Goal: Task Accomplishment & Management: Manage account settings

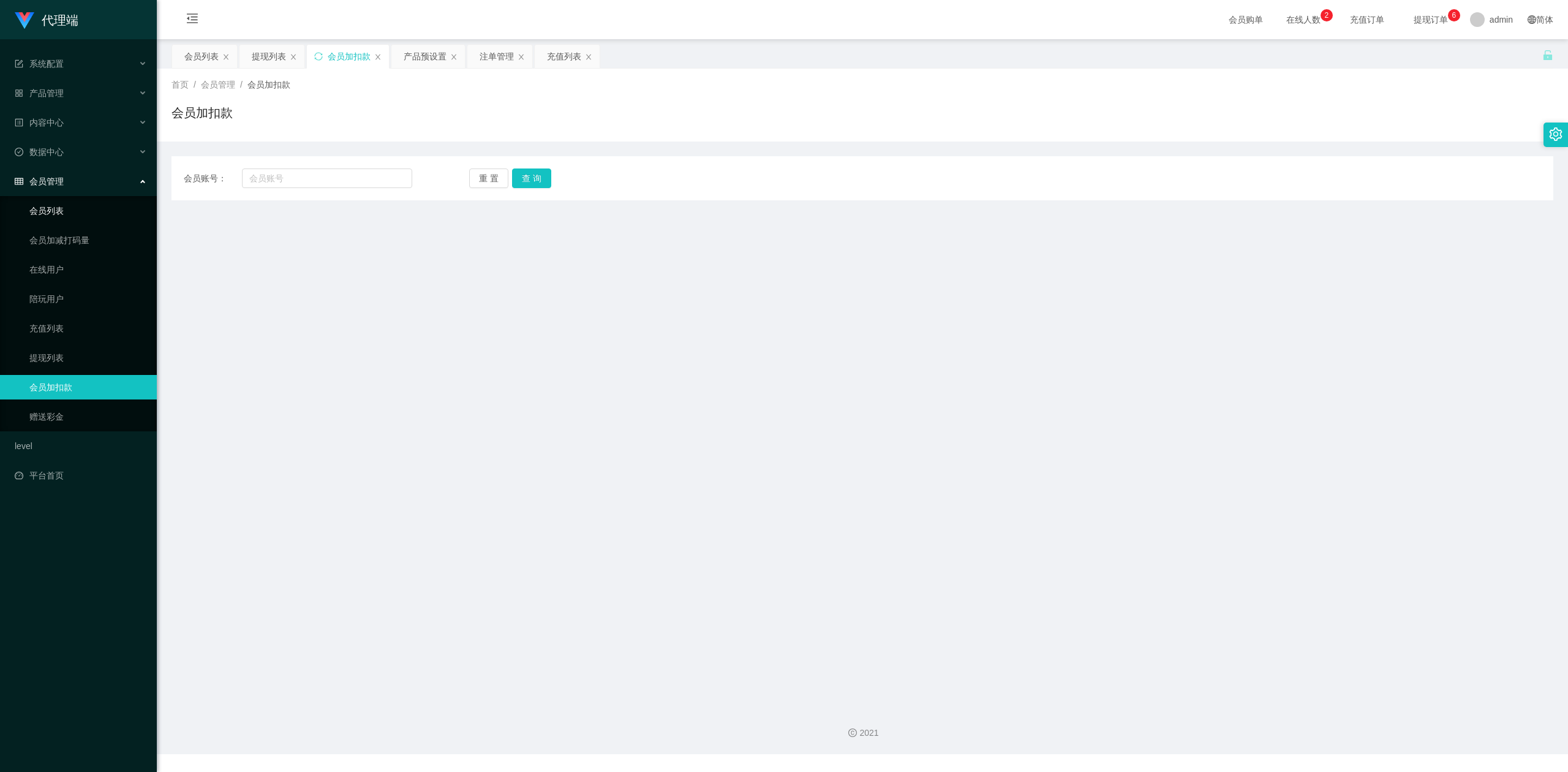
click at [76, 202] on link "会员列表" at bounding box center [88, 211] width 117 height 25
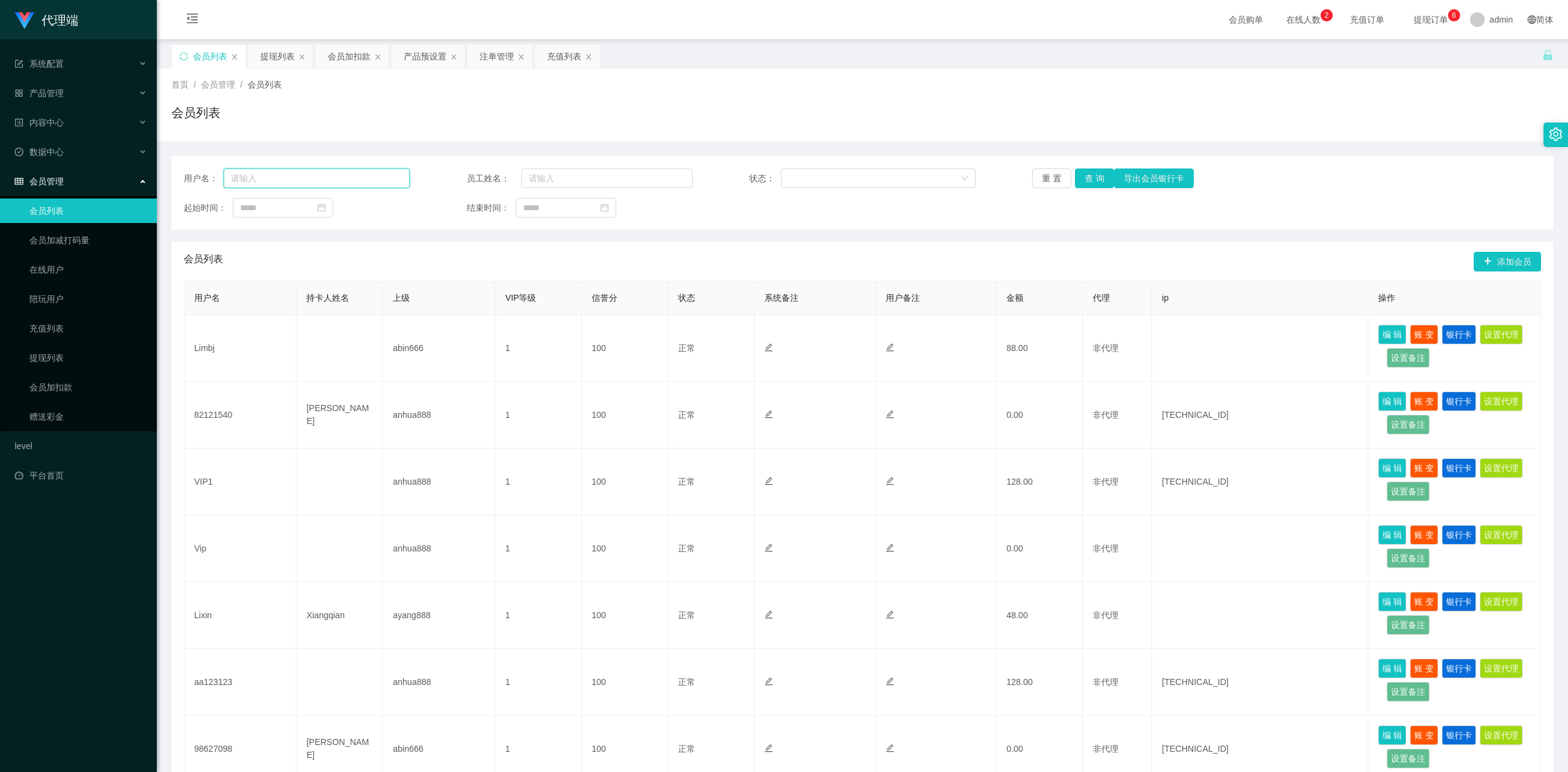
click at [298, 182] on input "text" at bounding box center [316, 178] width 186 height 19
paste input "Tpat71"
type input "Tpat71"
click at [1087, 179] on button "查 询" at bounding box center [1094, 178] width 39 height 19
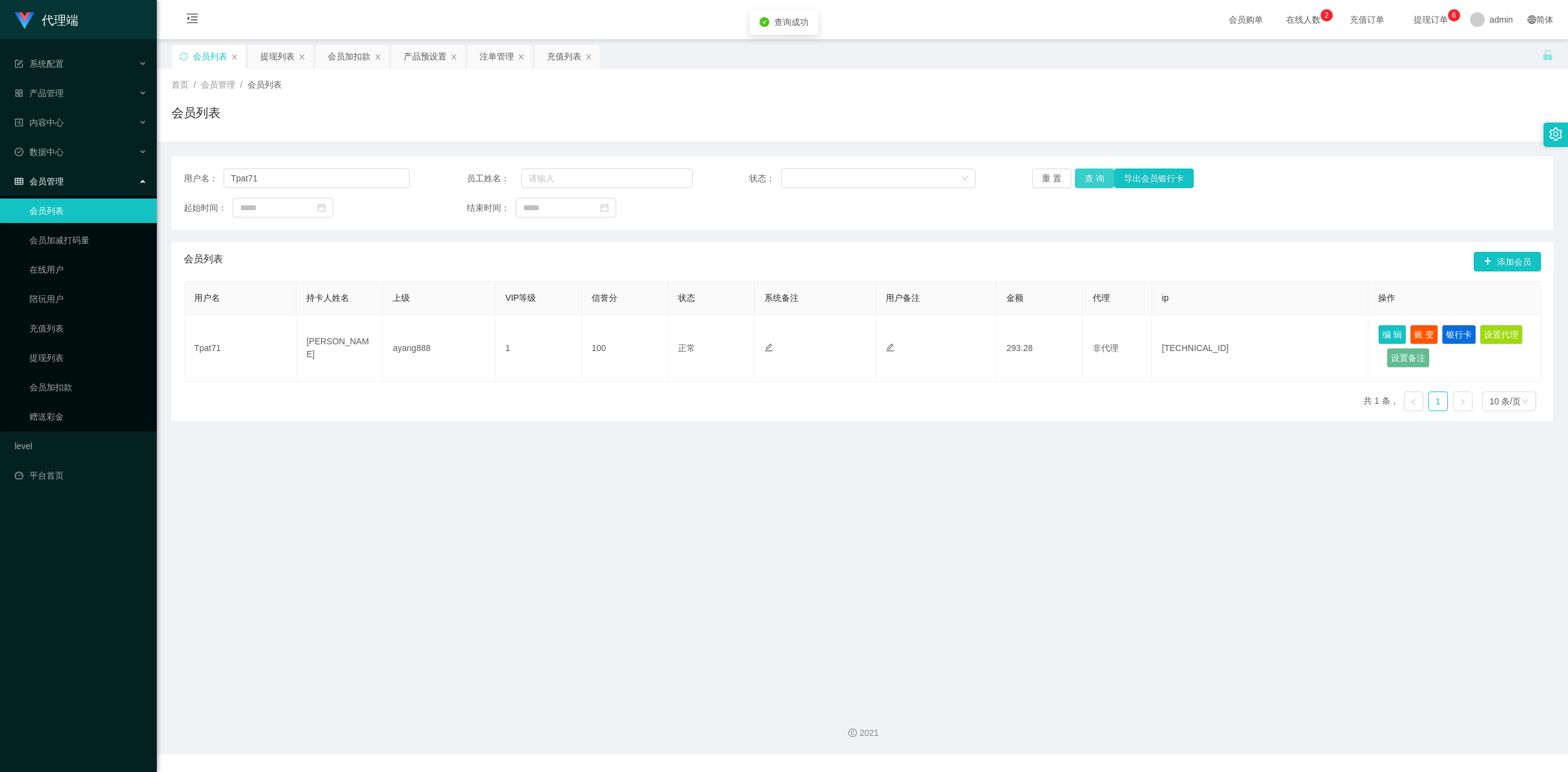
click at [1087, 179] on button "查 询" at bounding box center [1094, 178] width 39 height 19
click at [1087, 179] on div "重 置 查 询 导出会员银行卡" at bounding box center [1144, 178] width 226 height 19
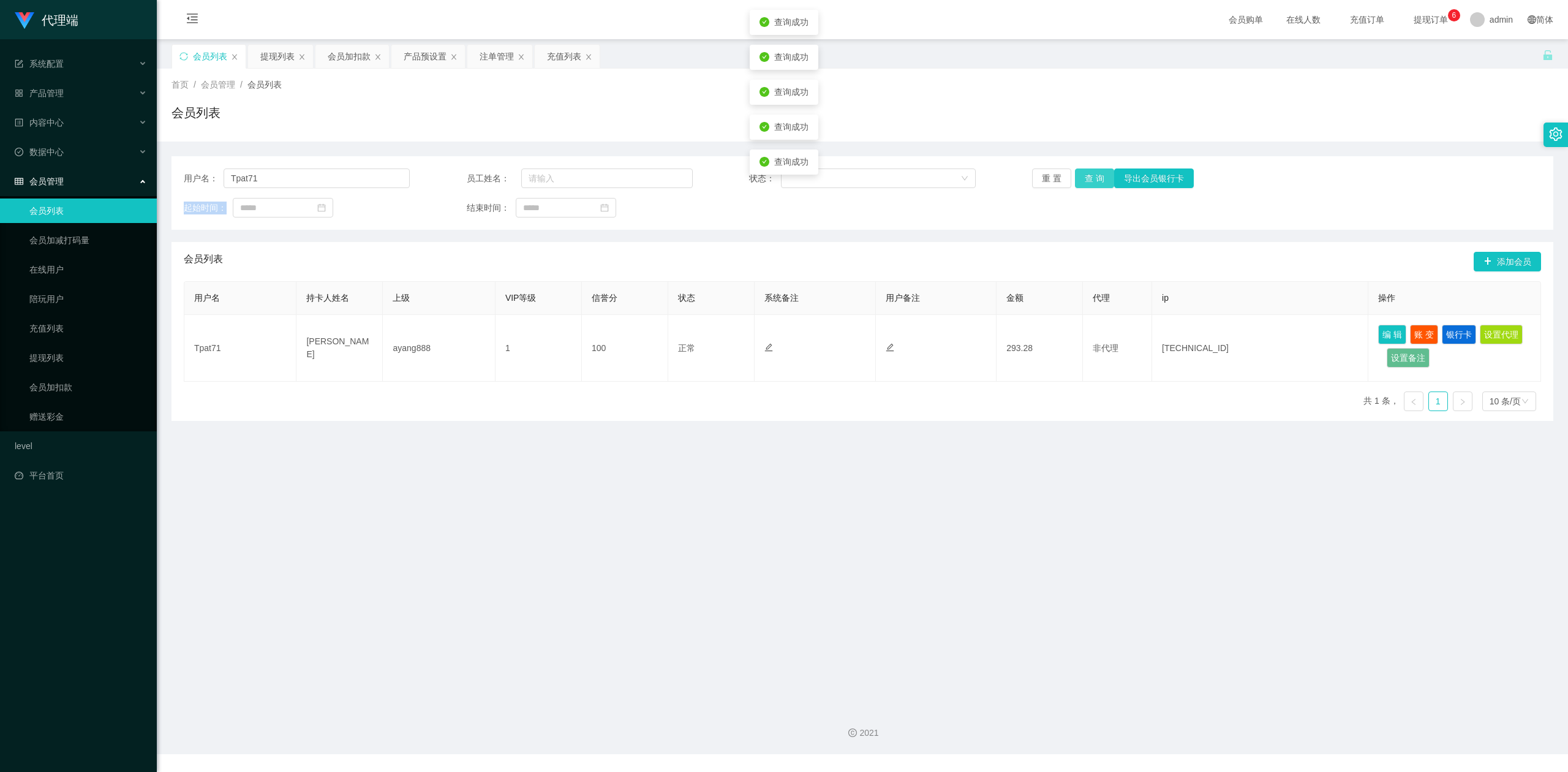
click at [1087, 179] on button "查 询" at bounding box center [1094, 178] width 39 height 19
click at [1199, 148] on div "用户名： Tpat71 员工姓名： 状态： 重 置 查 询 导出会员银行卡 起始时间： 结束时间： 会员列表 添加会员 用户名 持卡人姓名 上级 VIP等级 …" at bounding box center [862, 281] width 1382 height 280
click at [1105, 127] on div "会员列表" at bounding box center [862, 117] width 1382 height 28
click at [605, 101] on div "首页 / 会员管理 / 会员列表 / 会员列表" at bounding box center [862, 105] width 1382 height 53
click at [487, 104] on div "会员列表" at bounding box center [862, 117] width 1382 height 28
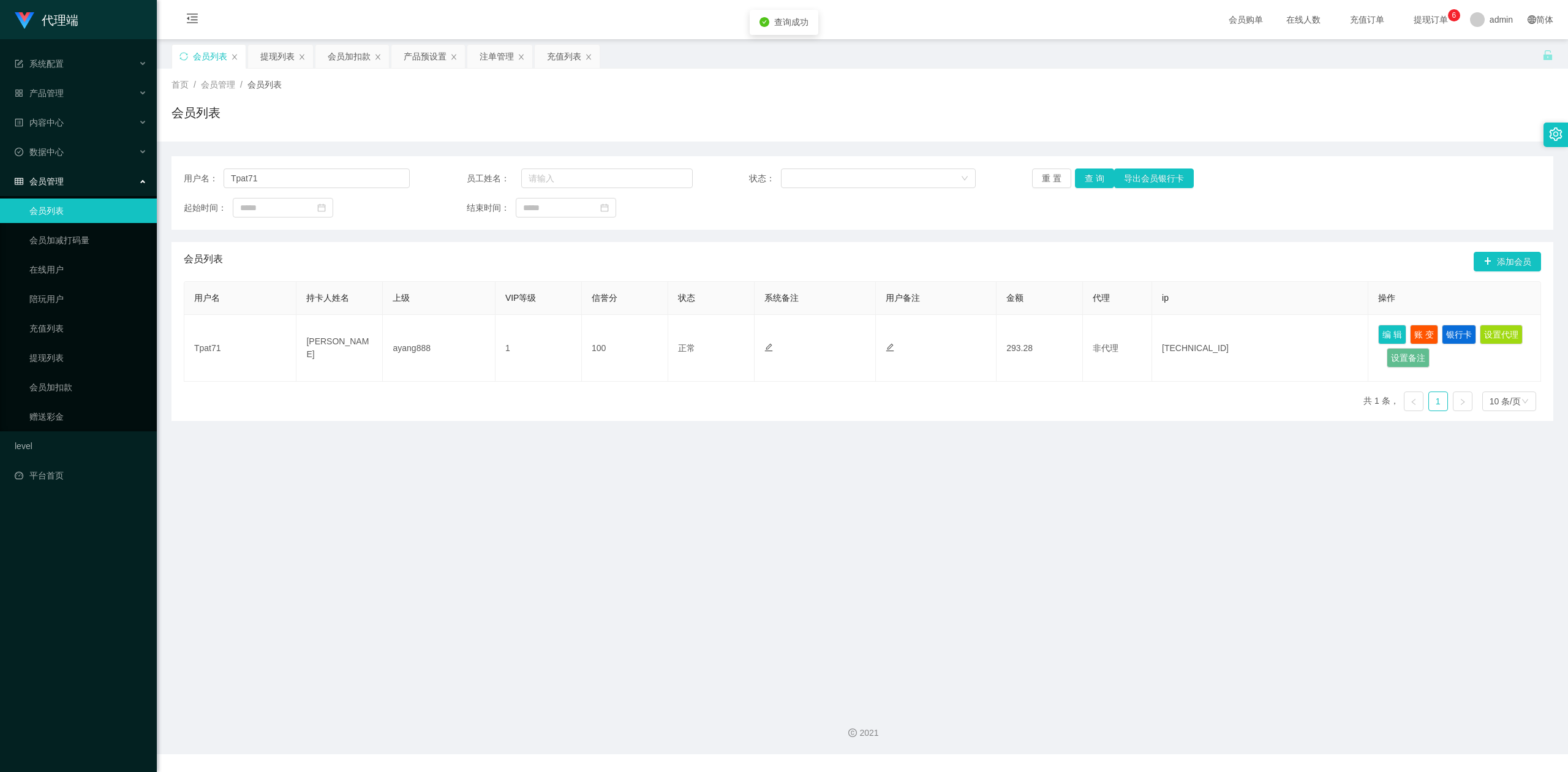
click at [348, 103] on div "首页 / 会员管理 / 会员列表 / 会员列表" at bounding box center [862, 105] width 1382 height 53
click at [1301, 130] on div "会员列表" at bounding box center [862, 117] width 1382 height 28
click at [188, 55] on icon "图标: sync" at bounding box center [184, 56] width 9 height 9
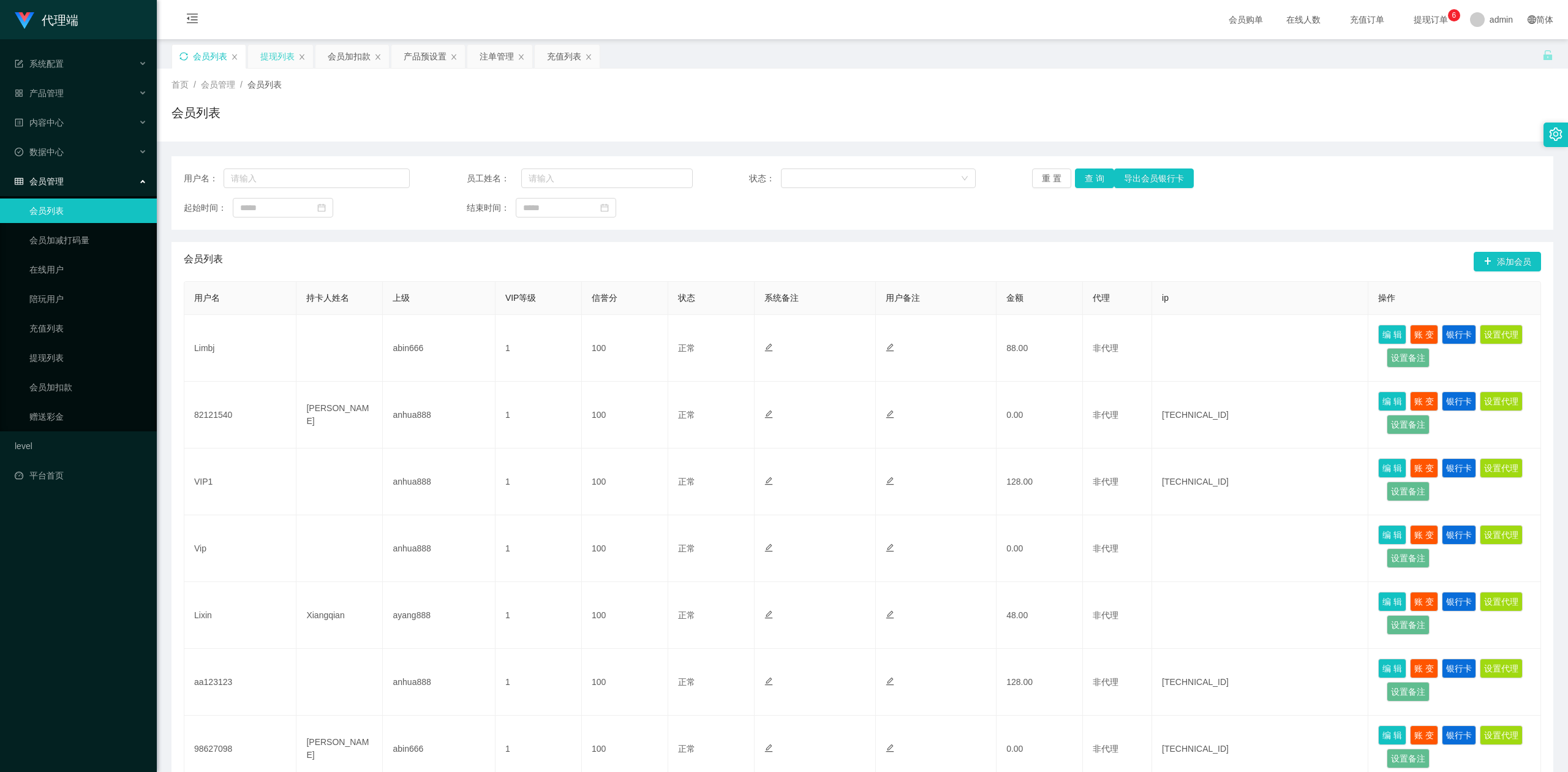
click at [274, 55] on div "提现列表" at bounding box center [277, 56] width 34 height 23
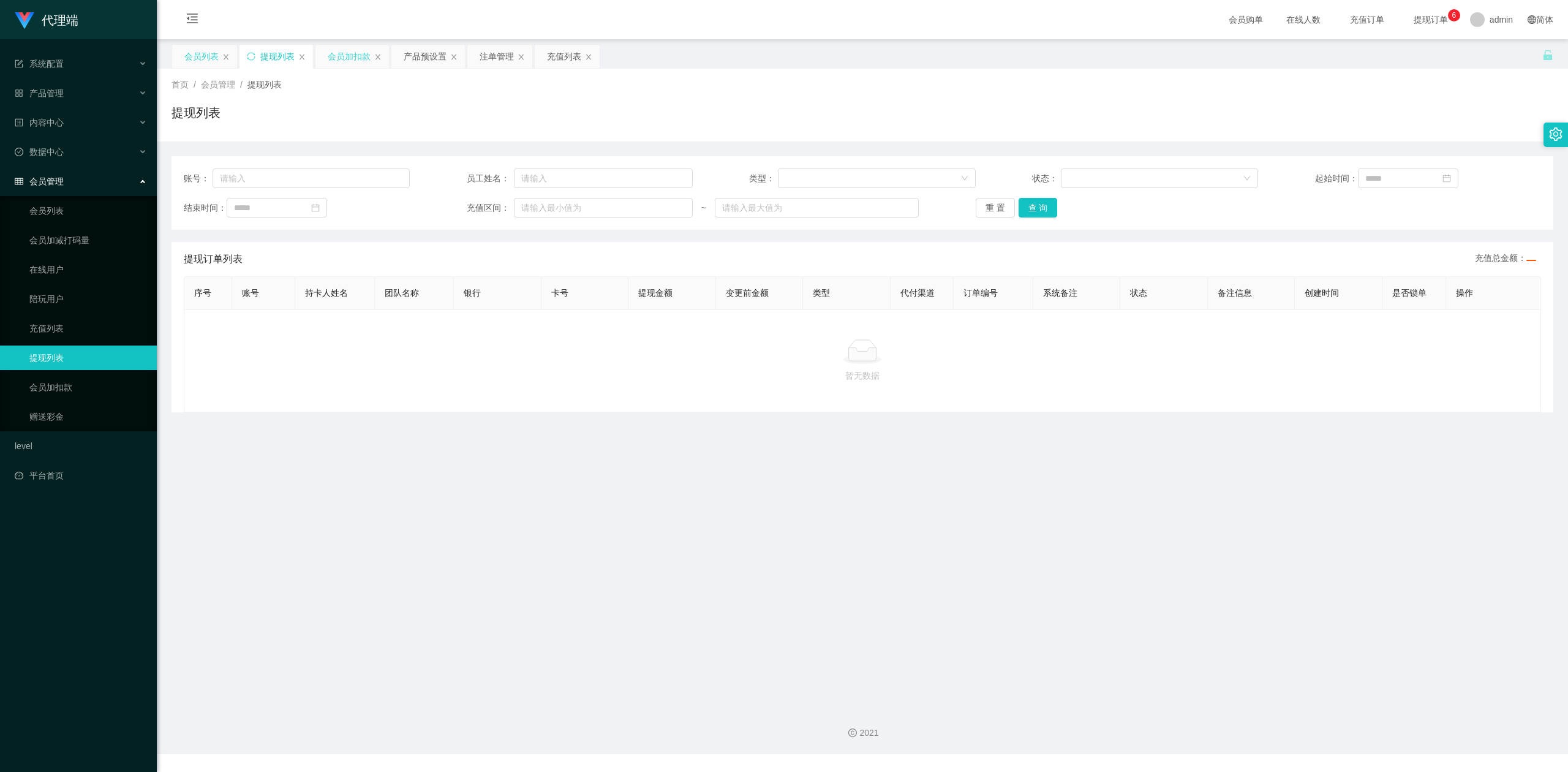
click at [351, 58] on div "会员加扣款" at bounding box center [349, 56] width 43 height 23
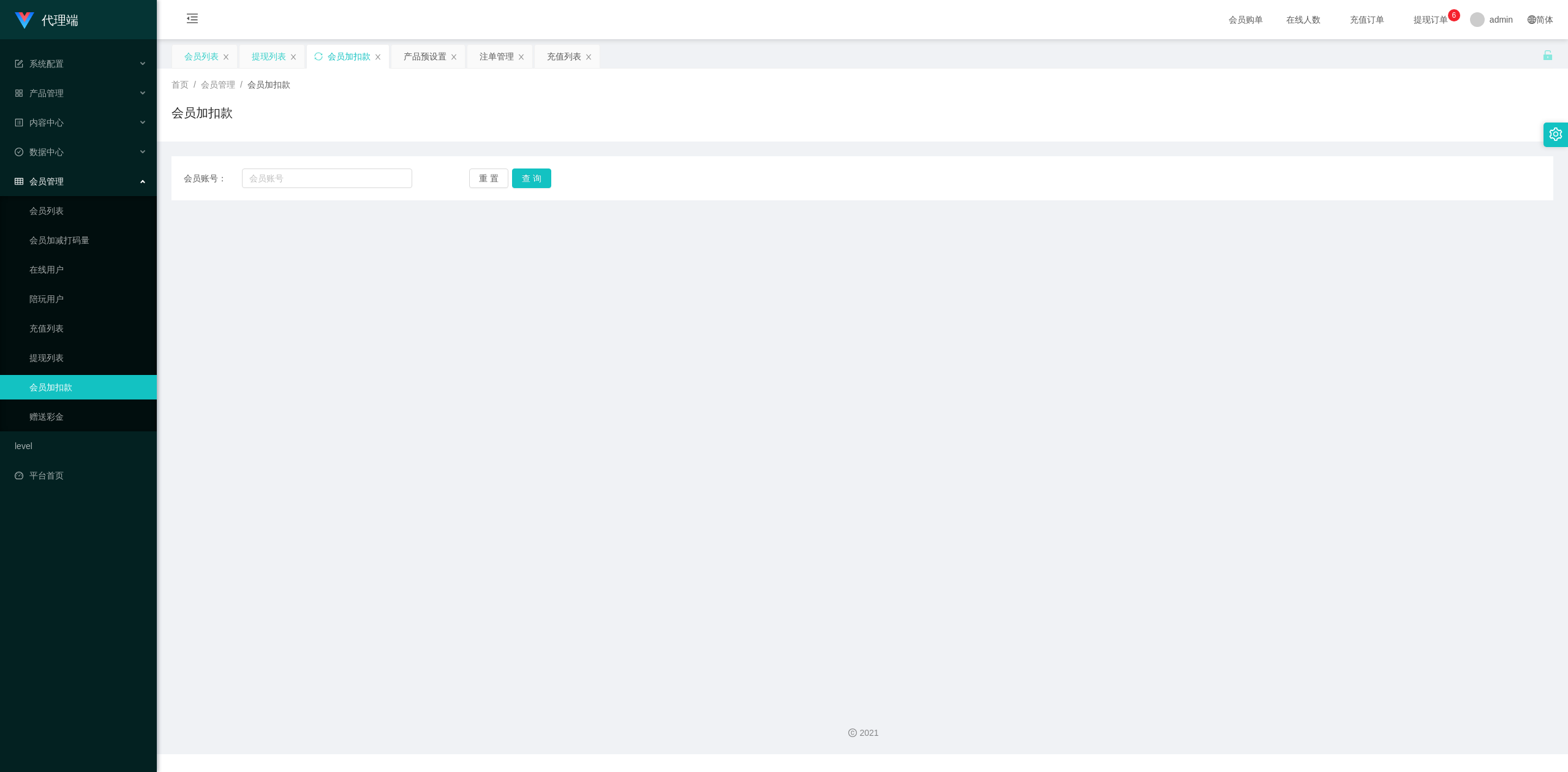
click at [262, 56] on div "提现列表" at bounding box center [268, 56] width 34 height 23
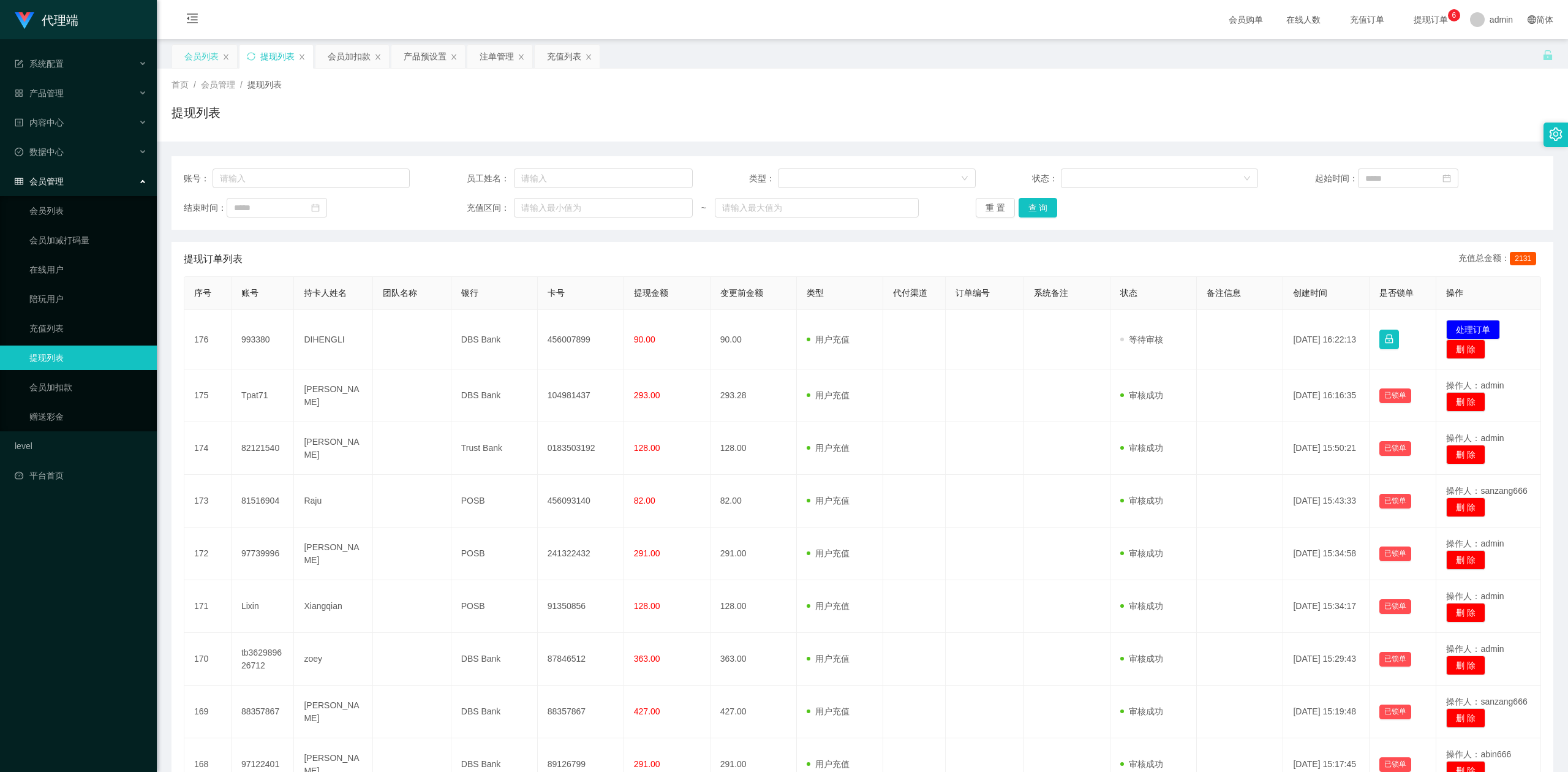
drag, startPoint x: 196, startPoint y: 58, endPoint x: 616, endPoint y: 89, distance: 421.1
click at [194, 58] on div "会员列表" at bounding box center [201, 56] width 34 height 23
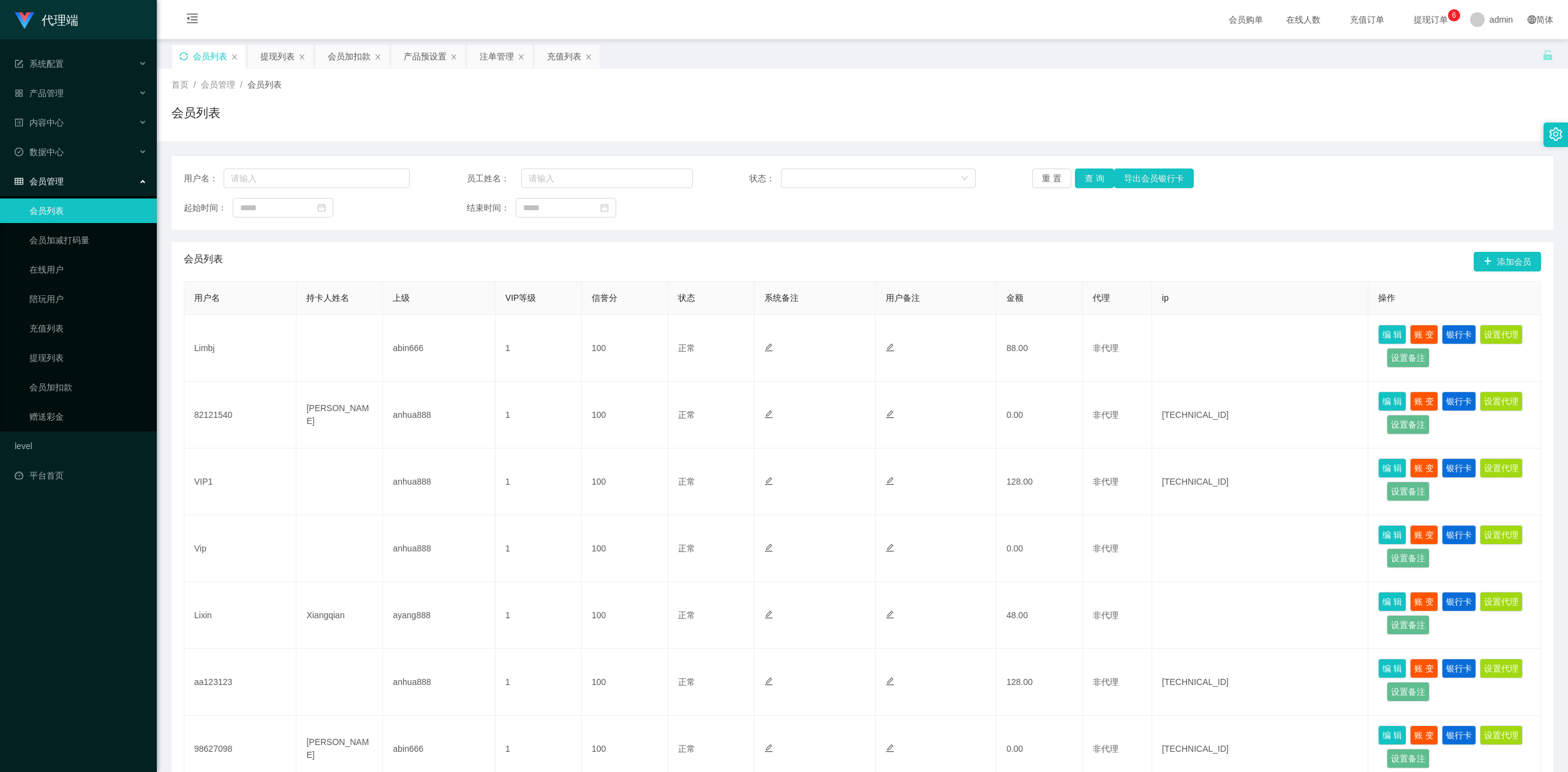
click at [1107, 81] on div "首页 / 会员管理 / 会员列表 /" at bounding box center [862, 85] width 1382 height 13
click at [341, 56] on div "会员加扣款" at bounding box center [349, 56] width 43 height 23
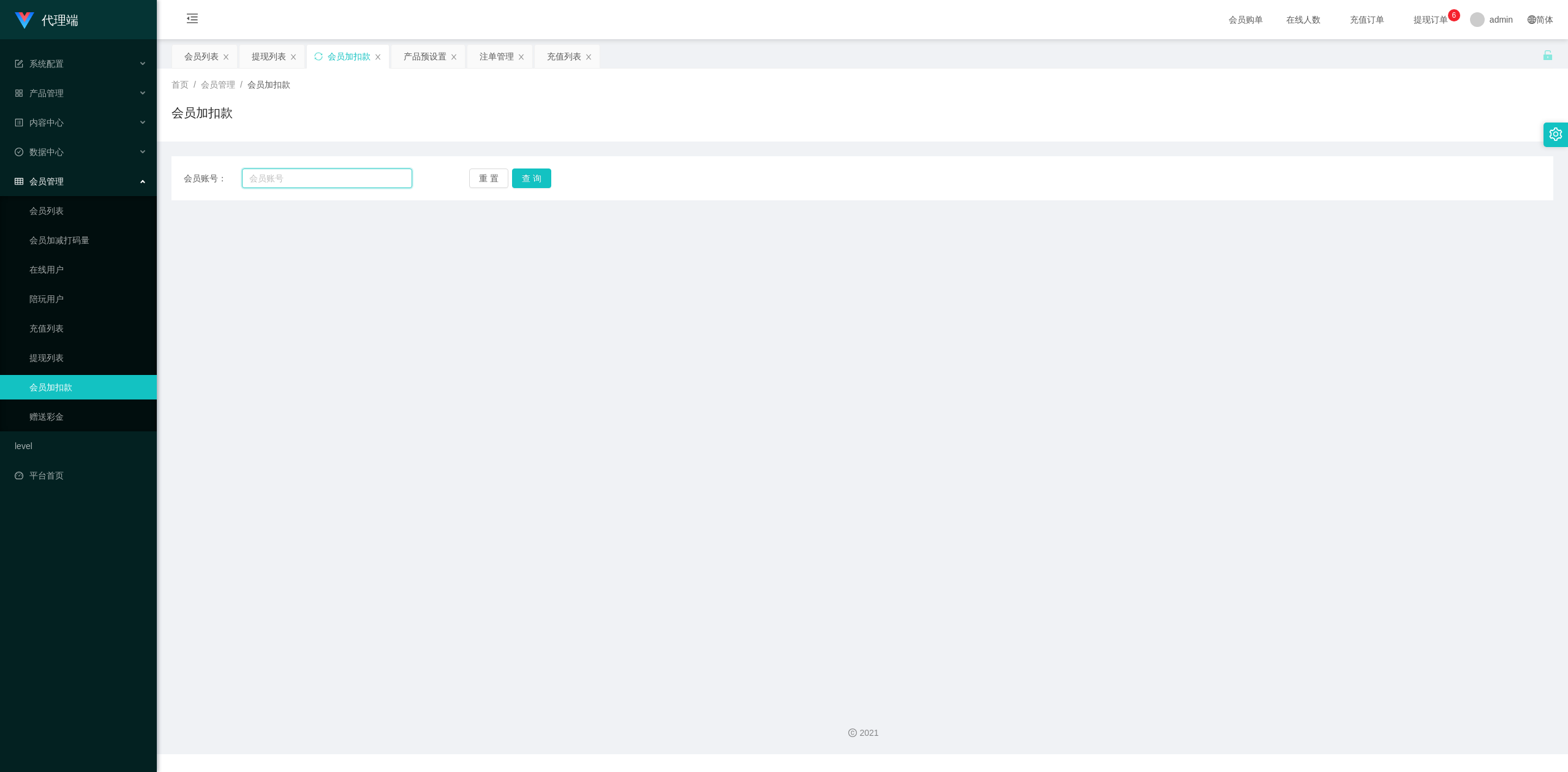
click at [357, 175] on input "text" at bounding box center [327, 178] width 170 height 19
paste input "Tpat71"
type input "Tpat71"
click at [530, 176] on button "查 询" at bounding box center [532, 178] width 39 height 19
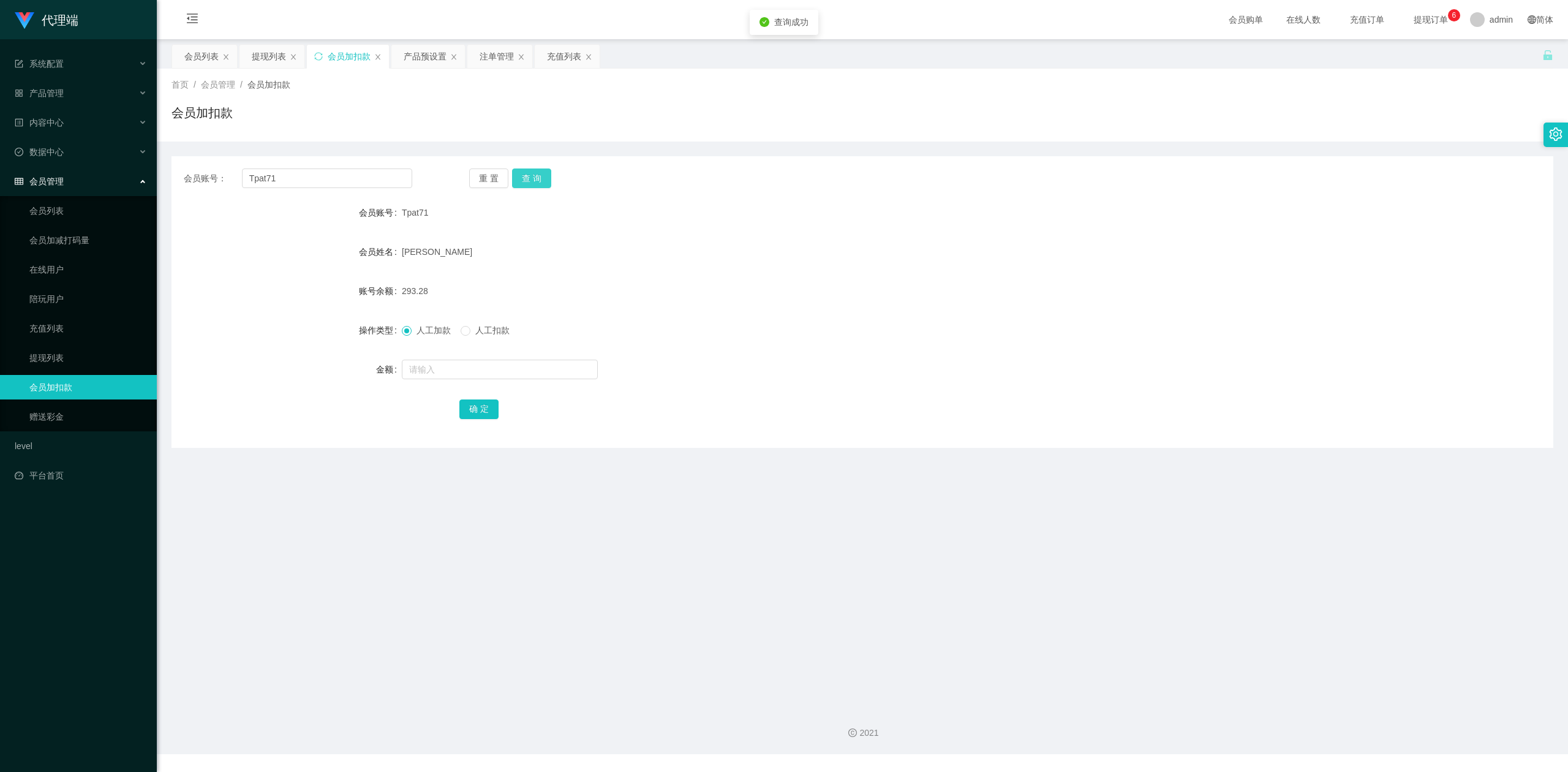
click at [530, 176] on button "查 询" at bounding box center [532, 178] width 39 height 19
click at [525, 184] on button "查 询" at bounding box center [532, 178] width 39 height 19
drag, startPoint x: 525, startPoint y: 184, endPoint x: 525, endPoint y: 175, distance: 9.0
click at [525, 184] on div "重 置 查 询" at bounding box center [583, 178] width 229 height 19
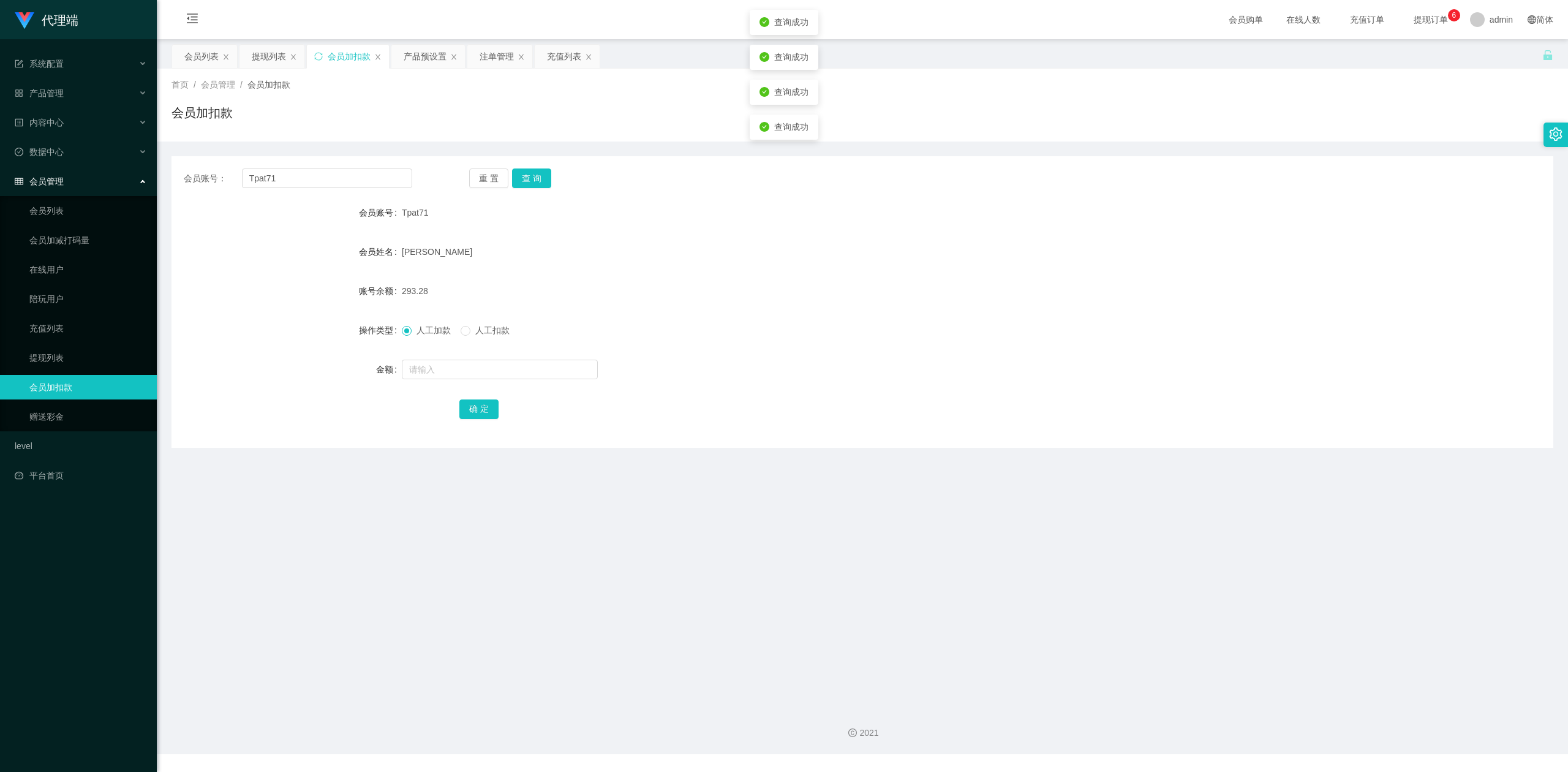
click at [499, 106] on div "会员加扣款" at bounding box center [862, 117] width 1382 height 28
click at [493, 60] on div "注单管理" at bounding box center [496, 56] width 34 height 23
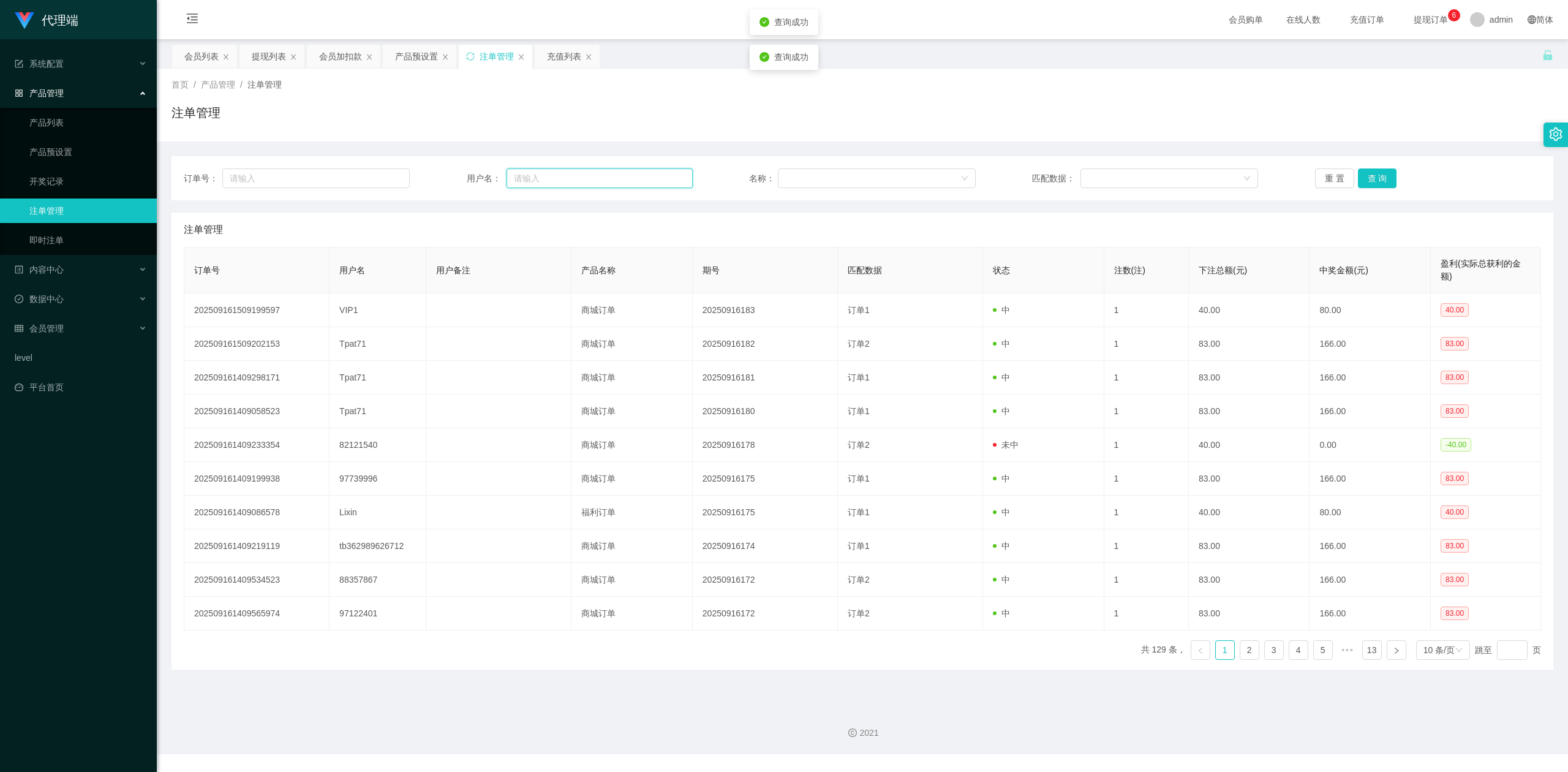
click at [526, 177] on input "text" at bounding box center [599, 178] width 186 height 19
paste input "Tpat71"
type input "Tpat71"
click at [1365, 180] on button "查 询" at bounding box center [1377, 178] width 39 height 19
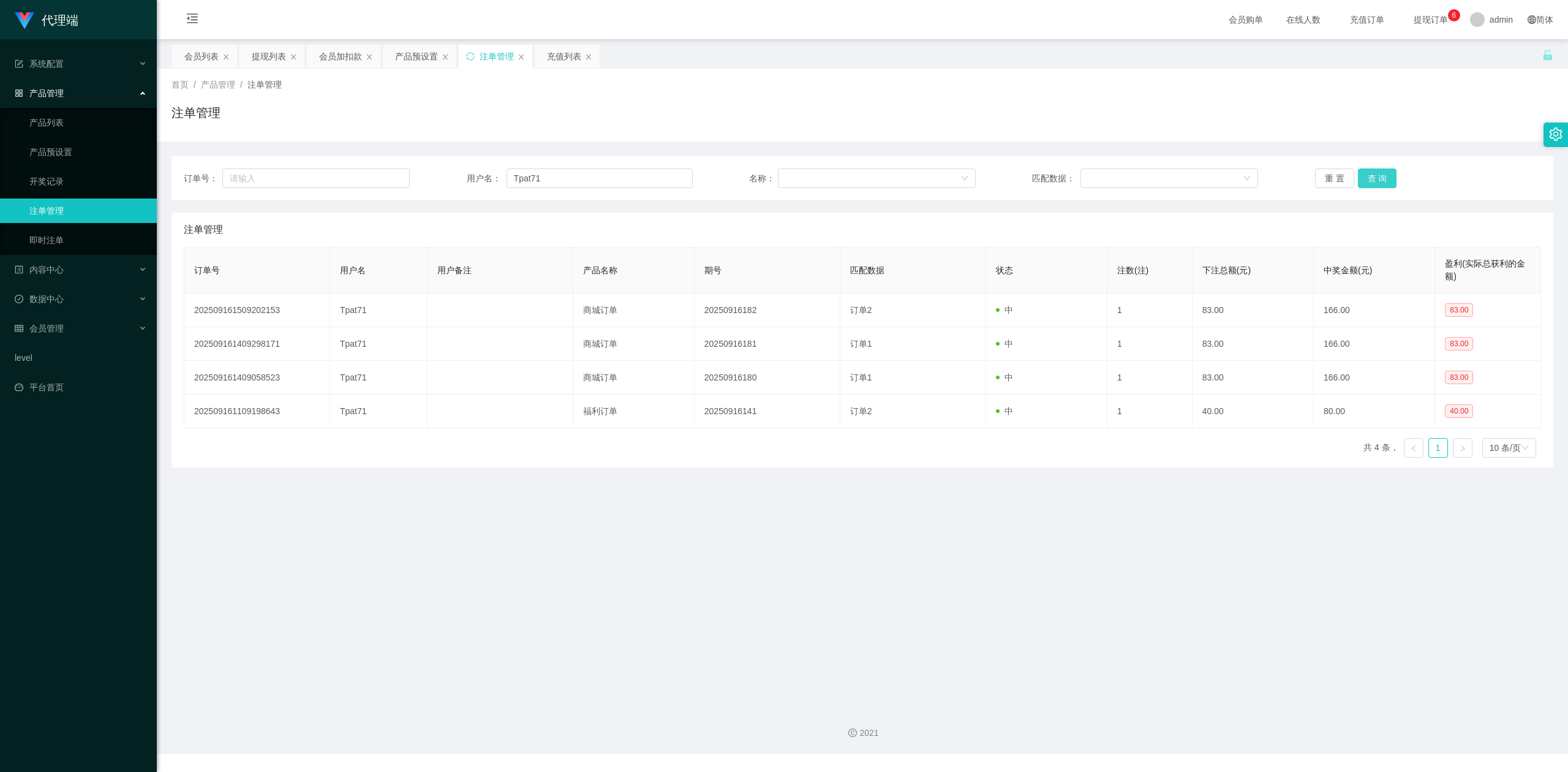
click at [1368, 178] on button "查 询" at bounding box center [1377, 178] width 39 height 19
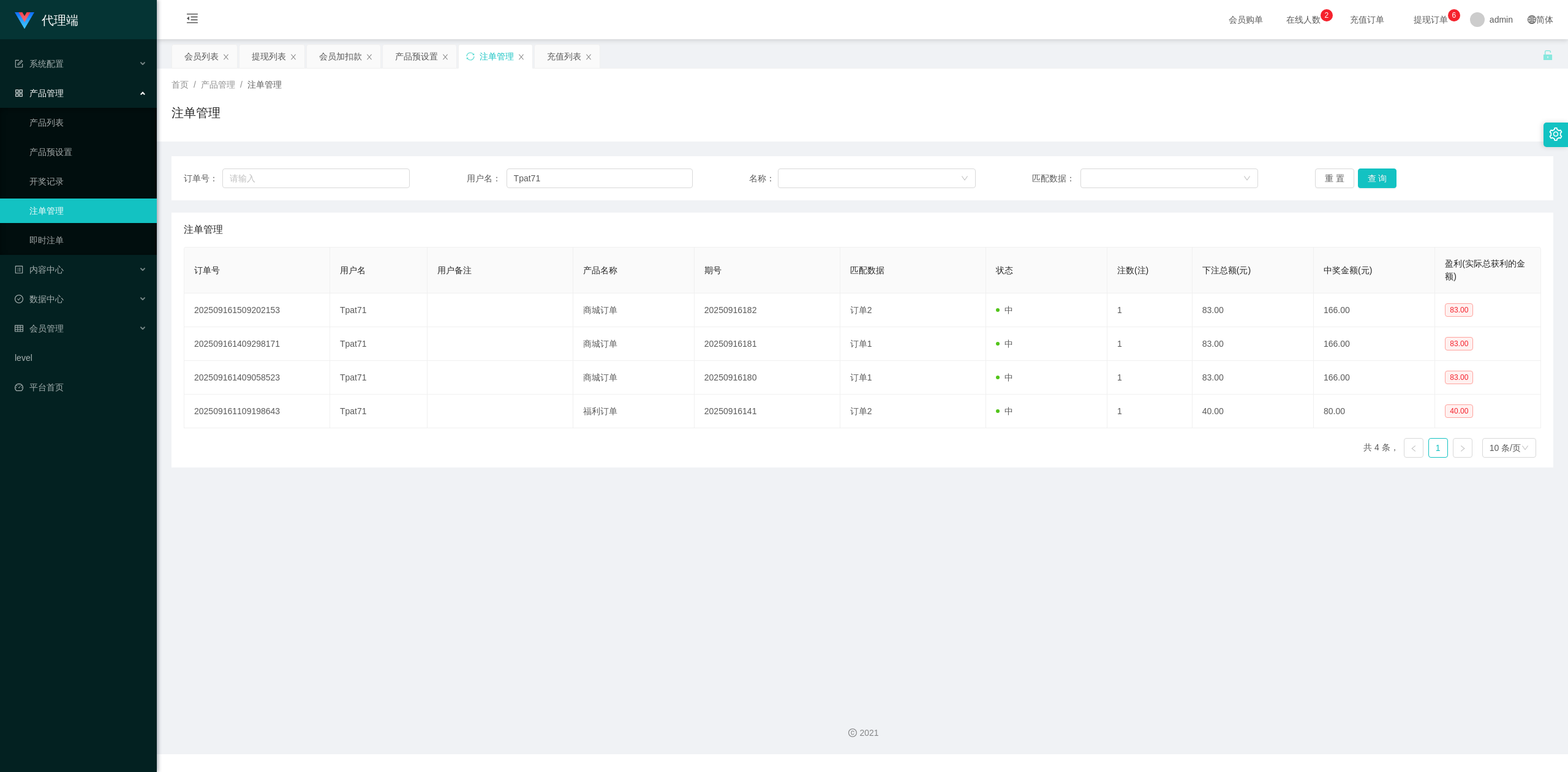
click at [1105, 474] on main "关闭左侧 关闭右侧 关闭其它 刷新页面 会员列表 提现列表 会员加扣款 产品预设置 注单管理 充值列表 首页 / 产品管理 / 注单管理 / 注单管理 订单号…" at bounding box center [862, 368] width 1411 height 658
click at [1228, 129] on div "注单管理" at bounding box center [862, 117] width 1382 height 28
click at [931, 492] on main "关闭左侧 关闭右侧 关闭其它 刷新页面 会员列表 提现列表 会员加扣款 产品预设置 注单管理 充值列表 首页 / 产品管理 / 注单管理 / 注单管理 订单号…" at bounding box center [862, 368] width 1411 height 658
click at [868, 135] on div "首页 / 产品管理 / 注单管理 / 注单管理" at bounding box center [862, 105] width 1411 height 73
click at [567, 52] on div "充值列表" at bounding box center [564, 56] width 34 height 23
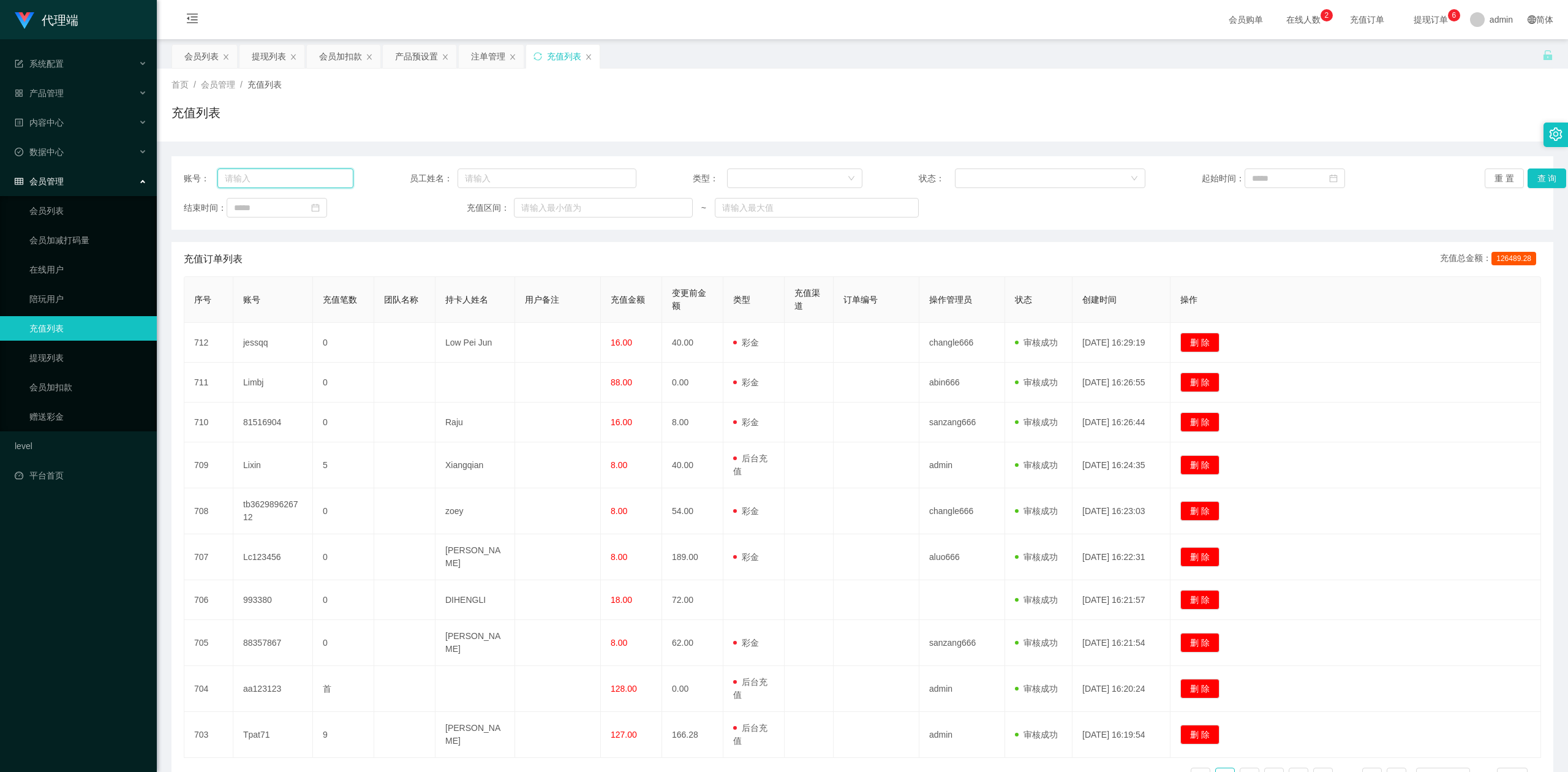
click at [278, 180] on input "text" at bounding box center [285, 178] width 136 height 19
paste input "Tpat71"
type input "Tpat71"
click at [1532, 178] on button "查 询" at bounding box center [1547, 178] width 39 height 19
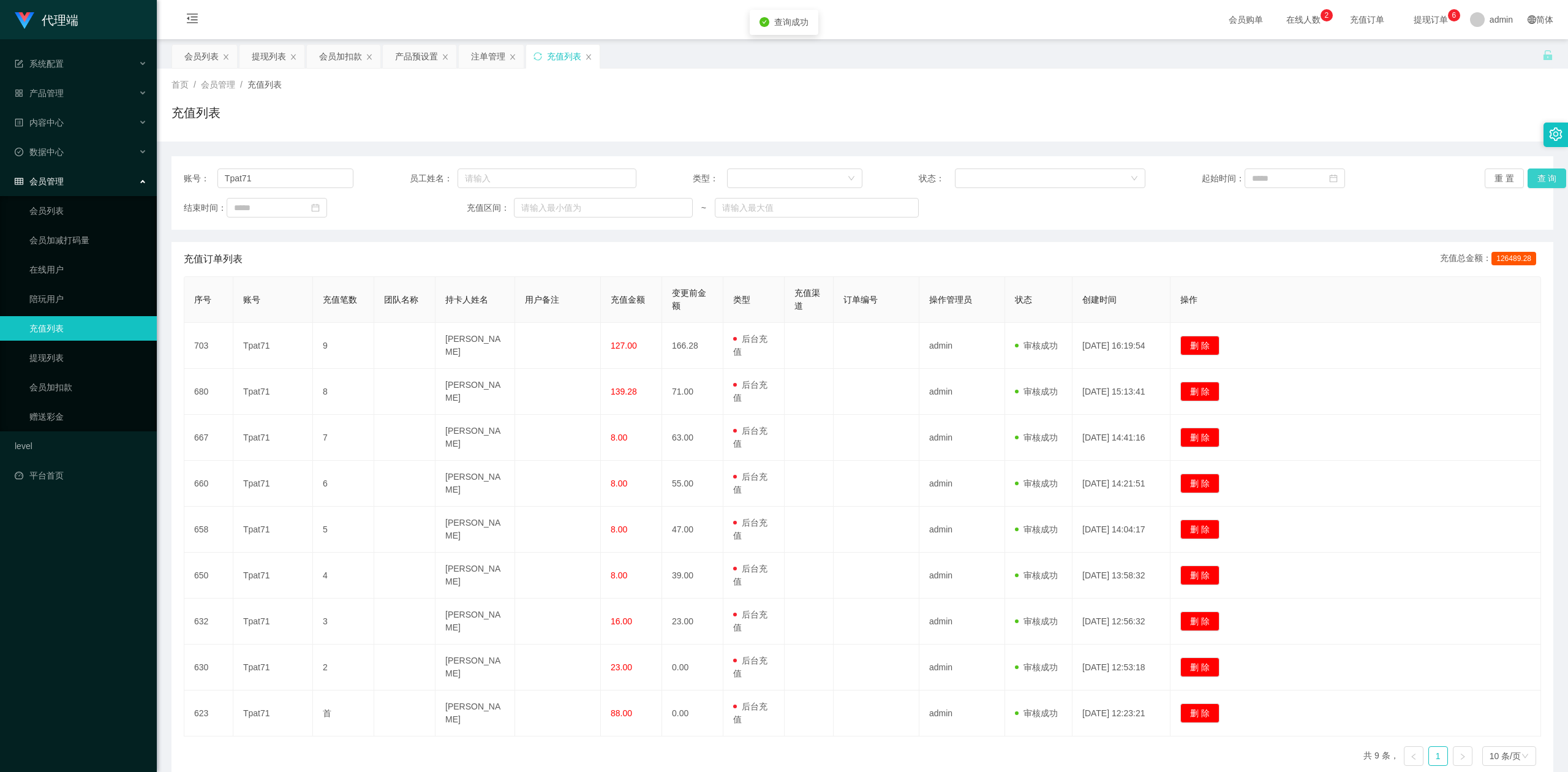
click at [1532, 178] on button "查 询" at bounding box center [1547, 178] width 39 height 19
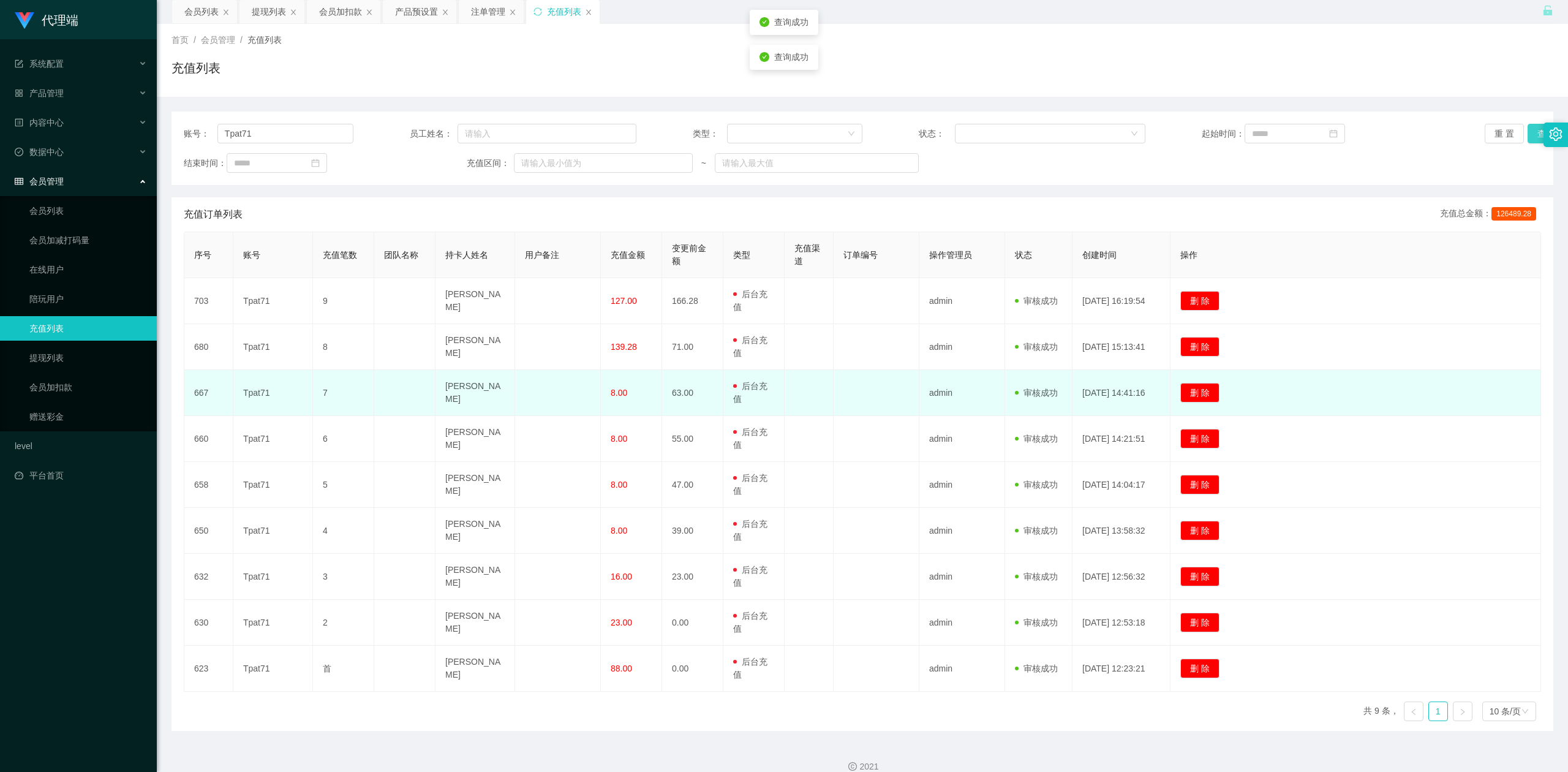
scroll to position [62, 0]
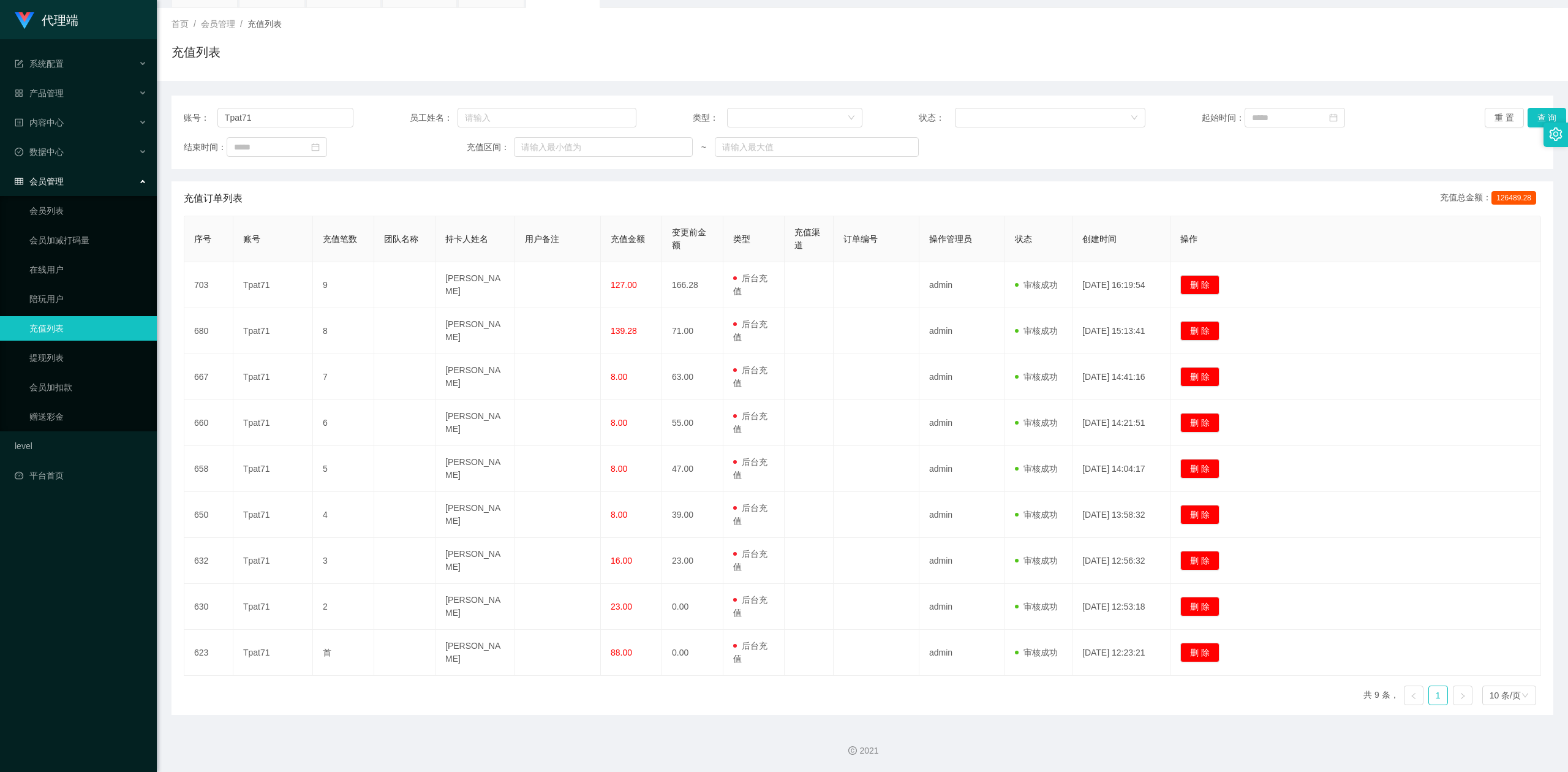
click at [320, 74] on div "首页 / 会员管理 / 充值列表 / 充值列表" at bounding box center [862, 44] width 1411 height 73
click at [336, 38] on div "首页 / 会员管理 / 充值列表 / 充值列表" at bounding box center [862, 44] width 1382 height 53
click at [66, 375] on link "会员加扣款" at bounding box center [88, 387] width 117 height 25
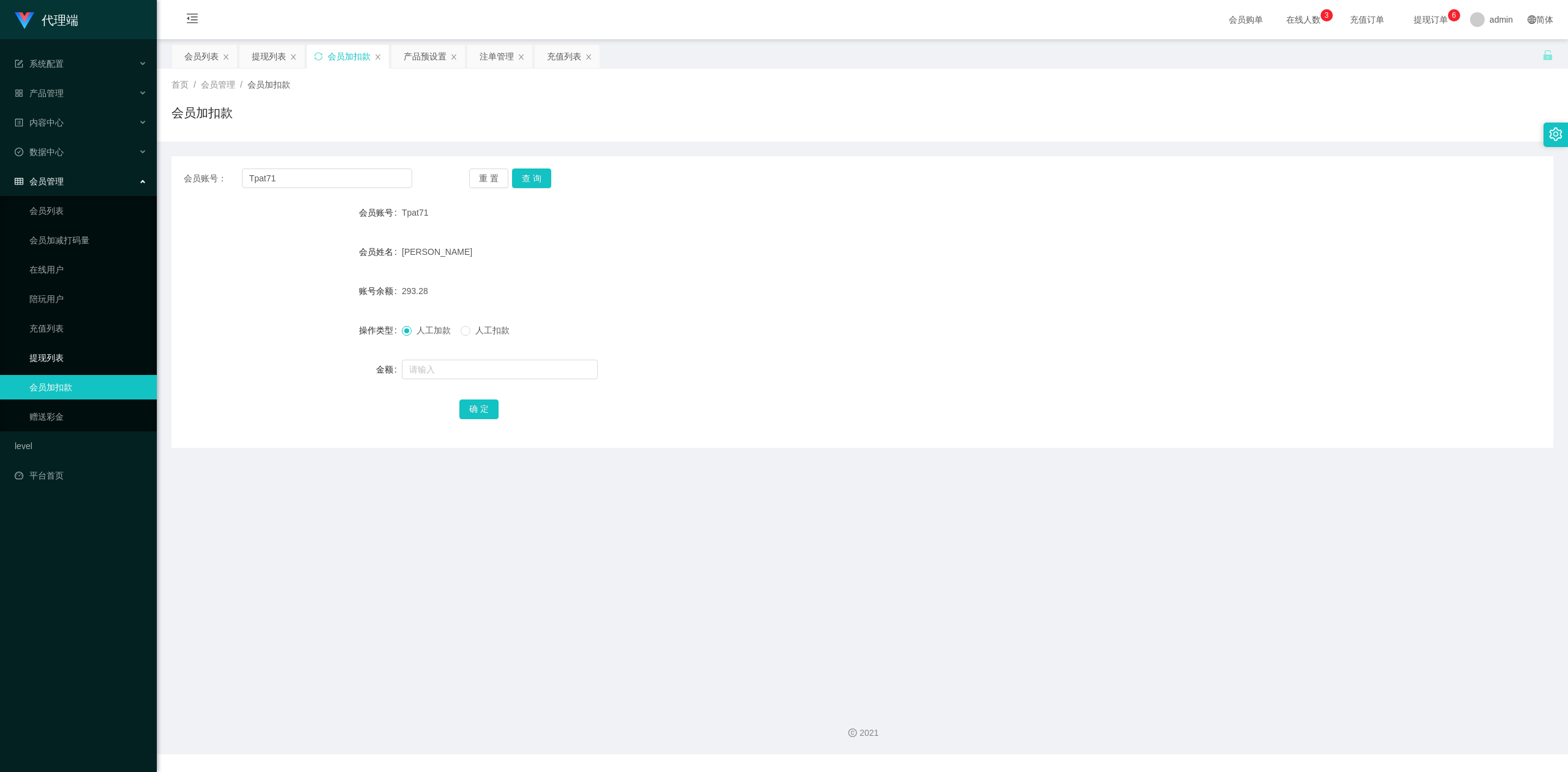
click at [60, 355] on link "提现列表" at bounding box center [88, 357] width 117 height 25
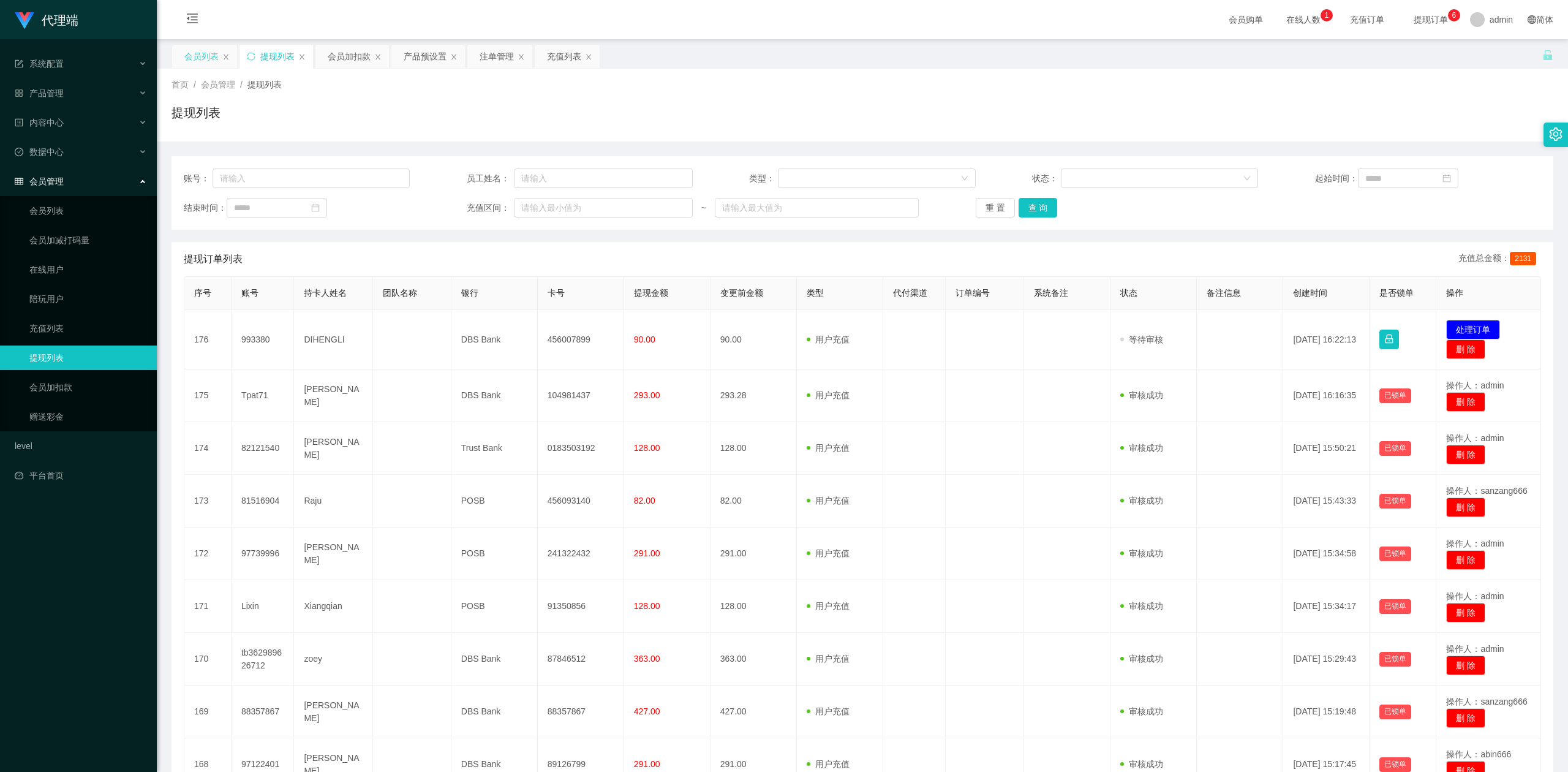
click at [200, 54] on div "会员列表" at bounding box center [201, 56] width 34 height 23
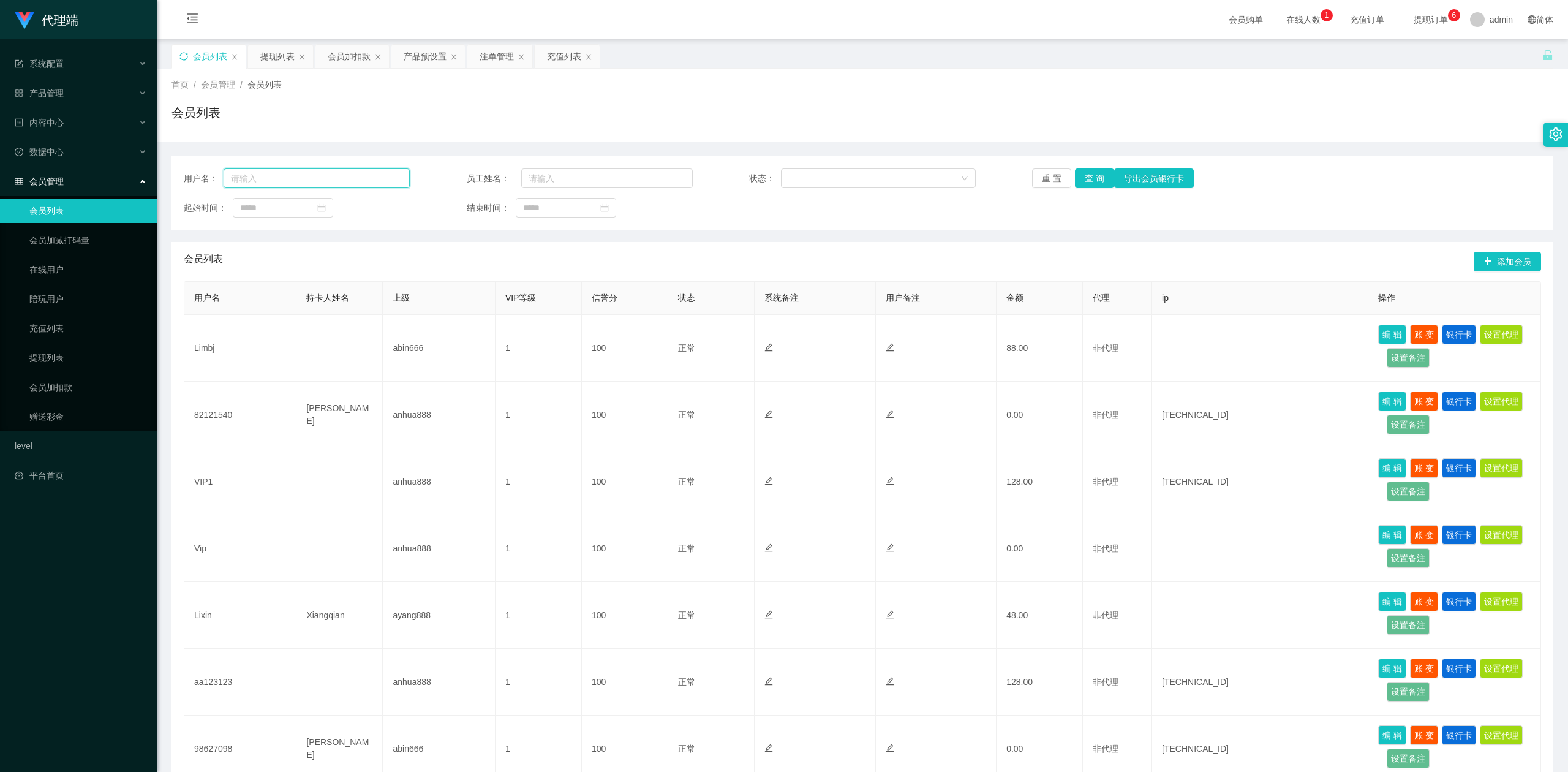
click at [289, 182] on input "text" at bounding box center [316, 178] width 186 height 19
paste input "Tpat71"
type input "Tpat71"
click at [1085, 178] on button "查 询" at bounding box center [1094, 178] width 39 height 19
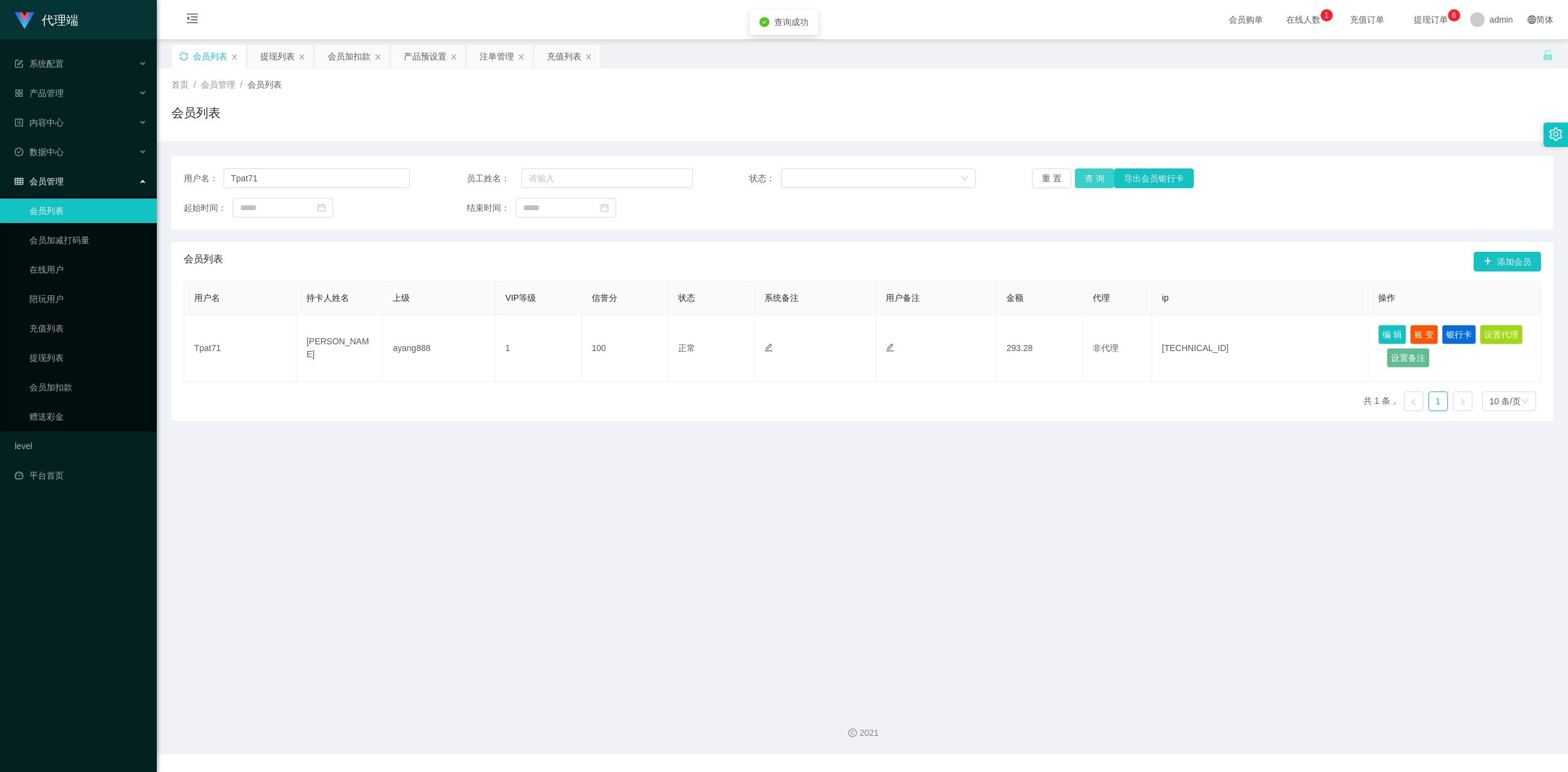
click at [1085, 178] on button "查 询" at bounding box center [1094, 178] width 39 height 19
click at [932, 125] on div "会员列表" at bounding box center [862, 117] width 1382 height 28
click at [336, 54] on div "会员加扣款" at bounding box center [349, 56] width 43 height 23
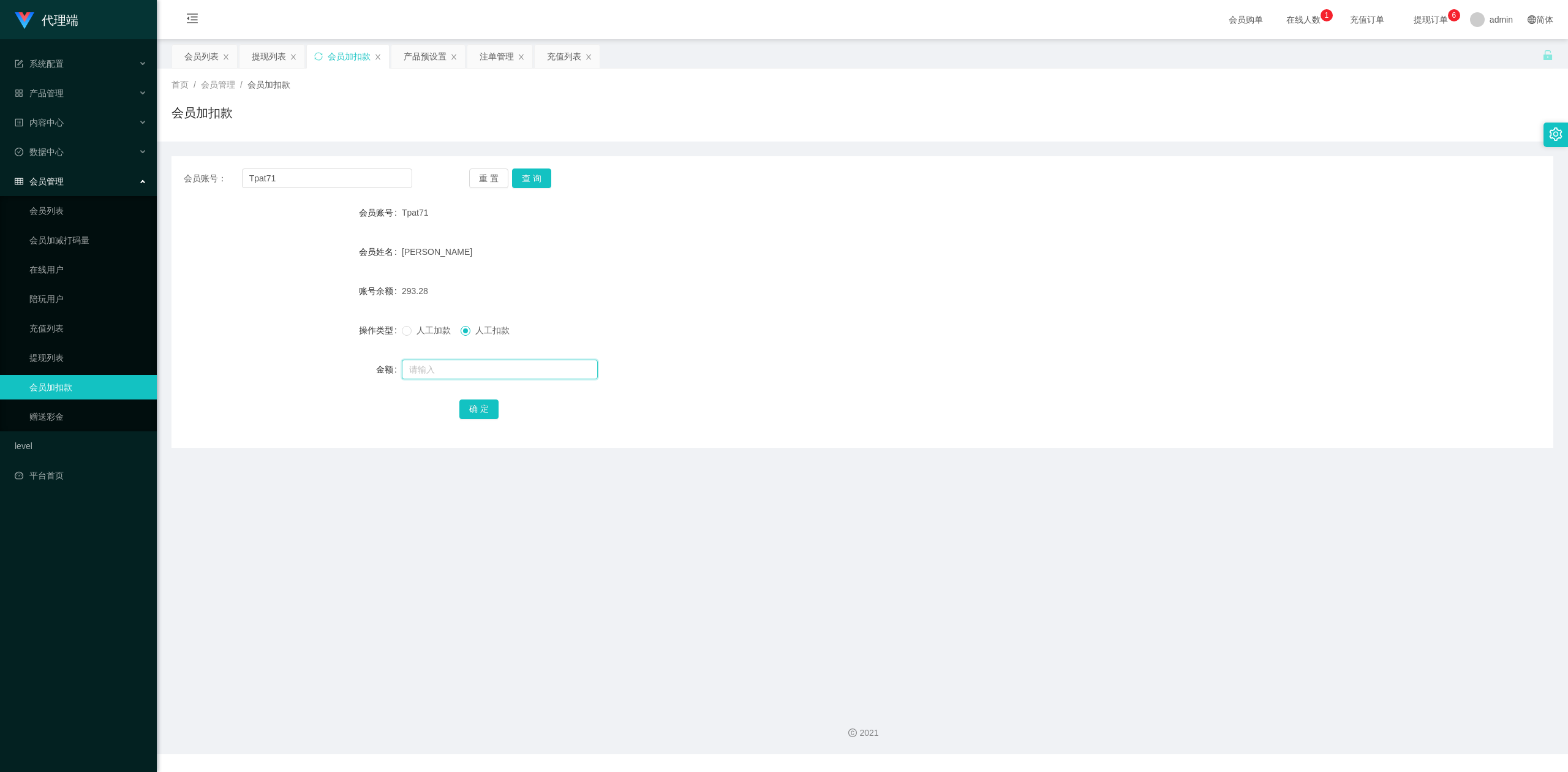
click at [419, 376] on input "text" at bounding box center [499, 369] width 196 height 19
type input "293"
click at [478, 408] on button "确 定" at bounding box center [479, 409] width 39 height 19
click at [594, 294] on div "0.28" at bounding box center [804, 291] width 806 height 25
click at [429, 366] on input "text" at bounding box center [499, 369] width 196 height 19
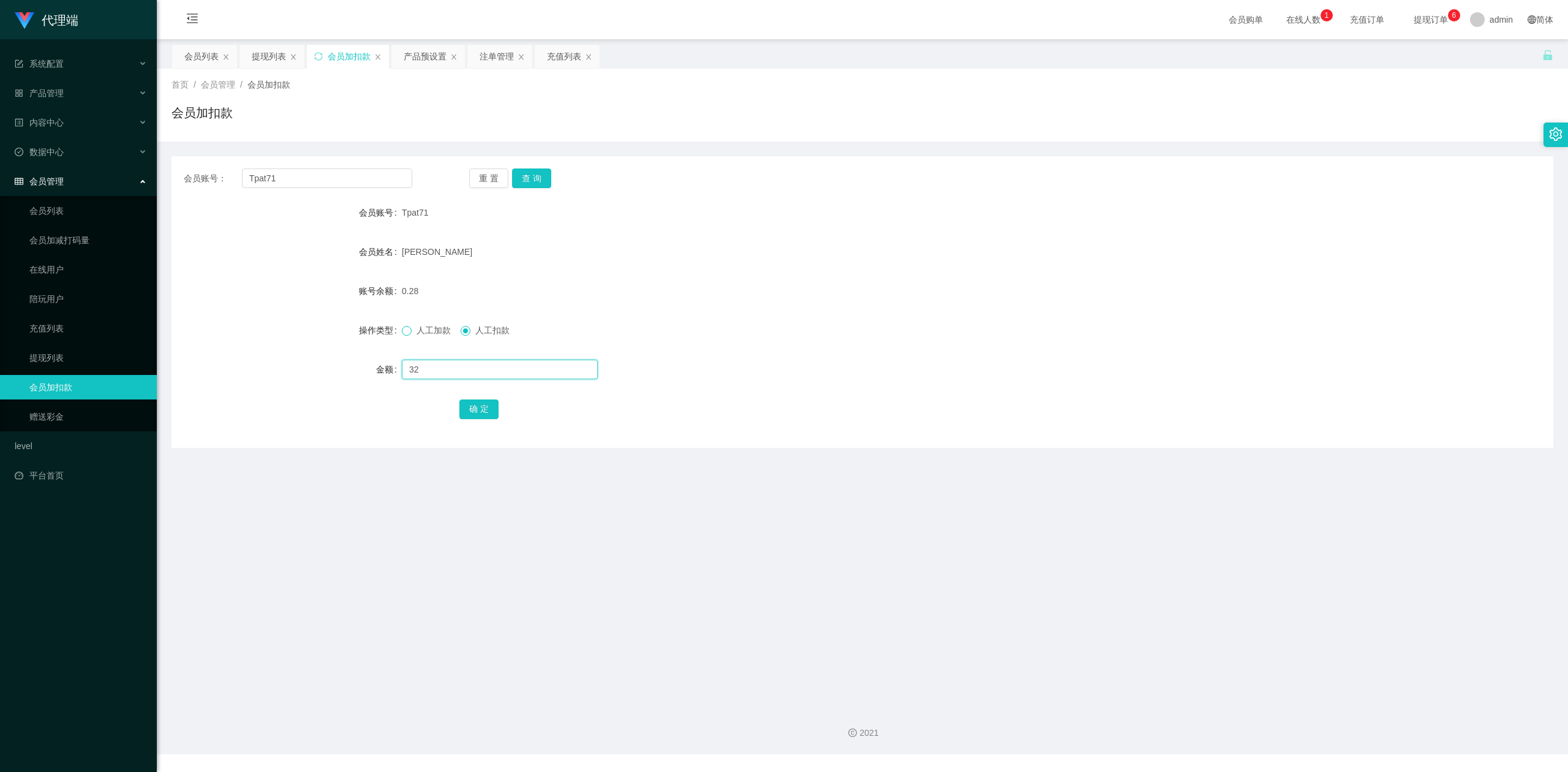
type input "32"
click at [467, 410] on button "确 定" at bounding box center [479, 409] width 39 height 19
click at [837, 324] on div "人工加款 人工扣款" at bounding box center [804, 330] width 806 height 25
drag, startPoint x: 69, startPoint y: 160, endPoint x: 0, endPoint y: 119, distance: 80.3
click at [0, 119] on section "代理端 系统配置 产品管理 产品列表 产品预设置 开奖记录 注单管理 即时注单 内容中心 数据中心 会员管理 会员列表 会员加减打码量 在线用户 陪玩用户 充…" at bounding box center [784, 377] width 1568 height 754
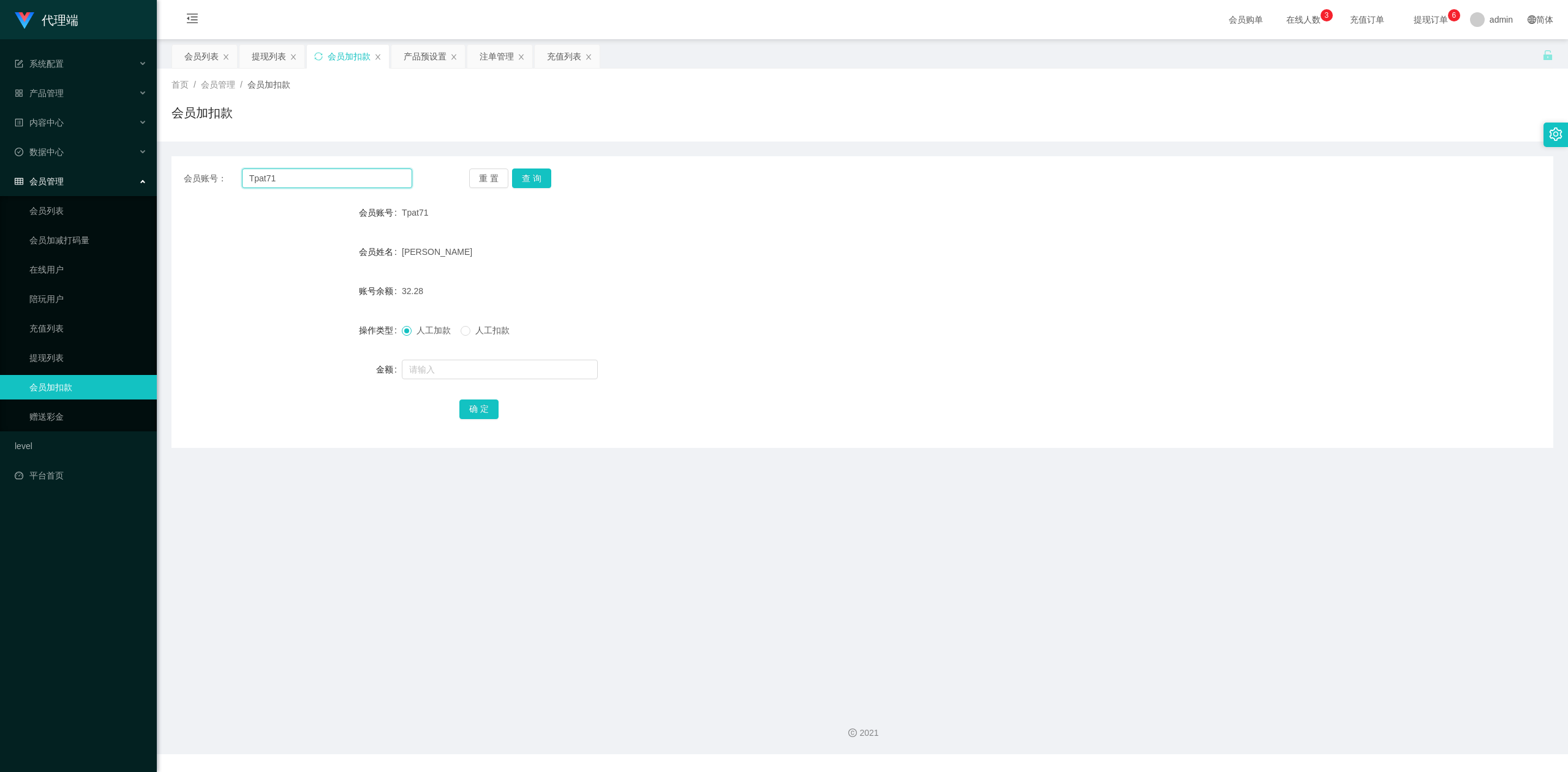
paste input "6594246729"
click at [526, 182] on button "查 询" at bounding box center [532, 178] width 39 height 19
click at [526, 182] on button "查 询" at bounding box center [532, 178] width 39 height 19
click at [327, 174] on input "6594246729" at bounding box center [327, 178] width 170 height 19
type input "6594246729"
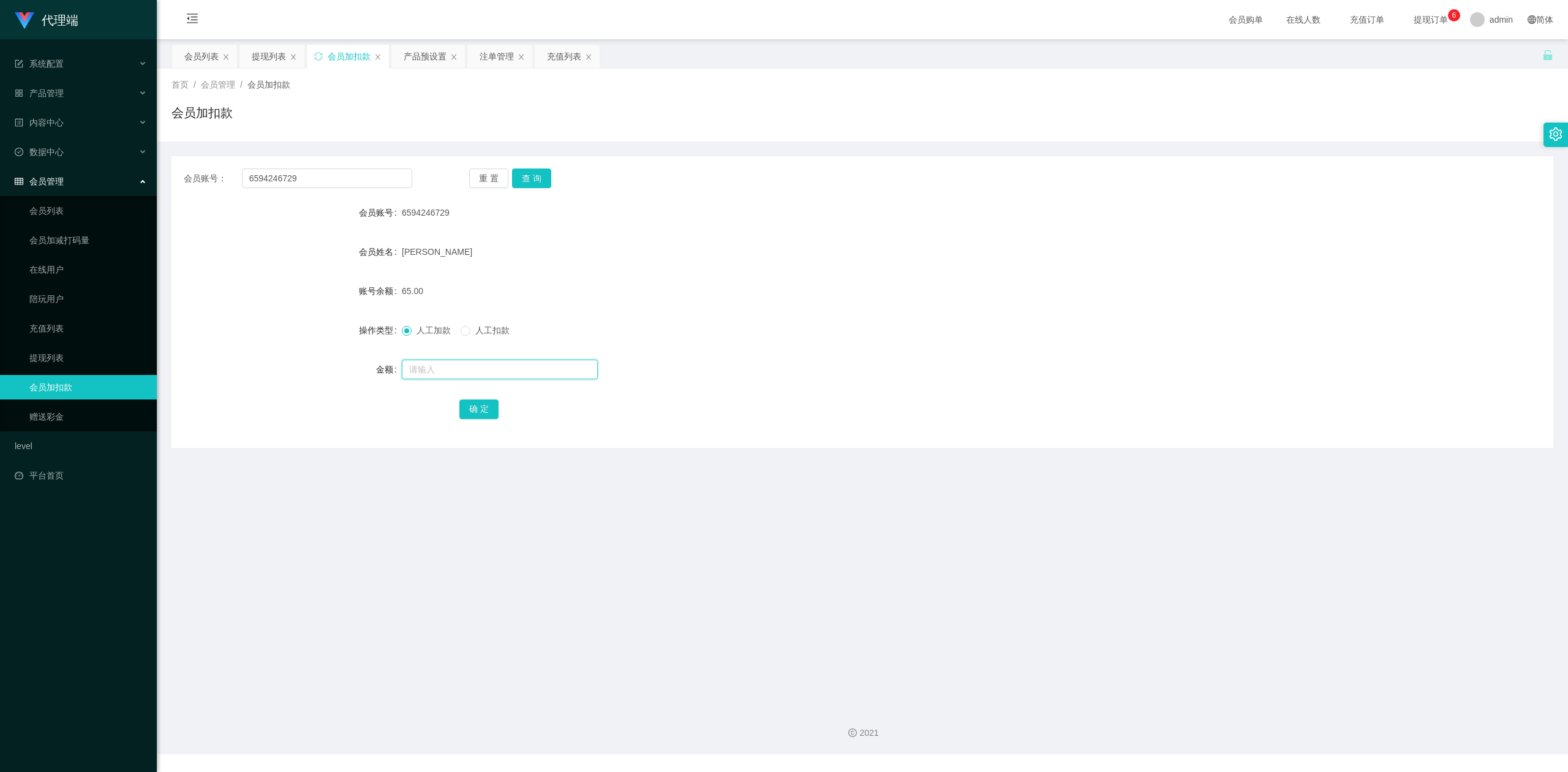
click at [424, 372] on input "text" at bounding box center [499, 369] width 196 height 19
type input "143"
click at [471, 407] on button "确 定" at bounding box center [479, 409] width 39 height 19
click at [724, 260] on div "[PERSON_NAME]" at bounding box center [804, 252] width 806 height 25
click at [989, 235] on form "会员账号 6594246729 会员姓名 [PERSON_NAME] 账号余额 208.00 操作类型 人工加款 人工扣款 金额 确 定" at bounding box center [862, 311] width 1382 height 221
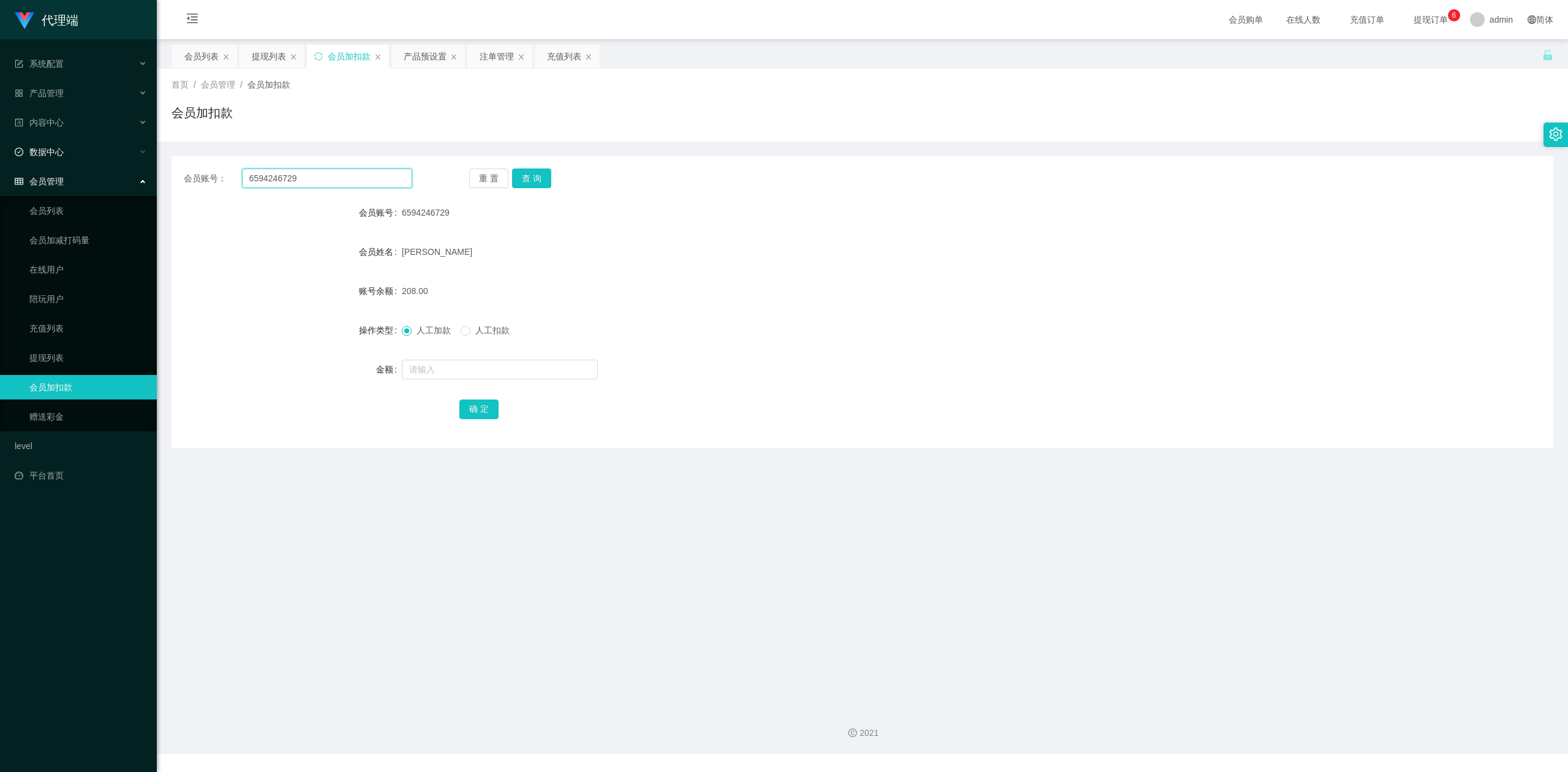
drag, startPoint x: 321, startPoint y: 182, endPoint x: 0, endPoint y: 138, distance: 324.0
click at [0, 138] on section "代理端 系统配置 产品管理 产品列表 产品预设置 开奖记录 注单管理 即时注单 内容中心 数据中心 会员管理 会员列表 会员加减打码量 在线用户 陪玩用户 充…" at bounding box center [784, 377] width 1568 height 754
paste input "Lixin"
type input "Lixin"
click at [537, 172] on button "查 询" at bounding box center [532, 178] width 39 height 19
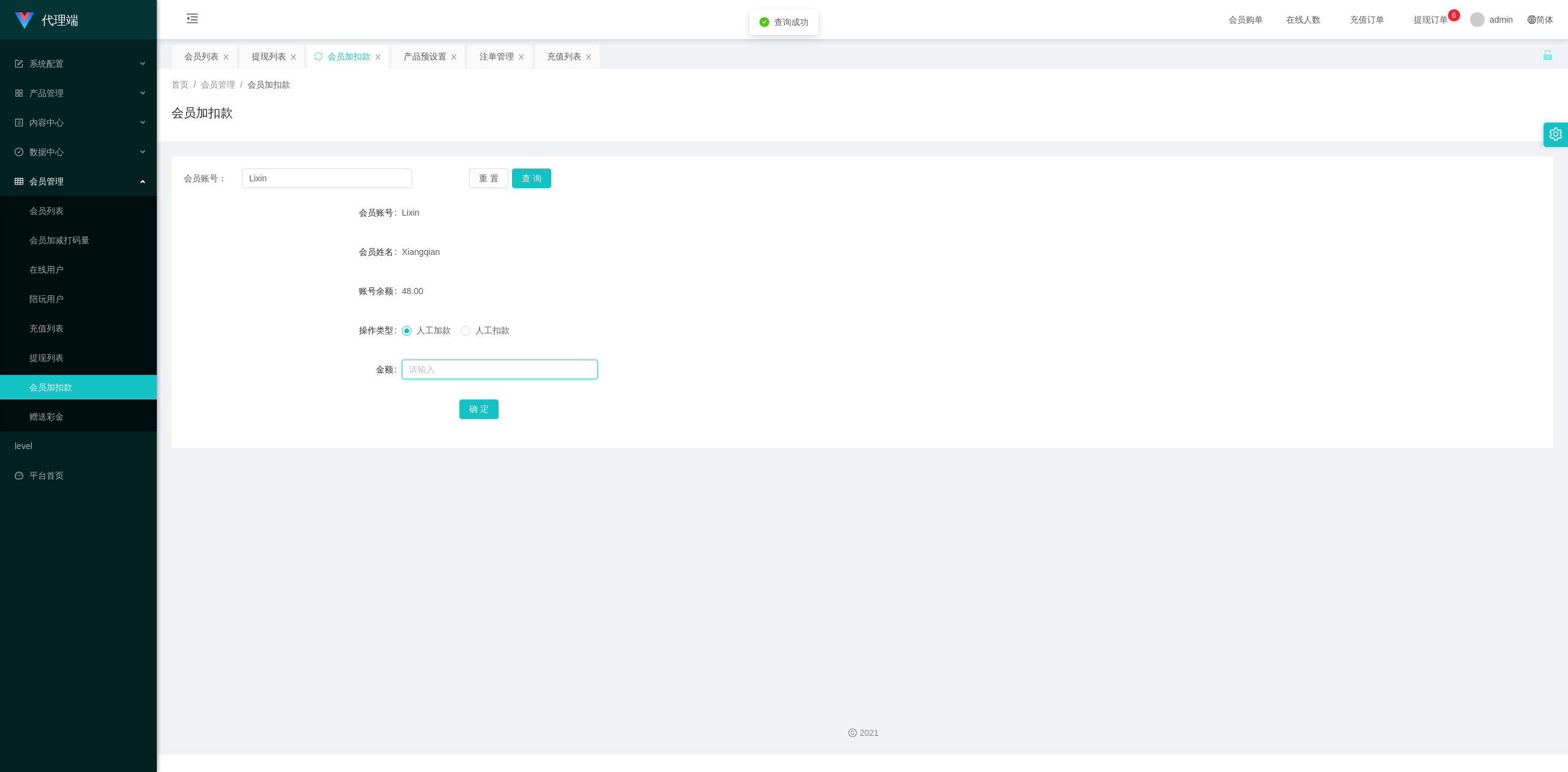
click at [435, 372] on input "text" at bounding box center [499, 369] width 196 height 19
type input "8"
click at [463, 412] on button "确 定" at bounding box center [479, 409] width 39 height 19
drag, startPoint x: 1017, startPoint y: 364, endPoint x: 1226, endPoint y: 23, distance: 400.0
click at [1022, 363] on div at bounding box center [804, 370] width 806 height 25
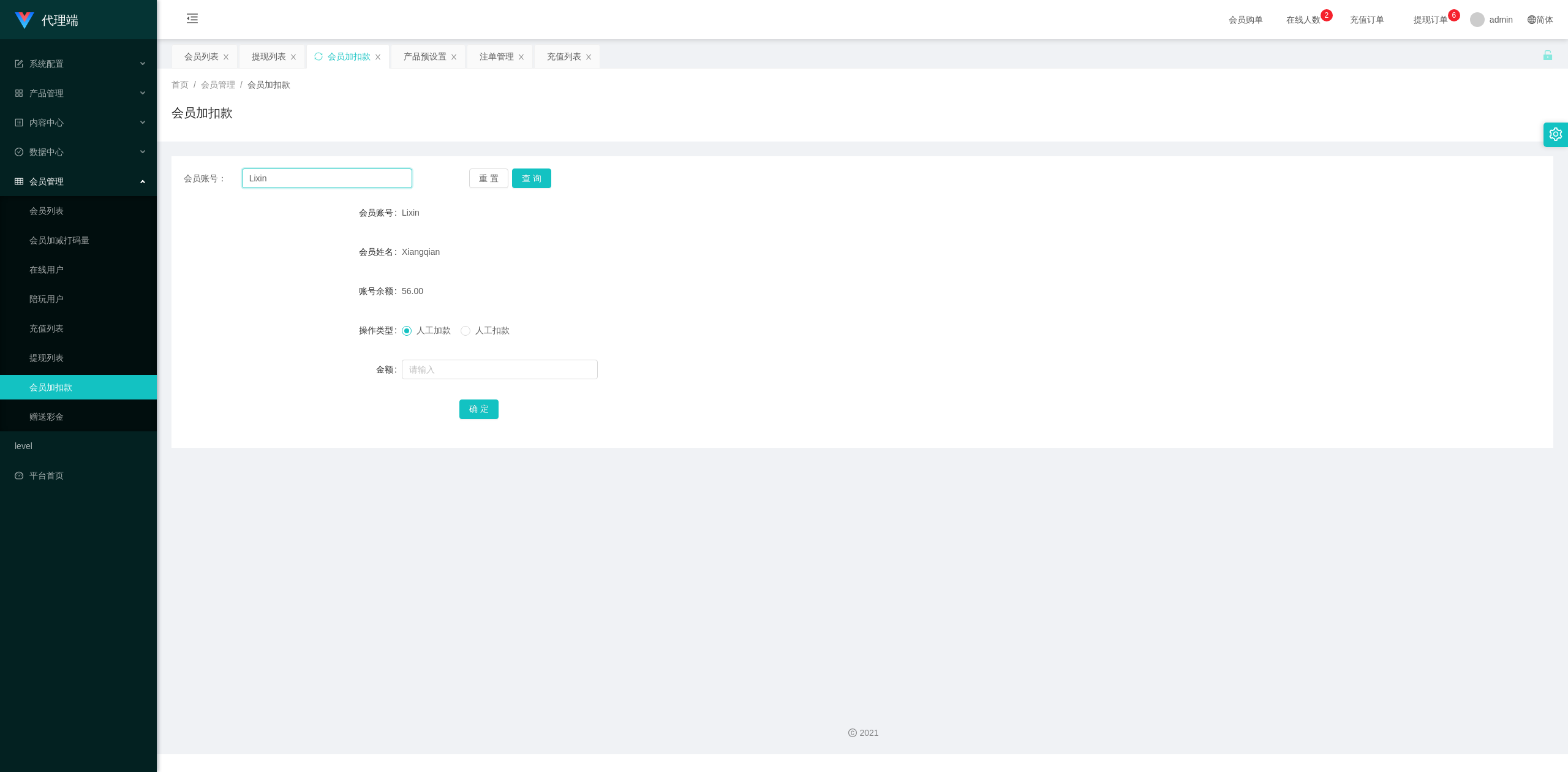
drag, startPoint x: 300, startPoint y: 182, endPoint x: 0, endPoint y: 167, distance: 300.4
click at [0, 167] on section "代理端 系统配置 产品管理 产品列表 产品预设置 开奖记录 注单管理 即时注单 内容中心 数据中心 会员管理 会员列表 会员加减打码量 在线用户 陪玩用户 充…" at bounding box center [784, 377] width 1568 height 754
paste input "Tpat71"
type input "Tpat71"
click at [530, 181] on button "查 询" at bounding box center [532, 178] width 39 height 19
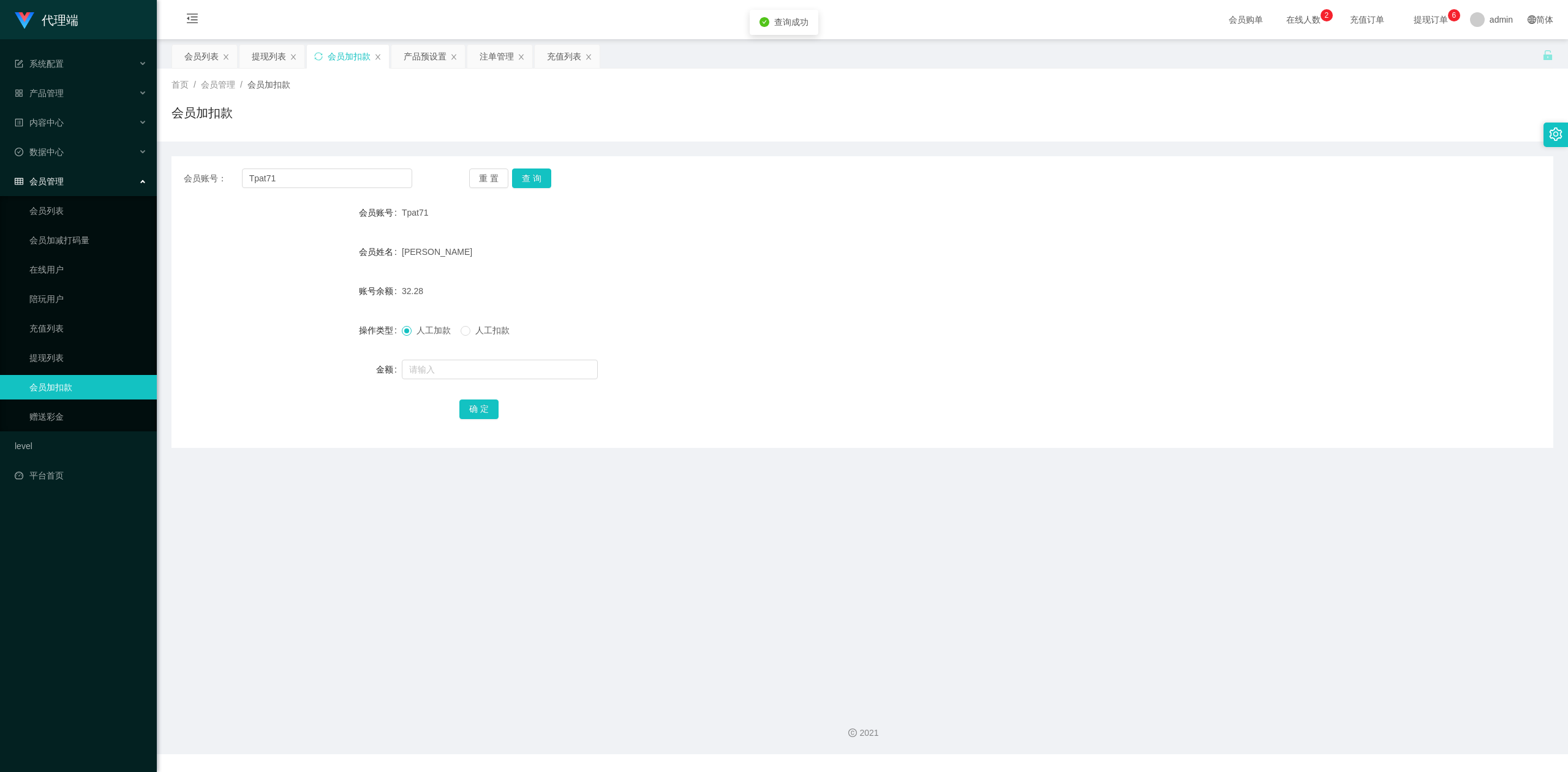
click at [347, 111] on div "会员加扣款" at bounding box center [862, 117] width 1382 height 28
click at [413, 369] on input "text" at bounding box center [499, 369] width 196 height 19
type input "38"
click at [464, 400] on button "确 定" at bounding box center [479, 409] width 39 height 19
click at [668, 292] on div "70.28" at bounding box center [804, 291] width 806 height 25
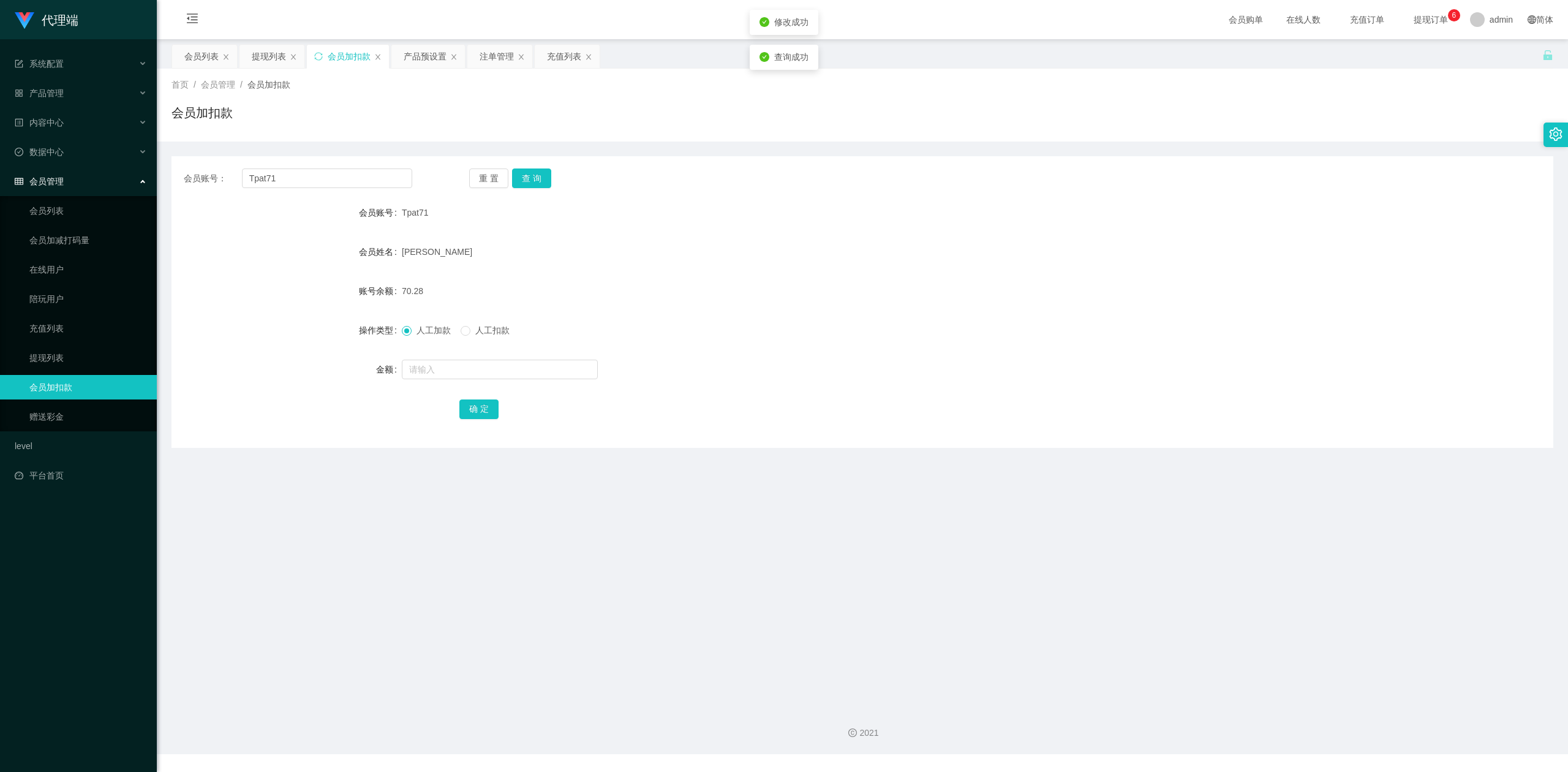
click at [461, 117] on div "会员加扣款" at bounding box center [862, 117] width 1382 height 28
click at [344, 115] on div "会员加扣款" at bounding box center [862, 117] width 1382 height 28
click at [196, 57] on div "会员列表" at bounding box center [201, 56] width 34 height 23
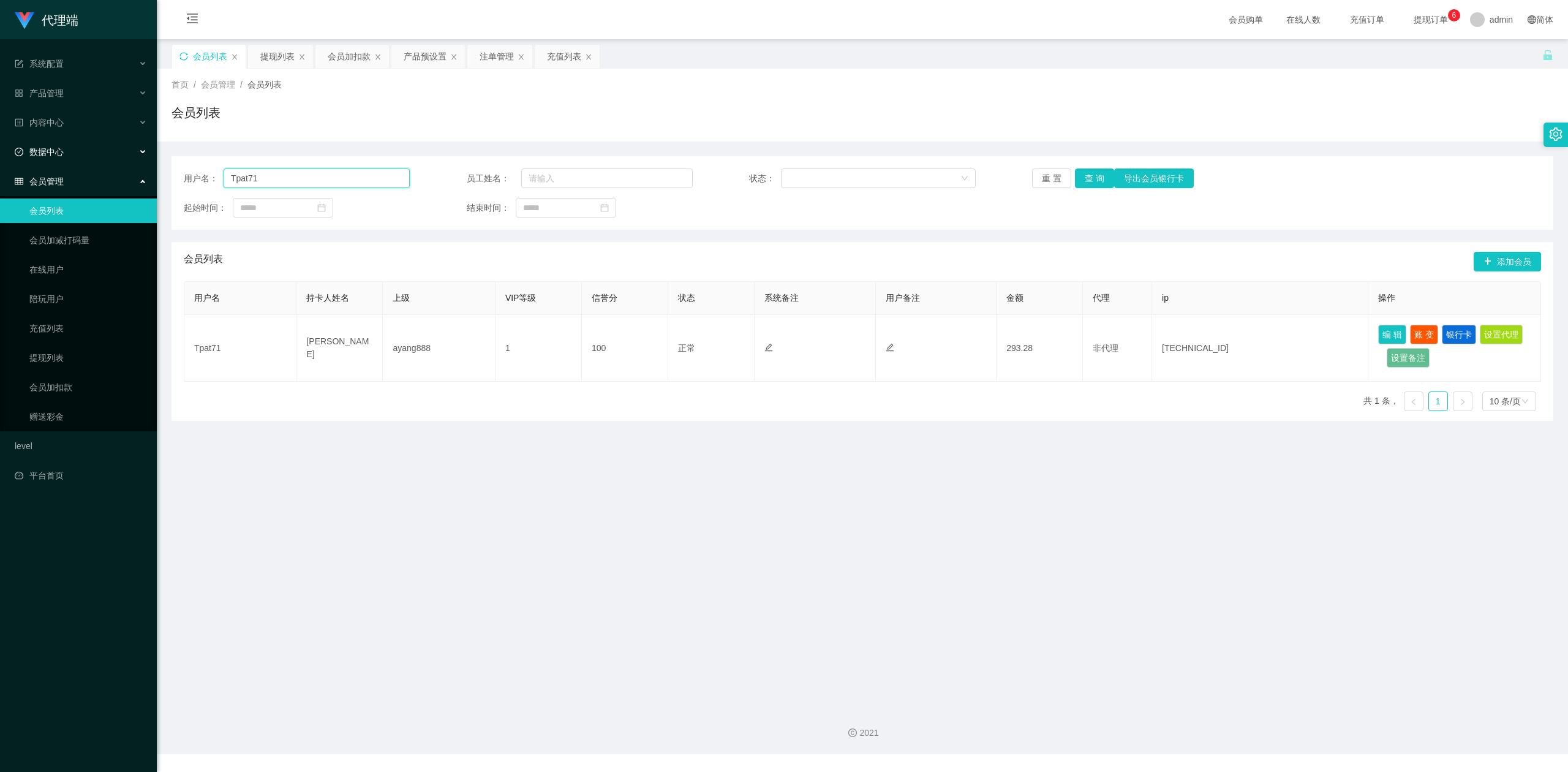
click at [0, 147] on section "代理端 系统配置 产品管理 产品列表 产品预设置 开奖记录 注单管理 即时注单 内容中心 数据中心 会员管理 会员列表 会员加减打码量 在线用户 陪玩用户 充…" at bounding box center [784, 377] width 1568 height 754
click at [1087, 174] on button "查 询" at bounding box center [1094, 178] width 39 height 19
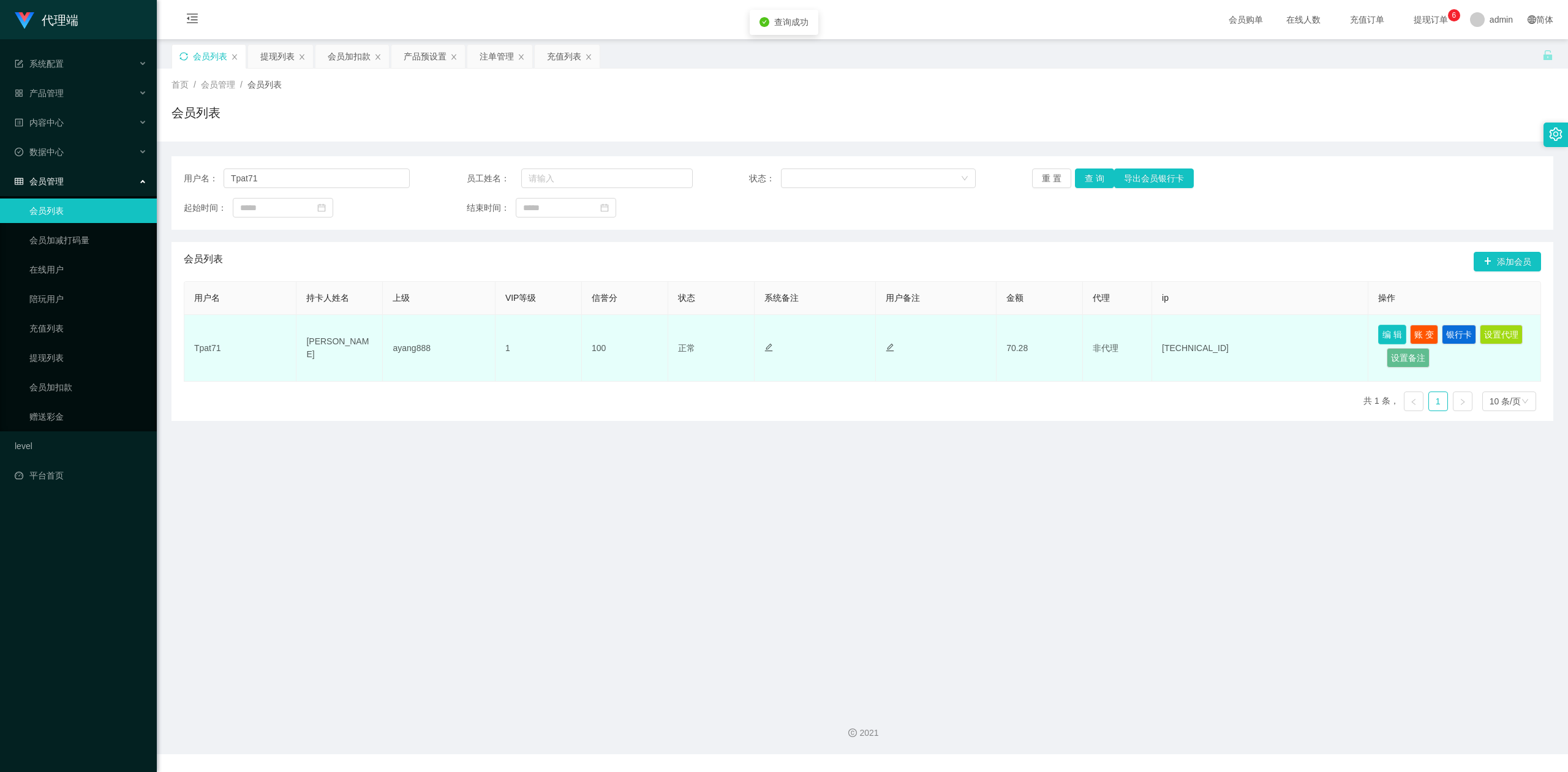
click at [1378, 329] on button "编 辑" at bounding box center [1392, 334] width 28 height 19
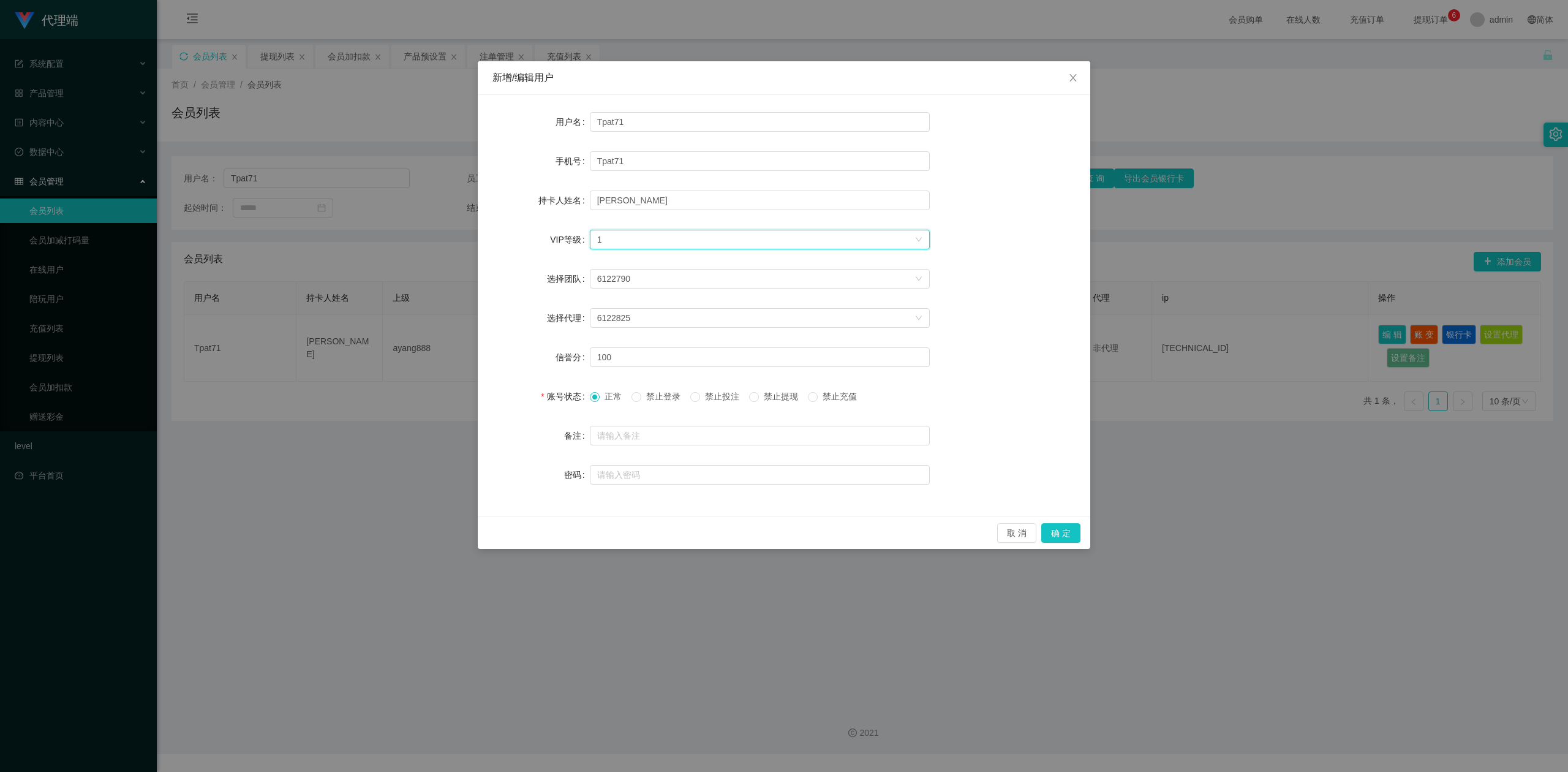
click at [918, 241] on icon "图标: down" at bounding box center [918, 239] width 7 height 7
click at [731, 285] on li "VIP2" at bounding box center [759, 283] width 340 height 19
click at [1059, 528] on button "确 定" at bounding box center [1061, 533] width 39 height 19
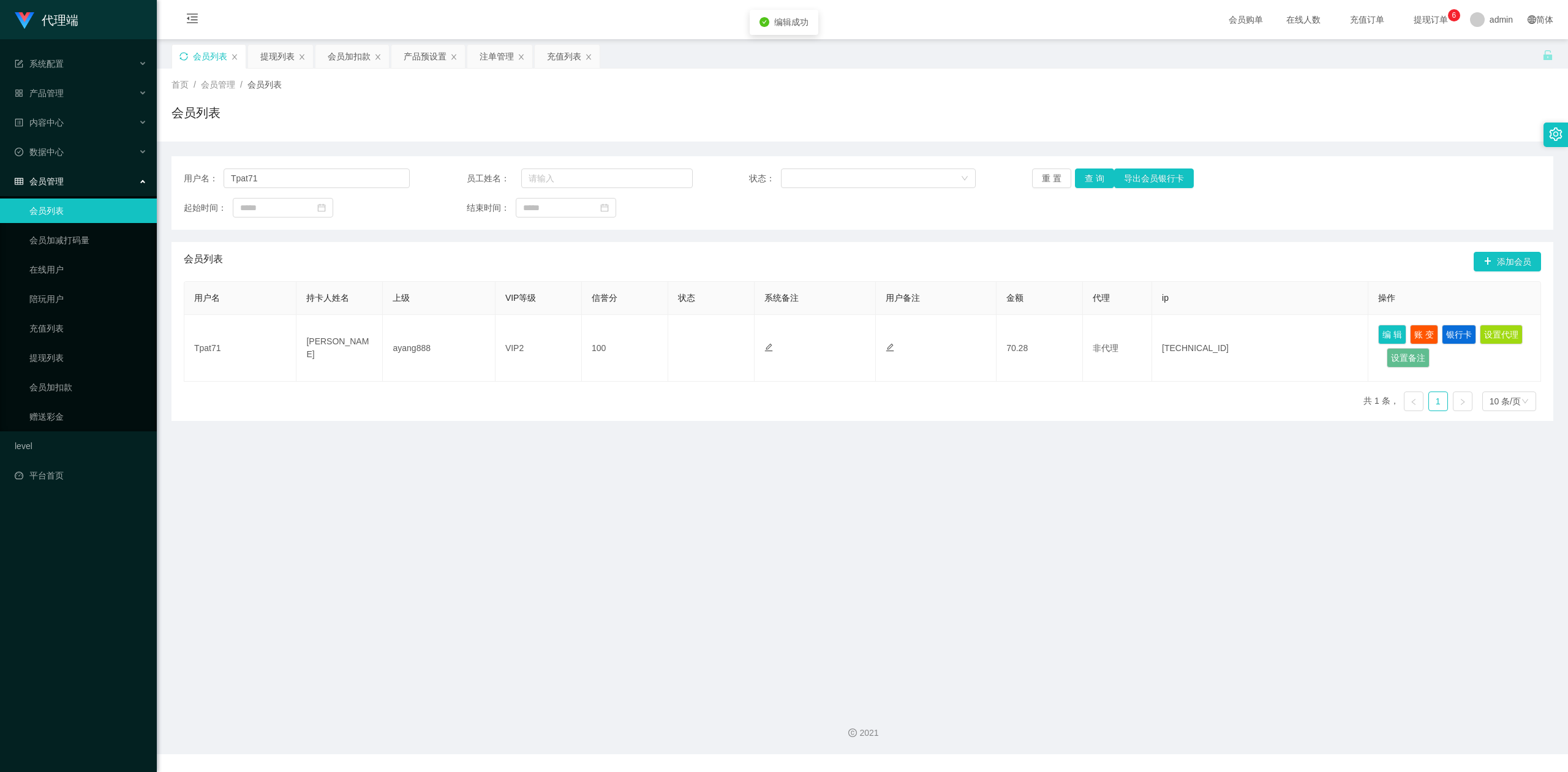
click at [1361, 184] on div "用户名： Tpat71 员工姓名： 状态： 重 置 查 询 导出会员银行卡" at bounding box center [862, 178] width 1357 height 19
click at [348, 56] on div "会员加扣款" at bounding box center [349, 56] width 43 height 23
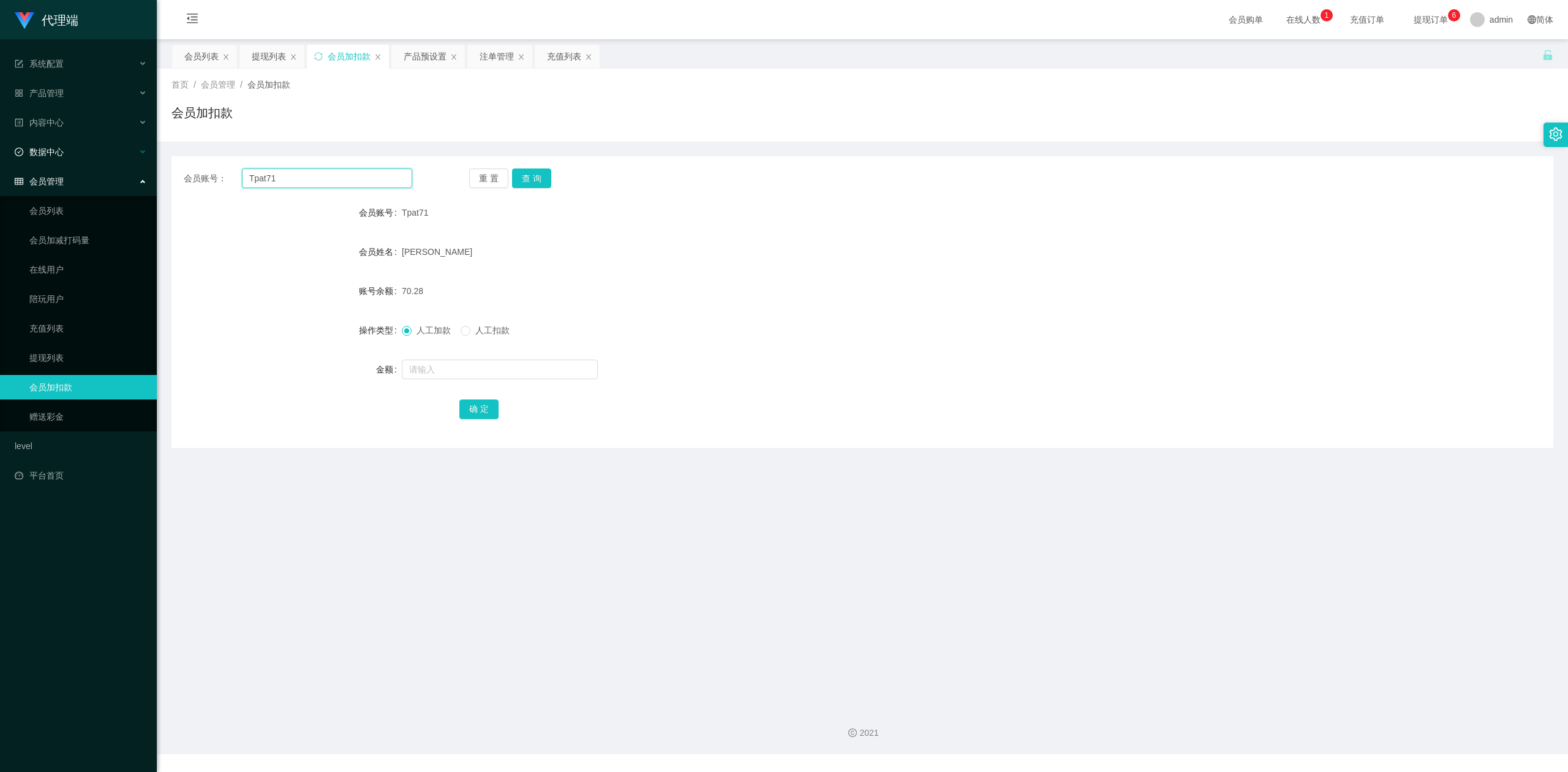
drag, startPoint x: 323, startPoint y: 179, endPoint x: 0, endPoint y: 151, distance: 324.2
click at [0, 151] on section "代理端 系统配置 产品管理 产品列表 产品预设置 开奖记录 注单管理 即时注单 内容中心 数据中心 会员管理 会员列表 会员加减打码量 在线用户 陪玩用户 充…" at bounding box center [784, 377] width 1568 height 754
paste input "6594246729"
type input "6594246729"
click at [538, 176] on button "查 询" at bounding box center [532, 178] width 39 height 19
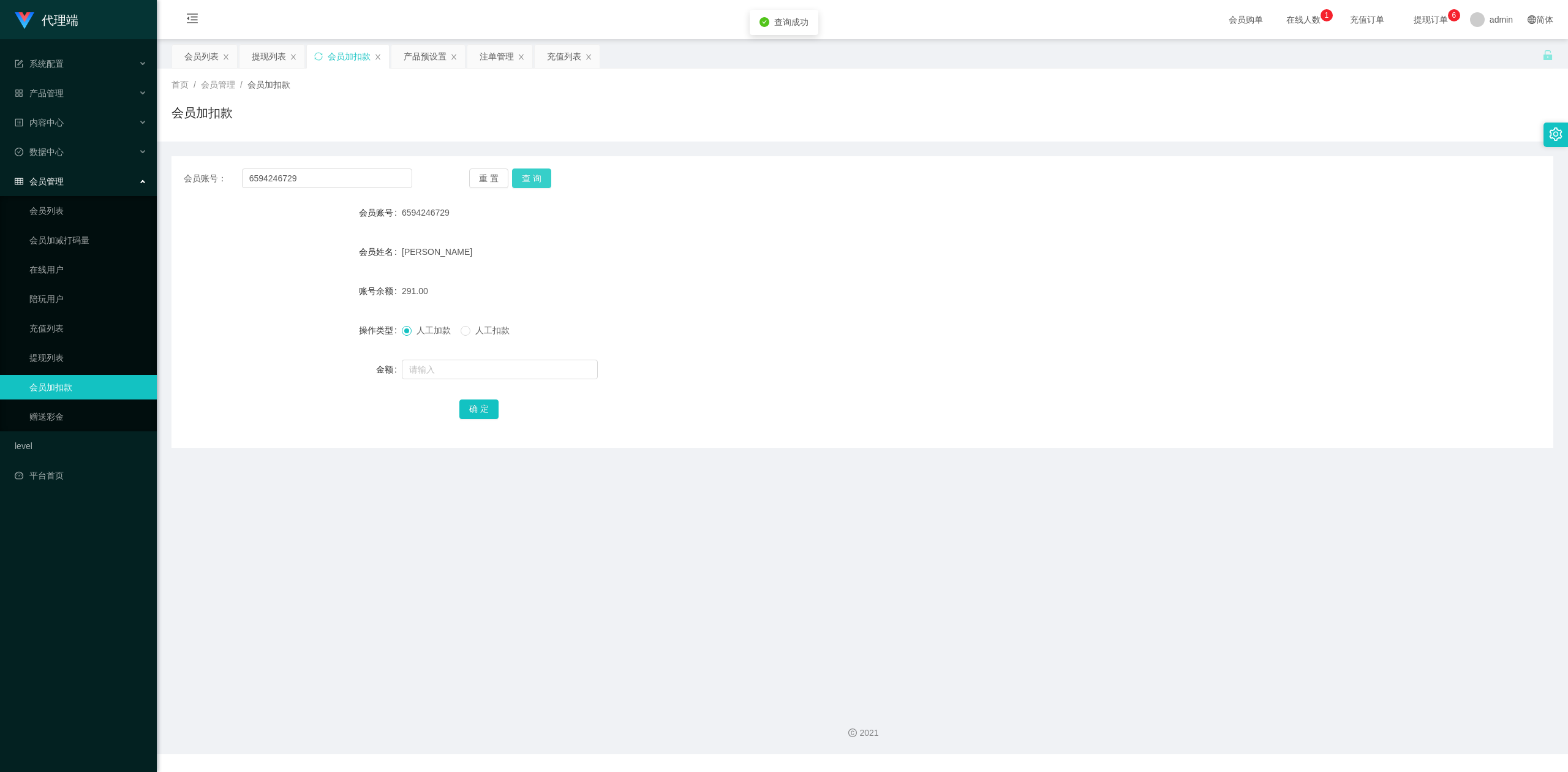
click at [538, 176] on button "查 询" at bounding box center [532, 178] width 39 height 19
click at [641, 164] on div "会员账号： 6594246729 重 置 查 询 会员账号 6594246729 会员姓名 [PERSON_NAME] 账号余额 291.00 操作类型 人工…" at bounding box center [862, 302] width 1382 height 292
click at [204, 54] on div "会员列表" at bounding box center [201, 56] width 34 height 23
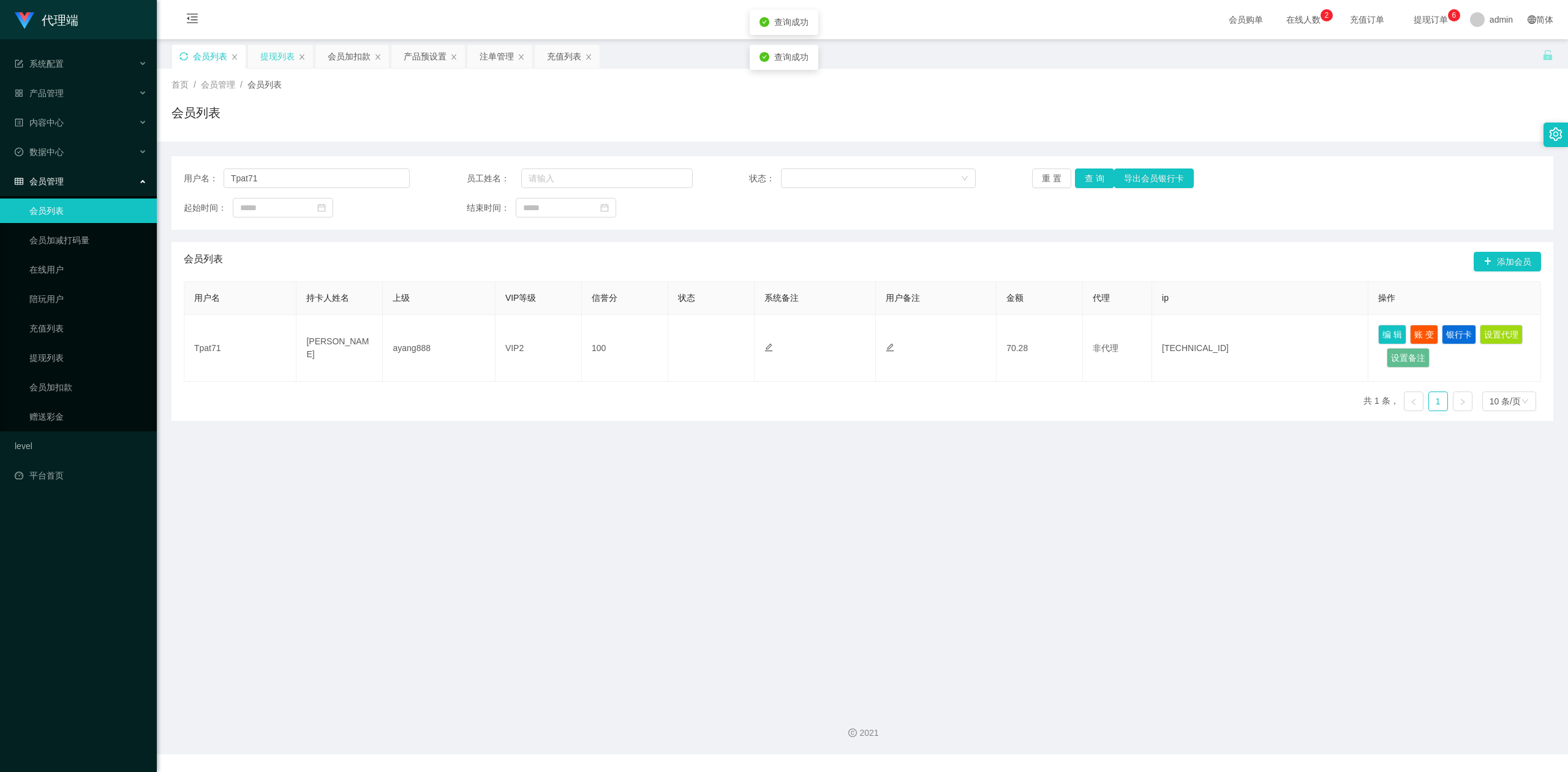
click at [276, 59] on div "提现列表" at bounding box center [277, 56] width 34 height 23
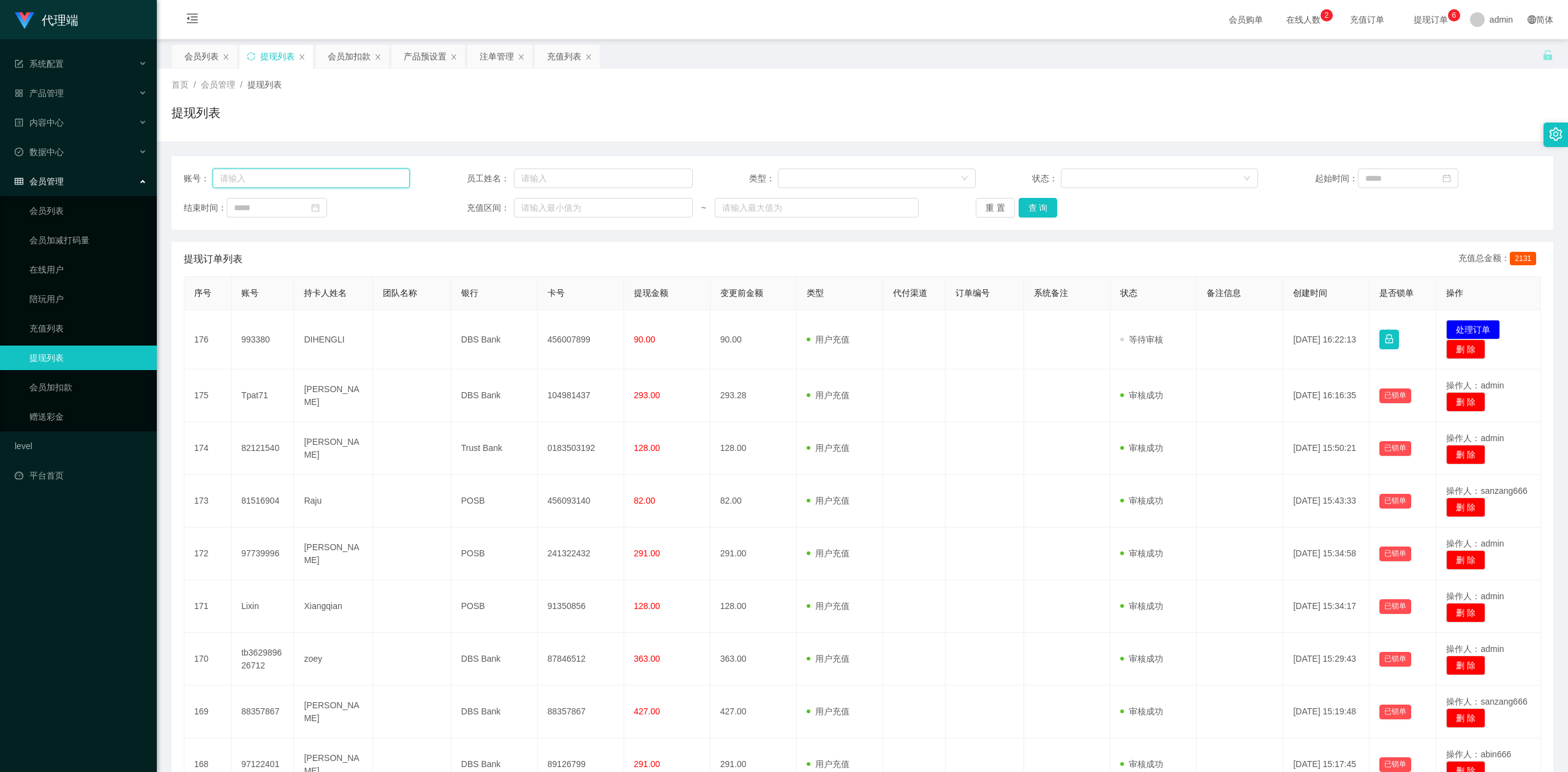
click at [295, 180] on input "text" at bounding box center [311, 178] width 198 height 19
paste input "6594246729"
click at [1036, 204] on button "查 询" at bounding box center [1038, 207] width 39 height 19
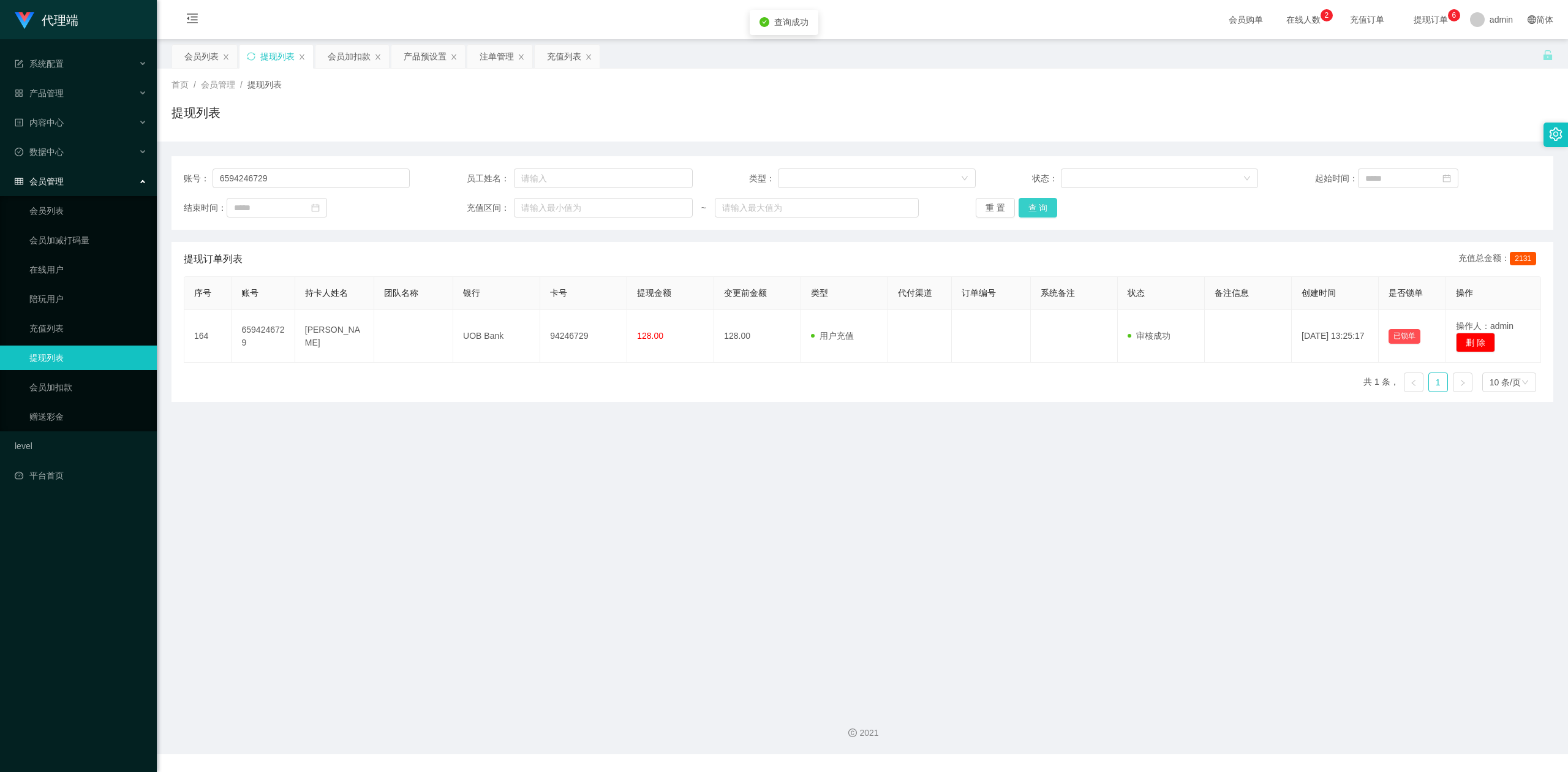
click at [1036, 204] on button "查 询" at bounding box center [1038, 207] width 39 height 19
click at [1035, 204] on button "查 询" at bounding box center [1038, 207] width 39 height 19
click at [1034, 204] on button "查 询" at bounding box center [1038, 207] width 39 height 19
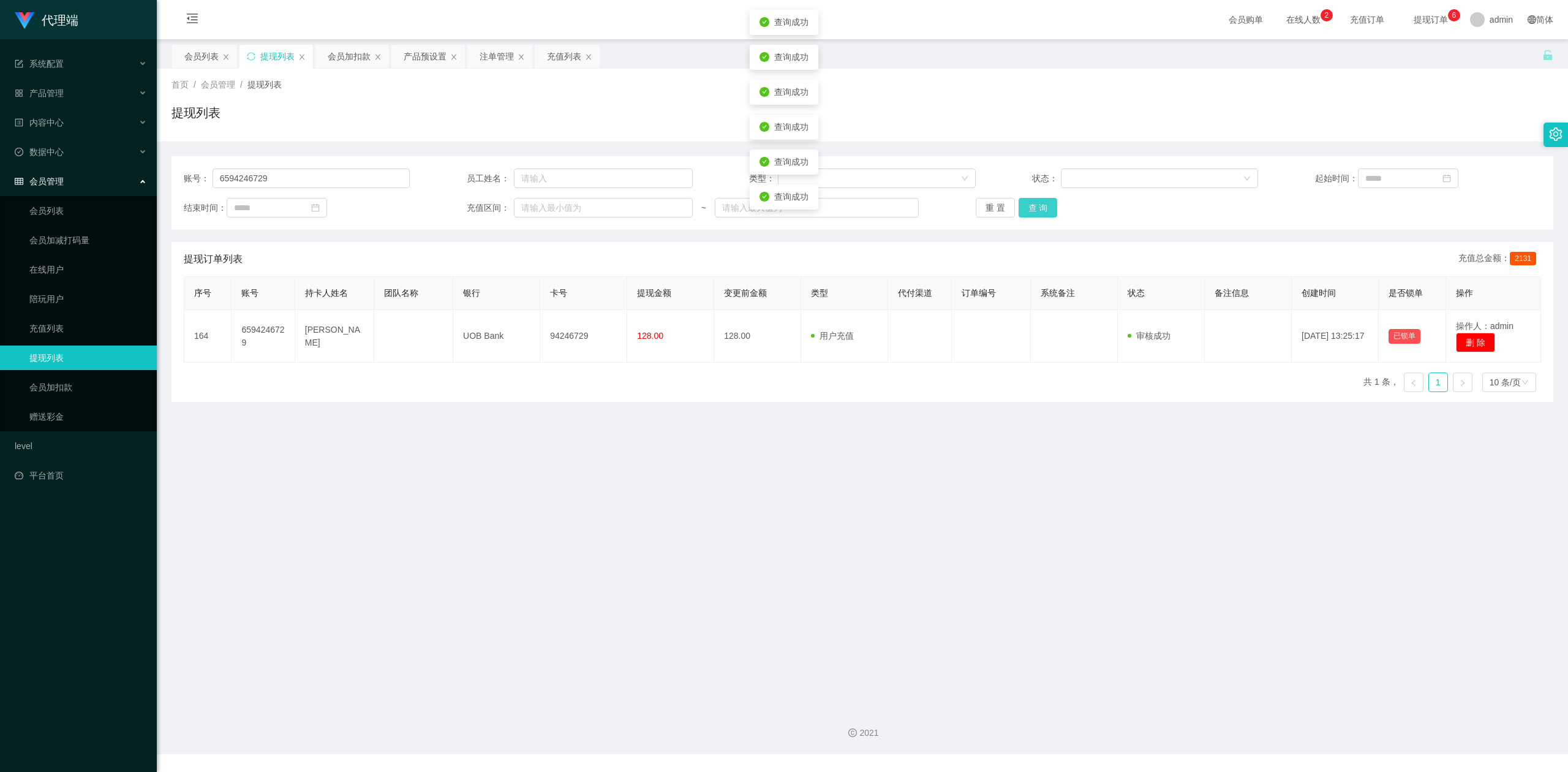
click at [1034, 204] on button "查 询" at bounding box center [1038, 207] width 39 height 19
click at [1250, 145] on div "账号： 6594246729 员工姓名： 类型： 状态： 起始时间： 结束时间： 充值区间： ~ 重 置 查 询 提现订单列表 充值总金额： 2131 序号 …" at bounding box center [862, 272] width 1382 height 260
drag, startPoint x: 206, startPoint y: 172, endPoint x: 0, endPoint y: 133, distance: 209.7
click at [0, 133] on section "代理端 系统配置 产品管理 产品列表 产品预设置 开奖记录 注单管理 即时注单 内容中心 数据中心 会员管理 会员列表 会员加减打码量 在线用户 陪玩用户 充…" at bounding box center [784, 377] width 1568 height 754
paste input "Tpat71"
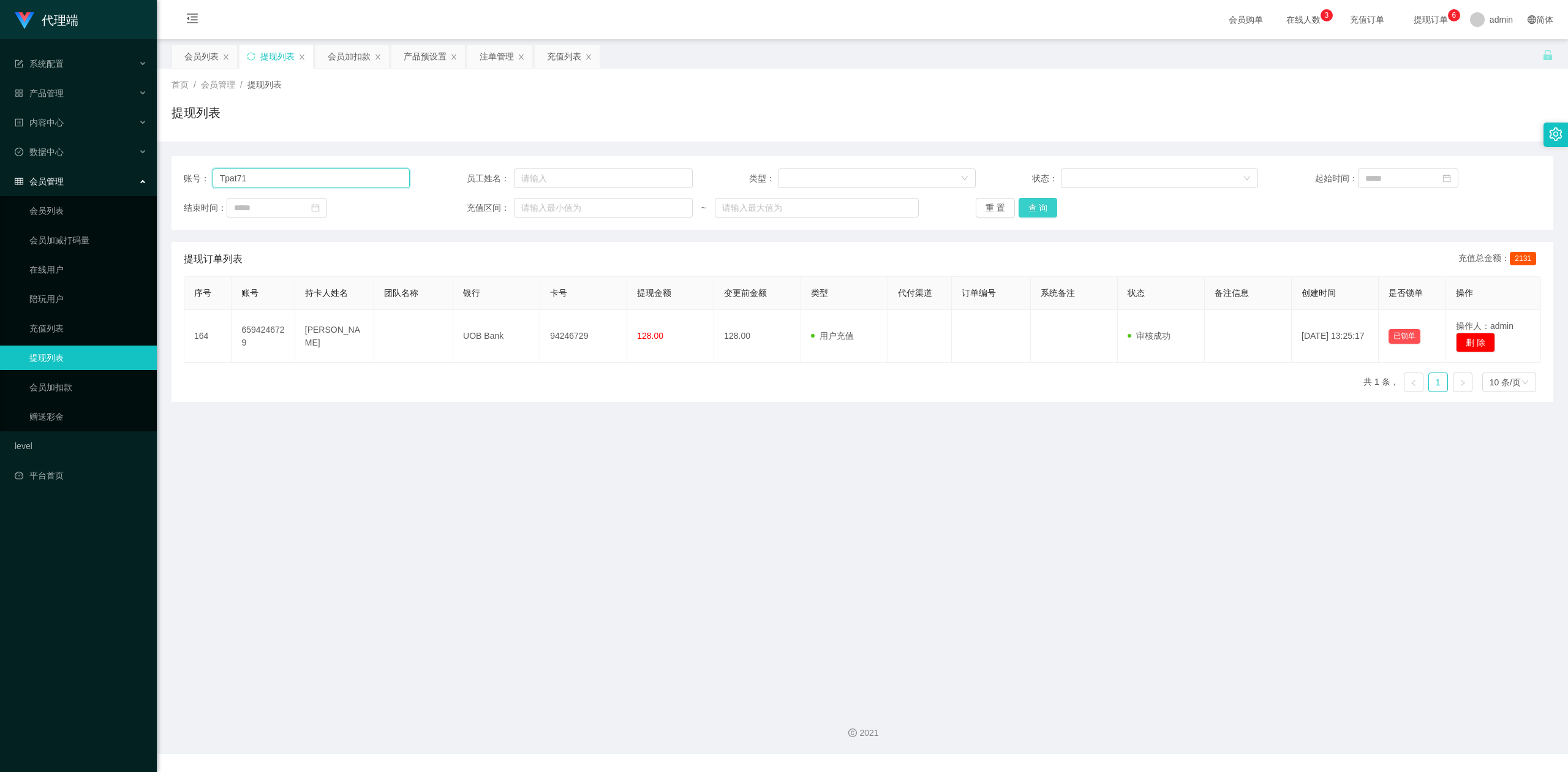
type input "Tpat71"
click at [1029, 202] on button "查 询" at bounding box center [1038, 207] width 39 height 19
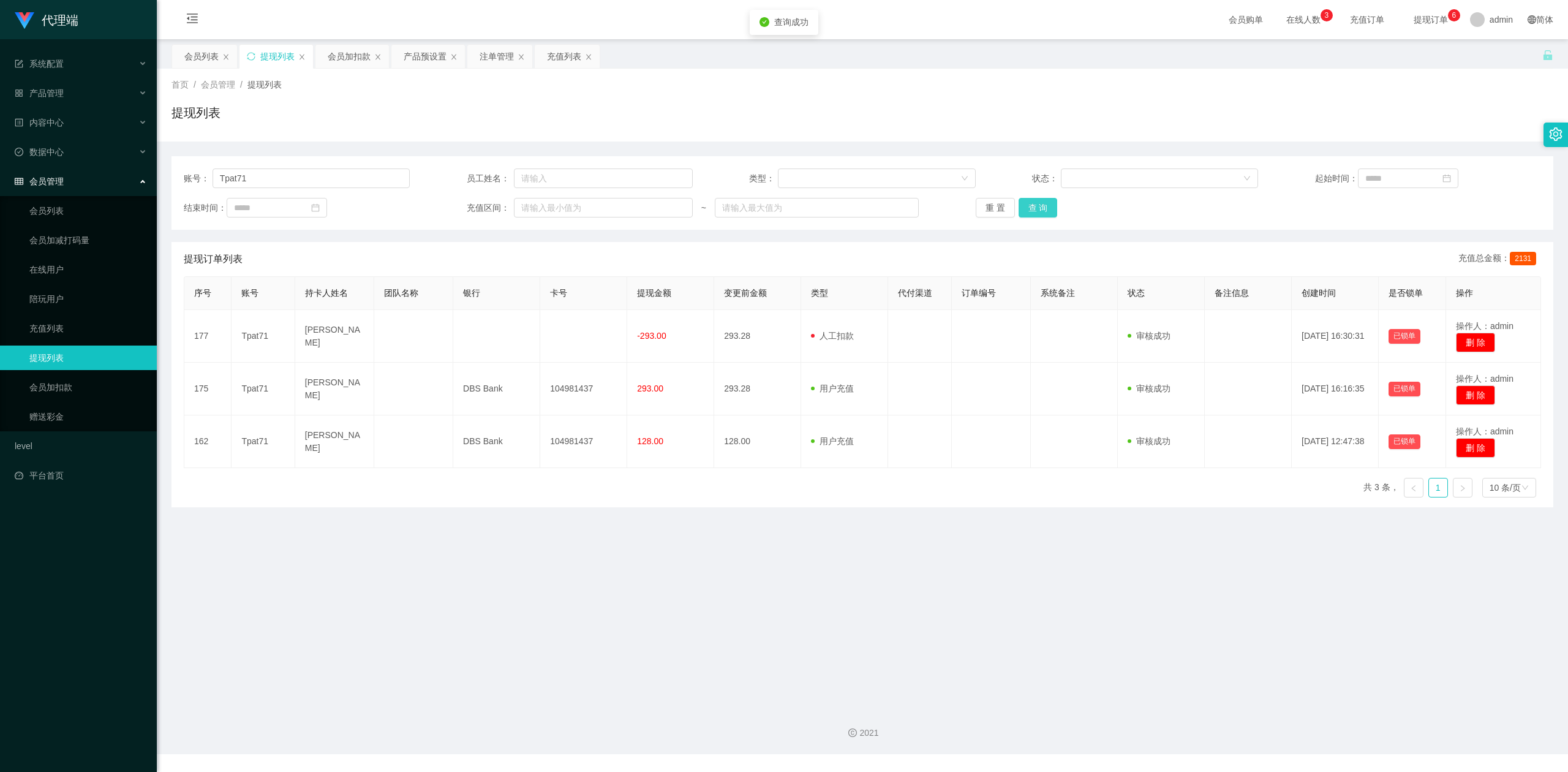
click at [1029, 202] on button "查 询" at bounding box center [1038, 207] width 39 height 19
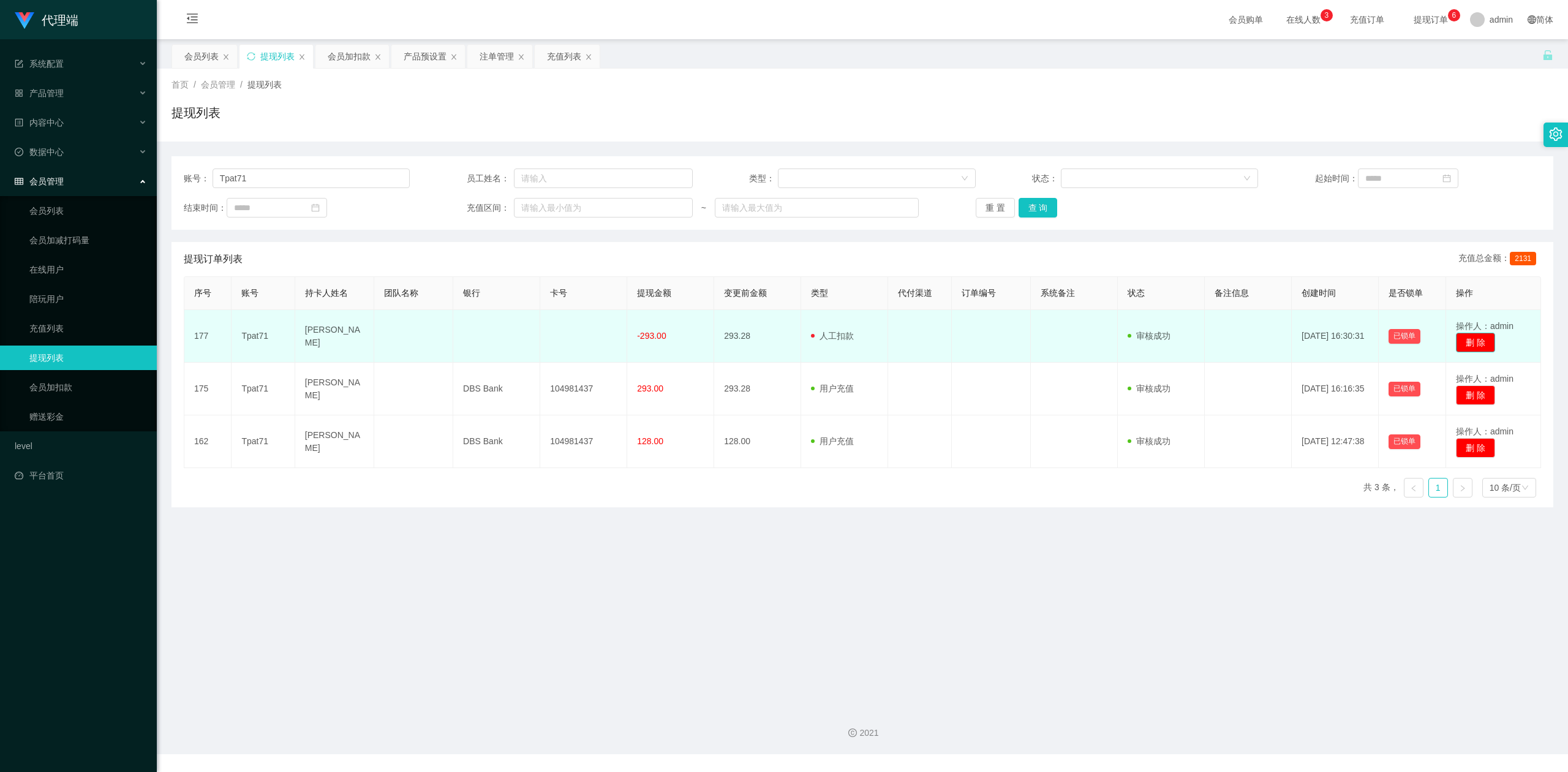
click at [1477, 345] on button "删 除" at bounding box center [1475, 342] width 39 height 19
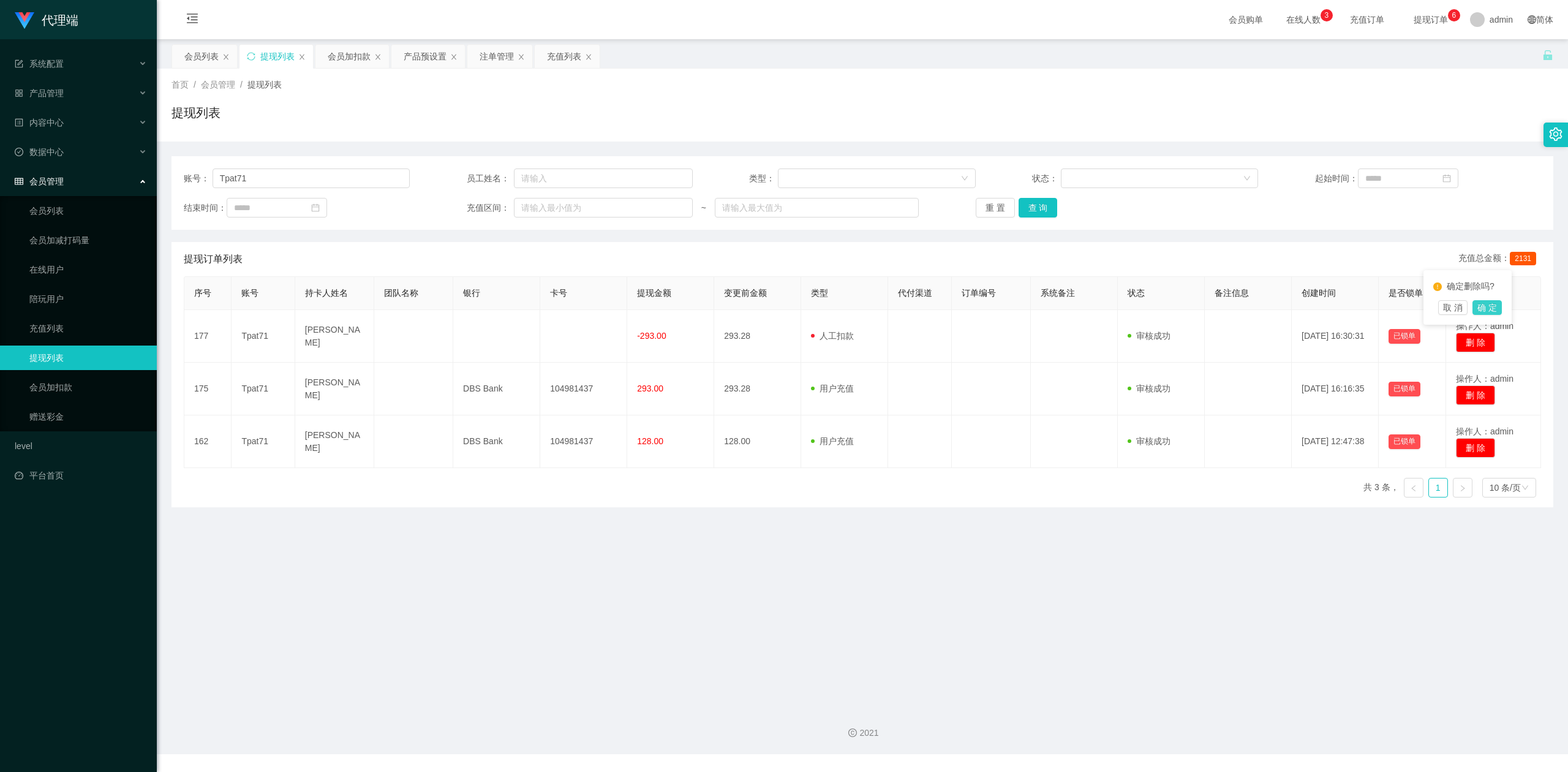
click at [1490, 307] on button "确 定" at bounding box center [1487, 308] width 29 height 15
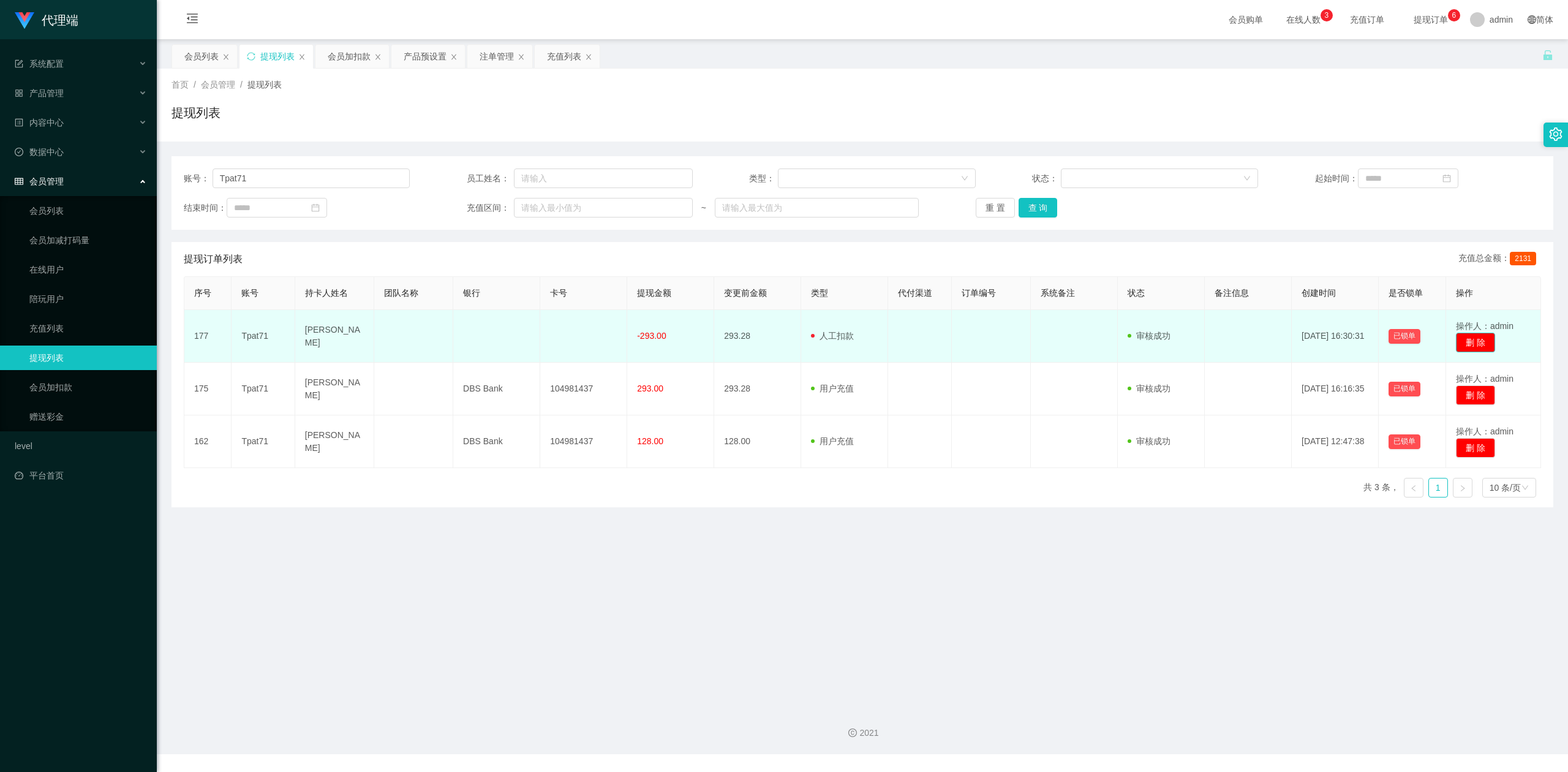
click at [1460, 341] on button "删 除" at bounding box center [1475, 342] width 39 height 19
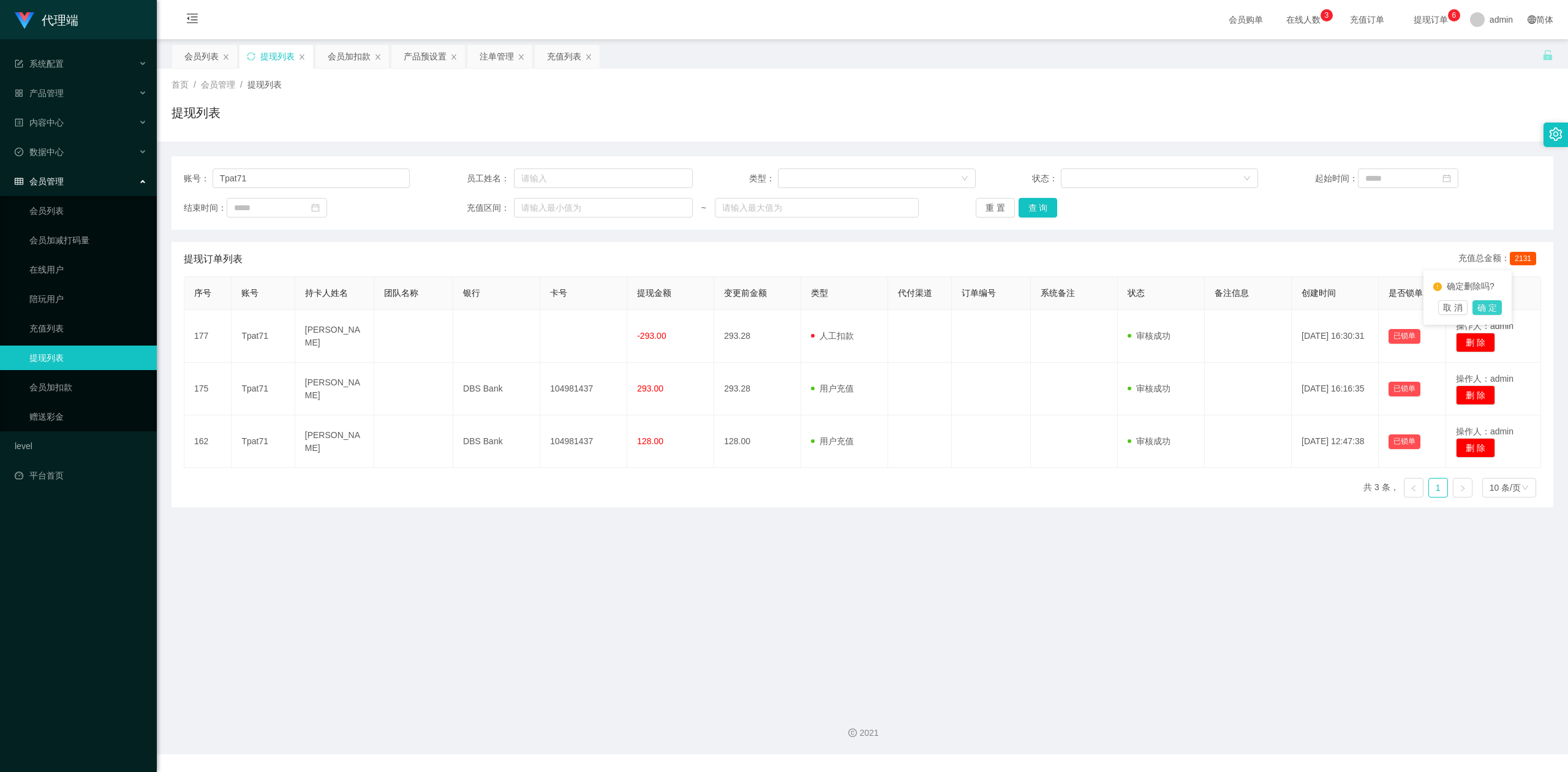
click at [1487, 305] on button "确 定" at bounding box center [1487, 308] width 29 height 15
click at [253, 54] on icon "图标: sync" at bounding box center [251, 56] width 8 height 8
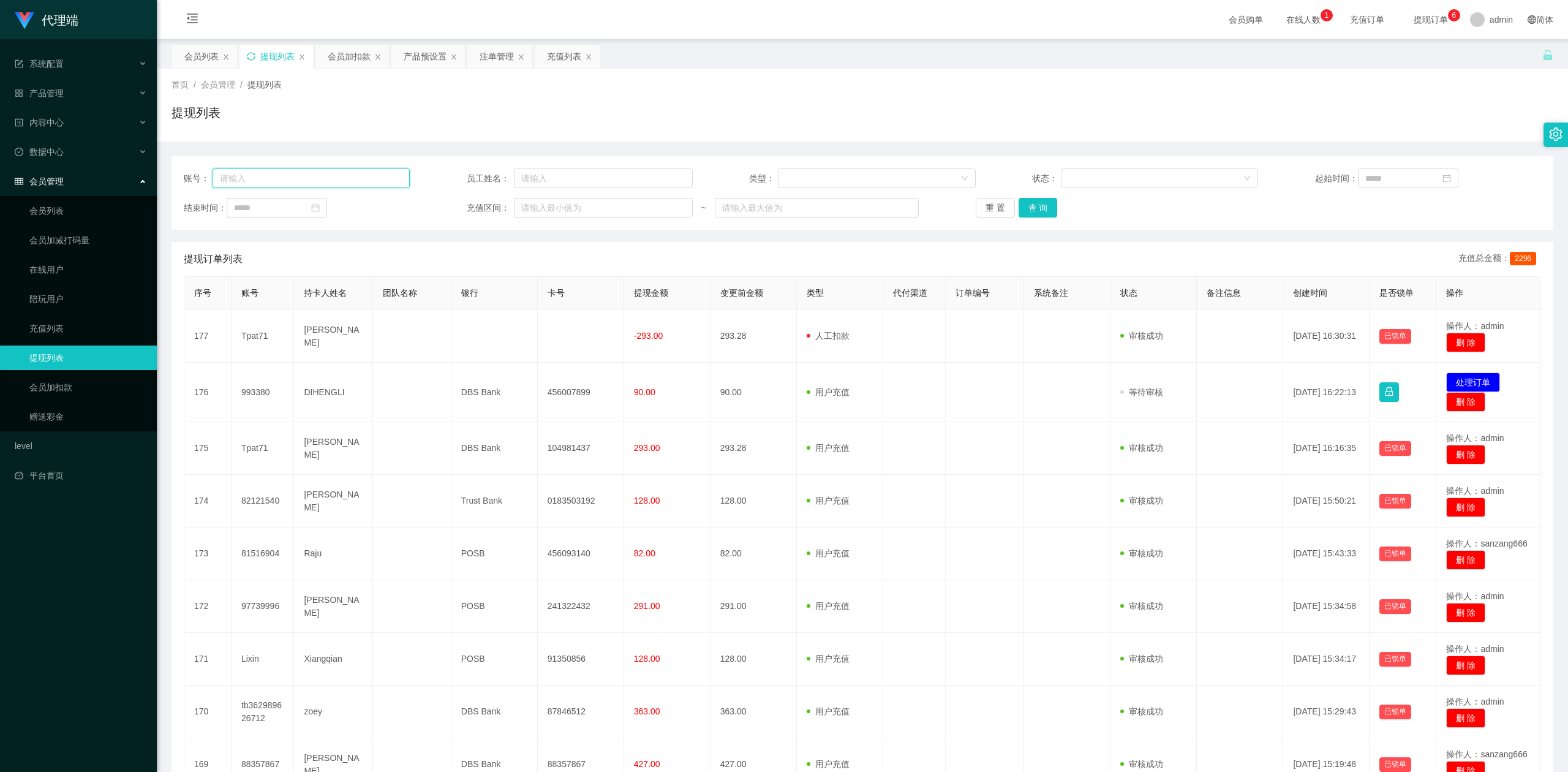
click at [316, 170] on input "text" at bounding box center [311, 178] width 198 height 19
paste input "Tpat71"
click at [1050, 206] on button "查 询" at bounding box center [1038, 207] width 39 height 19
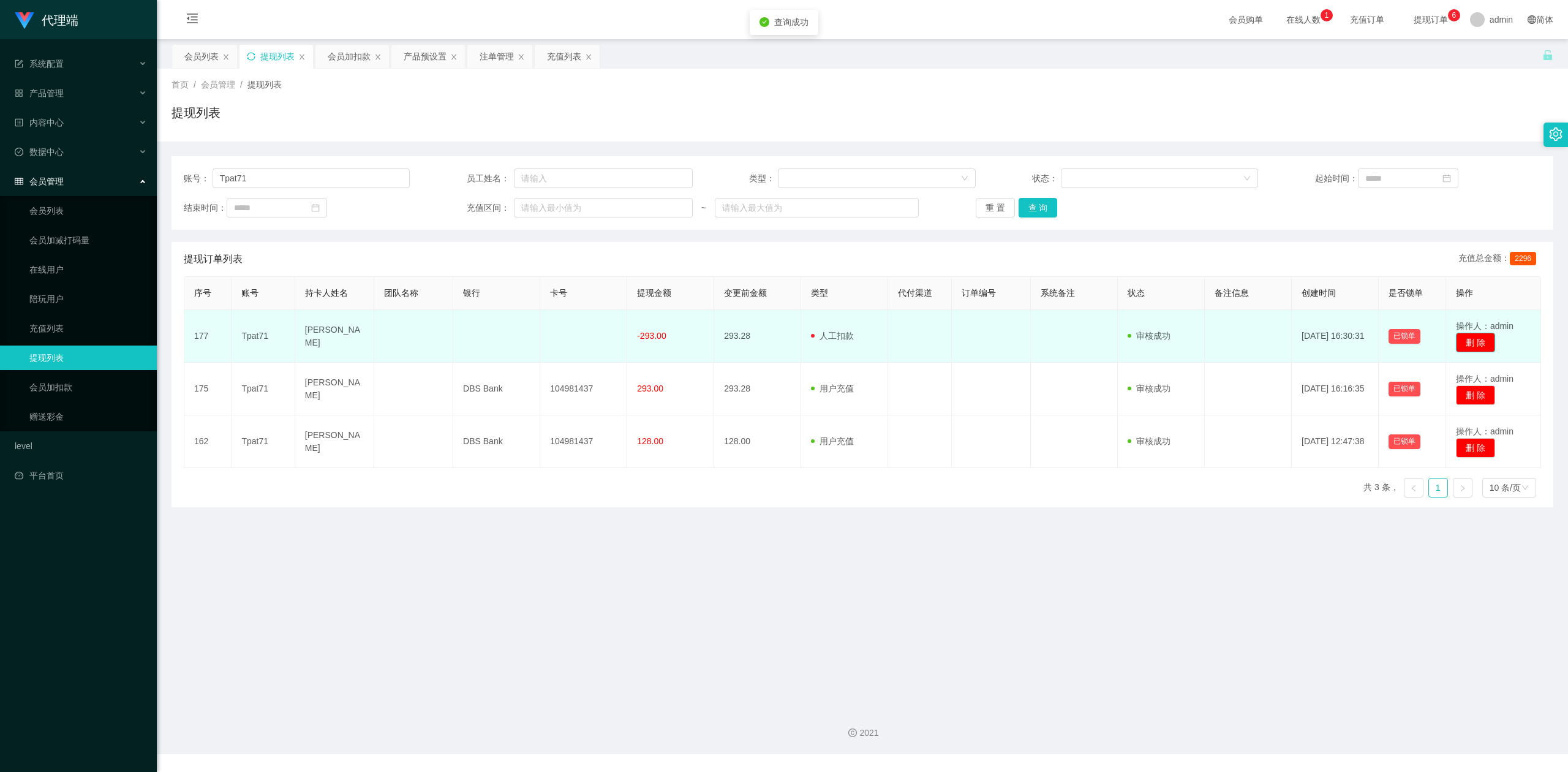
click at [1463, 339] on button "删 除" at bounding box center [1475, 342] width 39 height 19
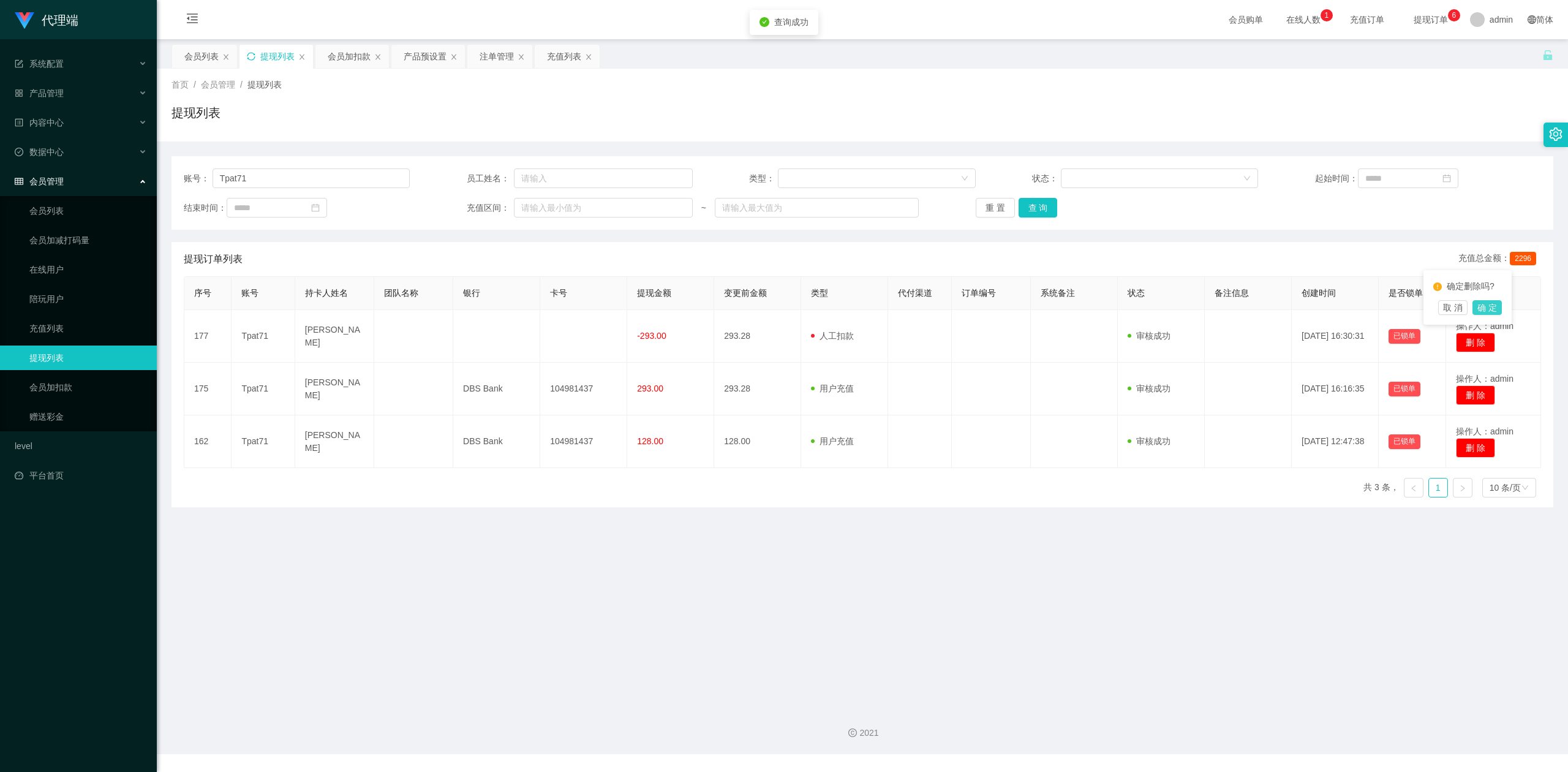
click at [1475, 304] on button "确 定" at bounding box center [1487, 308] width 29 height 15
click at [1453, 138] on div "首页 / 会员管理 / 提现列表 / 提现列表" at bounding box center [862, 105] width 1411 height 73
drag, startPoint x: 40, startPoint y: 172, endPoint x: 0, endPoint y: 153, distance: 44.3
click at [0, 153] on section "代理端 系统配置 产品管理 产品列表 产品预设置 开奖记录 注单管理 即时注单 内容中心 数据中心 会员管理 会员列表 会员加减打码量 在线用户 陪玩用户 充…" at bounding box center [784, 377] width 1568 height 754
paste input "6594246729"
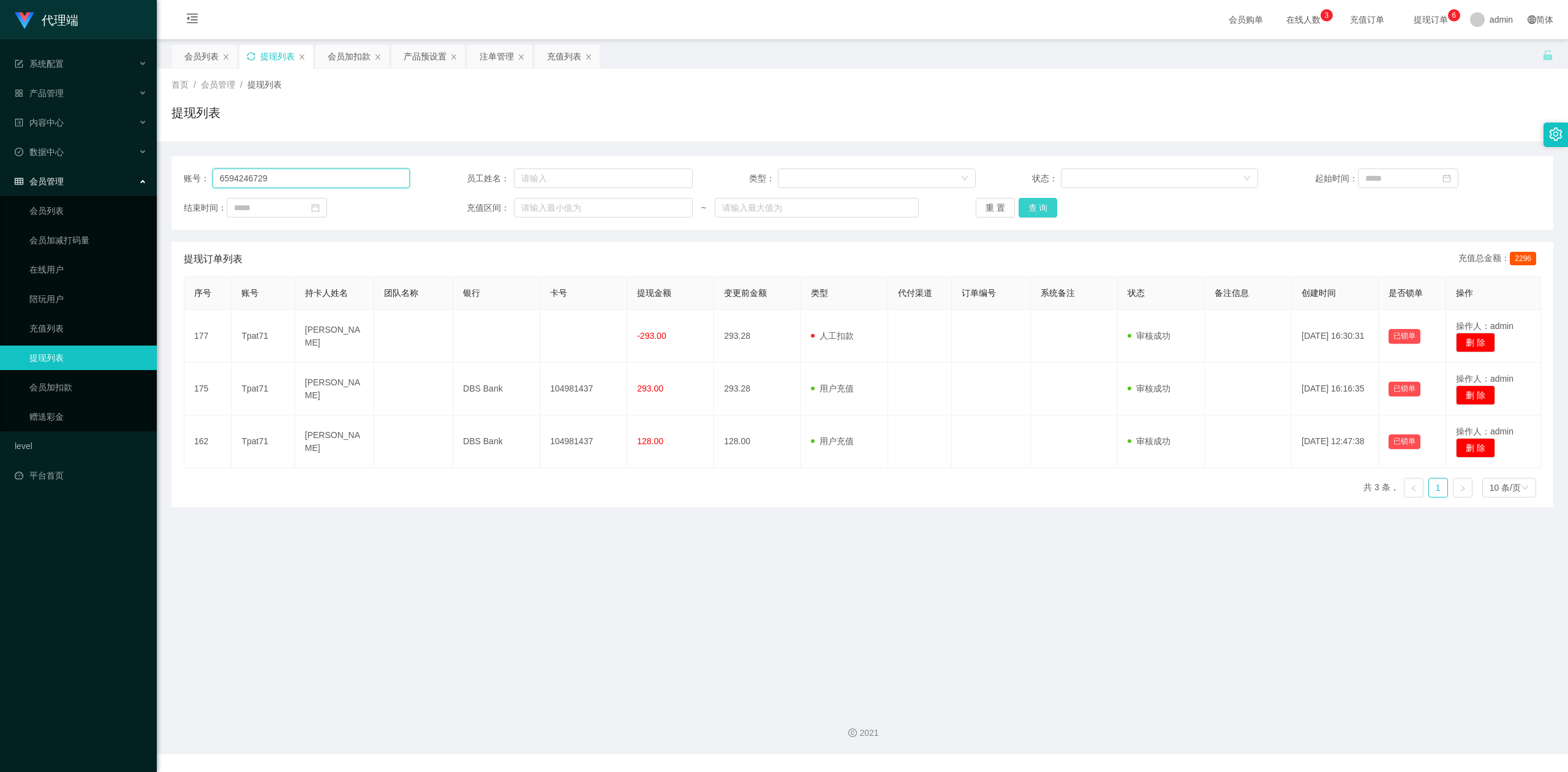
type input "6594246729"
click at [1032, 207] on button "查 询" at bounding box center [1038, 207] width 39 height 19
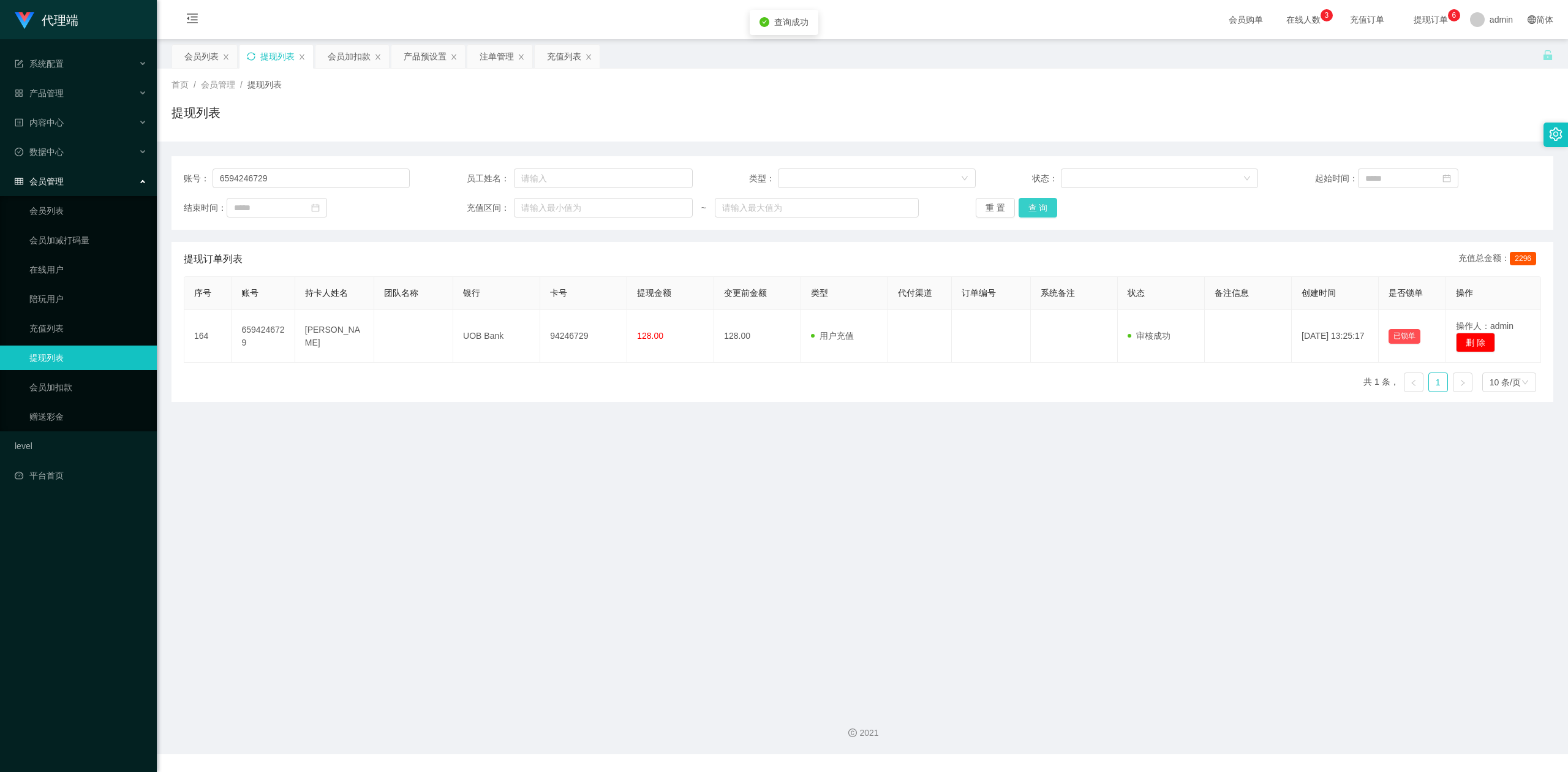
click at [1032, 207] on button "查 询" at bounding box center [1038, 207] width 39 height 19
drag, startPoint x: 484, startPoint y: 119, endPoint x: 447, endPoint y: 117, distance: 37.1
click at [478, 119] on div "提现列表" at bounding box center [862, 117] width 1382 height 28
click at [351, 59] on div "会员加扣款" at bounding box center [349, 56] width 43 height 23
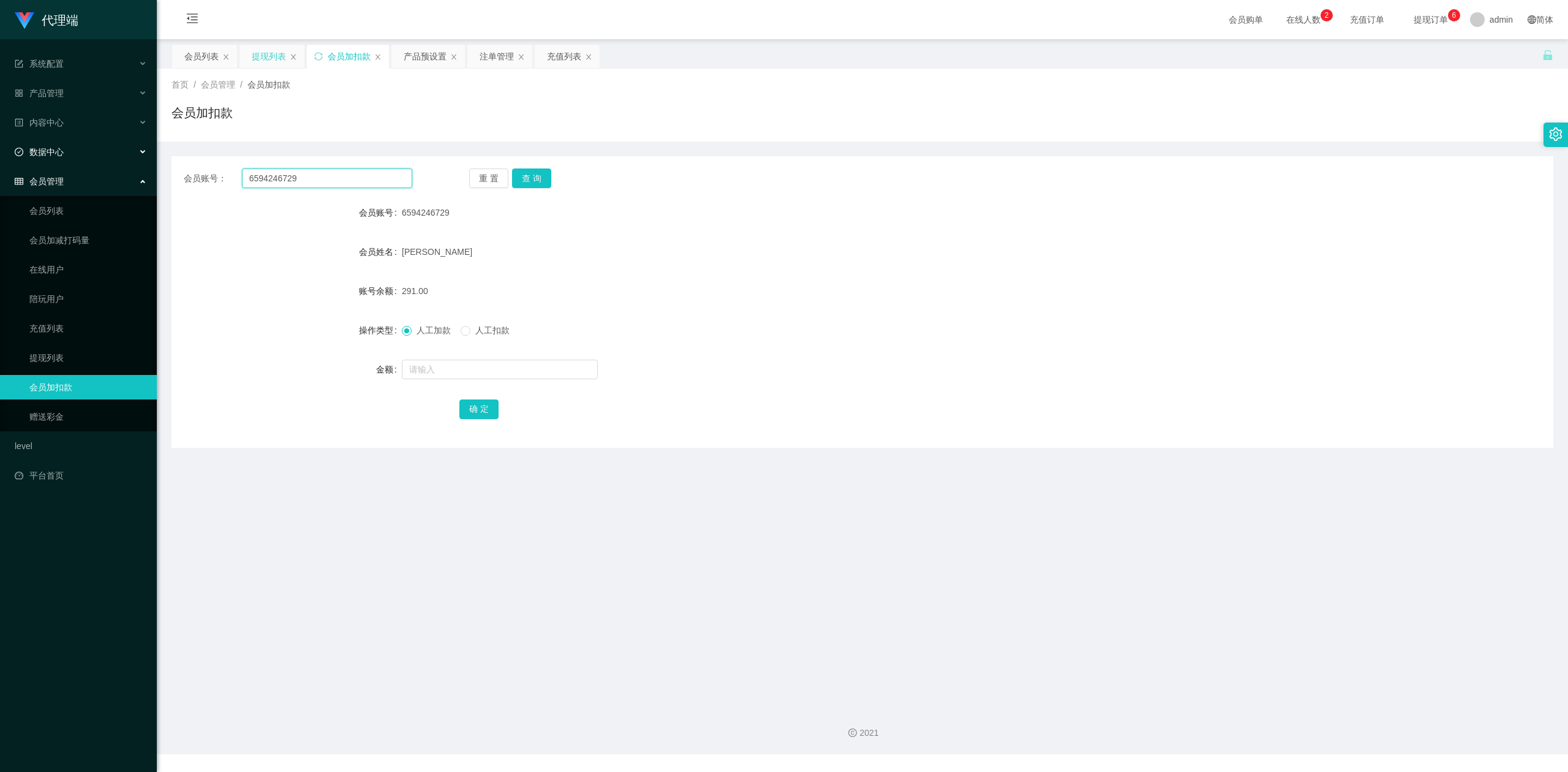
drag, startPoint x: 0, startPoint y: 160, endPoint x: 0, endPoint y: 152, distance: 8.0
click at [0, 152] on section "代理端 系统配置 产品管理 产品列表 产品预设置 开奖记录 注单管理 即时注单 内容中心 数据中心 会员管理 会员列表 会员加减打码量 在线用户 陪玩用户 充…" at bounding box center [784, 377] width 1568 height 754
click at [532, 176] on button "查 询" at bounding box center [532, 178] width 39 height 19
click at [428, 365] on input "text" at bounding box center [499, 369] width 196 height 19
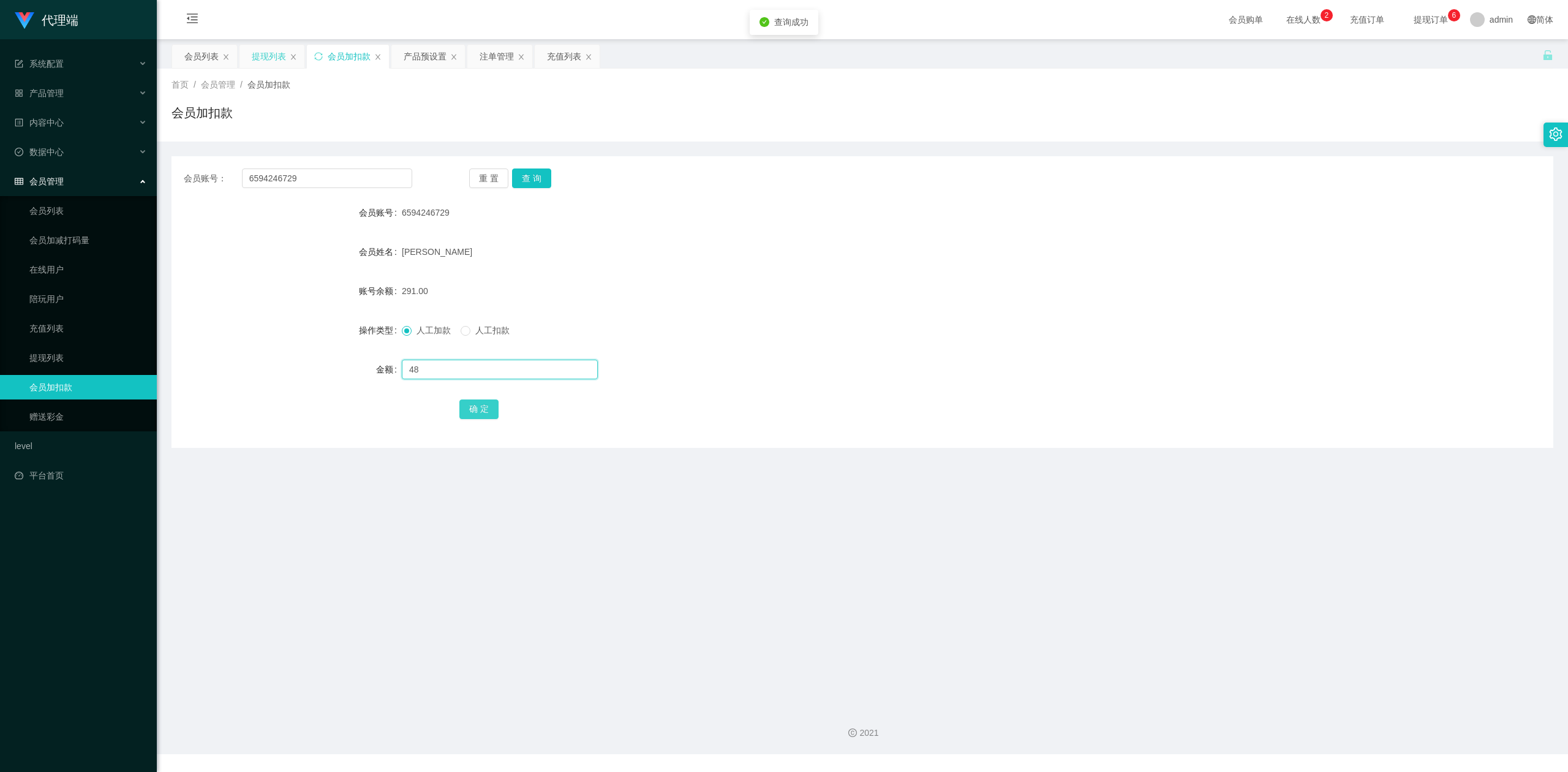
type input "48"
click at [474, 408] on button "确 定" at bounding box center [479, 409] width 39 height 19
click at [846, 307] on form "会员账号 6594246729 会员姓名 [PERSON_NAME] 账号余额 339.00 操作类型 人工加款 人工扣款 金额 确 定" at bounding box center [862, 311] width 1382 height 221
click at [420, 370] on input "text" at bounding box center [499, 369] width 196 height 19
type input "38"
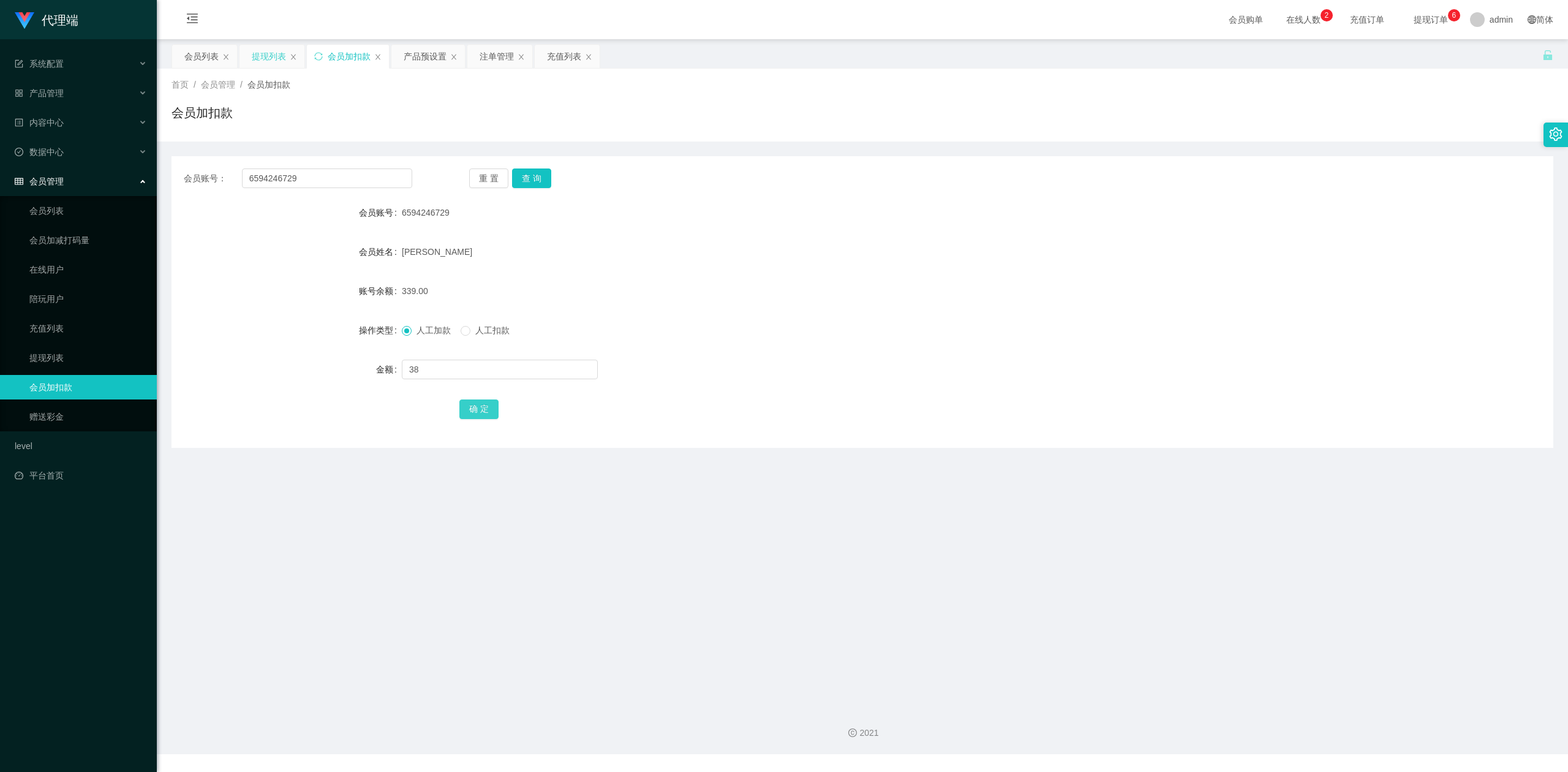
click at [481, 408] on button "确 定" at bounding box center [479, 409] width 39 height 19
drag, startPoint x: 949, startPoint y: 260, endPoint x: 1259, endPoint y: 113, distance: 343.1
click at [951, 258] on div "[PERSON_NAME]" at bounding box center [804, 252] width 806 height 25
click at [1280, 107] on div "会员加扣款" at bounding box center [862, 117] width 1382 height 28
click at [203, 62] on div "会员列表" at bounding box center [201, 56] width 34 height 23
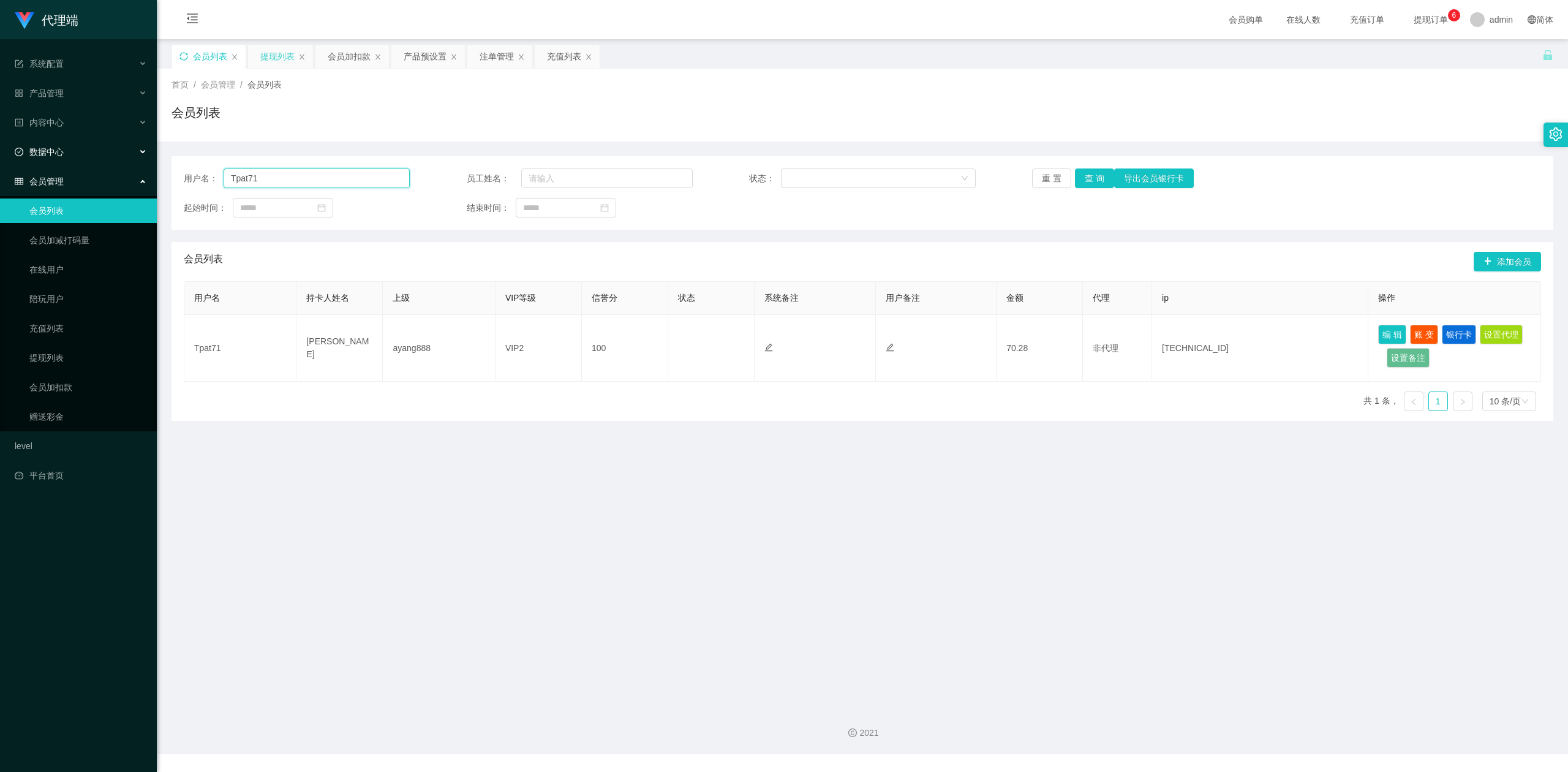
drag, startPoint x: 346, startPoint y: 180, endPoint x: 0, endPoint y: 138, distance: 348.5
click at [0, 138] on section "代理端 系统配置 产品管理 产品列表 产品预设置 开奖记录 注单管理 即时注单 内容中心 数据中心 会员管理 会员列表 会员加减打码量 在线用户 陪玩用户 充…" at bounding box center [784, 377] width 1568 height 754
paste input "6594246729"
type input "6594246729"
click at [1086, 178] on button "查 询" at bounding box center [1094, 178] width 39 height 19
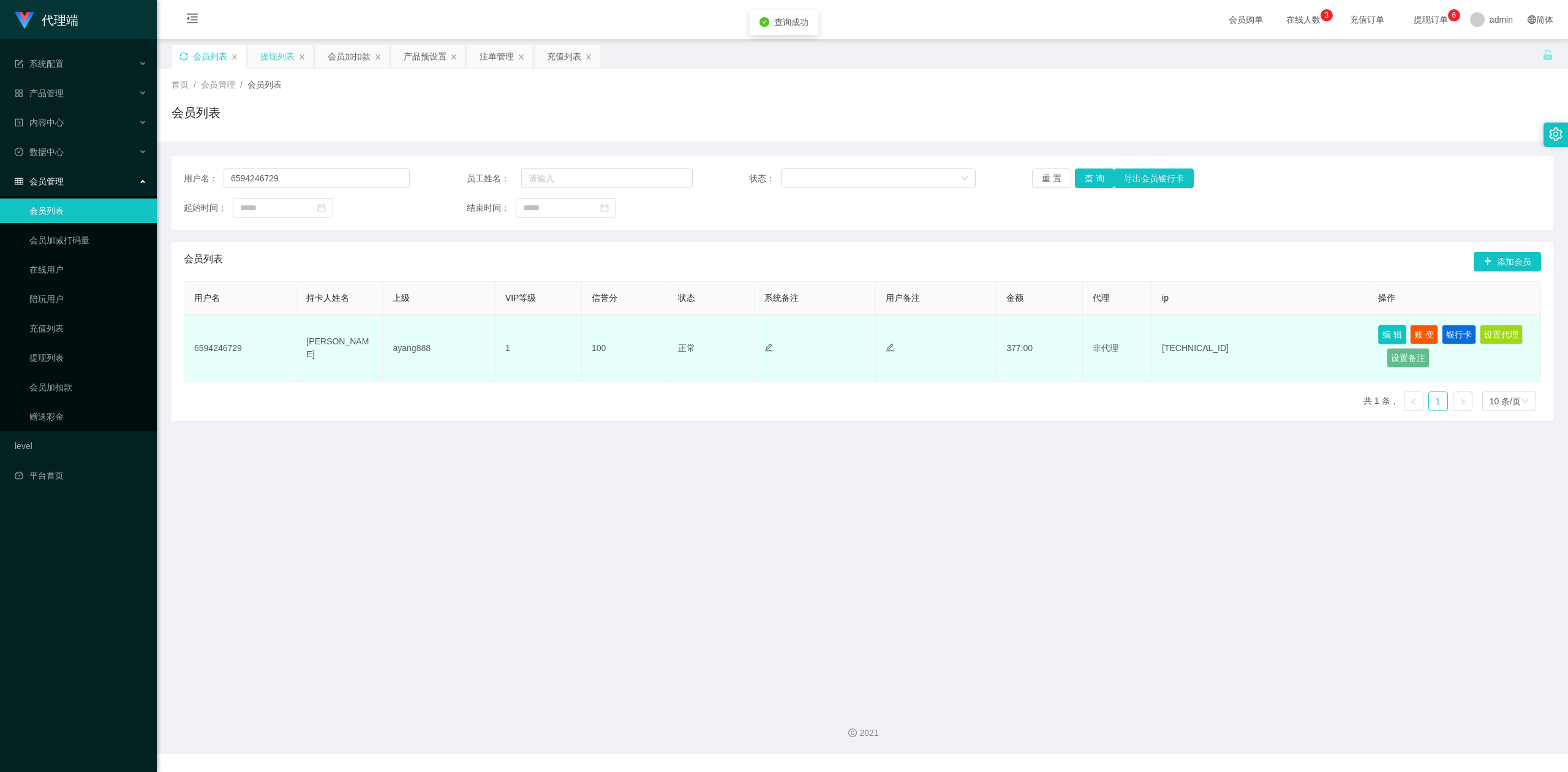
drag, startPoint x: 1394, startPoint y: 337, endPoint x: 1372, endPoint y: 334, distance: 22.2
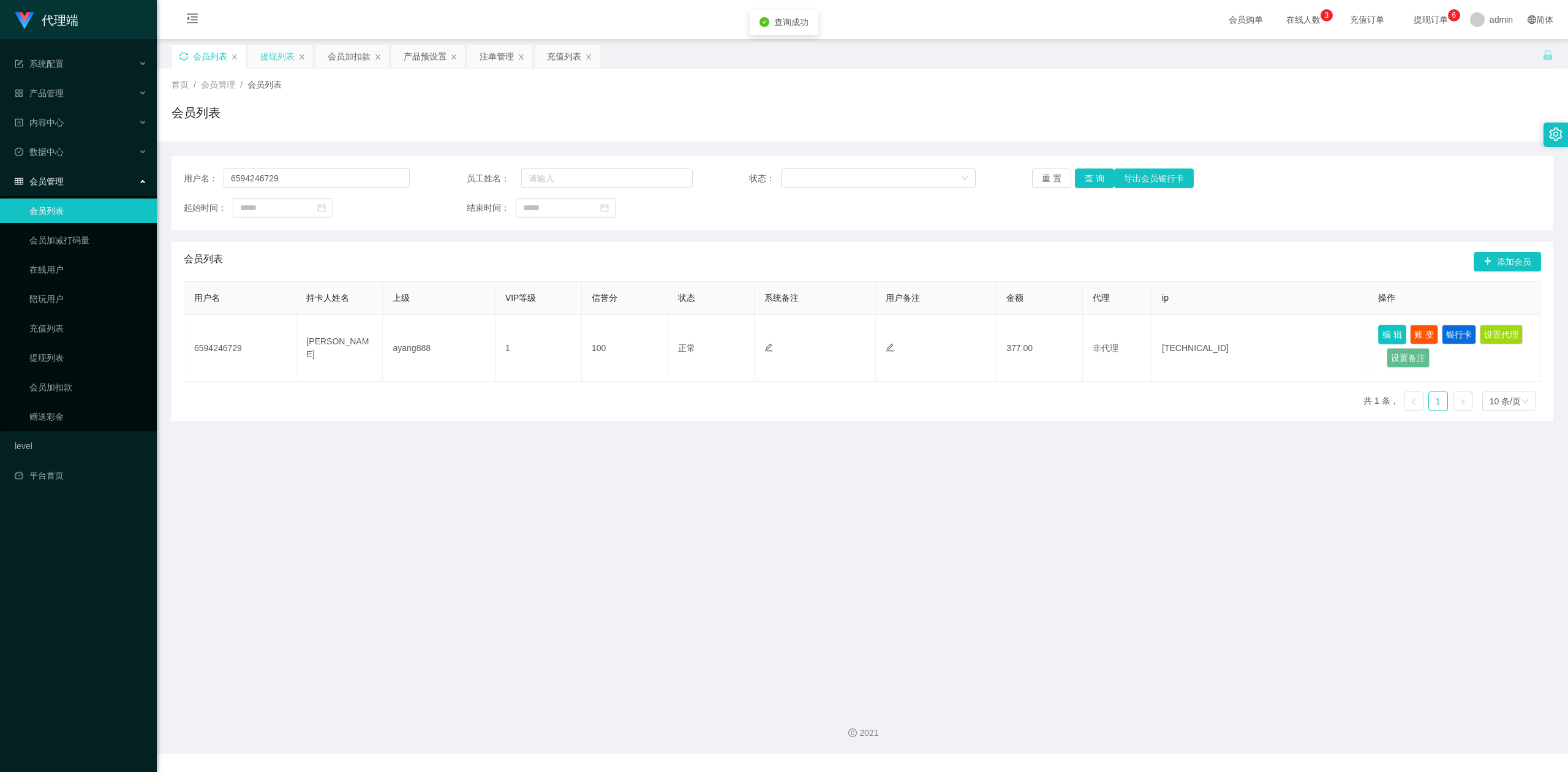
click at [1392, 337] on button "编 辑" at bounding box center [1392, 334] width 28 height 19
type input "6594246729"
type input "[PERSON_NAME]"
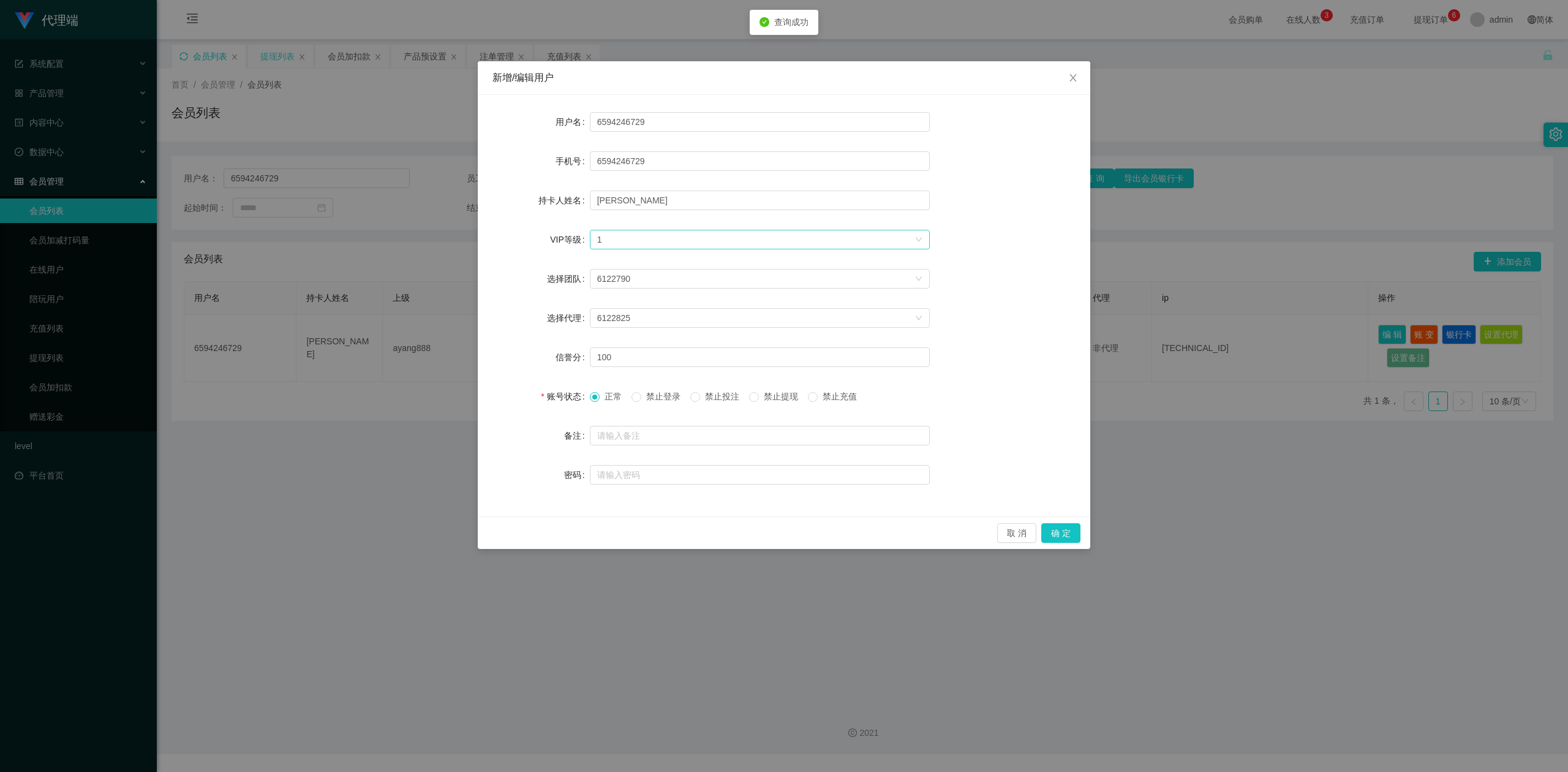
click at [701, 243] on div "选择VIP等级 1" at bounding box center [756, 239] width 317 height 18
click at [642, 271] on li "VIP1" at bounding box center [759, 264] width 340 height 19
click at [916, 236] on icon "图标: down" at bounding box center [918, 239] width 7 height 7
click at [723, 286] on li "VIP2" at bounding box center [759, 283] width 340 height 19
click at [1066, 528] on button "确 定" at bounding box center [1061, 533] width 39 height 19
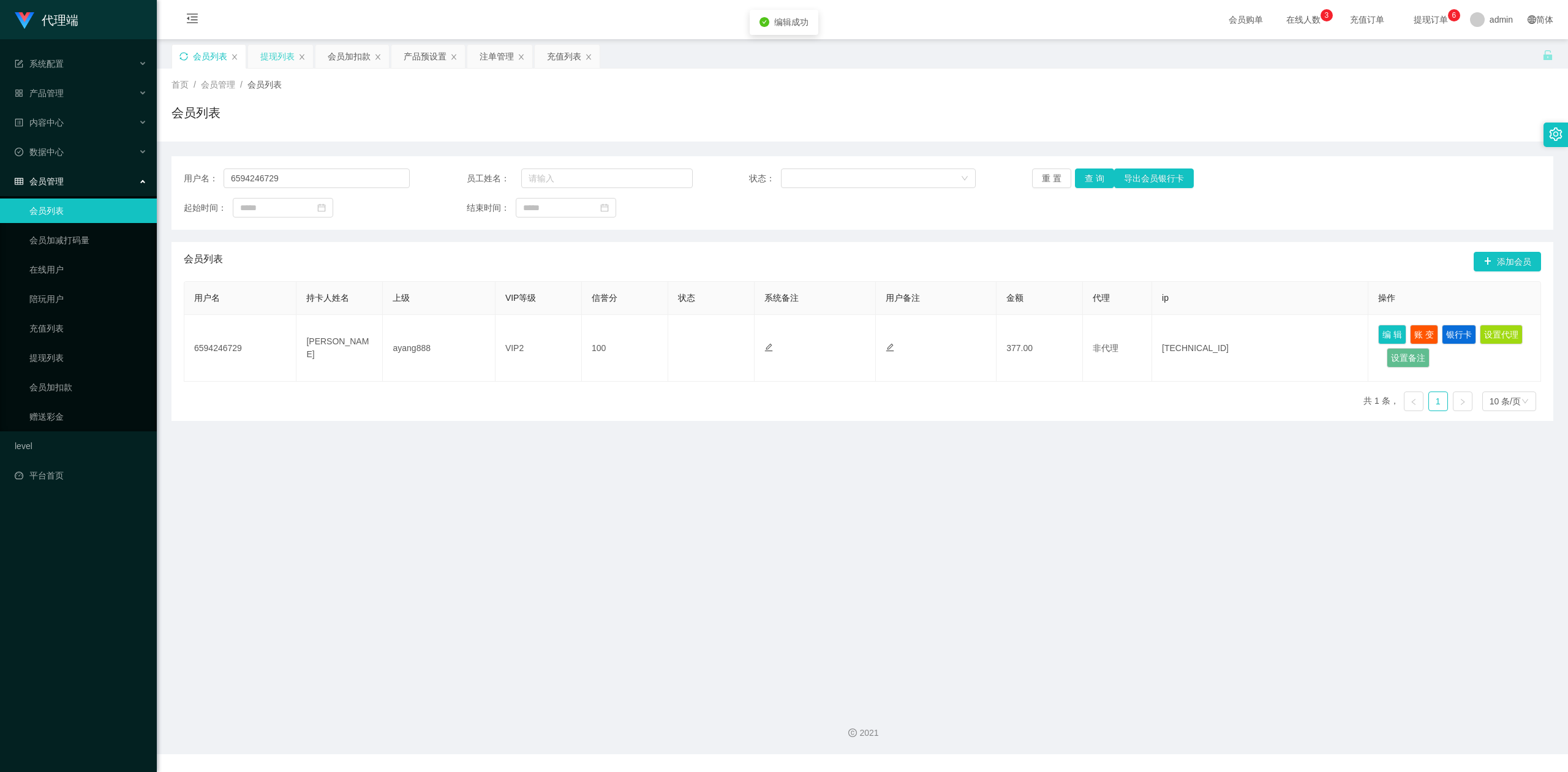
click at [1161, 526] on main "关闭左侧 关闭右侧 关闭其它 刷新页面 会员列表 提现列表 会员加扣款 产品预设置 注单管理 充值列表 首页 / 会员管理 / 会员列表 / 会员列表 用户名…" at bounding box center [862, 368] width 1411 height 658
click at [1355, 179] on div "用户名： 6594246729 员工姓名： 状态： 重 置 查 询 导出会员银行卡" at bounding box center [862, 178] width 1357 height 19
click at [1383, 120] on div "会员列表" at bounding box center [862, 117] width 1382 height 28
click at [589, 557] on main "关闭左侧 关闭右侧 关闭其它 刷新页面 会员列表 提现列表 会员加扣款 产品预设置 注单管理 充值列表 首页 / 会员管理 / 会员列表 / 会员列表 用户名…" at bounding box center [862, 368] width 1411 height 658
click at [758, 74] on div "首页 / 会员管理 / 会员列表 / 会员列表" at bounding box center [862, 105] width 1411 height 73
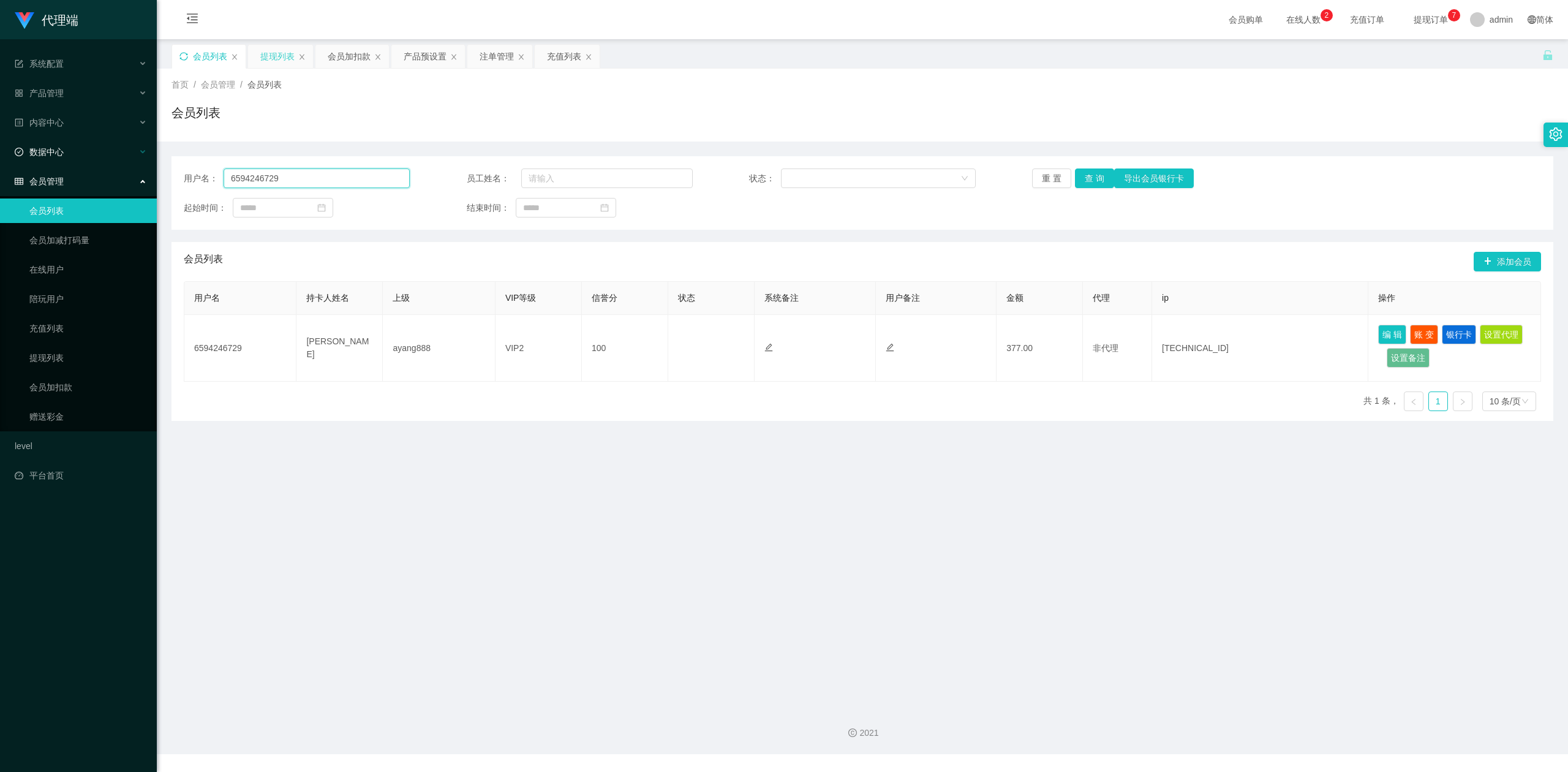
drag, startPoint x: 292, startPoint y: 175, endPoint x: 0, endPoint y: 140, distance: 294.1
click at [0, 140] on section "代理端 系统配置 产品管理 产品列表 产品预设置 开奖记录 注单管理 即时注单 内容中心 数据中心 会员管理 会员列表 会员加减打码量 在线用户 陪玩用户 充…" at bounding box center [784, 377] width 1568 height 754
click at [1081, 172] on button "查 询" at bounding box center [1094, 178] width 39 height 19
click at [1083, 172] on button "查 询" at bounding box center [1094, 178] width 39 height 19
drag, startPoint x: 959, startPoint y: 121, endPoint x: 522, endPoint y: 78, distance: 439.1
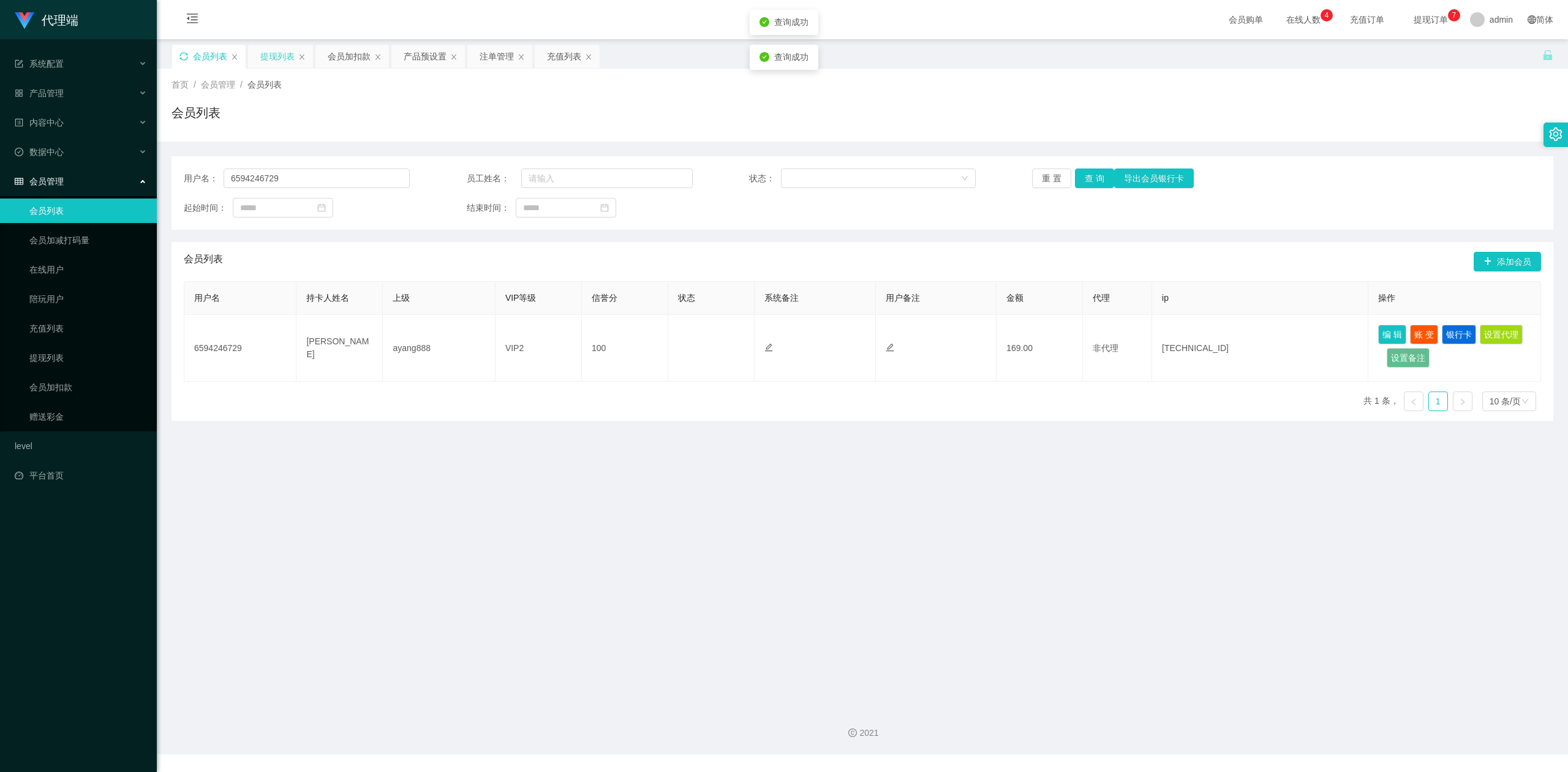
click at [904, 118] on div "会员列表" at bounding box center [862, 117] width 1382 height 28
click at [275, 60] on div "提现列表" at bounding box center [277, 56] width 34 height 23
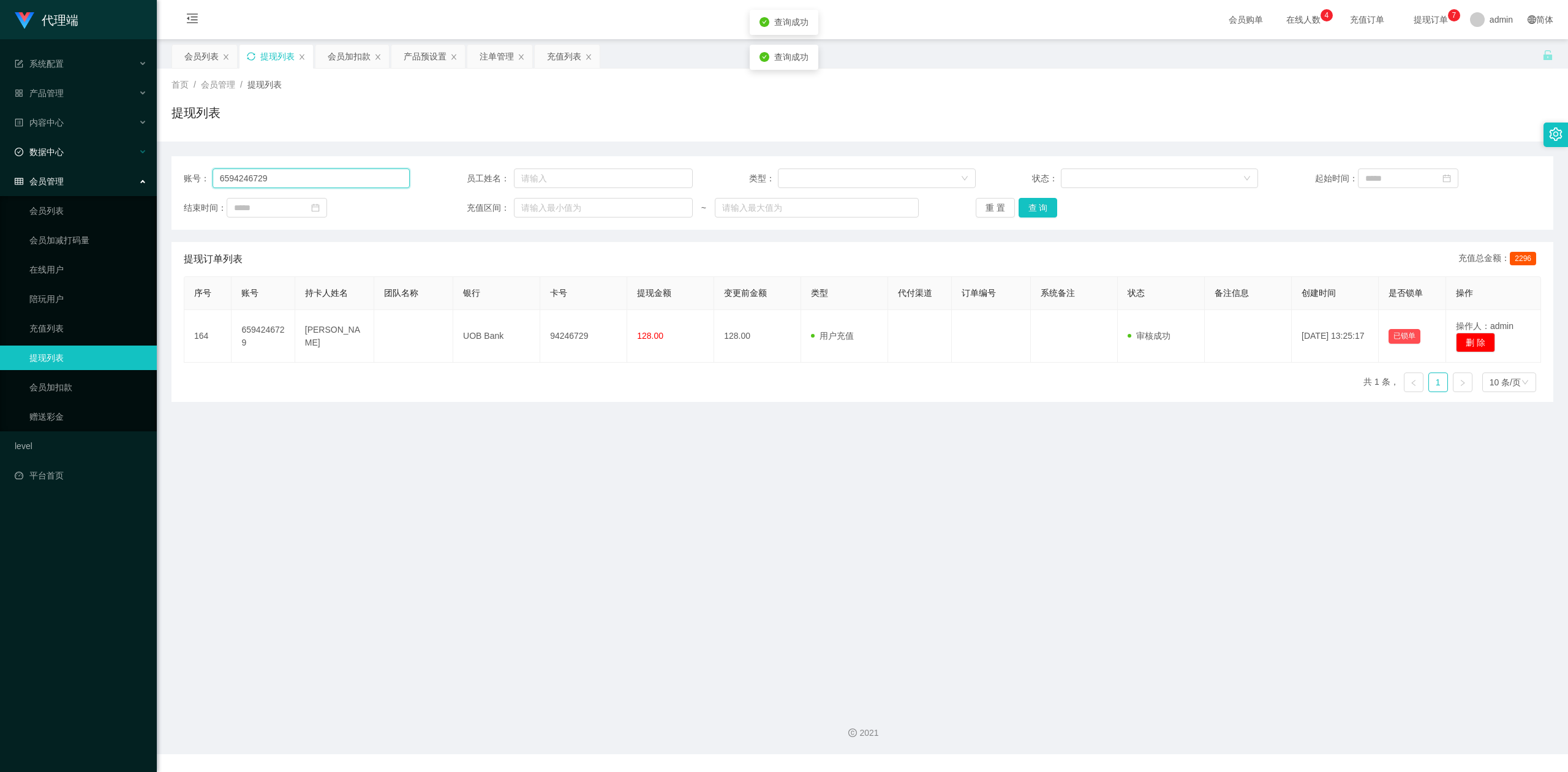
click at [0, 132] on section "代理端 系统配置 产品管理 产品列表 产品预设置 开奖记录 注单管理 即时注单 内容中心 数据中心 会员管理 会员列表 会员加减打码量 在线用户 陪玩用户 充…" at bounding box center [784, 377] width 1568 height 754
click at [1030, 204] on button "查 询" at bounding box center [1038, 207] width 39 height 19
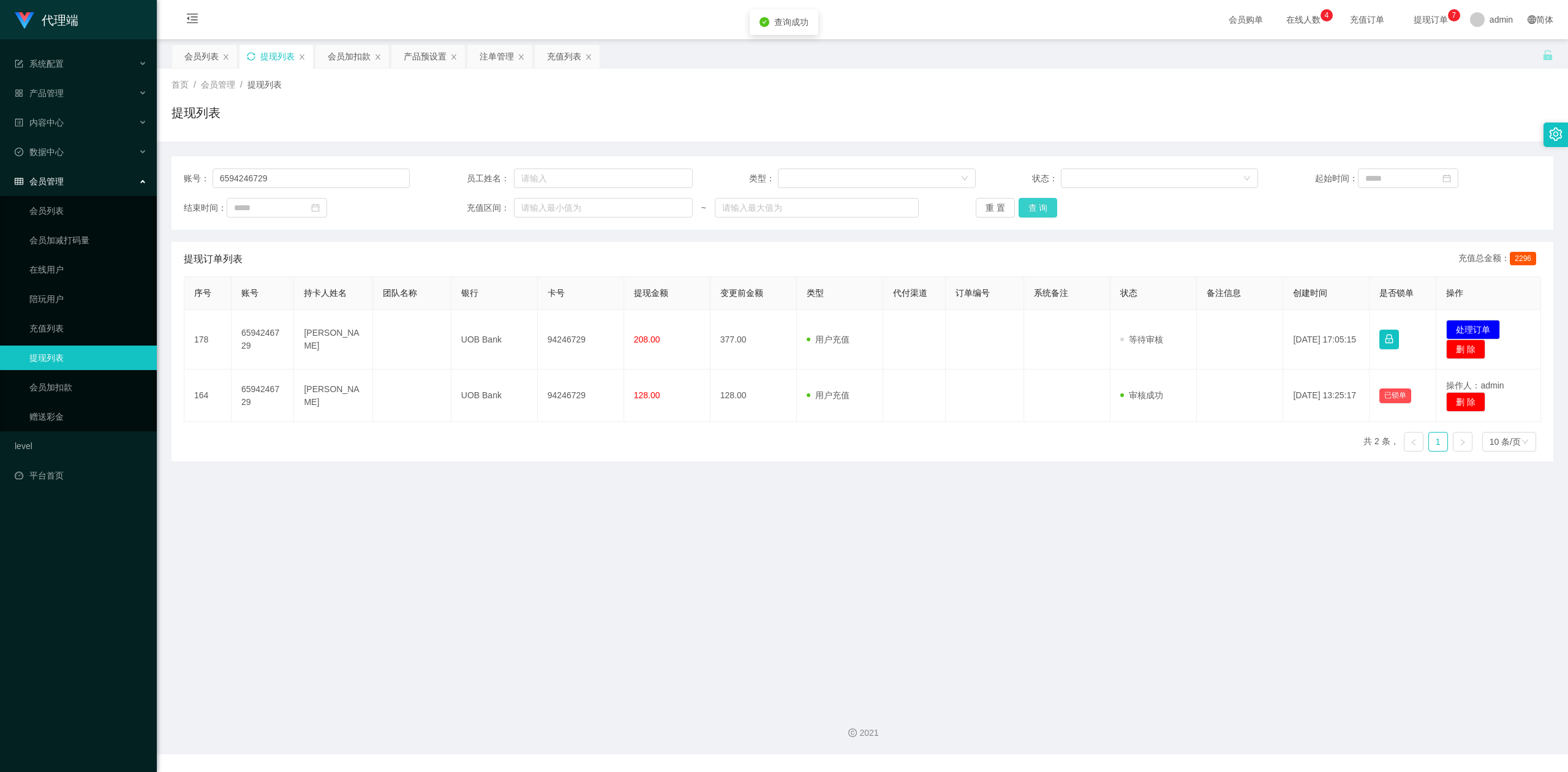
click at [1030, 204] on button "查 询" at bounding box center [1038, 207] width 39 height 19
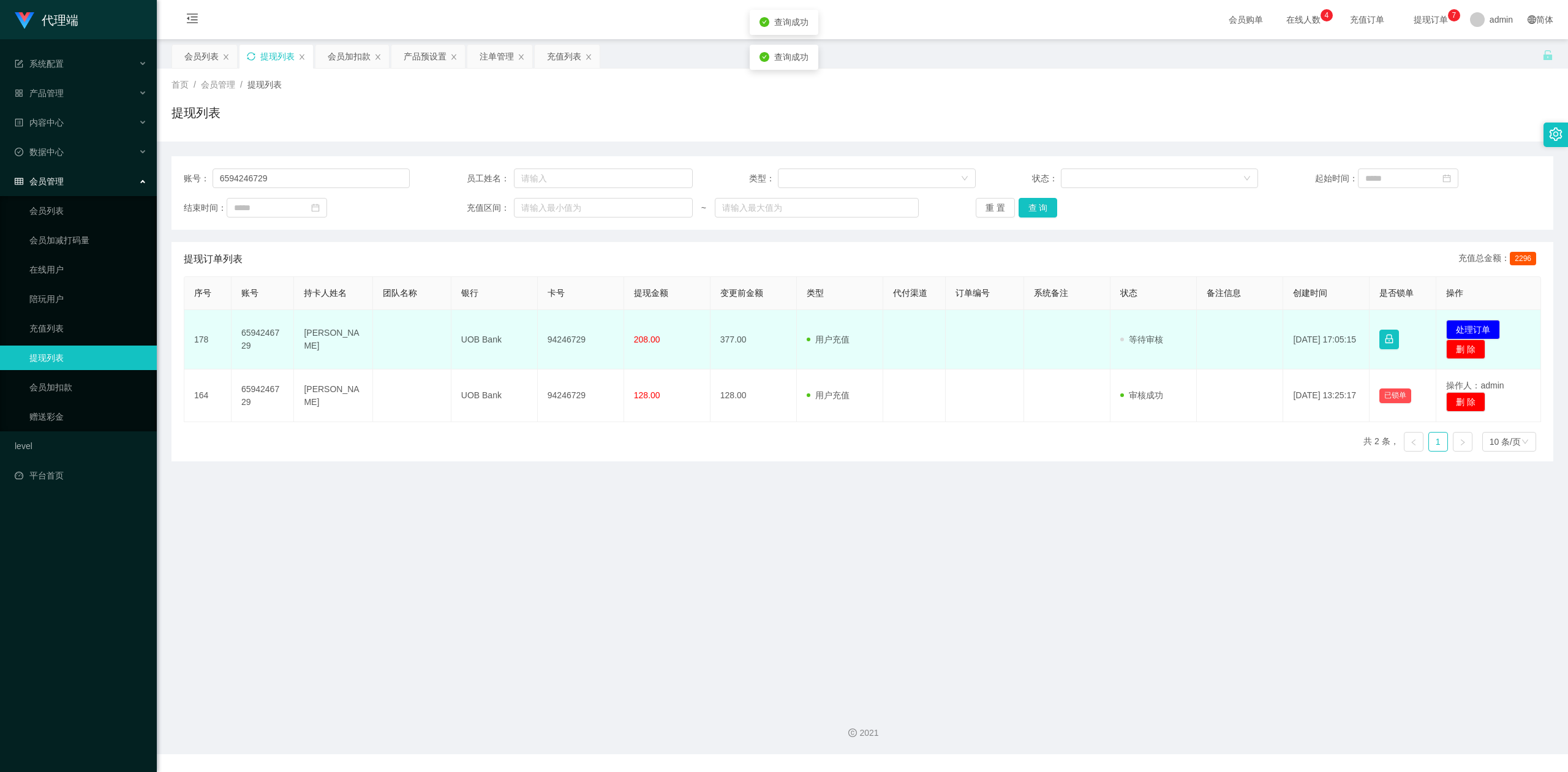
click at [561, 337] on td "94246729" at bounding box center [581, 339] width 86 height 60
copy td "94246729"
click at [1463, 327] on button "处理订单" at bounding box center [1473, 329] width 54 height 19
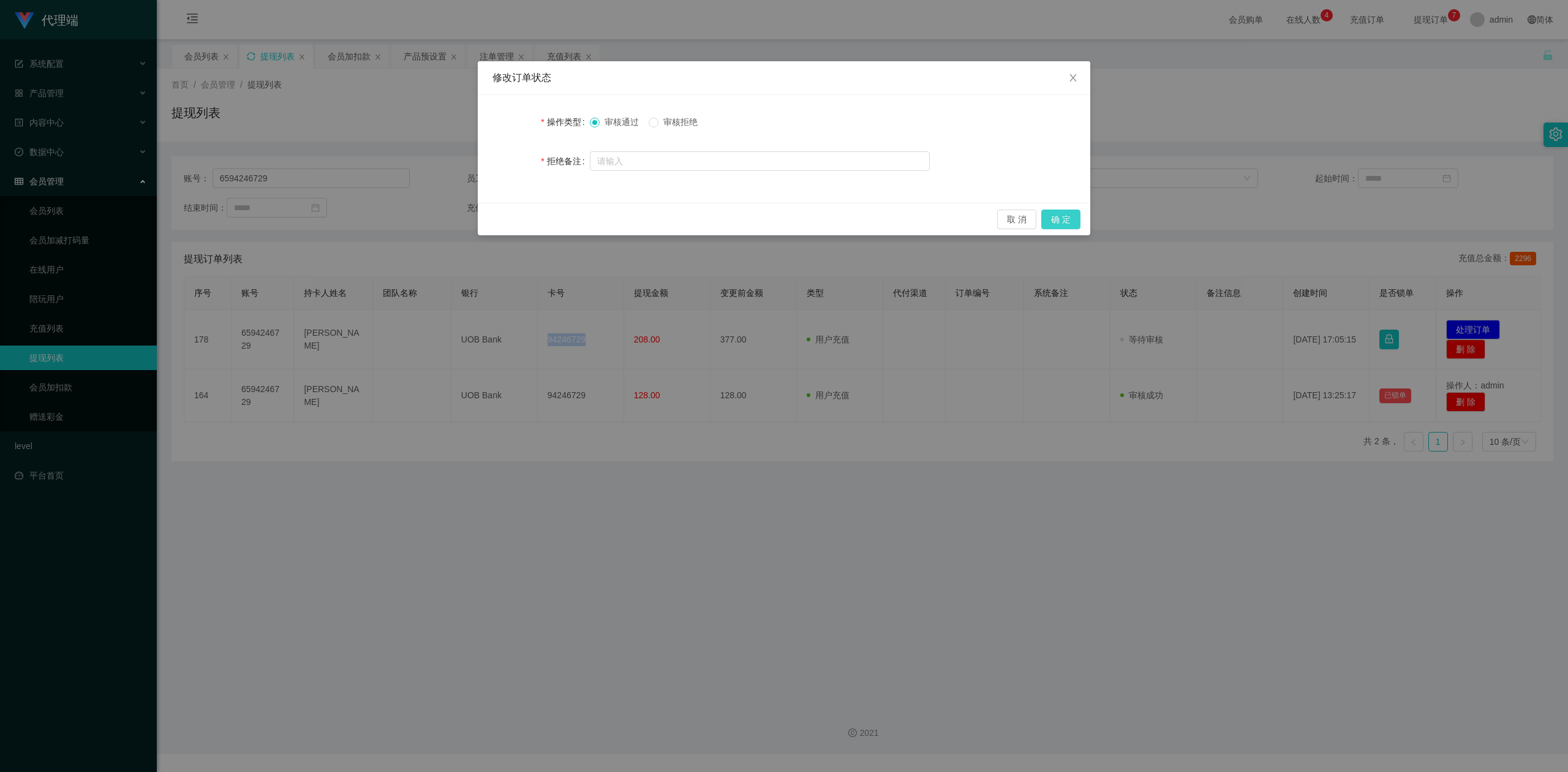
click at [1062, 217] on button "确 定" at bounding box center [1061, 219] width 39 height 19
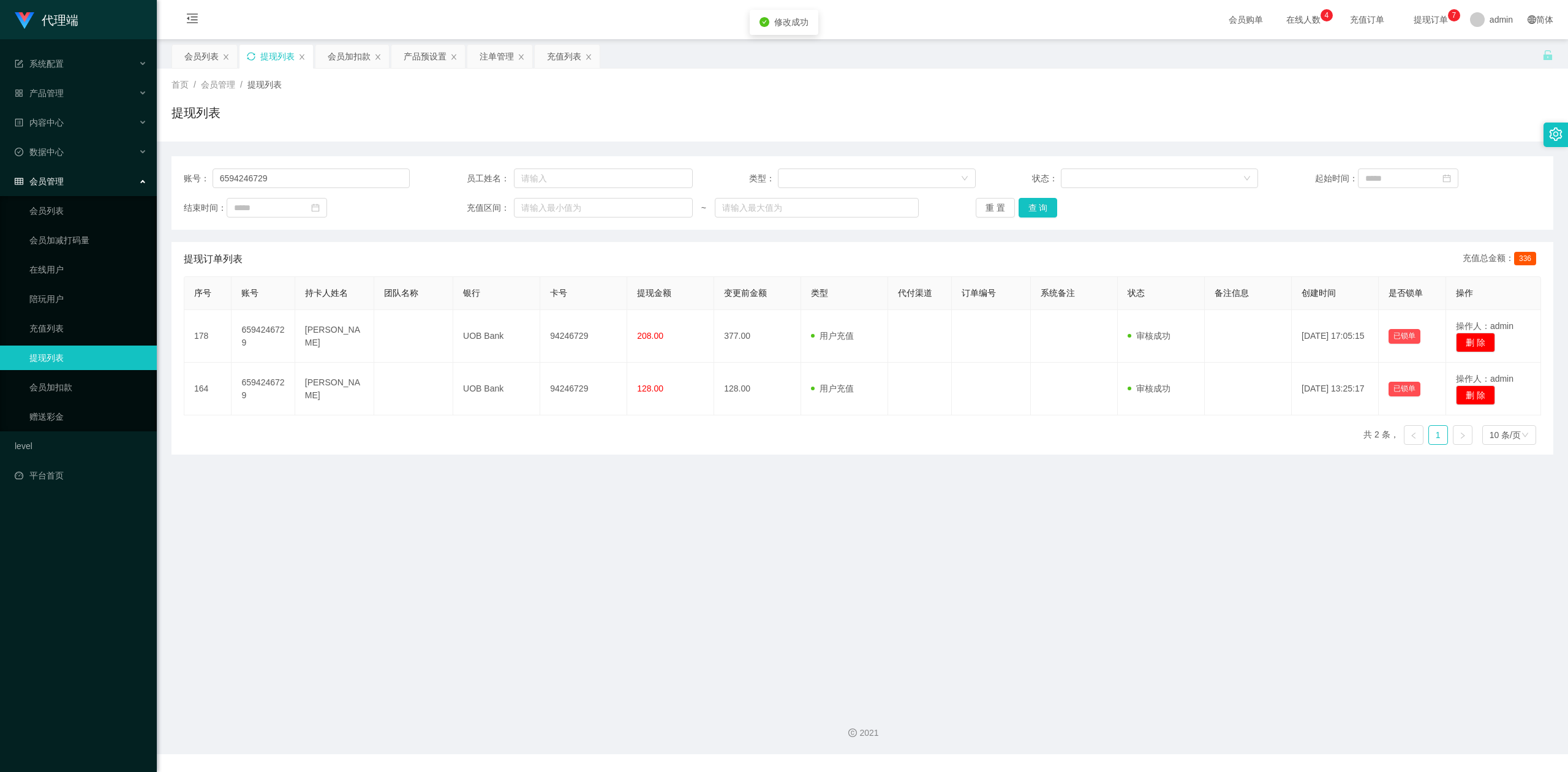
click at [1303, 143] on div "账号： 6594246729 员工姓名： 类型： 状态： 起始时间： 结束时间： 充值区间： ~ 重 置 查 询 提现订单列表 充值总金额： 336 序号 账…" at bounding box center [862, 298] width 1382 height 313
drag, startPoint x: 288, startPoint y: 179, endPoint x: 0, endPoint y: 158, distance: 288.8
click at [0, 158] on section "代理端 系统配置 产品管理 产品列表 产品预设置 开奖记录 注单管理 即时注单 内容中心 数据中心 会员管理 会员列表 会员加减打码量 在线用户 陪玩用户 充…" at bounding box center [784, 377] width 1568 height 754
click at [348, 54] on div "会员加扣款" at bounding box center [349, 56] width 43 height 23
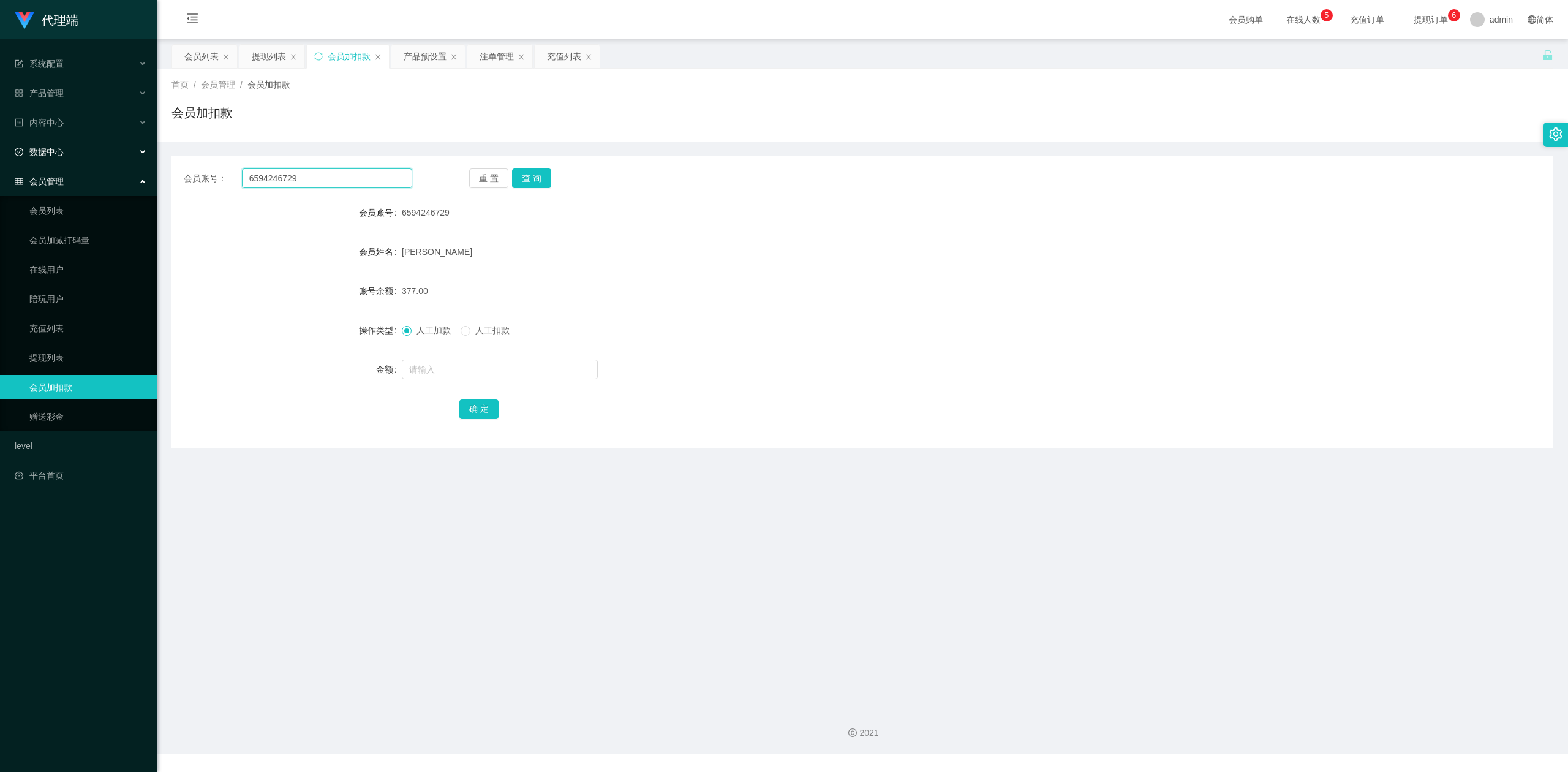
drag, startPoint x: 179, startPoint y: 168, endPoint x: 1, endPoint y: 152, distance: 178.7
click at [1, 152] on section "代理端 系统配置 产品管理 产品列表 产品预设置 开奖记录 注单管理 即时注单 内容中心 数据中心 会员管理 会员列表 会员加减打码量 在线用户 陪玩用户 充…" at bounding box center [784, 377] width 1568 height 754
click at [528, 167] on div "会员账号： 6594246729 重 置 查 询 会员账号 6594246729 会员姓名 [PERSON_NAME] 账号余额 377.00 操作类型 人工…" at bounding box center [862, 302] width 1382 height 292
click at [523, 180] on button "查 询" at bounding box center [532, 178] width 39 height 19
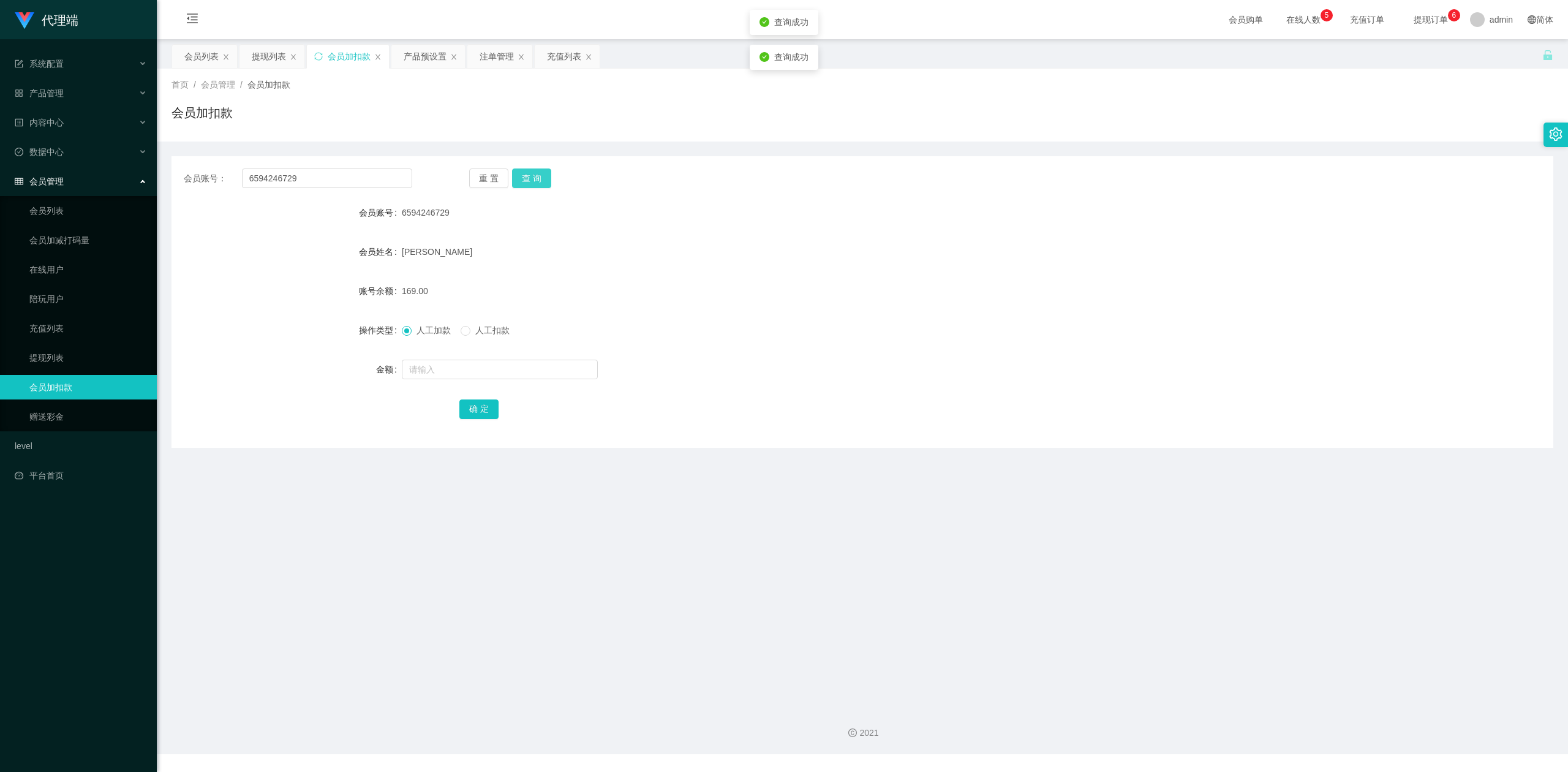
click at [523, 180] on button "查 询" at bounding box center [532, 178] width 39 height 19
click at [1312, 211] on div "会员账号 6594246729" at bounding box center [862, 213] width 1382 height 25
drag, startPoint x: 326, startPoint y: 179, endPoint x: 0, endPoint y: 131, distance: 329.5
click at [0, 131] on section "代理端 系统配置 产品管理 产品列表 产品预设置 开奖记录 注单管理 即时注单 内容中心 数据中心 会员管理 会员列表 会员加减打码量 在线用户 陪玩用户 充…" at bounding box center [784, 377] width 1568 height 754
click at [527, 178] on button "查 询" at bounding box center [532, 178] width 39 height 19
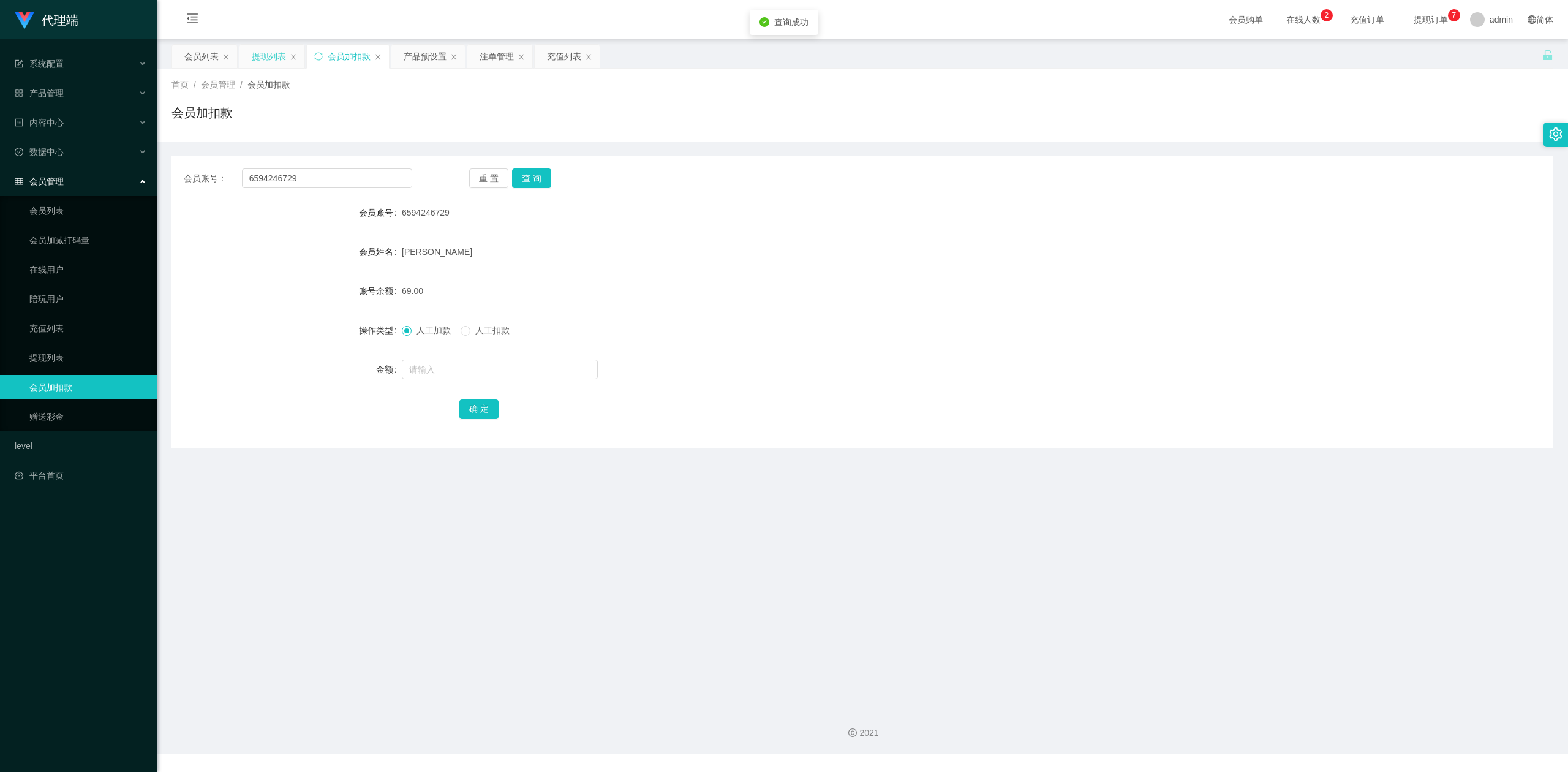
click at [253, 54] on div "提现列表" at bounding box center [268, 56] width 34 height 23
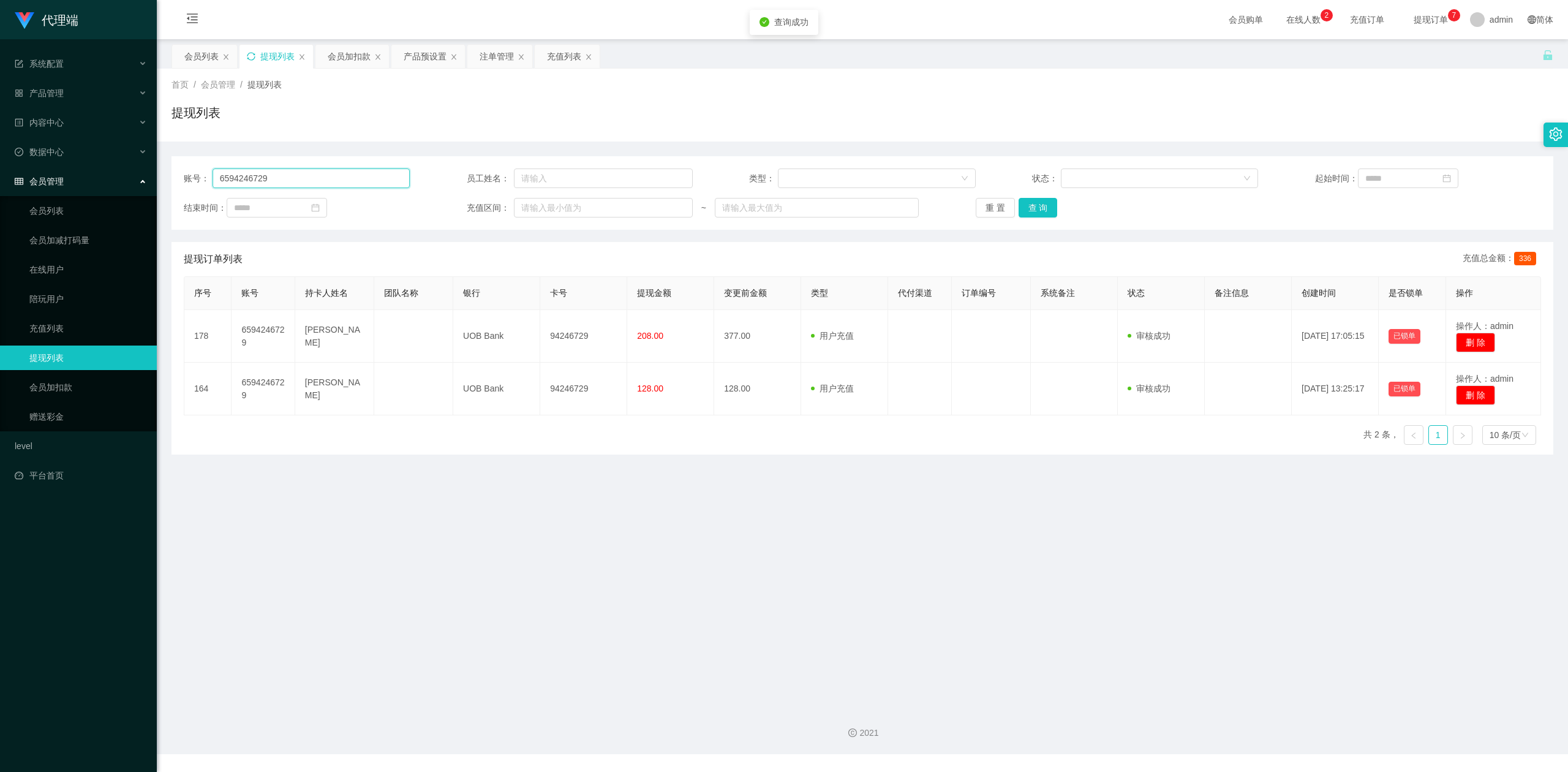
drag, startPoint x: 0, startPoint y: 162, endPoint x: 20, endPoint y: 131, distance: 36.9
click at [0, 131] on section "代理端 系统配置 产品管理 产品列表 产品预设置 开奖记录 注单管理 即时注单 内容中心 数据中心 会员管理 会员列表 会员加减打码量 在线用户 陪玩用户 充…" at bounding box center [784, 377] width 1568 height 754
click at [1020, 202] on button "查 询" at bounding box center [1038, 207] width 39 height 19
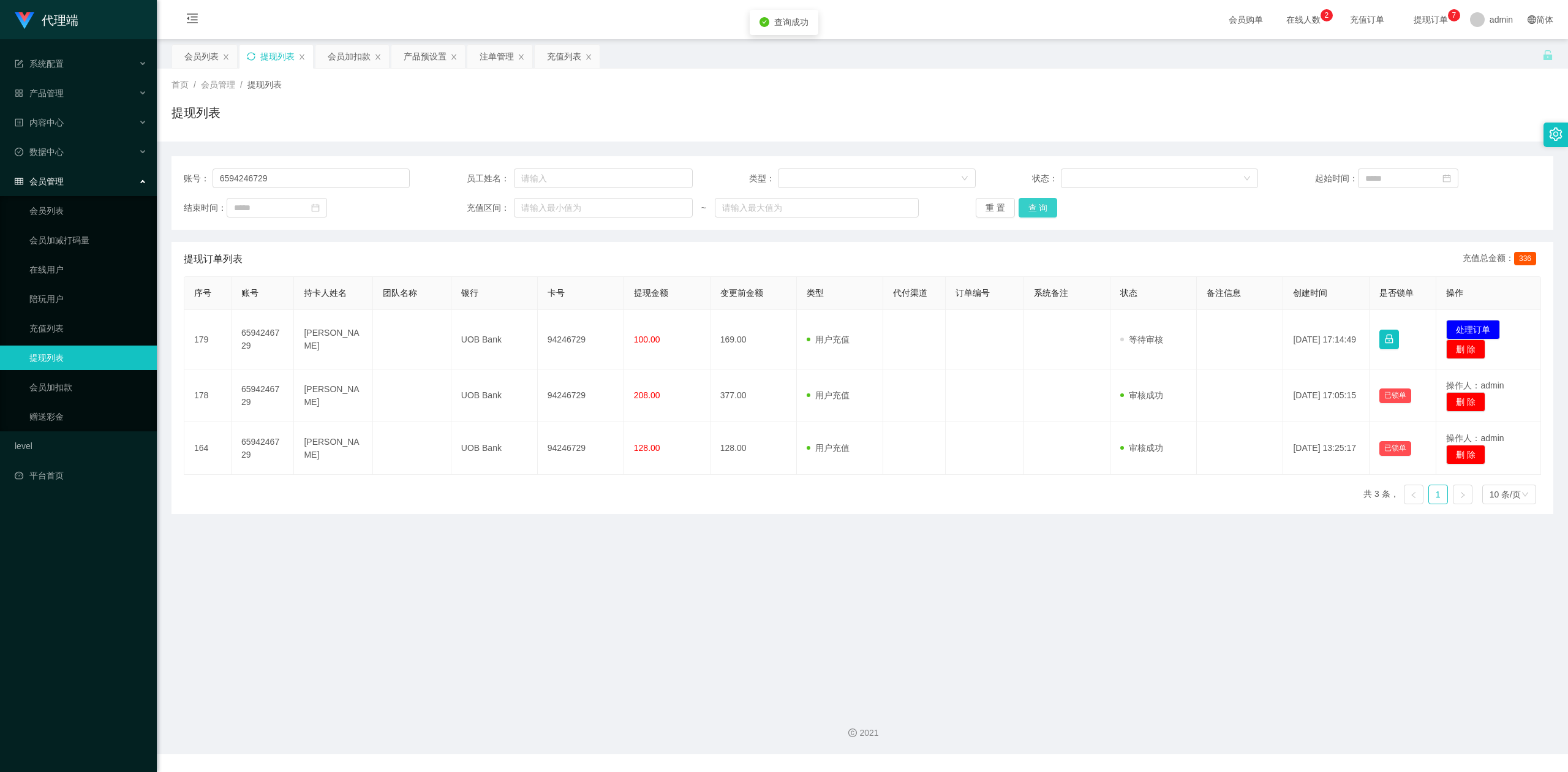
click at [1020, 202] on button "查 询" at bounding box center [1038, 207] width 39 height 19
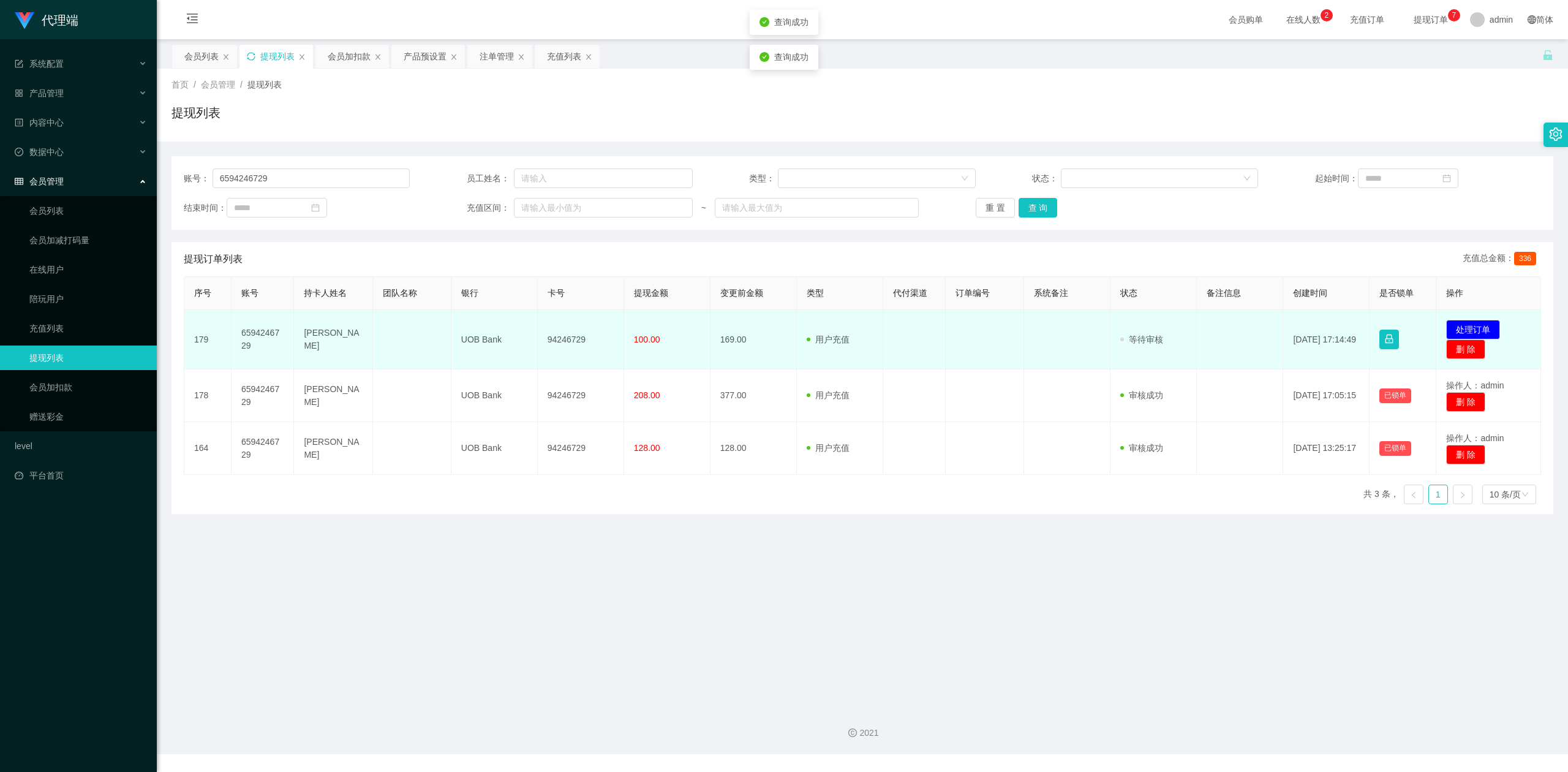
click at [570, 336] on td "94246729" at bounding box center [581, 339] width 86 height 60
copy td "94246729"
click at [1462, 329] on button "处理订单" at bounding box center [1473, 329] width 54 height 19
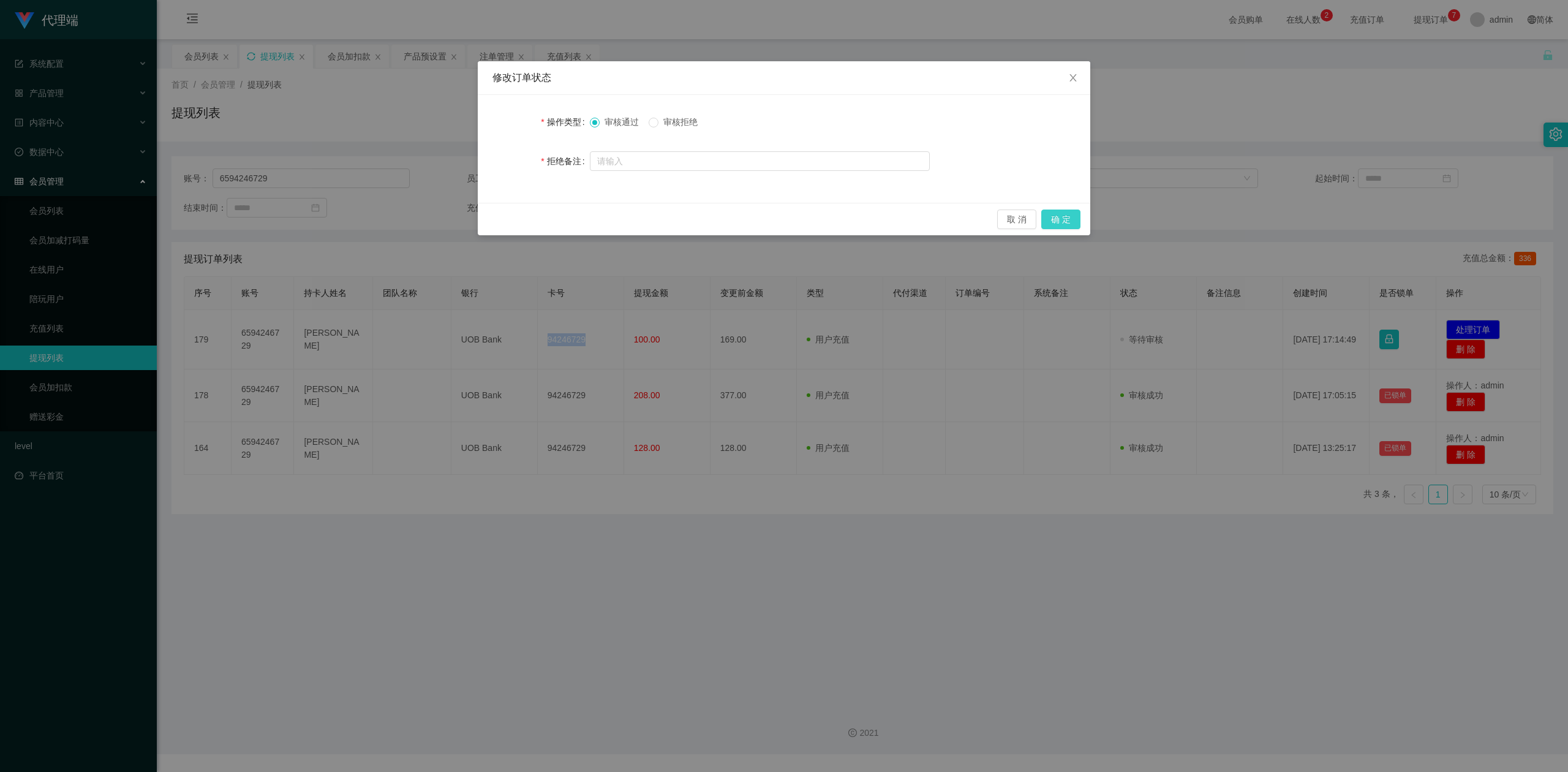
click at [1068, 217] on button "确 定" at bounding box center [1061, 219] width 39 height 19
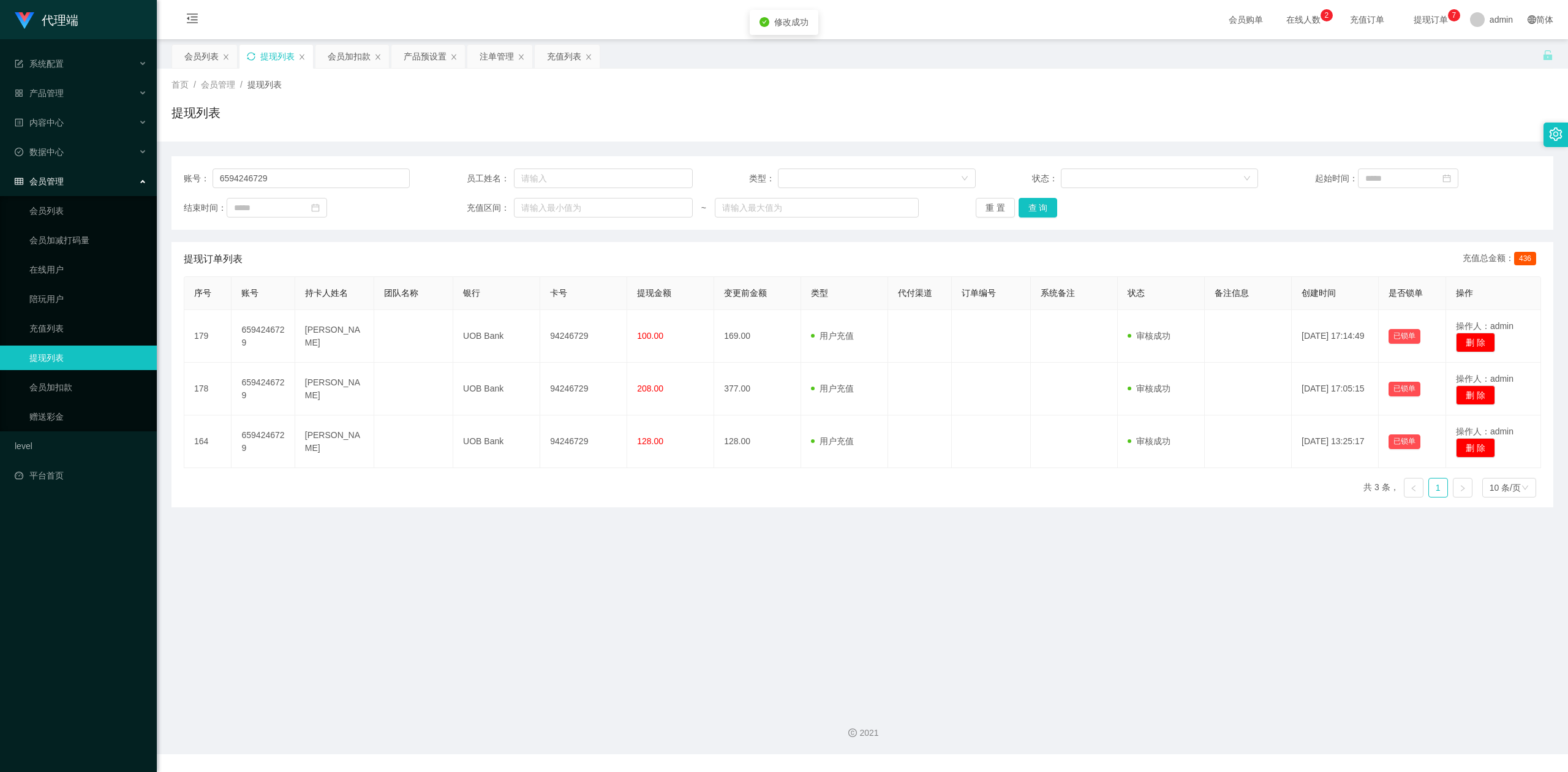
click at [1486, 131] on div "提现列表" at bounding box center [862, 117] width 1382 height 28
click at [1041, 204] on button "查 询" at bounding box center [1038, 207] width 39 height 19
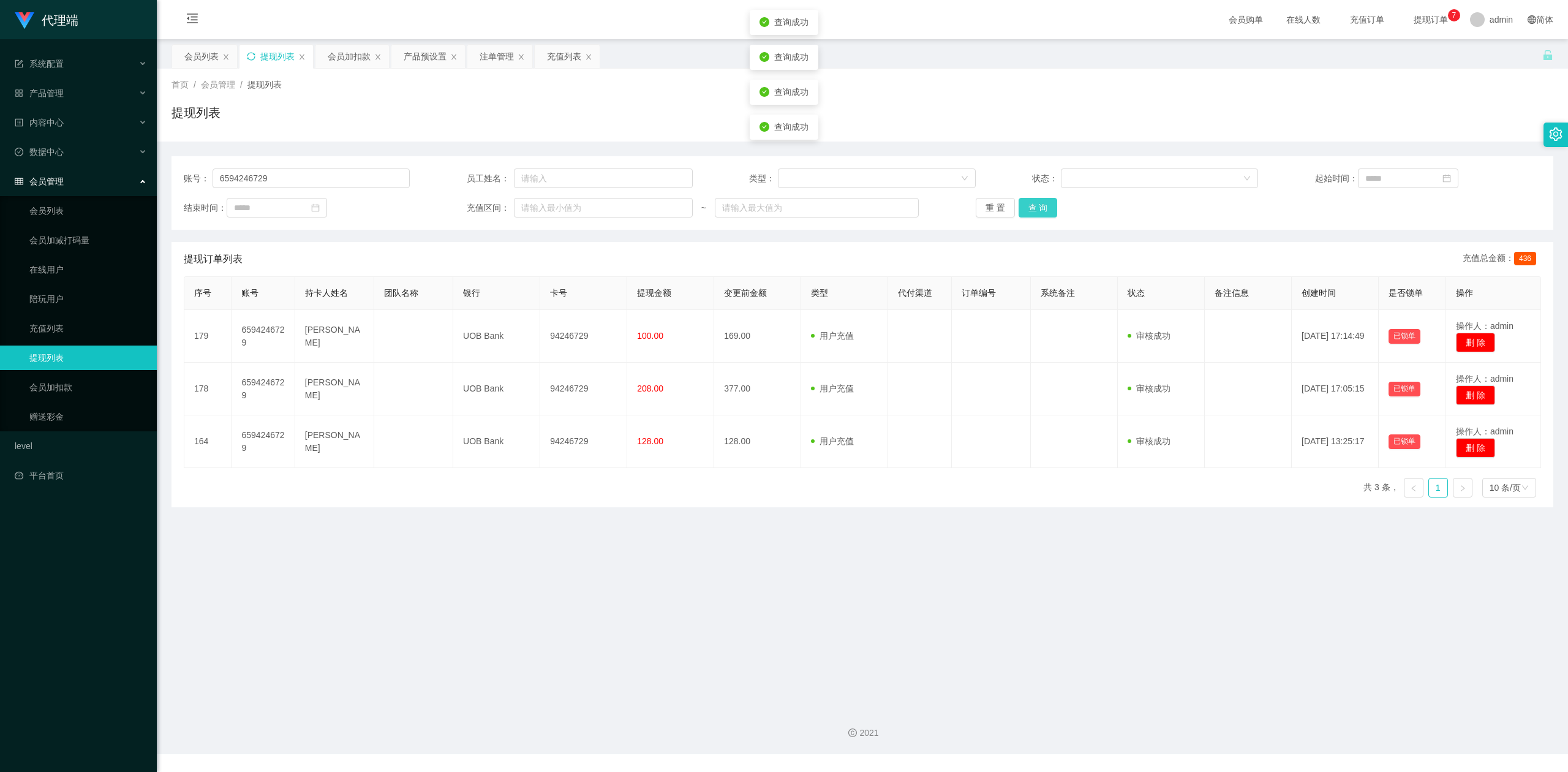
click at [1041, 204] on button "查 询" at bounding box center [1038, 207] width 39 height 19
click at [1288, 119] on div "提现列表" at bounding box center [862, 117] width 1382 height 28
drag, startPoint x: 339, startPoint y: 50, endPoint x: 341, endPoint y: 60, distance: 10.2
click at [339, 50] on div "会员加扣款" at bounding box center [349, 56] width 43 height 23
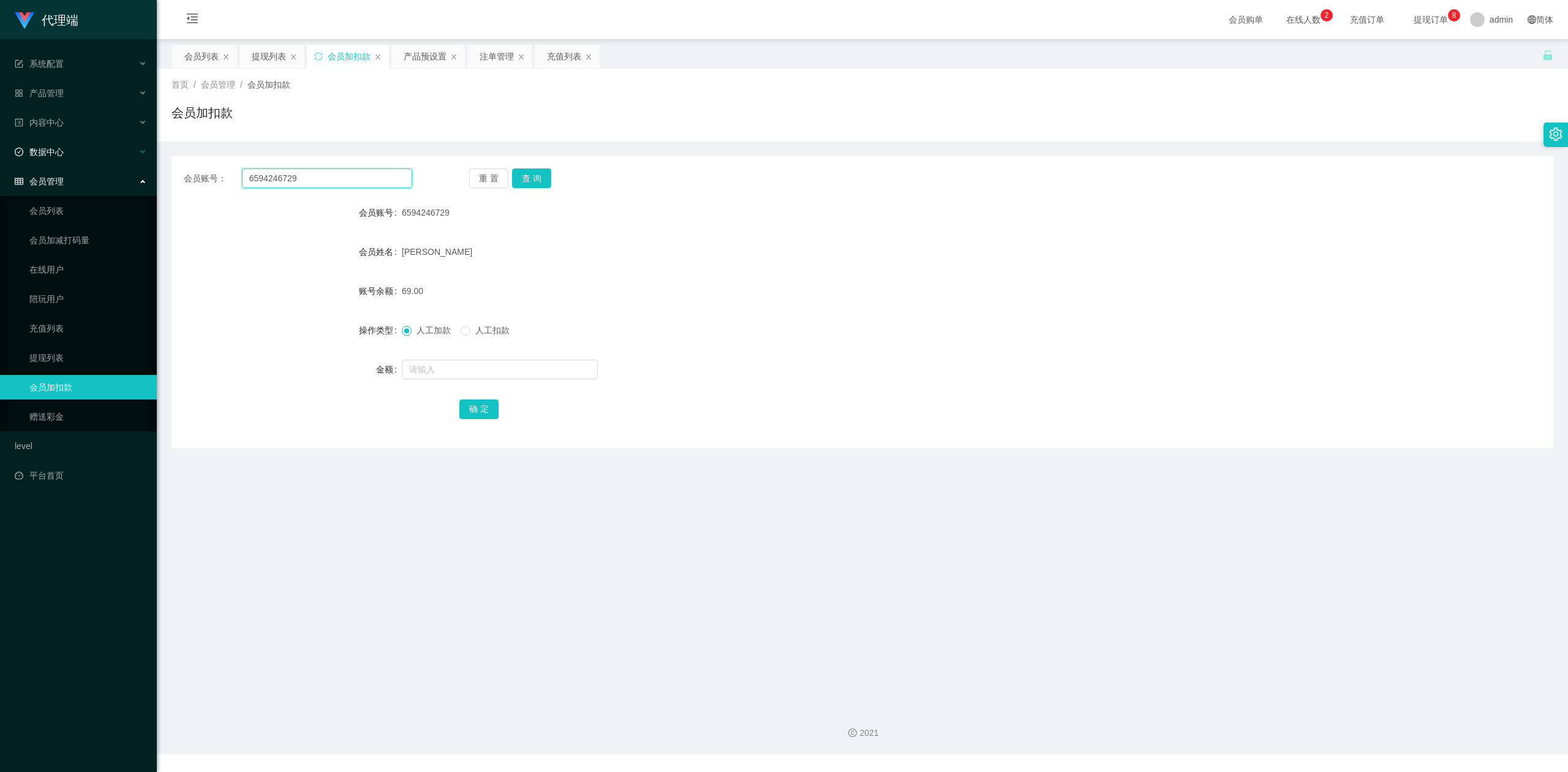
drag, startPoint x: 326, startPoint y: 179, endPoint x: 0, endPoint y: 146, distance: 327.7
click at [0, 146] on section "代理端 系统配置 产品管理 产品列表 产品预设置 开奖记录 注单管理 即时注单 内容中心 数据中心 会员管理 会员列表 会员加减打码量 在线用户 陪玩用户 充…" at bounding box center [784, 377] width 1568 height 754
click at [530, 175] on button "查 询" at bounding box center [532, 178] width 39 height 19
click at [455, 371] on input "text" at bounding box center [499, 369] width 196 height 19
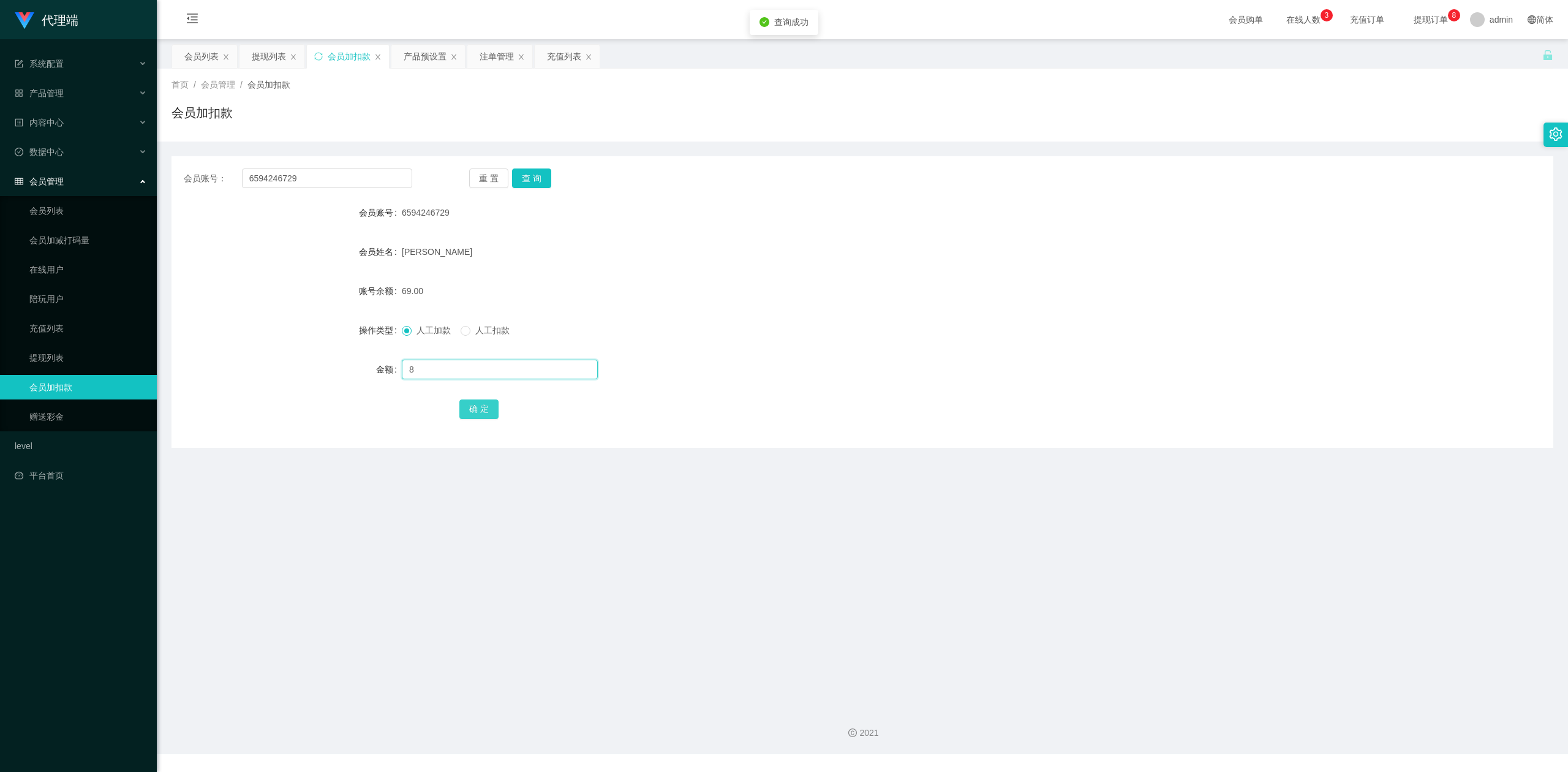
type input "8"
click at [484, 415] on button "确 定" at bounding box center [479, 409] width 39 height 19
click at [1042, 297] on div "77.00" at bounding box center [804, 291] width 806 height 25
click at [1281, 106] on div "会员加扣款" at bounding box center [862, 117] width 1382 height 28
drag, startPoint x: 314, startPoint y: 175, endPoint x: 0, endPoint y: 148, distance: 315.2
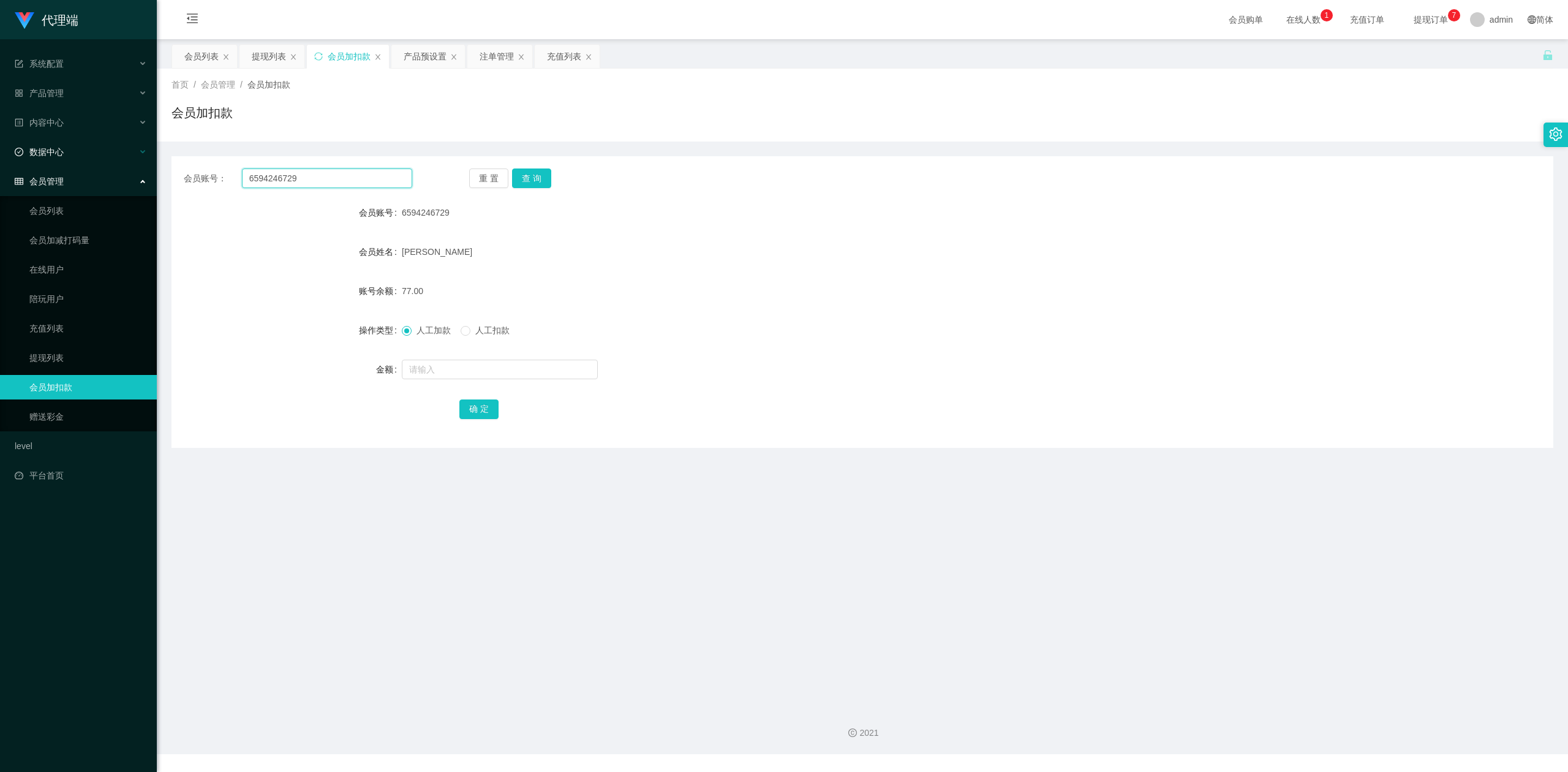
click at [0, 148] on section "代理端 系统配置 产品管理 产品列表 产品预设置 开奖记录 注单管理 即时注单 内容中心 数据中心 会员管理 会员列表 会员加减打码量 在线用户 陪玩用户 充…" at bounding box center [784, 377] width 1568 height 754
paste input "Tpat71"
type input "Tpat71"
click at [540, 180] on button "查 询" at bounding box center [532, 178] width 39 height 19
click at [435, 366] on input "text" at bounding box center [499, 369] width 196 height 19
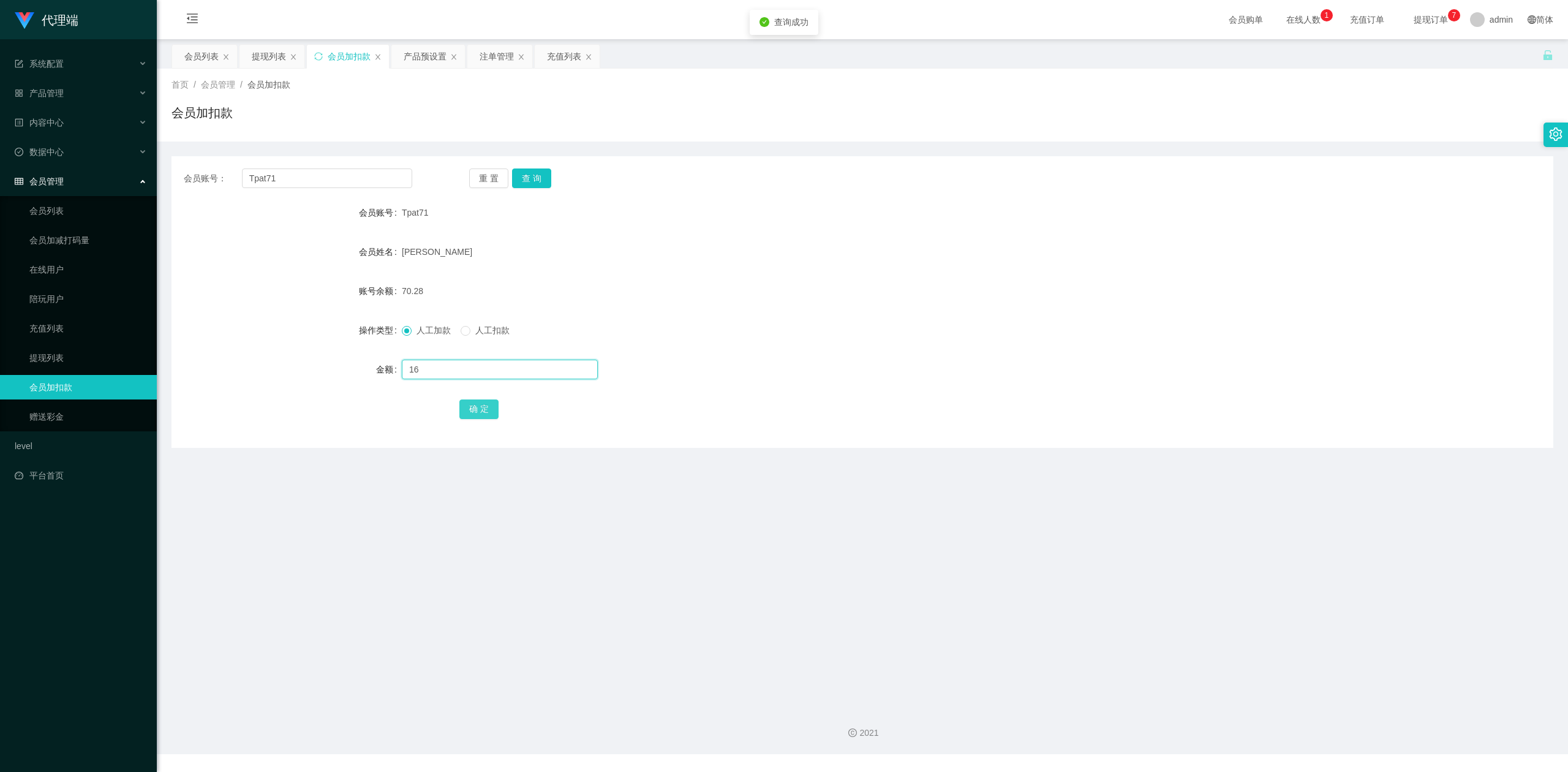
type input "16"
click at [459, 405] on button "确 定" at bounding box center [479, 409] width 39 height 19
drag, startPoint x: 1059, startPoint y: 308, endPoint x: 1321, endPoint y: 172, distance: 295.2
click at [1112, 296] on form "会员账号 Tpat71 会员姓名 [PERSON_NAME] 账号余额 86.28 操作类型 人工加款 人工扣款 金额 确 定" at bounding box center [862, 311] width 1382 height 221
click at [1353, 145] on div "会员账号： Tpat71 重 置 查 询 会员账号 Tpat71 会员姓名 [PERSON_NAME] 账号余额 86.28 操作类型 人工加款 人工扣款 金…" at bounding box center [862, 294] width 1382 height 307
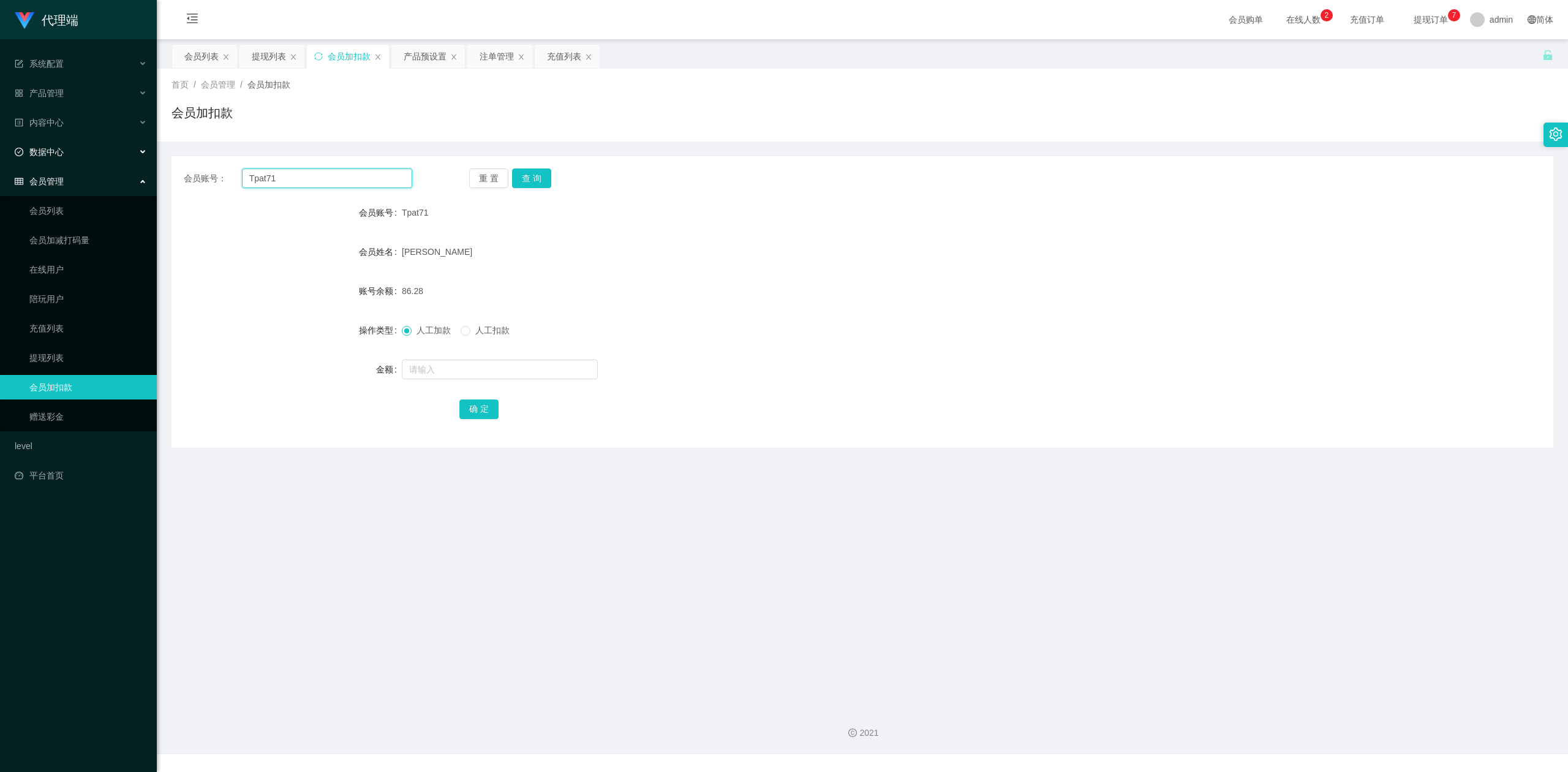
click at [0, 151] on section "代理端 系统配置 产品管理 产品列表 产品预设置 开奖记录 注单管理 即时注单 内容中心 数据中心 会员管理 会员列表 会员加减打码量 在线用户 陪玩用户 充…" at bounding box center [784, 377] width 1568 height 754
paste input "6594246729"
click at [533, 180] on button "查 询" at bounding box center [532, 178] width 39 height 19
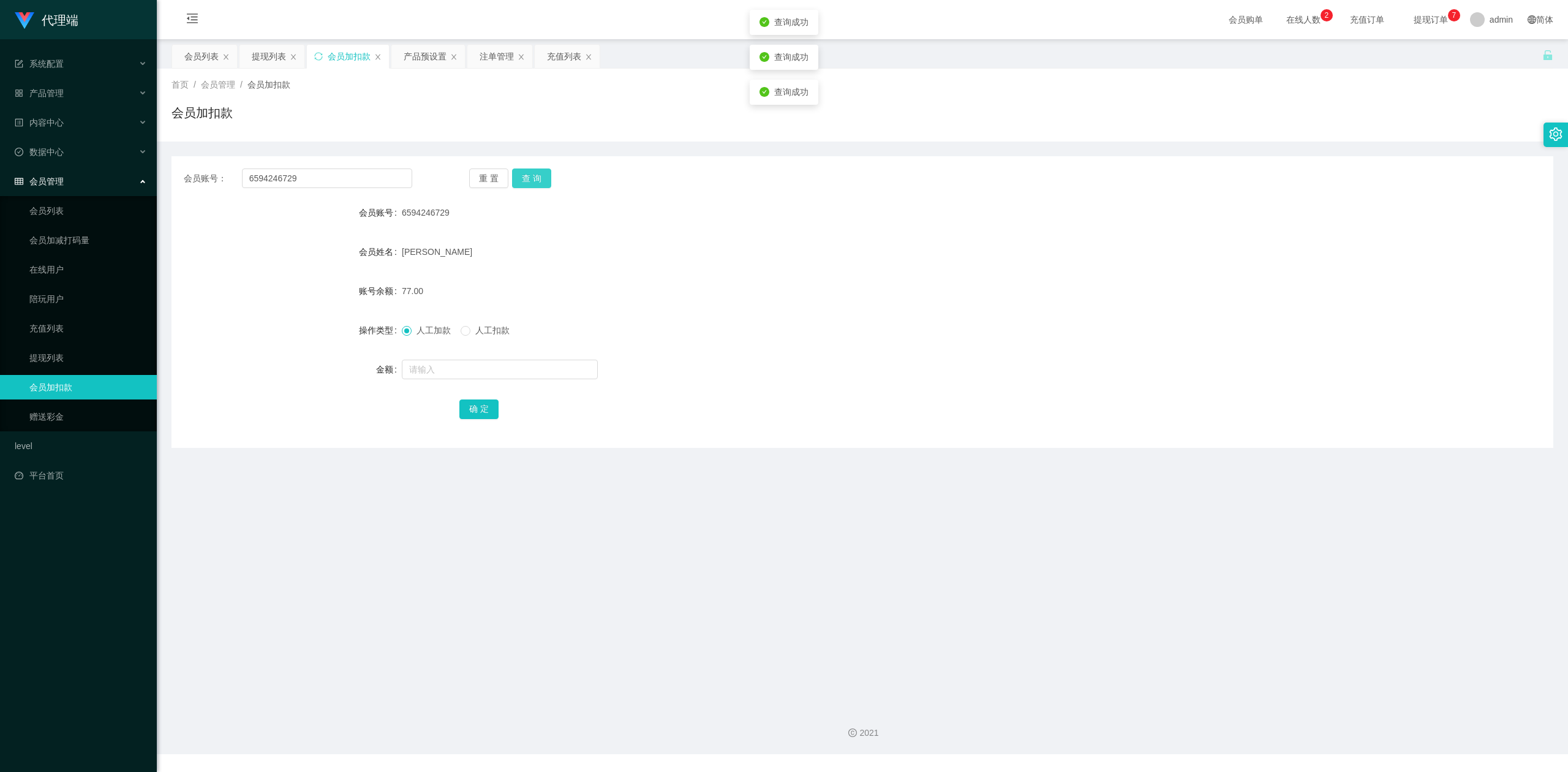
click at [533, 180] on button "查 询" at bounding box center [532, 178] width 39 height 19
click at [821, 158] on div "会员账号： 6594246729 重 置 查 询 会员账号 6594246729 会员姓名 [PERSON_NAME] 账号余额 77.00 操作类型 人工加…" at bounding box center [862, 302] width 1382 height 292
click at [1205, 137] on div "首页 / 会员管理 / 会员加扣款 / 会员加扣款 会员账号： 6594246729 重 置 查 询 会员账号 6594246729 会员姓名 [PERSON…" at bounding box center [862, 258] width 1382 height 379
click at [330, 179] on input "6594246729" at bounding box center [327, 178] width 170 height 19
click at [0, 168] on section "代理端 系统配置 产品管理 产品列表 产品预设置 开奖记录 注单管理 即时注单 内容中心 数据中心 会员管理 会员列表 会员加减打码量 在线用户 陪玩用户 充…" at bounding box center [784, 377] width 1568 height 754
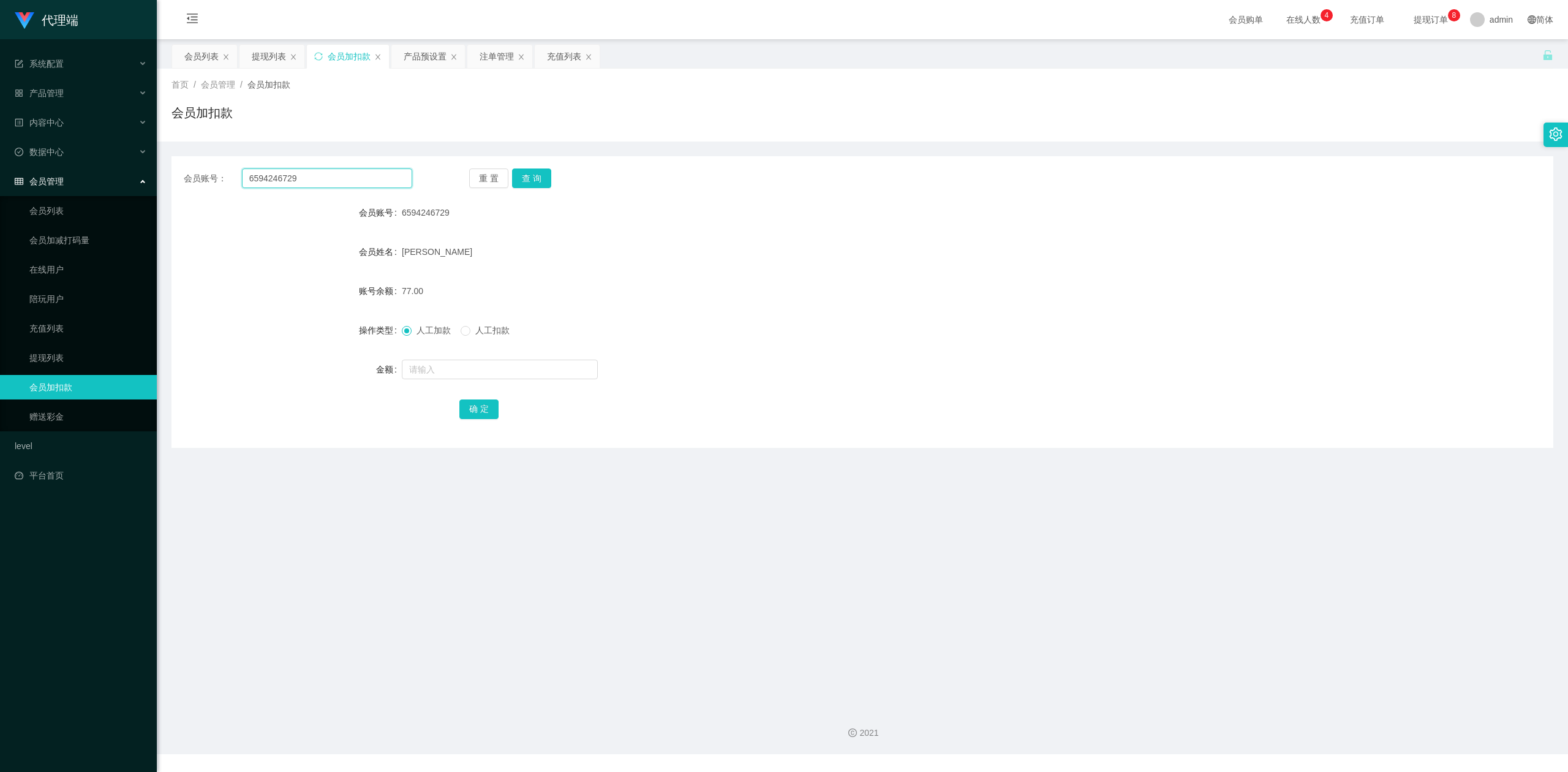
paste input "Lixin"
type input "Lixin"
click at [524, 175] on button "查 询" at bounding box center [532, 178] width 39 height 19
click at [457, 366] on input "text" at bounding box center [499, 369] width 196 height 19
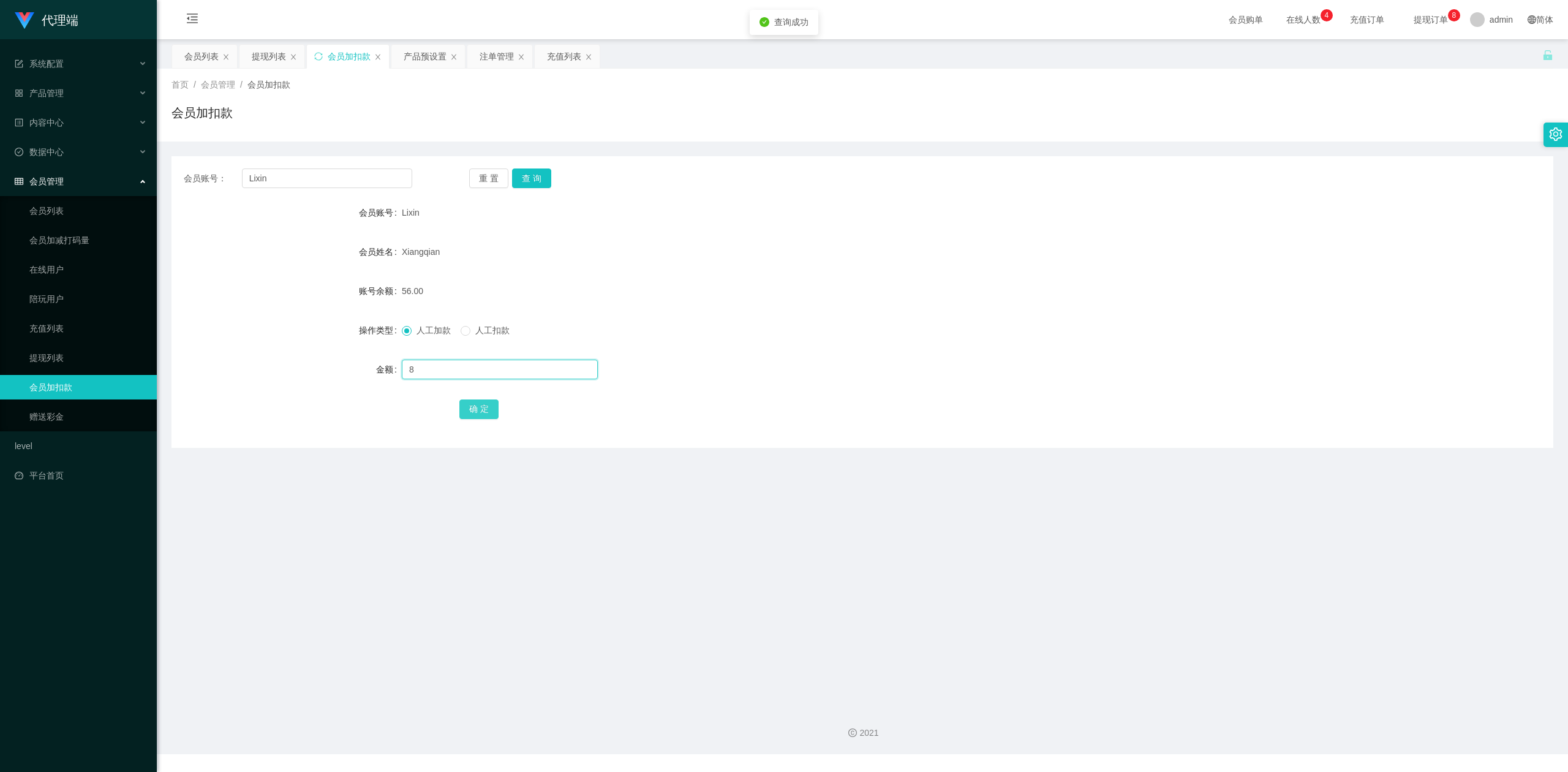
type input "8"
click at [484, 412] on button "确 定" at bounding box center [479, 409] width 39 height 19
click at [1105, 341] on div "人工加款 人工扣款" at bounding box center [804, 330] width 806 height 25
click at [1268, 192] on div "会员账号： Lixin 重 置 查 询 会员账号 Lixin 会员姓名 [PERSON_NAME] 账号余额 64.00 操作类型 人工加款 人工扣款 金额 …" at bounding box center [862, 302] width 1382 height 292
drag, startPoint x: 78, startPoint y: 172, endPoint x: 0, endPoint y: 163, distance: 78.5
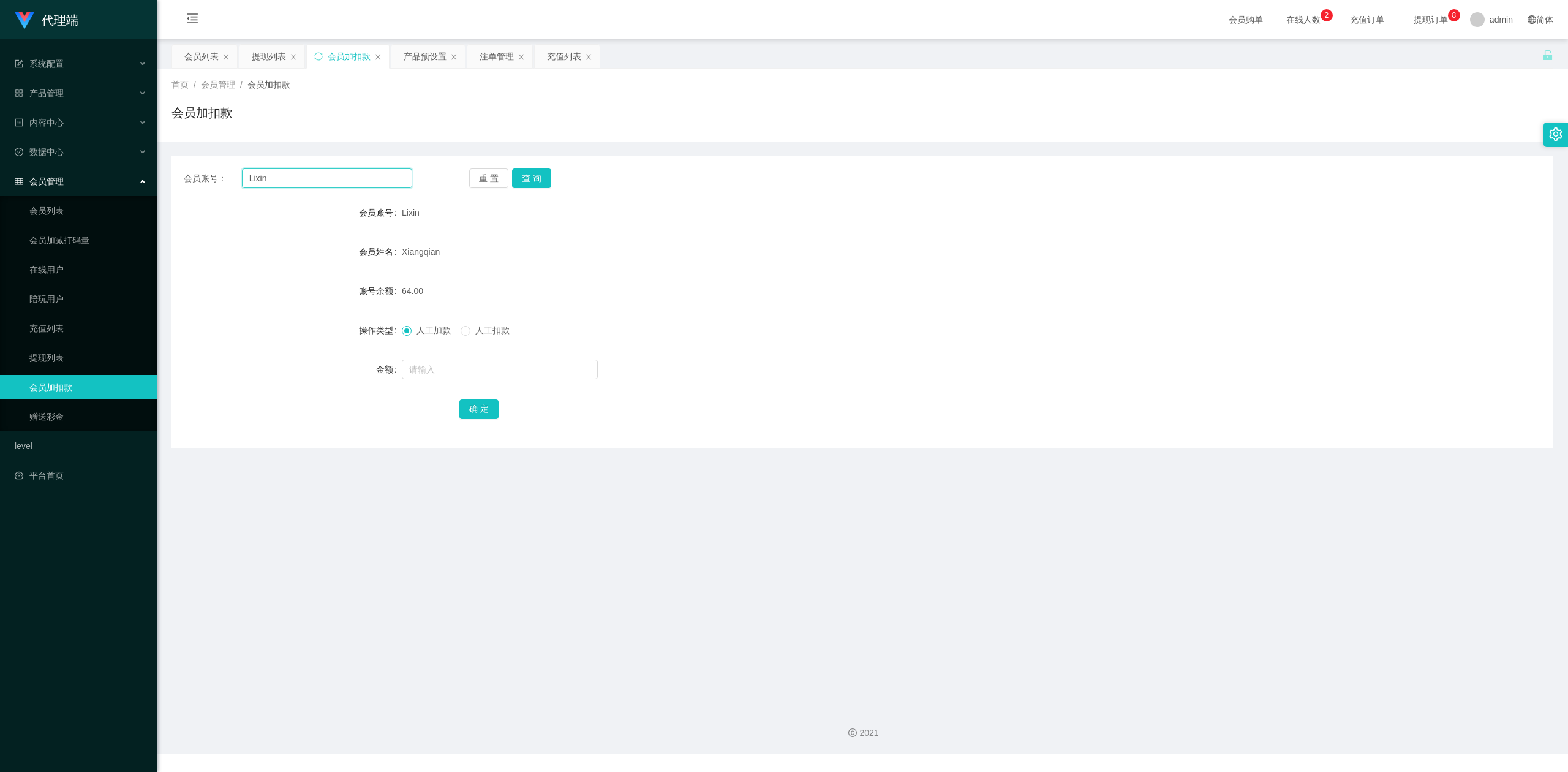
click at [0, 163] on section "代理端 系统配置 产品管理 产品列表 产品预设置 开奖记录 注单管理 即时注单 内容中心 数据中心 会员管理 会员列表 会员加减打码量 在线用户 陪玩用户 充…" at bounding box center [784, 377] width 1568 height 754
paste input "6594246729"
click at [532, 174] on button "查 询" at bounding box center [532, 178] width 39 height 19
drag, startPoint x: 330, startPoint y: 175, endPoint x: 0, endPoint y: 147, distance: 331.2
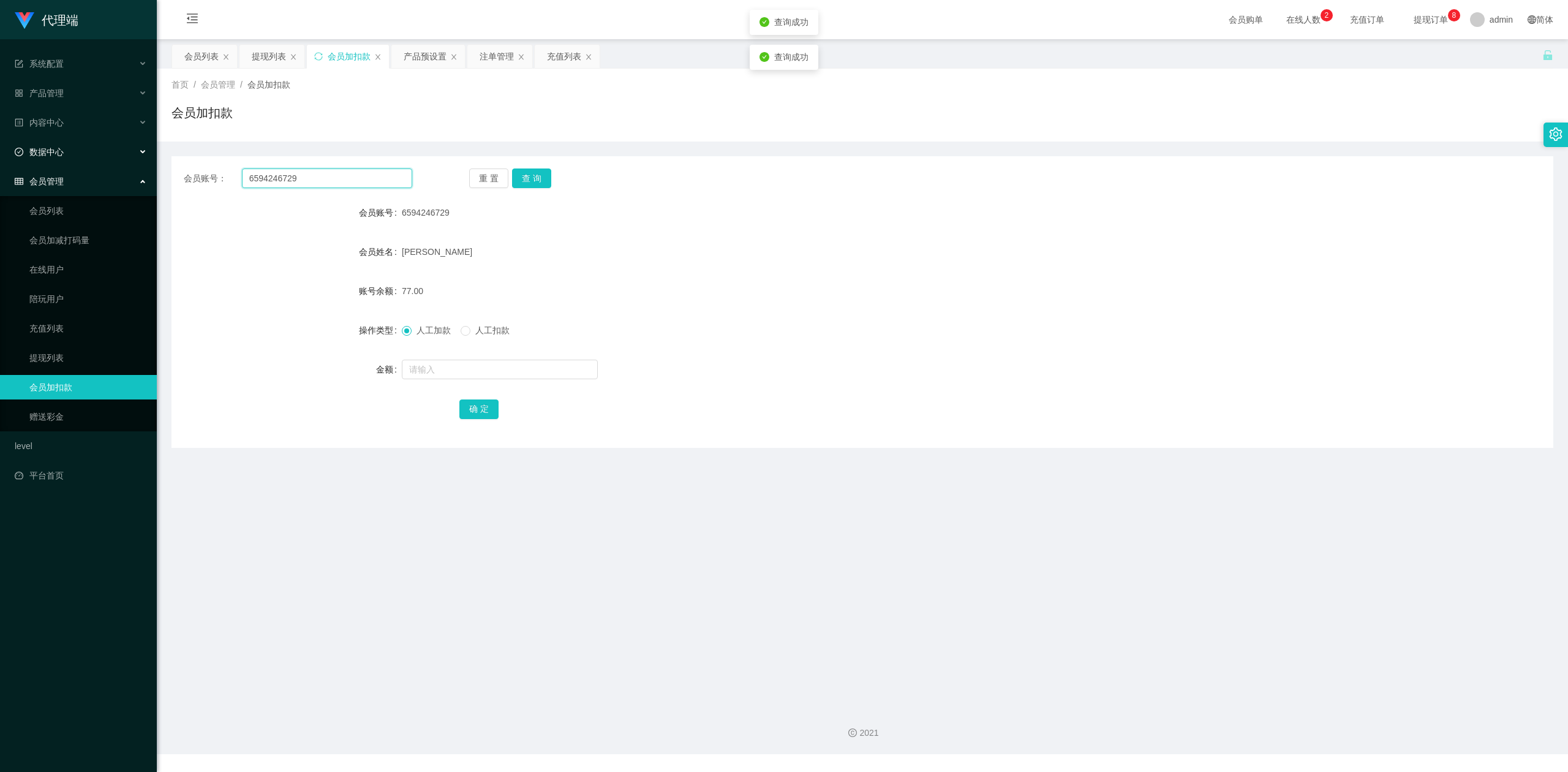
click at [0, 147] on section "代理端 系统配置 产品管理 产品列表 产品预设置 开奖记录 注单管理 即时注单 内容中心 数据中心 会员管理 会员列表 会员加减打码量 在线用户 陪玩用户 充…" at bounding box center [784, 377] width 1568 height 754
type input "6594246729"
click at [532, 172] on button "查 询" at bounding box center [532, 178] width 39 height 19
click at [432, 368] on input "text" at bounding box center [499, 369] width 196 height 19
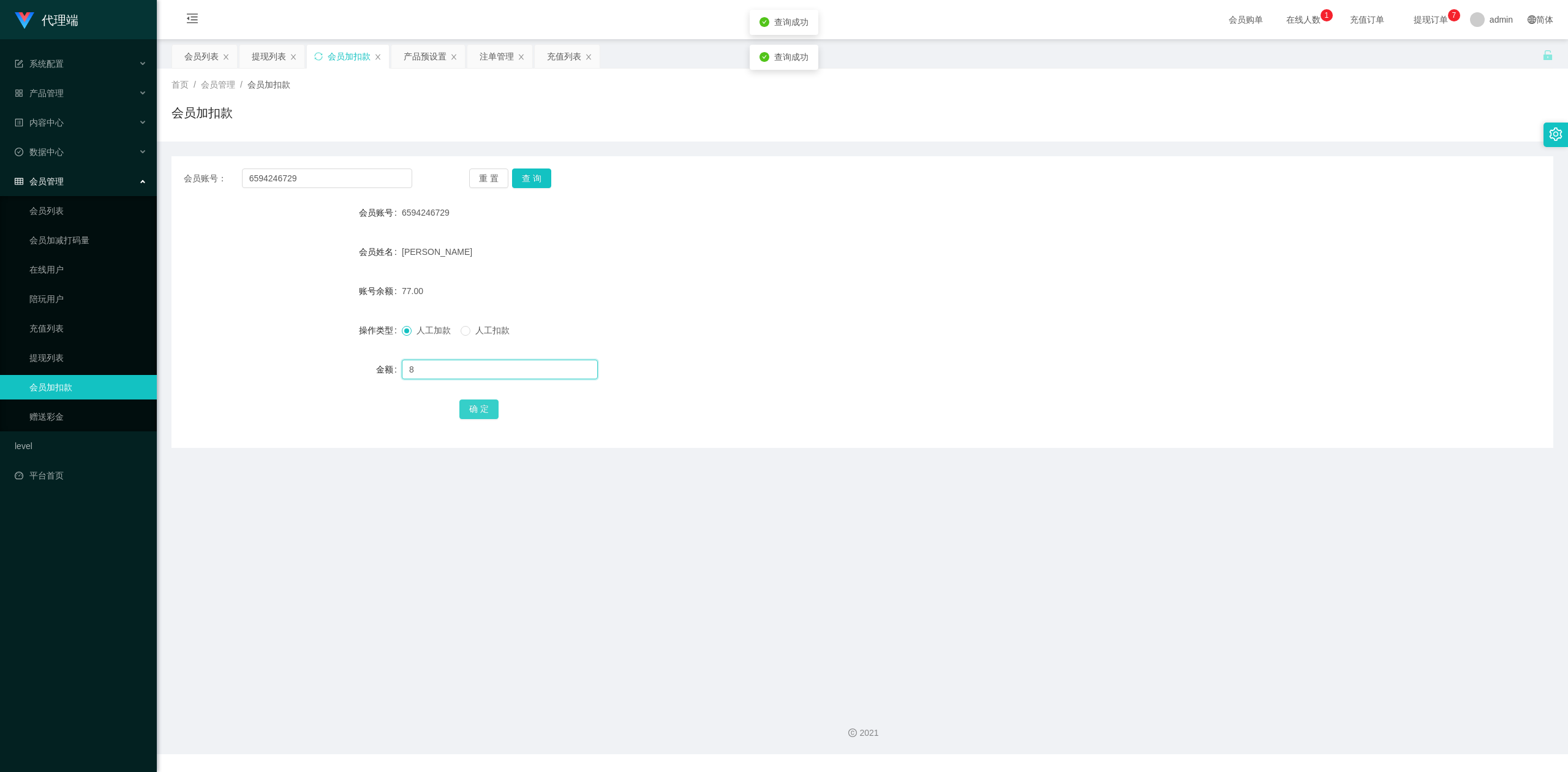
type input "8"
click at [469, 404] on button "确 定" at bounding box center [479, 409] width 39 height 19
click at [1133, 349] on form "会员账号 6594246729 会员姓名 [PERSON_NAME] 账号余额 85.00 操作类型 人工加款 人工扣款 金额 确 定" at bounding box center [862, 311] width 1382 height 221
click at [1346, 158] on div "会员账号： 6594246729 重 置 查 询 会员账号 6594246729 会员姓名 [PERSON_NAME] 账号余额 85.00 操作类型 人工加…" at bounding box center [862, 302] width 1382 height 292
drag, startPoint x: 0, startPoint y: 141, endPoint x: 0, endPoint y: 123, distance: 18.0
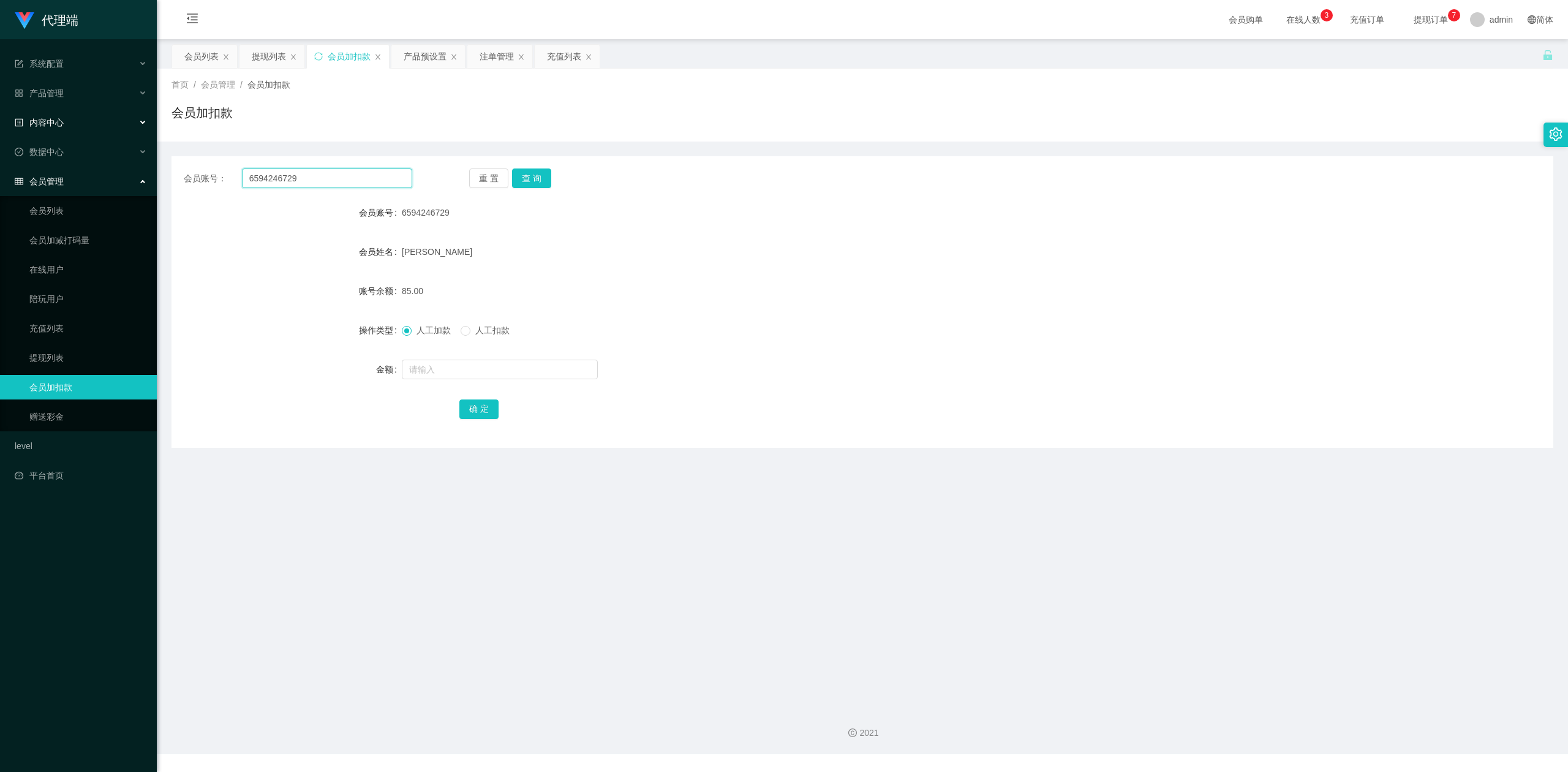
click at [0, 123] on section "代理端 系统配置 产品管理 产品列表 产品预设置 开奖记录 注单管理 即时注单 内容中心 数据中心 会员管理 会员列表 会员加减打码量 在线用户 陪玩用户 充…" at bounding box center [784, 377] width 1568 height 754
paste input "Tpat71"
type input "Tpat71"
click at [528, 181] on button "查 询" at bounding box center [532, 178] width 39 height 19
click at [428, 374] on input "text" at bounding box center [499, 369] width 196 height 19
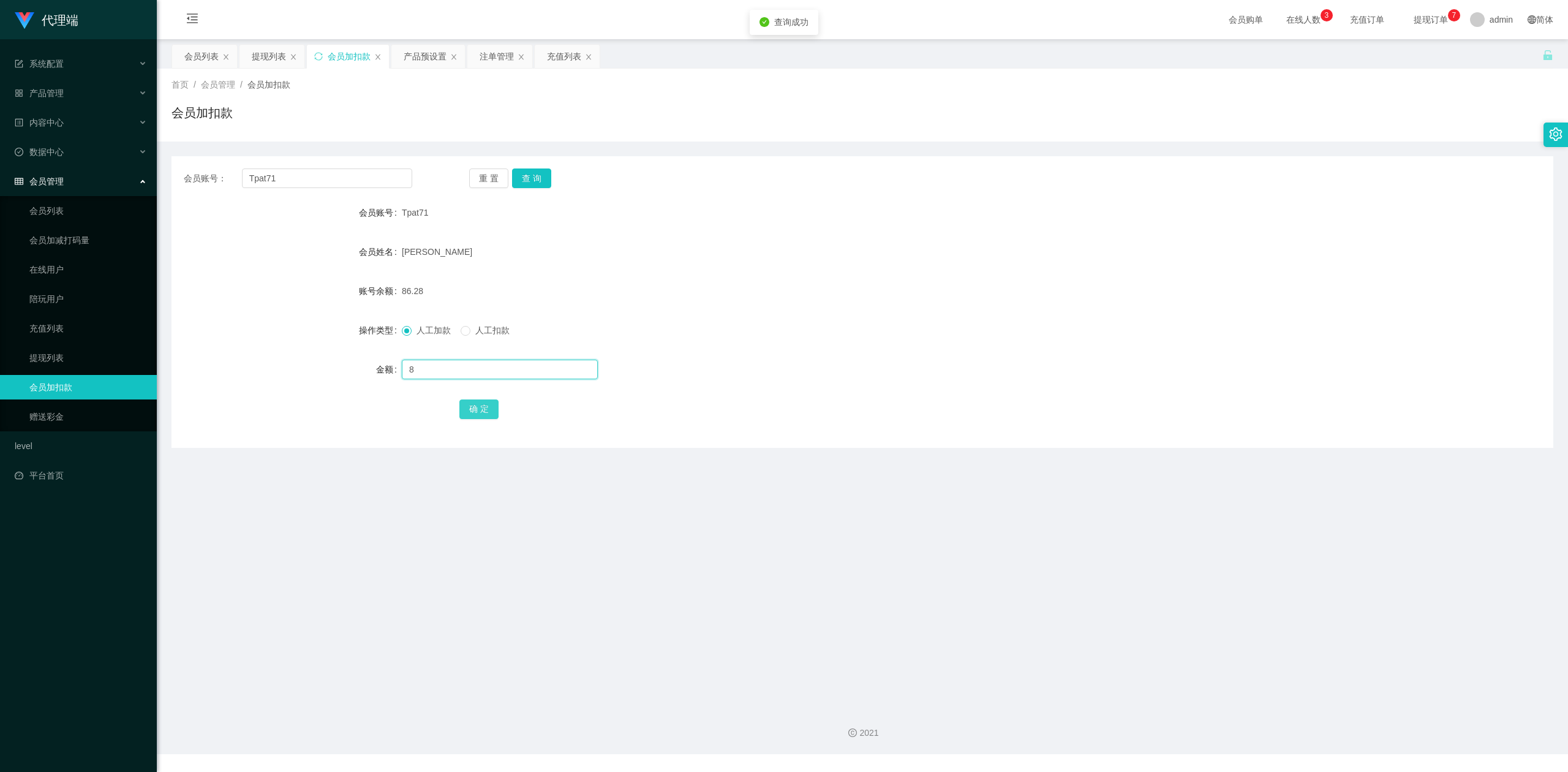
type input "8"
click at [473, 402] on button "确 定" at bounding box center [479, 409] width 39 height 19
click at [1109, 409] on div "确 定" at bounding box center [862, 408] width 806 height 25
click at [0, 145] on section "代理端 系统配置 产品管理 产品列表 产品预设置 开奖记录 注单管理 即时注单 内容中心 数据中心 会员管理 会员列表 会员加减打码量 在线用户 陪玩用户 充…" at bounding box center [784, 377] width 1568 height 754
paste input "Lixin"
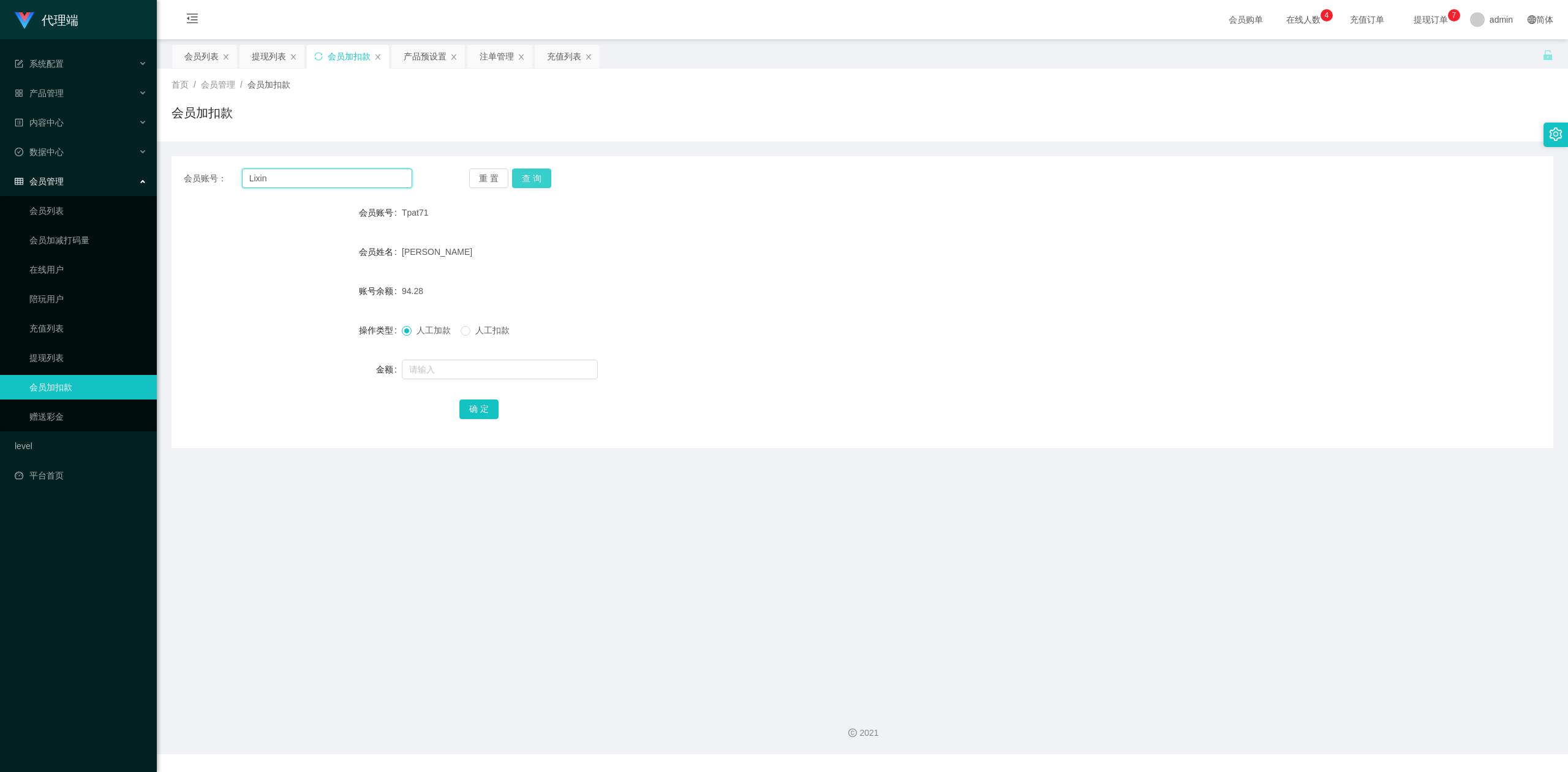
type input "Lixin"
click at [530, 179] on button "查 询" at bounding box center [532, 178] width 39 height 19
click at [434, 365] on input "text" at bounding box center [499, 369] width 196 height 19
type input "8"
click at [478, 417] on button "确 定" at bounding box center [479, 409] width 39 height 19
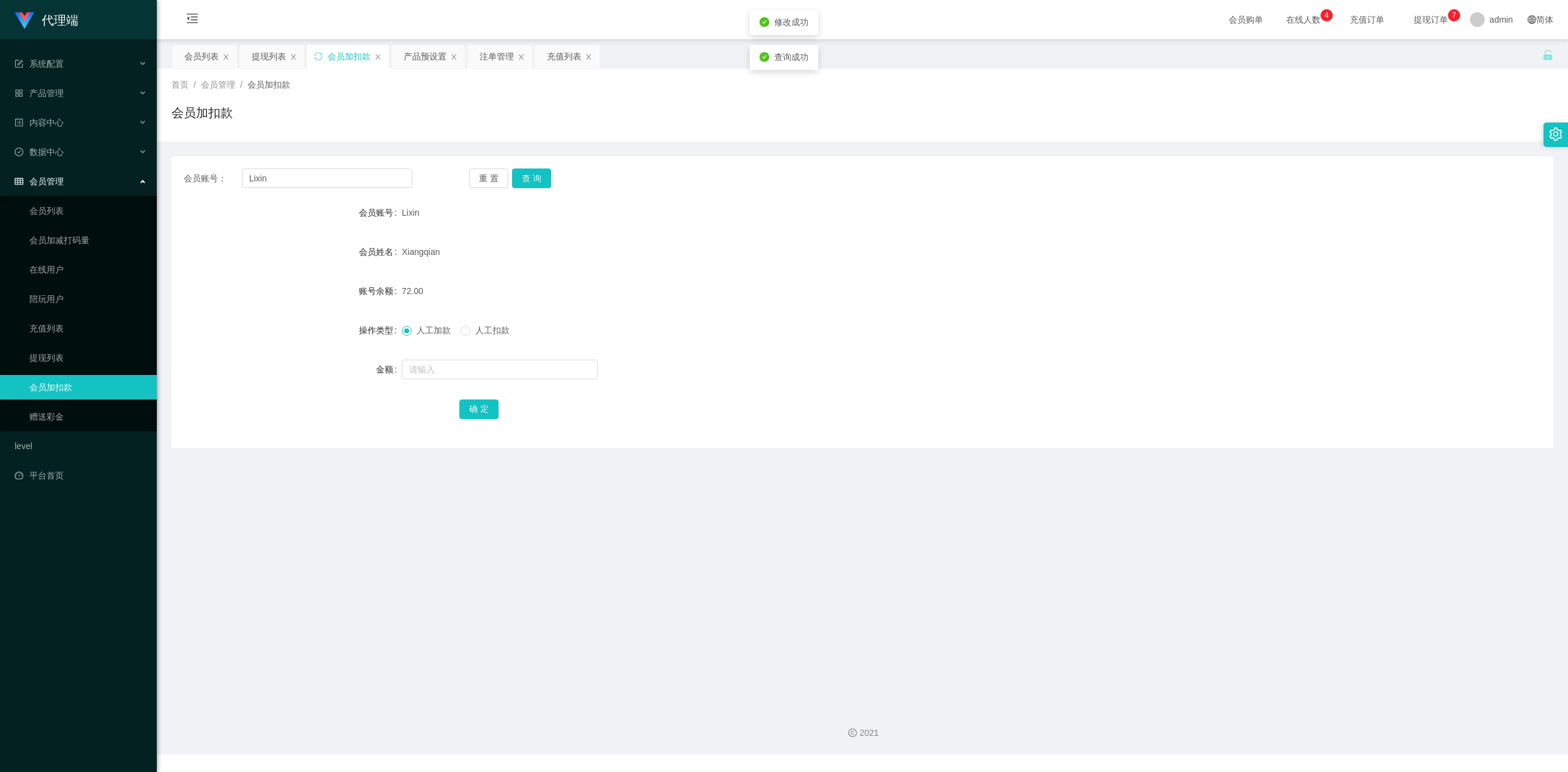
drag, startPoint x: 1089, startPoint y: 341, endPoint x: 1353, endPoint y: 166, distance: 316.7
click at [1144, 326] on div "人工加款 人工扣款" at bounding box center [804, 330] width 806 height 25
click at [1372, 129] on div "会员加扣款" at bounding box center [862, 117] width 1382 height 28
click at [0, 160] on section "代理端 系统配置 产品管理 产品列表 产品预设置 开奖记录 注单管理 即时注单 内容中心 数据中心 会员管理 会员列表 会员加减打码量 在线用户 陪玩用户 充…" at bounding box center [784, 377] width 1568 height 754
paste input "Tpat71"
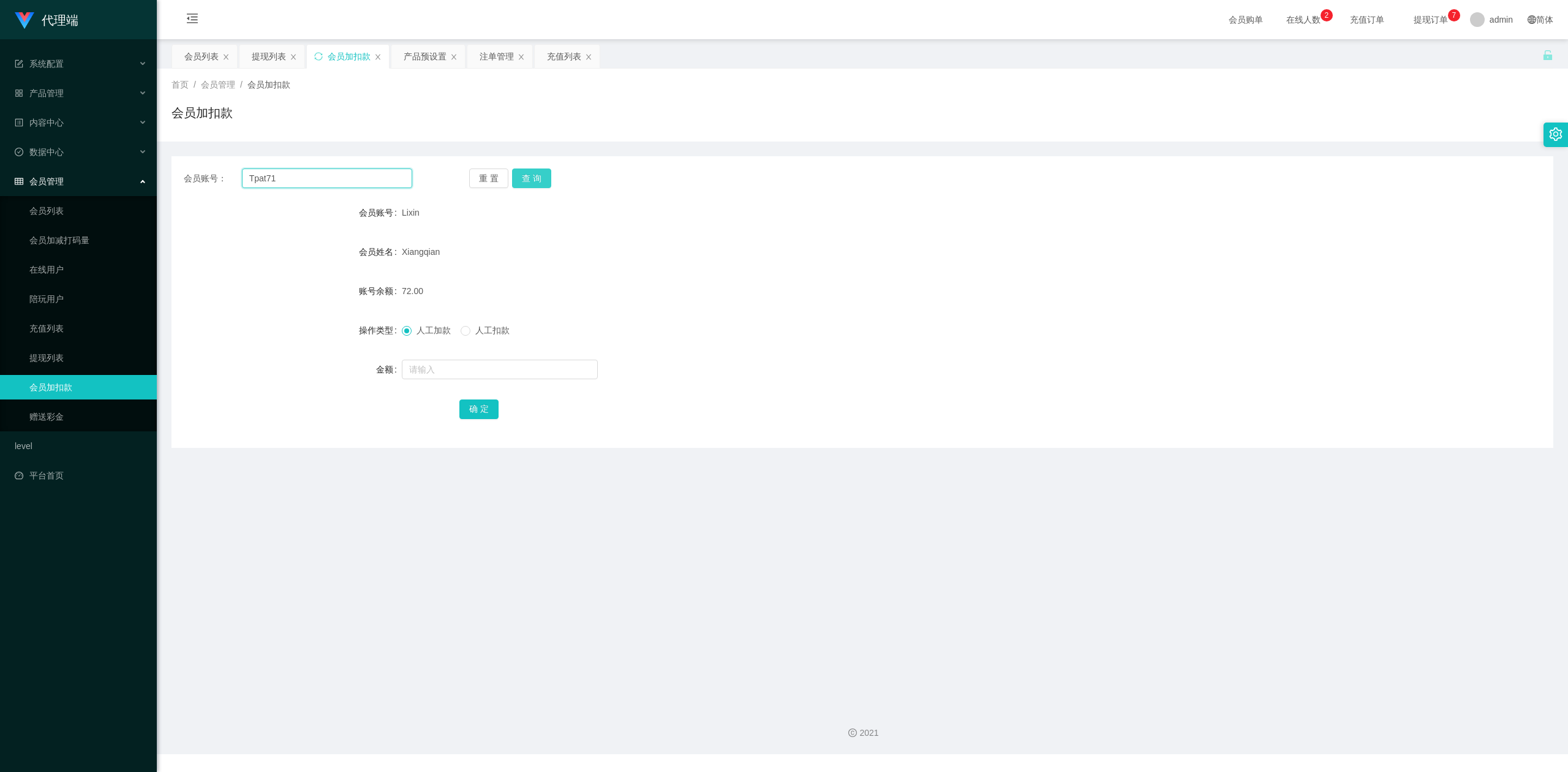
type input "Tpat71"
click at [530, 176] on button "查 询" at bounding box center [532, 178] width 39 height 19
click at [427, 368] on input "text" at bounding box center [499, 369] width 196 height 19
type input "8"
click at [483, 410] on button "确 定" at bounding box center [479, 409] width 39 height 19
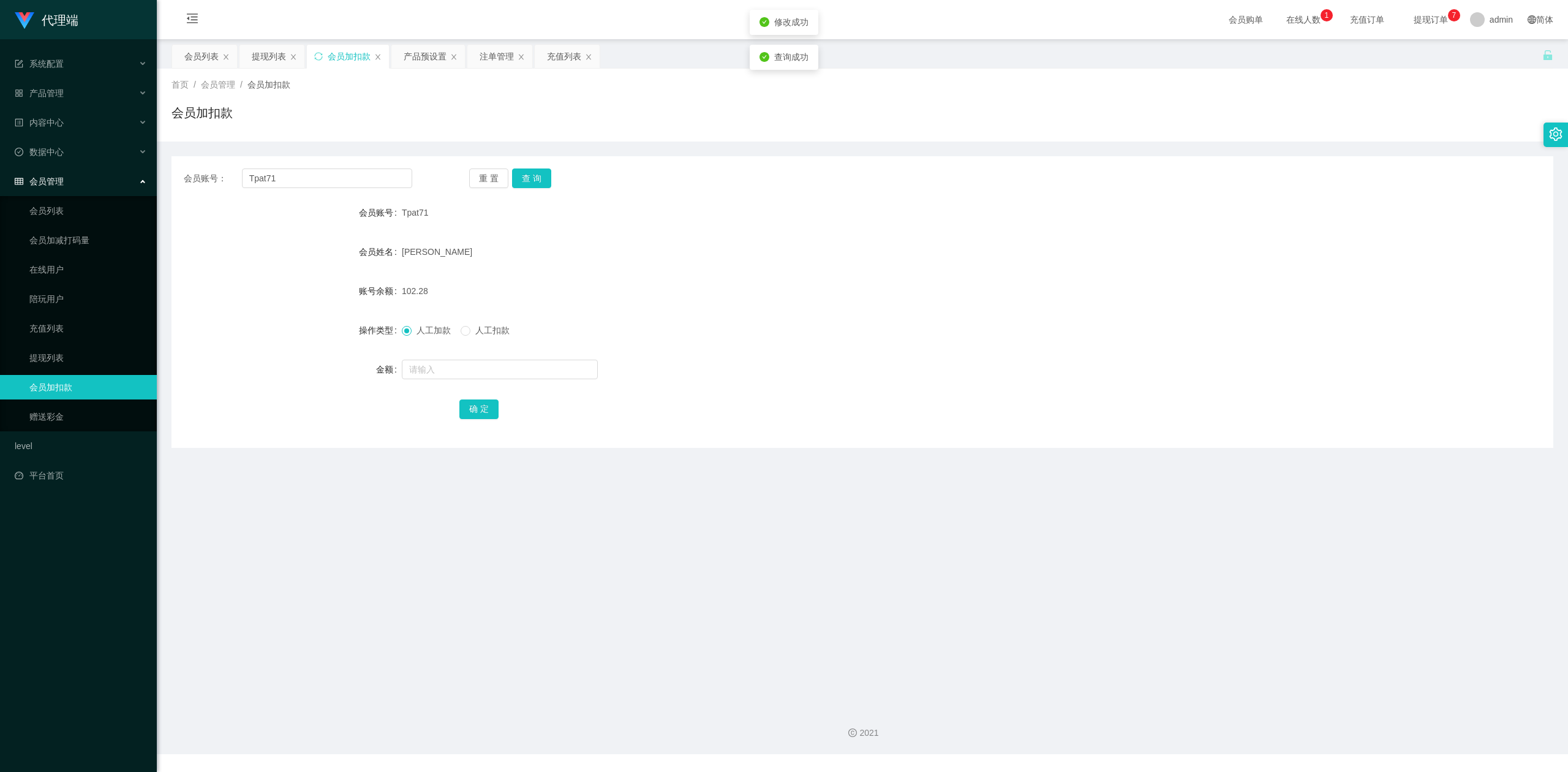
drag, startPoint x: 1046, startPoint y: 319, endPoint x: 1120, endPoint y: 308, distance: 74.8
click at [1051, 319] on div "人工加款 人工扣款" at bounding box center [804, 330] width 806 height 25
click at [1250, 150] on div "会员账号： Tpat71 重 置 查 询 会员账号 Tpat71 会员姓名 [PERSON_NAME] 账号余额 102.28 操作类型 人工加款 人工扣款 …" at bounding box center [862, 294] width 1382 height 307
drag, startPoint x: 328, startPoint y: 173, endPoint x: 0, endPoint y: 169, distance: 328.0
click at [0, 169] on section "代理端 系统配置 产品管理 产品列表 产品预设置 开奖记录 注单管理 即时注单 内容中心 数据中心 会员管理 会员列表 会员加减打码量 在线用户 陪玩用户 充…" at bounding box center [784, 377] width 1568 height 754
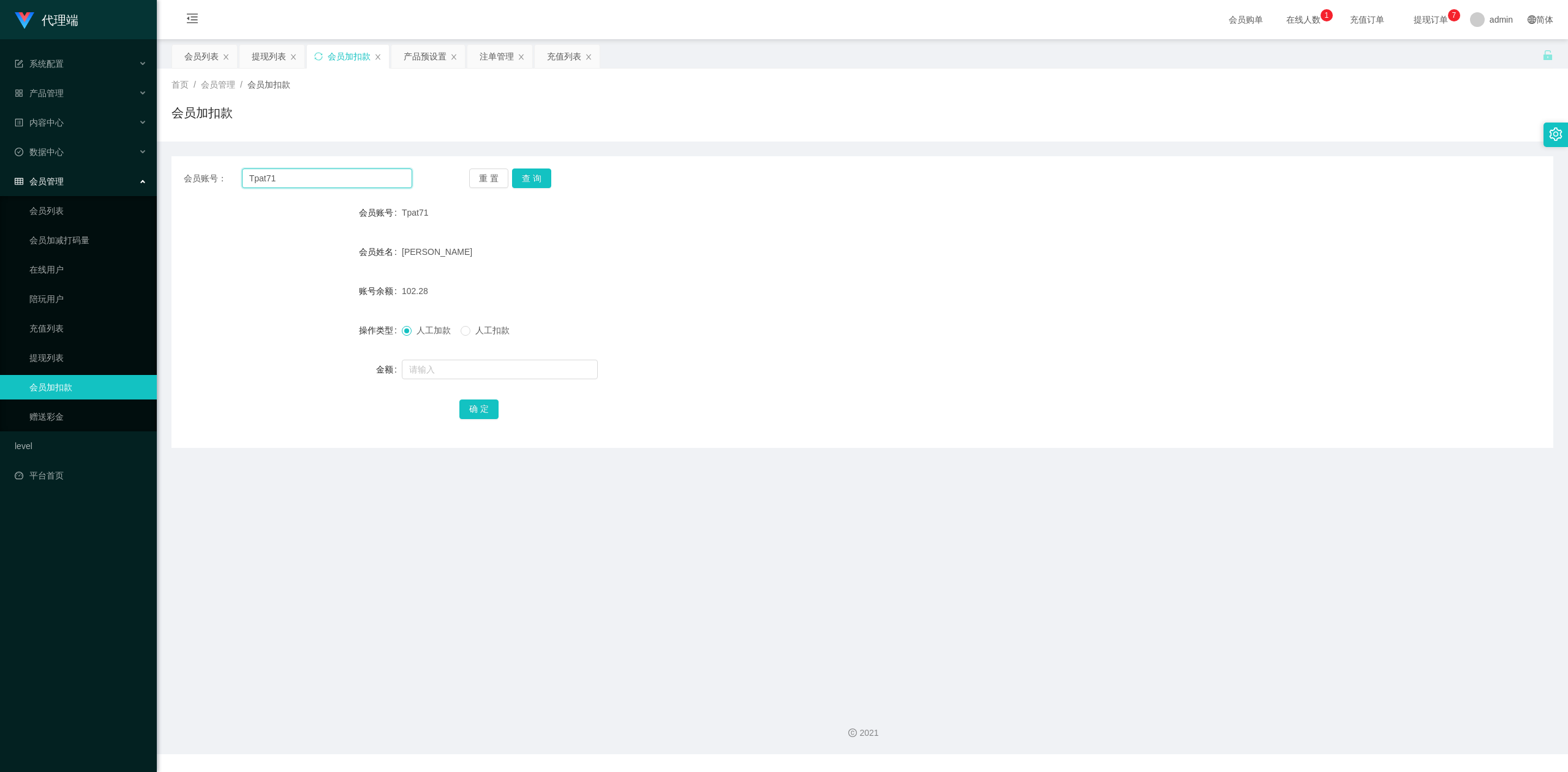
paste input "Lixin"
type input "Lixin"
click at [530, 177] on button "查 询" at bounding box center [532, 178] width 39 height 19
click at [431, 372] on input "text" at bounding box center [499, 369] width 196 height 19
type input "8"
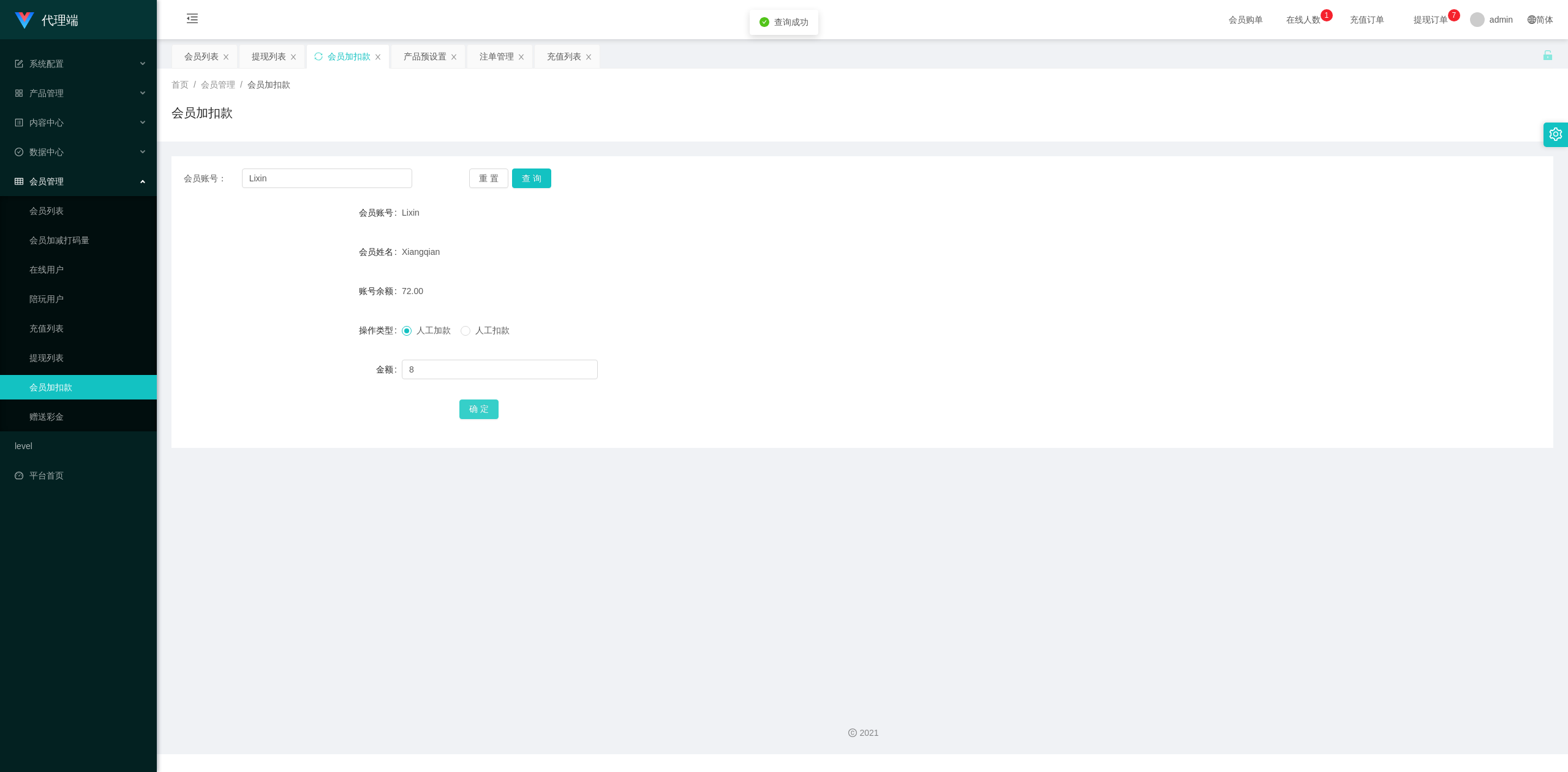
click at [478, 402] on button "确 定" at bounding box center [479, 409] width 39 height 19
click at [636, 327] on div "人工加款 人工扣款" at bounding box center [804, 330] width 806 height 25
drag, startPoint x: 733, startPoint y: 305, endPoint x: 1237, endPoint y: 3, distance: 587.6
click at [735, 305] on form "会员账号 Lixin 会员姓名 [PERSON_NAME] 账号余额 80.00 操作类型 人工加款 人工扣款 金额 确 定" at bounding box center [862, 311] width 1382 height 221
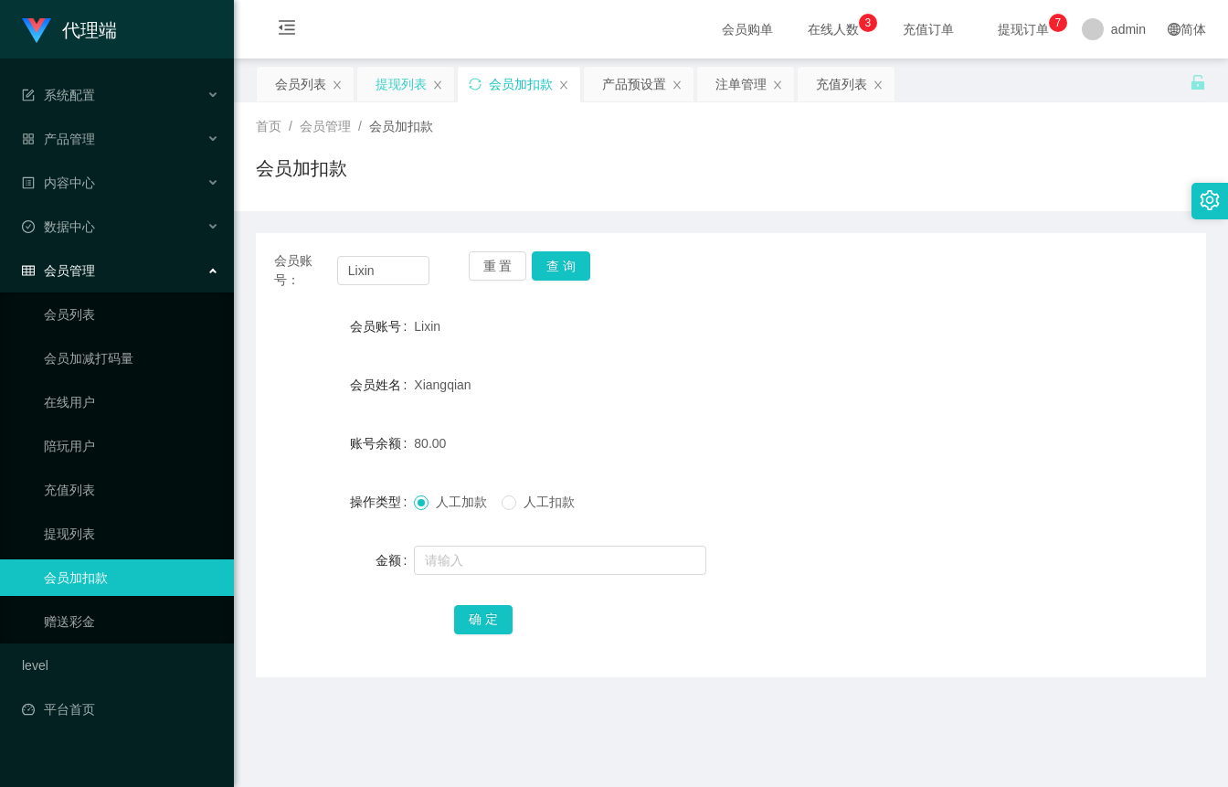
click at [391, 84] on div "提现列表" at bounding box center [400, 84] width 51 height 35
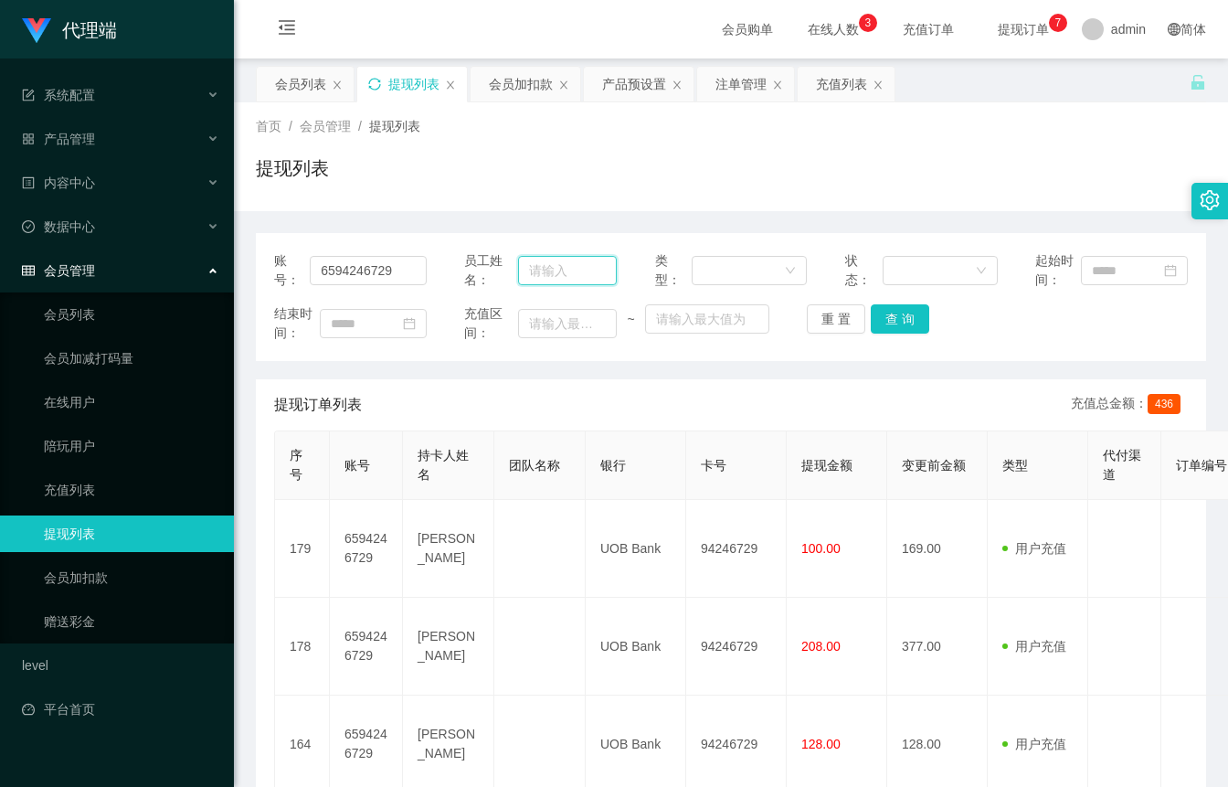
click at [585, 274] on input "text" at bounding box center [567, 270] width 99 height 29
type input "ayang"
click at [875, 311] on button "查 询" at bounding box center [900, 318] width 58 height 29
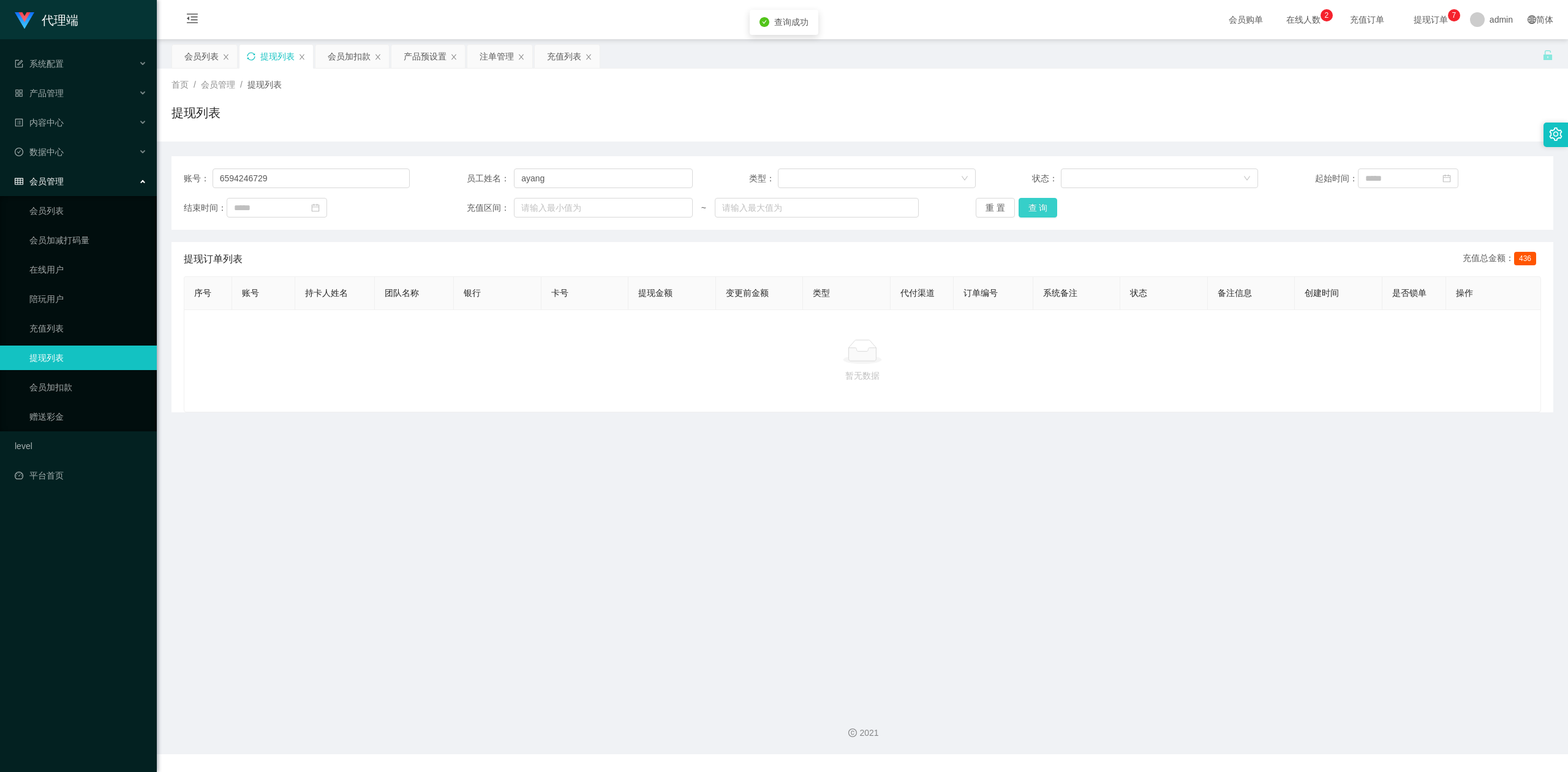
click at [1034, 209] on button "查 询" at bounding box center [1038, 207] width 39 height 19
click at [1034, 209] on button "查 询" at bounding box center [1038, 207] width 39 height 19
click at [1024, 207] on button "查 询" at bounding box center [1038, 207] width 39 height 19
drag, startPoint x: 608, startPoint y: 180, endPoint x: 44, endPoint y: 162, distance: 564.3
click at [52, 162] on section "代理端 系统配置 产品管理 产品列表 产品预设置 开奖记录 注单管理 即时注单 内容中心 数据中心 会员管理 会员列表 会员加减打码量 在线用户 陪玩用户 充…" at bounding box center [784, 377] width 1568 height 754
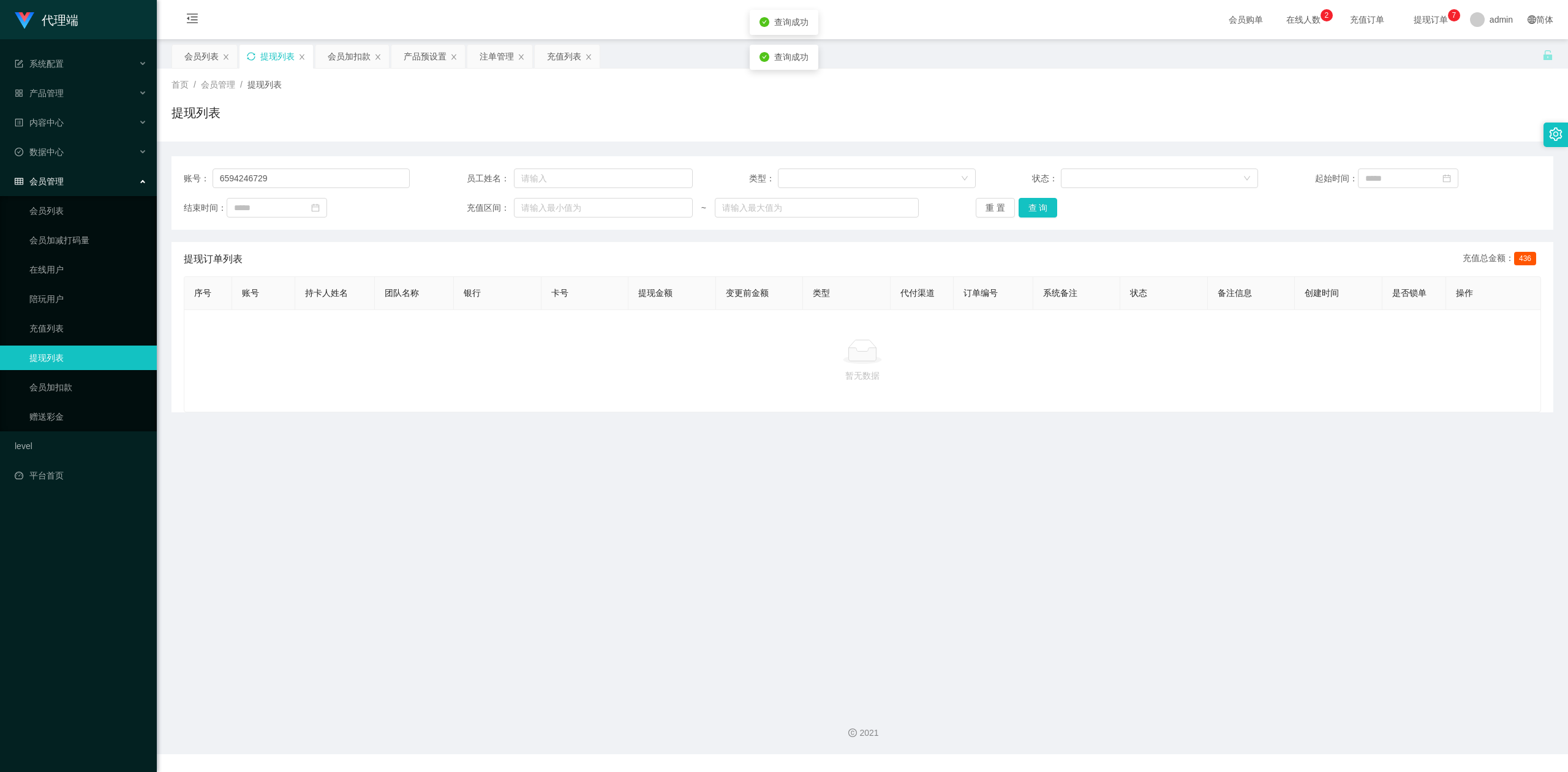
click at [1429, 145] on div "账号： 6594246729 员工姓名： 类型： 状态： 起始时间： 结束时间： 充值区间： ~ 重 置 查 询 提现订单列表 充值总金额： 436 序号 账…" at bounding box center [862, 277] width 1382 height 271
drag, startPoint x: 298, startPoint y: 174, endPoint x: 0, endPoint y: 135, distance: 300.5
click at [0, 135] on section "代理端 系统配置 产品管理 产品列表 产品预设置 开奖记录 注单管理 即时注单 内容中心 数据中心 会员管理 会员列表 会员加减打码量 在线用户 陪玩用户 充…" at bounding box center [784, 377] width 1568 height 754
click at [1036, 205] on button "查 询" at bounding box center [1038, 207] width 39 height 19
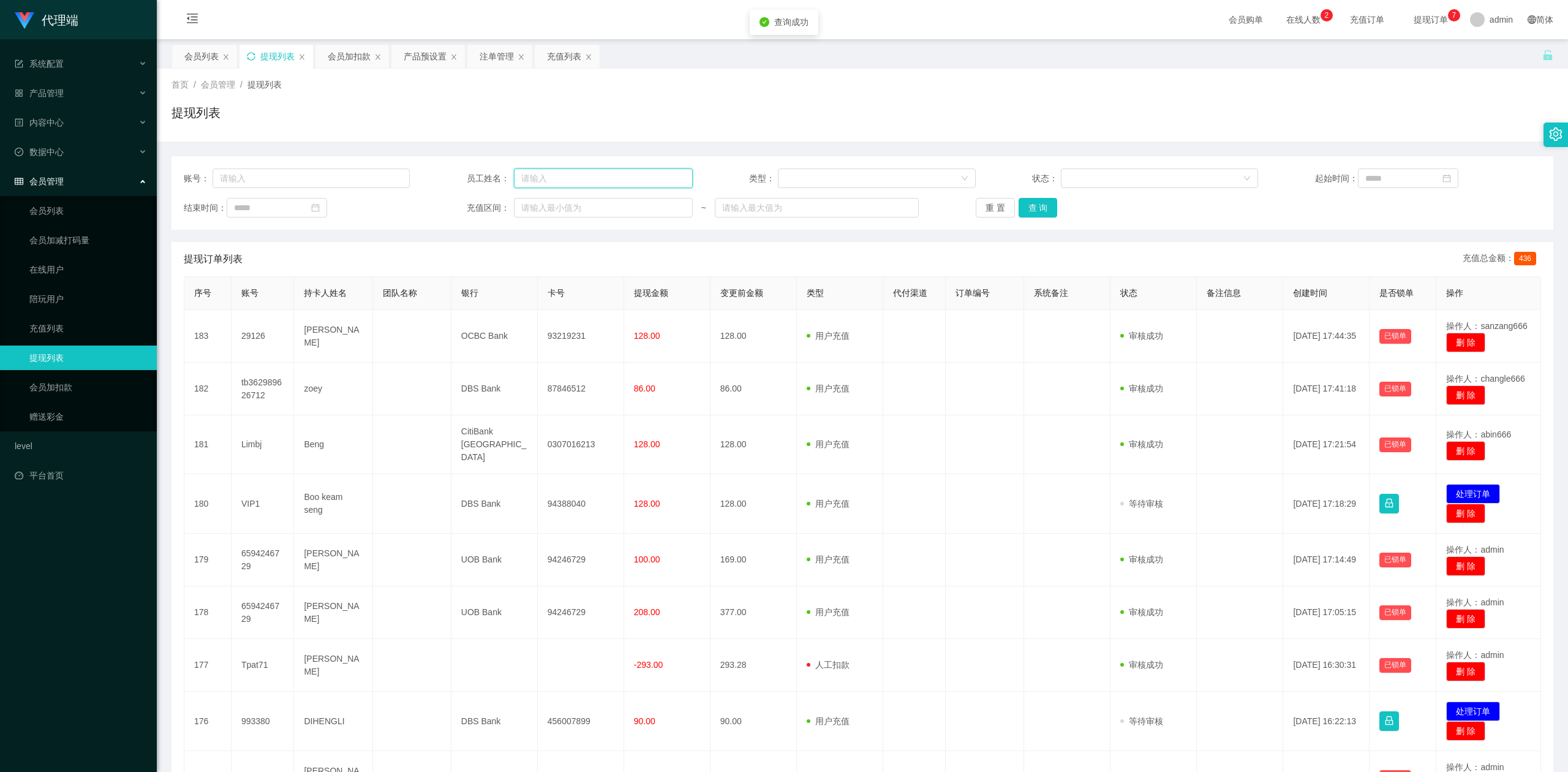
click at [573, 182] on input "text" at bounding box center [603, 178] width 179 height 19
type input "ayang888"
click at [1036, 209] on button "查 询" at bounding box center [1038, 207] width 39 height 19
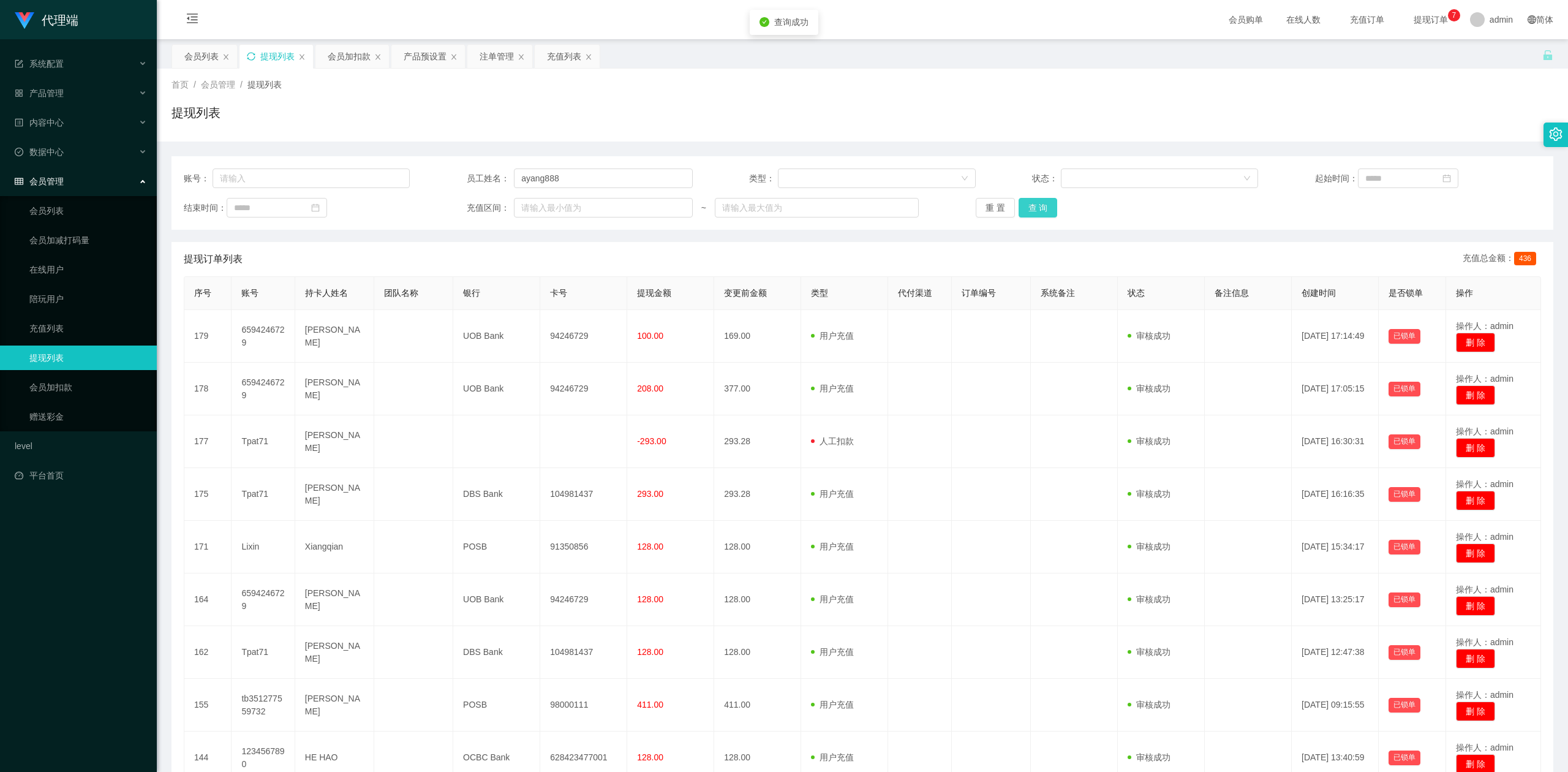
click at [1036, 209] on button "查 询" at bounding box center [1038, 207] width 39 height 19
click at [1240, 140] on div "首页 / 会员管理 / 提现列表 / 提现列表" at bounding box center [862, 105] width 1411 height 73
click at [351, 52] on div "会员加扣款" at bounding box center [349, 56] width 43 height 23
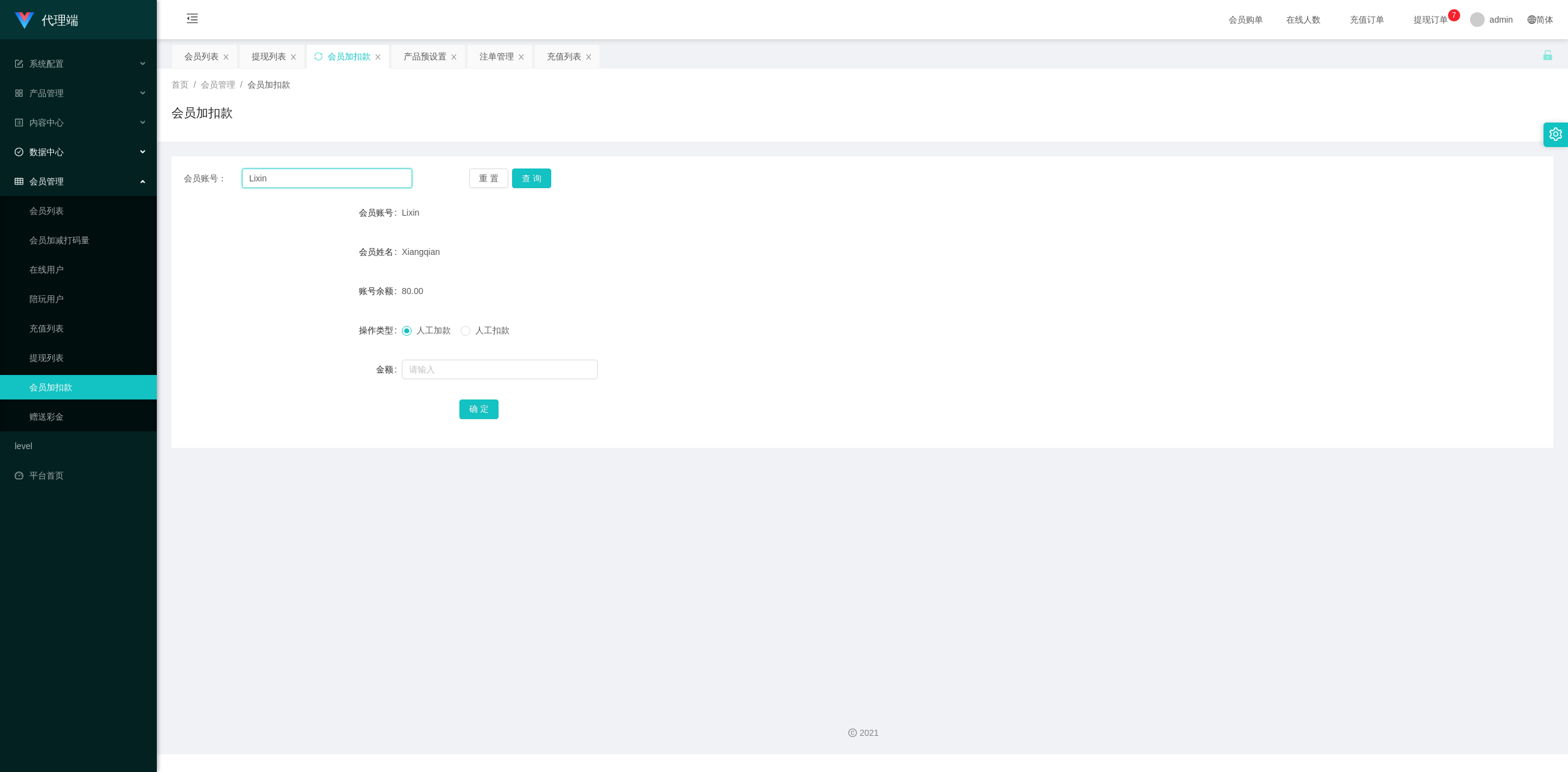
drag, startPoint x: 0, startPoint y: 156, endPoint x: 0, endPoint y: 146, distance: 10.0
click at [0, 146] on section "代理端 系统配置 产品管理 产品列表 产品预设置 开奖记录 注单管理 即时注单 内容中心 数据中心 会员管理 会员列表 会员加减打码量 在线用户 陪玩用户 充…" at bounding box center [784, 377] width 1568 height 754
paste input "6594246729"
type input "6594246729"
click at [535, 176] on button "查 询" at bounding box center [532, 178] width 39 height 19
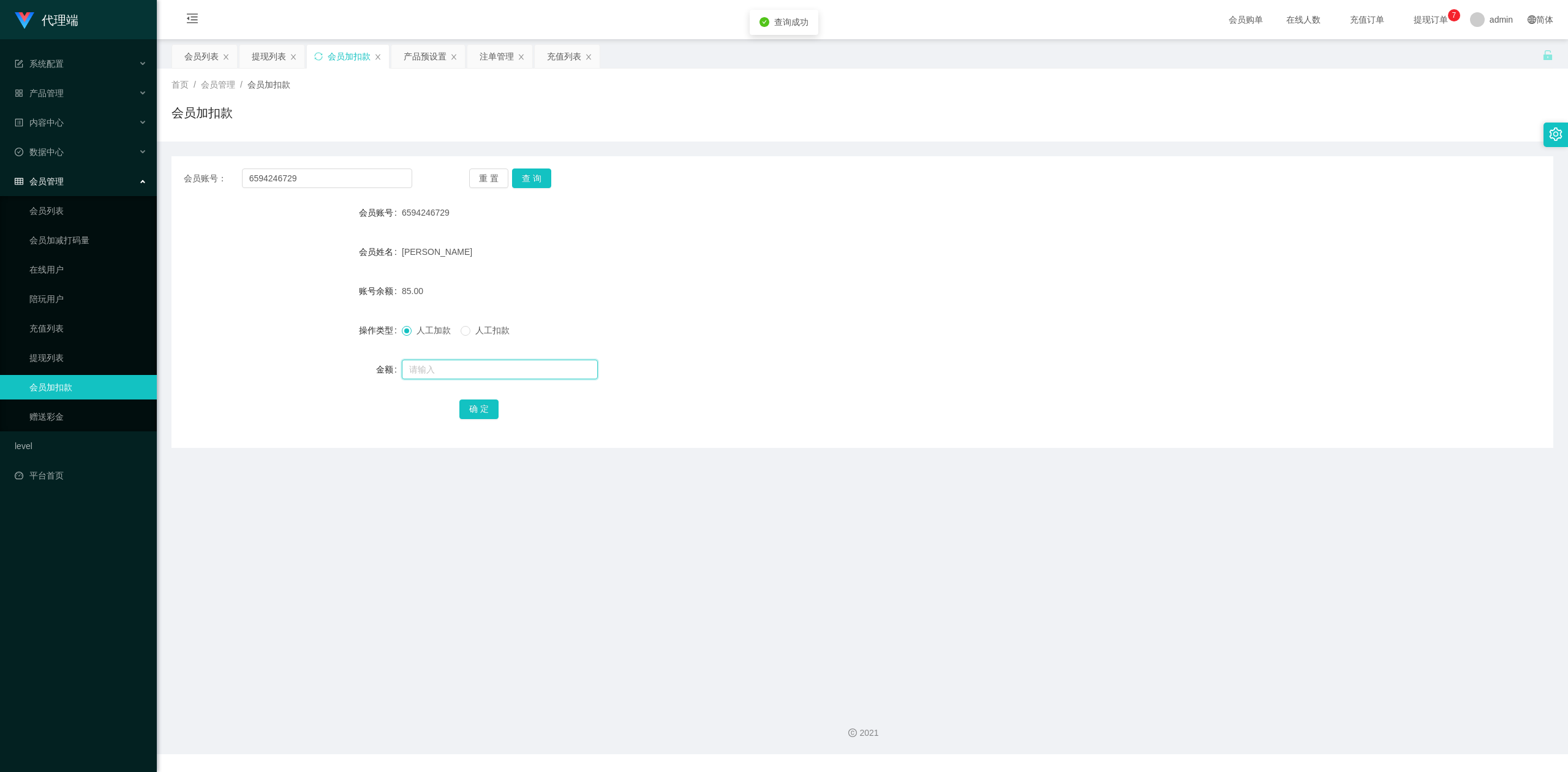
click at [430, 369] on input "text" at bounding box center [499, 369] width 196 height 19
type input "8"
click at [489, 408] on button "确 定" at bounding box center [479, 409] width 39 height 19
click at [1154, 319] on div "人工加款 人工扣款" at bounding box center [804, 330] width 806 height 25
click at [1333, 138] on div "首页 / 会员管理 / 会员加扣款 / 会员加扣款" at bounding box center [862, 105] width 1411 height 73
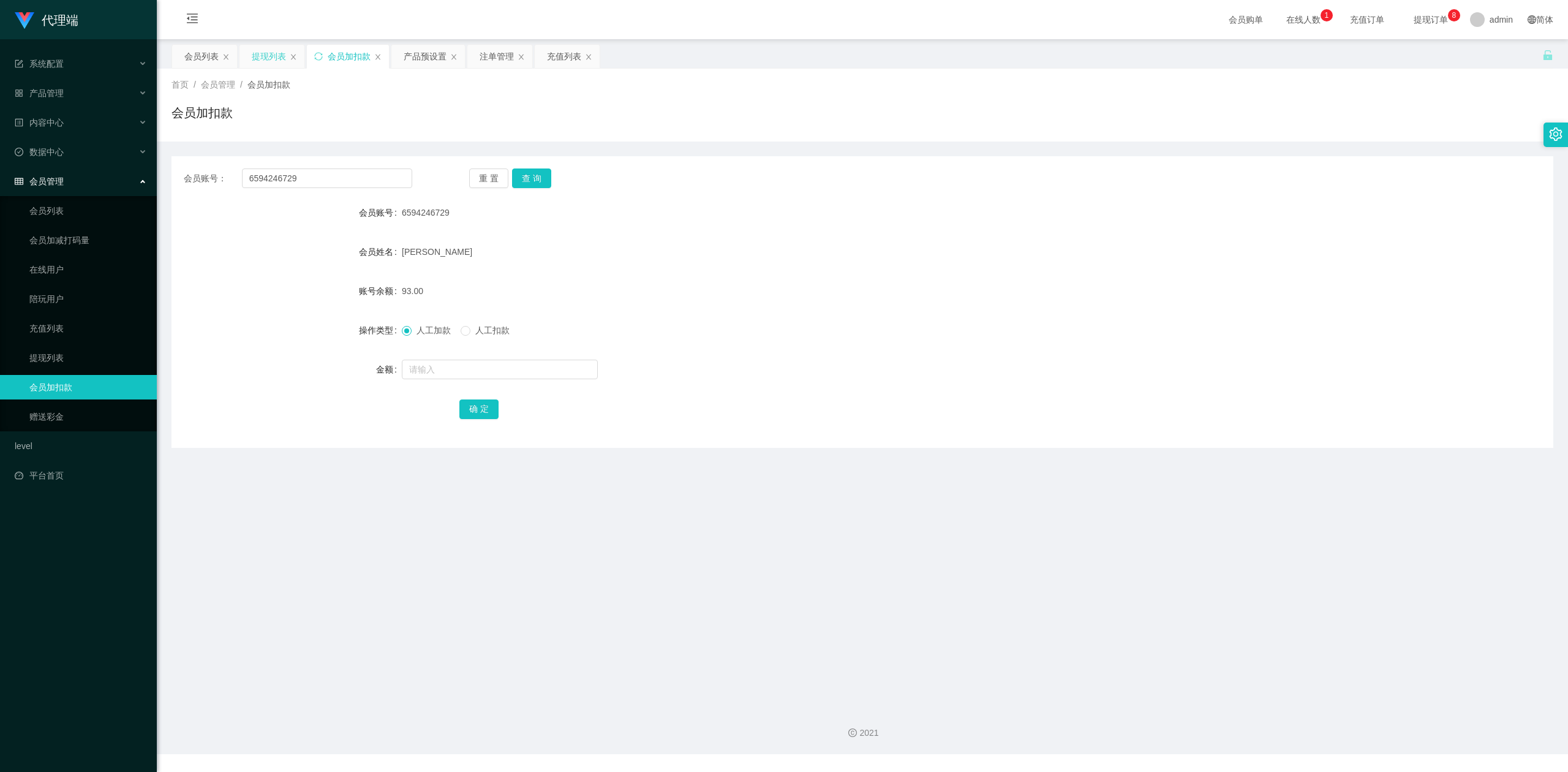
click at [271, 52] on div "提现列表" at bounding box center [268, 56] width 34 height 23
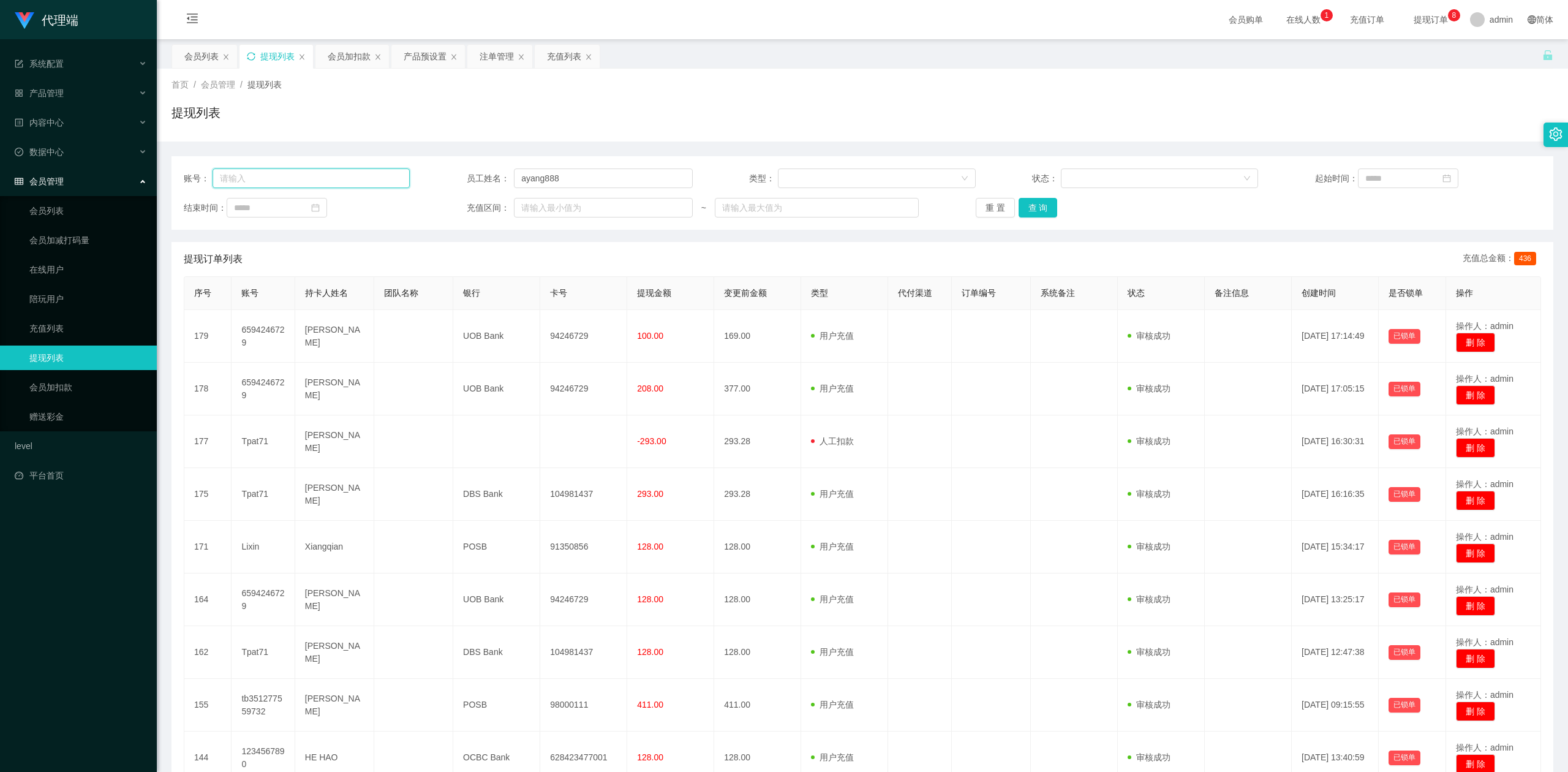
click at [326, 184] on input "text" at bounding box center [311, 178] width 198 height 19
paste input "Lixin"
type input "Lixin"
drag, startPoint x: 192, startPoint y: 132, endPoint x: 135, endPoint y: 117, distance: 58.9
click at [56, 113] on section "代理端 系统配置 产品管理 产品列表 产品预设置 开奖记录 注单管理 即时注单 内容中心 数据中心 会员管理 会员列表 会员加减打码量 在线用户 陪玩用户 充…" at bounding box center [784, 466] width 1568 height 933
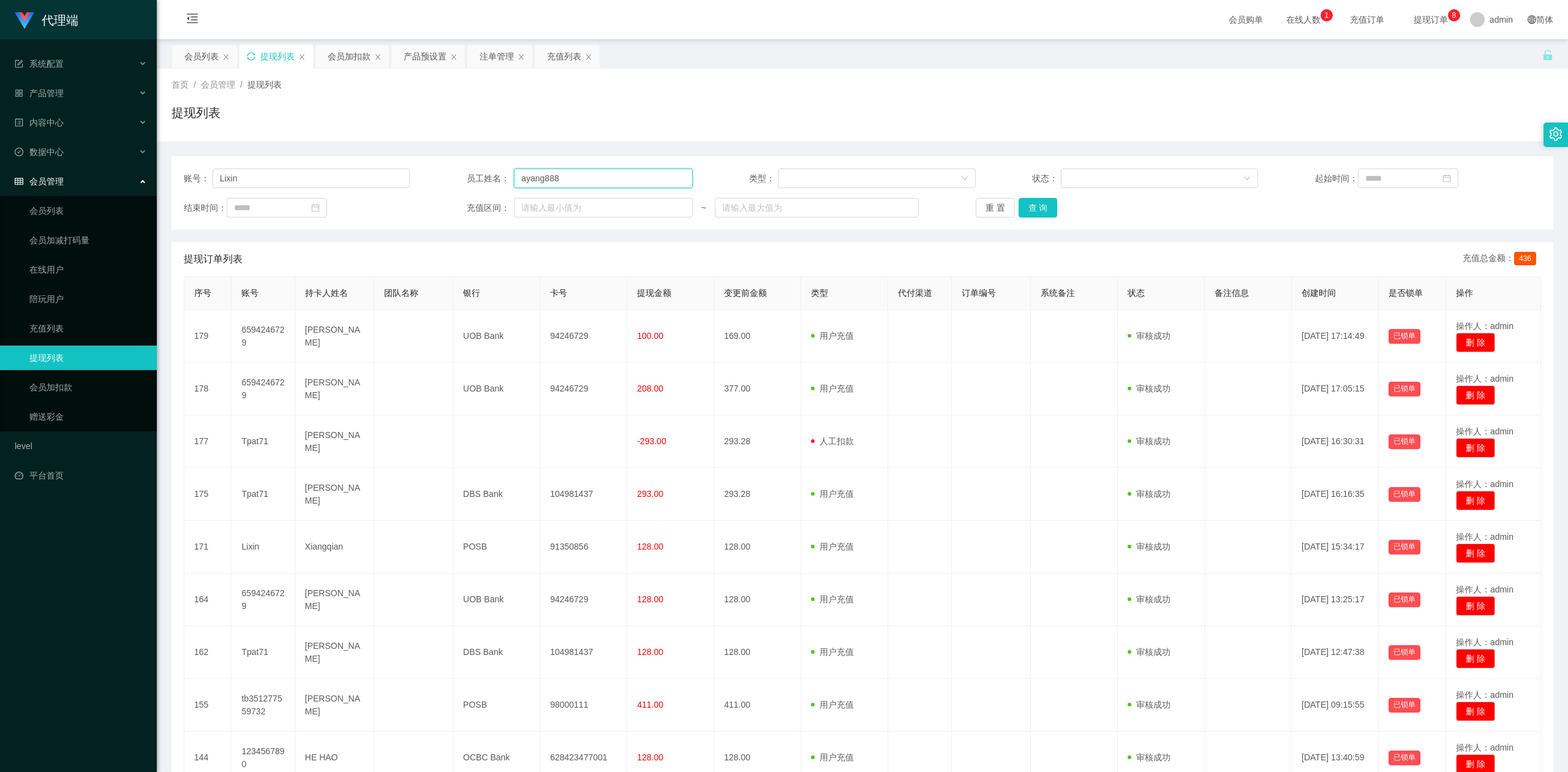
drag, startPoint x: 191, startPoint y: 158, endPoint x: 182, endPoint y: 160, distance: 9.2
click at [182, 160] on div "账号： Lixin 员工姓名： ayang888 类型： 状态： 起始时间： 结束时间： 充值区间： ~ 重 置 查 询" at bounding box center [862, 193] width 1382 height 74
click at [1042, 209] on button "查 询" at bounding box center [1038, 207] width 39 height 19
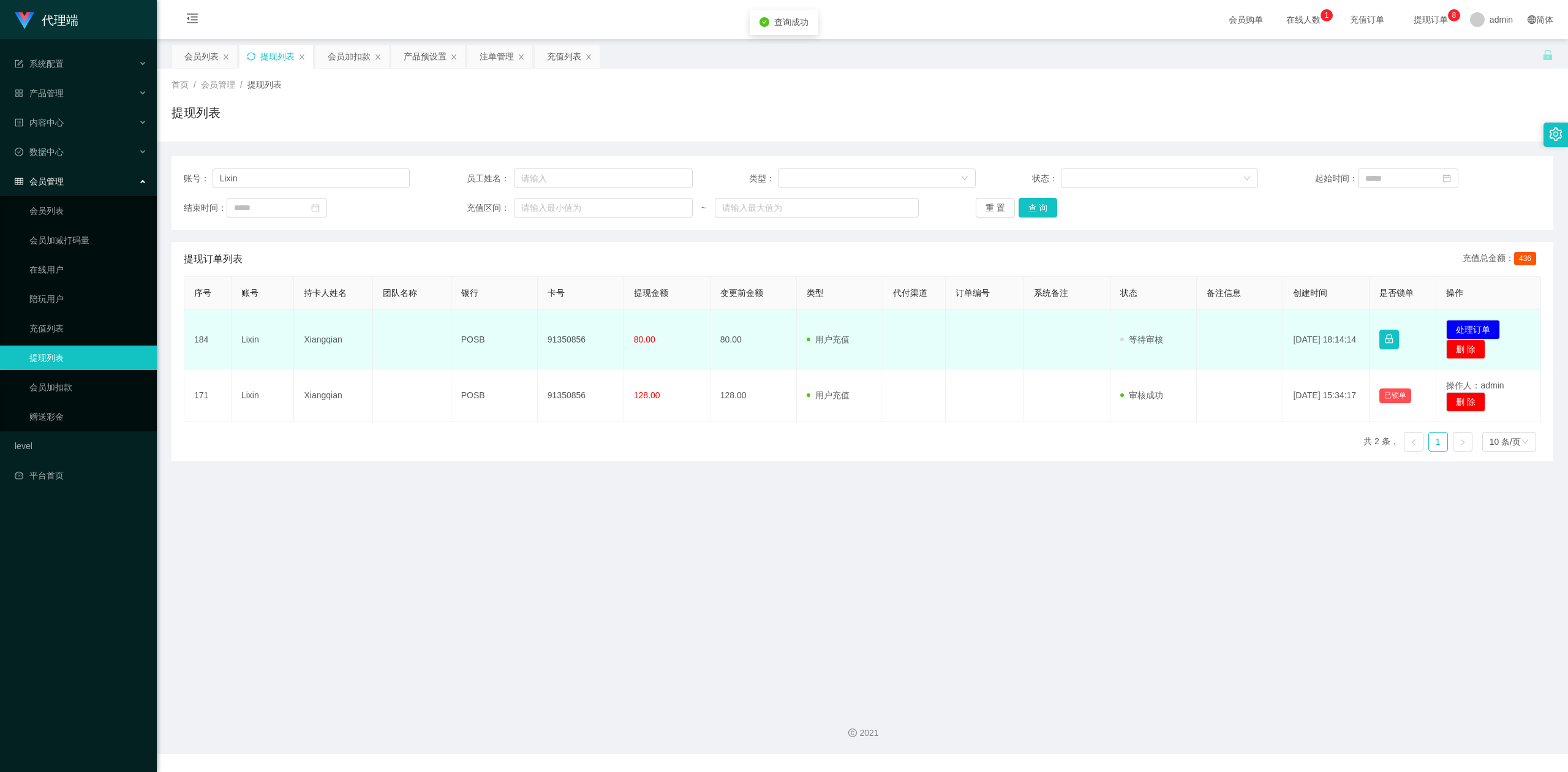
click at [573, 335] on td "91350856" at bounding box center [581, 339] width 86 height 60
copy td "91350856"
click at [1477, 331] on button "处理订单" at bounding box center [1473, 329] width 54 height 19
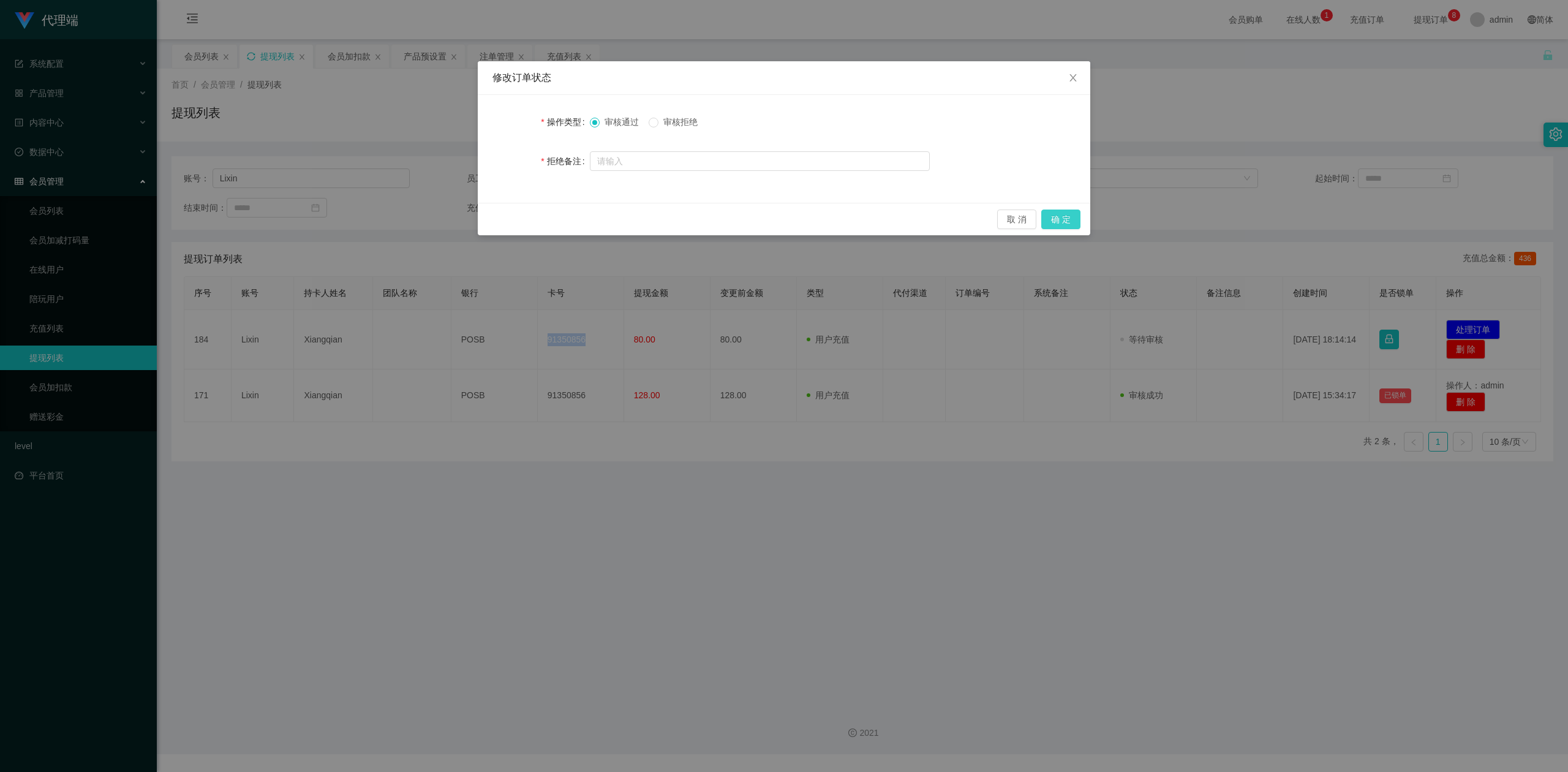
click at [1068, 222] on button "确 定" at bounding box center [1061, 219] width 39 height 19
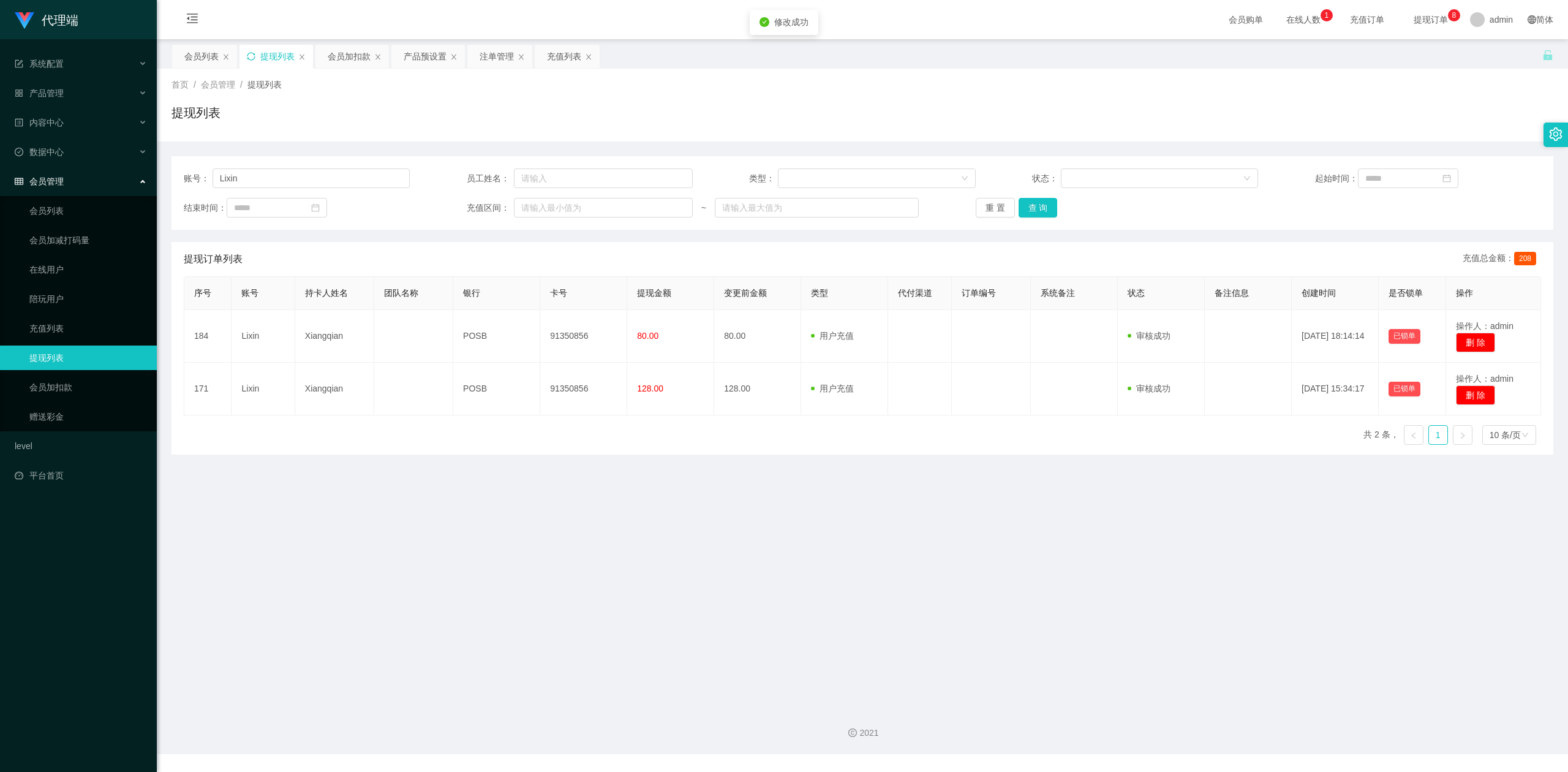
drag, startPoint x: 1433, startPoint y: 93, endPoint x: 1444, endPoint y: 85, distance: 13.6
click at [1436, 92] on div "首页 / 会员管理 / 提现列表 / 提现列表" at bounding box center [862, 105] width 1382 height 53
click at [341, 64] on div "会员加扣款" at bounding box center [349, 56] width 43 height 23
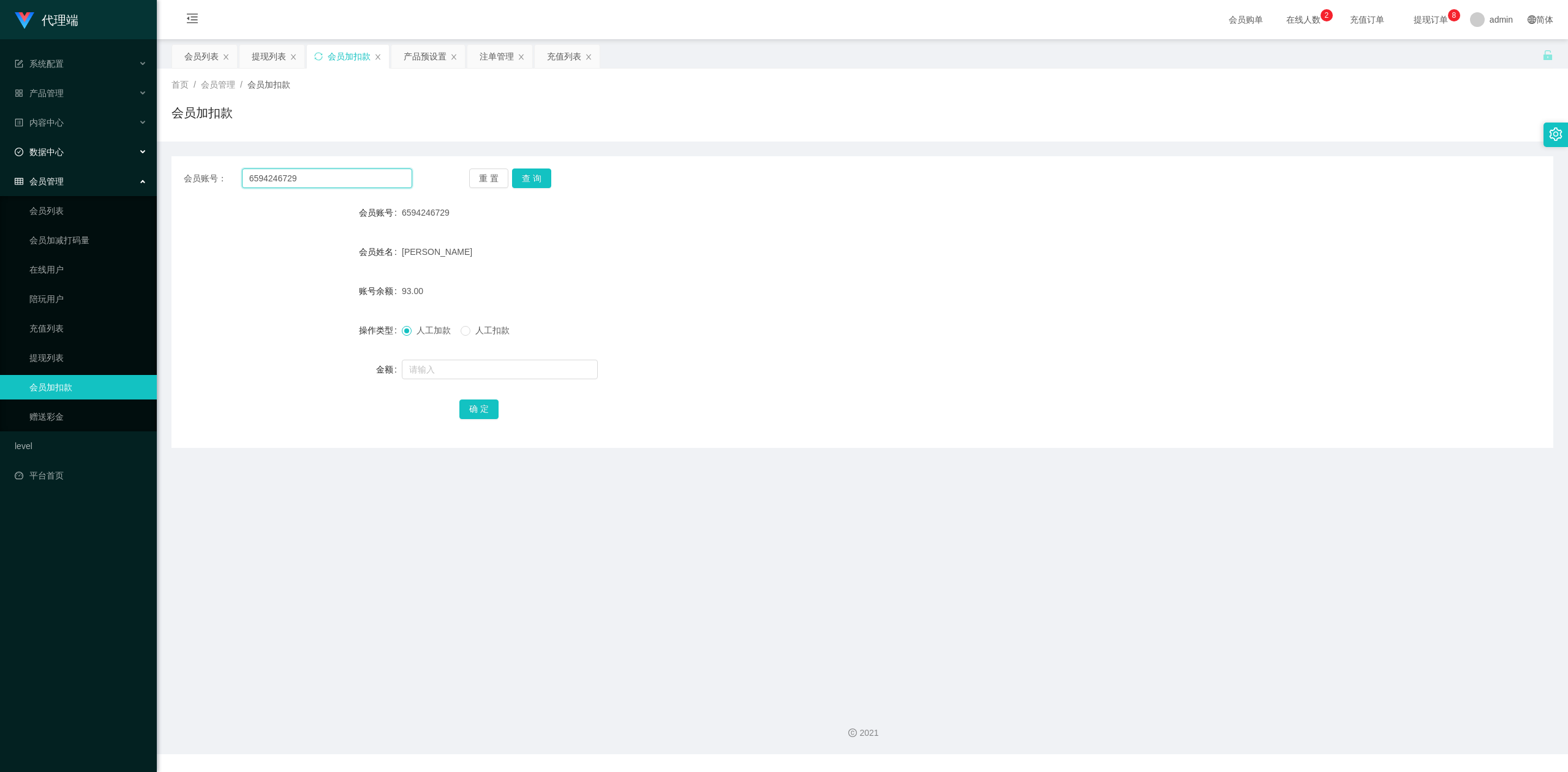
drag, startPoint x: 322, startPoint y: 174, endPoint x: 0, endPoint y: 135, distance: 324.4
click at [0, 135] on section "代理端 系统配置 产品管理 产品列表 产品预设置 开奖记录 注单管理 即时注单 内容中心 数据中心 会员管理 会员列表 会员加减打码量 在线用户 陪玩用户 充…" at bounding box center [784, 377] width 1568 height 754
paste input "Lixin"
type input "Lixin"
click at [539, 168] on button "查 询" at bounding box center [532, 178] width 39 height 19
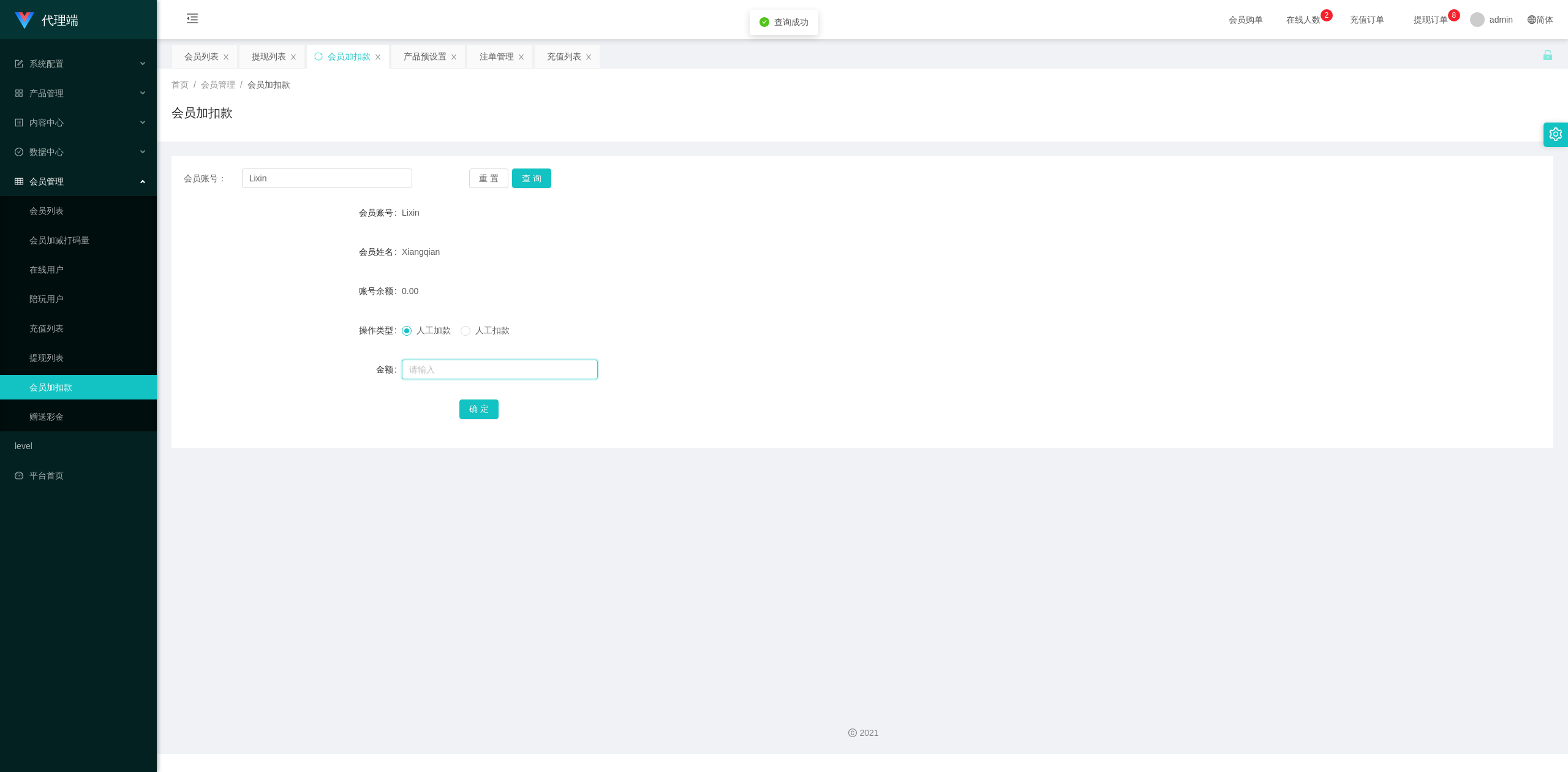
click at [459, 366] on input "text" at bounding box center [499, 369] width 196 height 19
type input "8"
click at [475, 407] on button "确 定" at bounding box center [479, 409] width 39 height 19
click at [1014, 336] on div "人工加款 人工扣款" at bounding box center [804, 330] width 806 height 25
drag, startPoint x: 1338, startPoint y: 178, endPoint x: 1355, endPoint y: 165, distance: 21.4
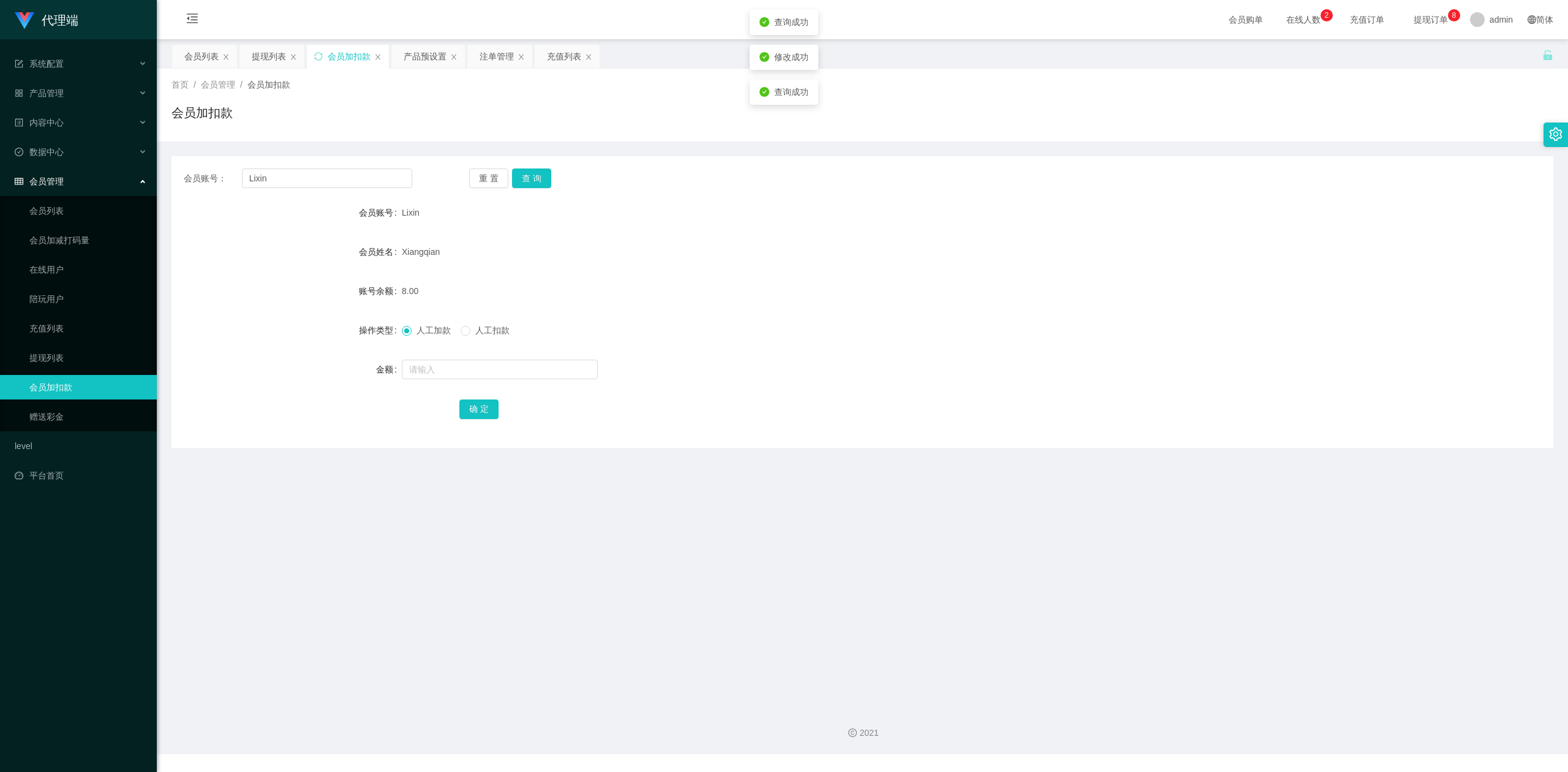
click at [1355, 165] on div "会员账号： Lixin 重 置 查 询 会员账号 Lixin 会员姓名 [PERSON_NAME] 账号余额 8.00 操作类型 人工加款 人工扣款 金额 确…" at bounding box center [862, 302] width 1382 height 292
drag, startPoint x: 300, startPoint y: 176, endPoint x: 45, endPoint y: 180, distance: 255.0
click at [0, 170] on section "代理端 系统配置 产品管理 产品列表 产品预设置 开奖记录 注单管理 即时注单 内容中心 数据中心 会员管理 会员列表 会员加减打码量 在线用户 陪玩用户 充…" at bounding box center [784, 377] width 1568 height 754
paste input "Tpat71"
type input "Tpat71"
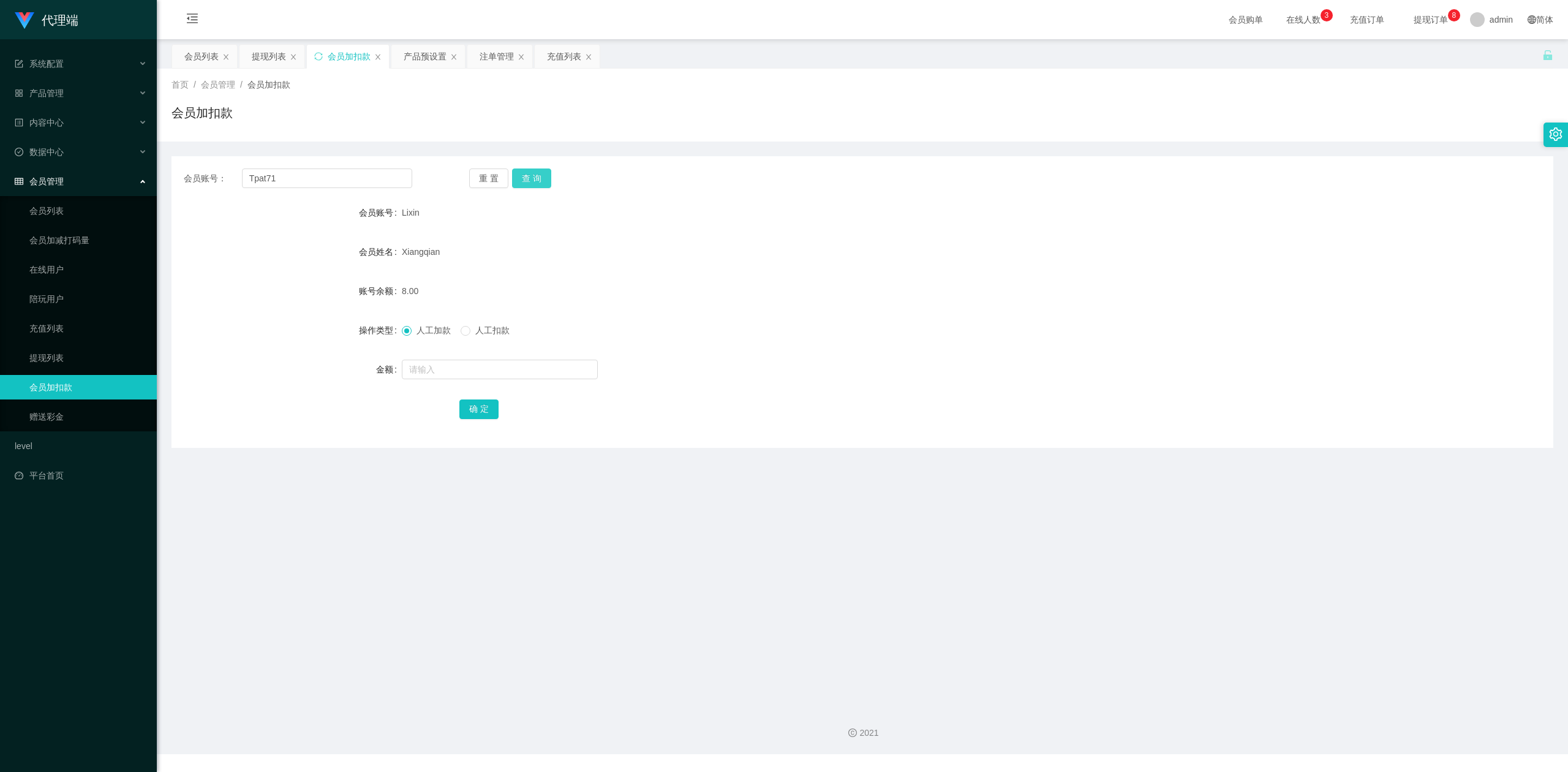
click at [529, 184] on button "查 询" at bounding box center [532, 178] width 39 height 19
click at [444, 376] on input "text" at bounding box center [499, 369] width 196 height 19
type input "8"
click at [469, 406] on button "确 定" at bounding box center [479, 409] width 39 height 19
drag, startPoint x: 1081, startPoint y: 355, endPoint x: 1291, endPoint y: 147, distance: 295.6
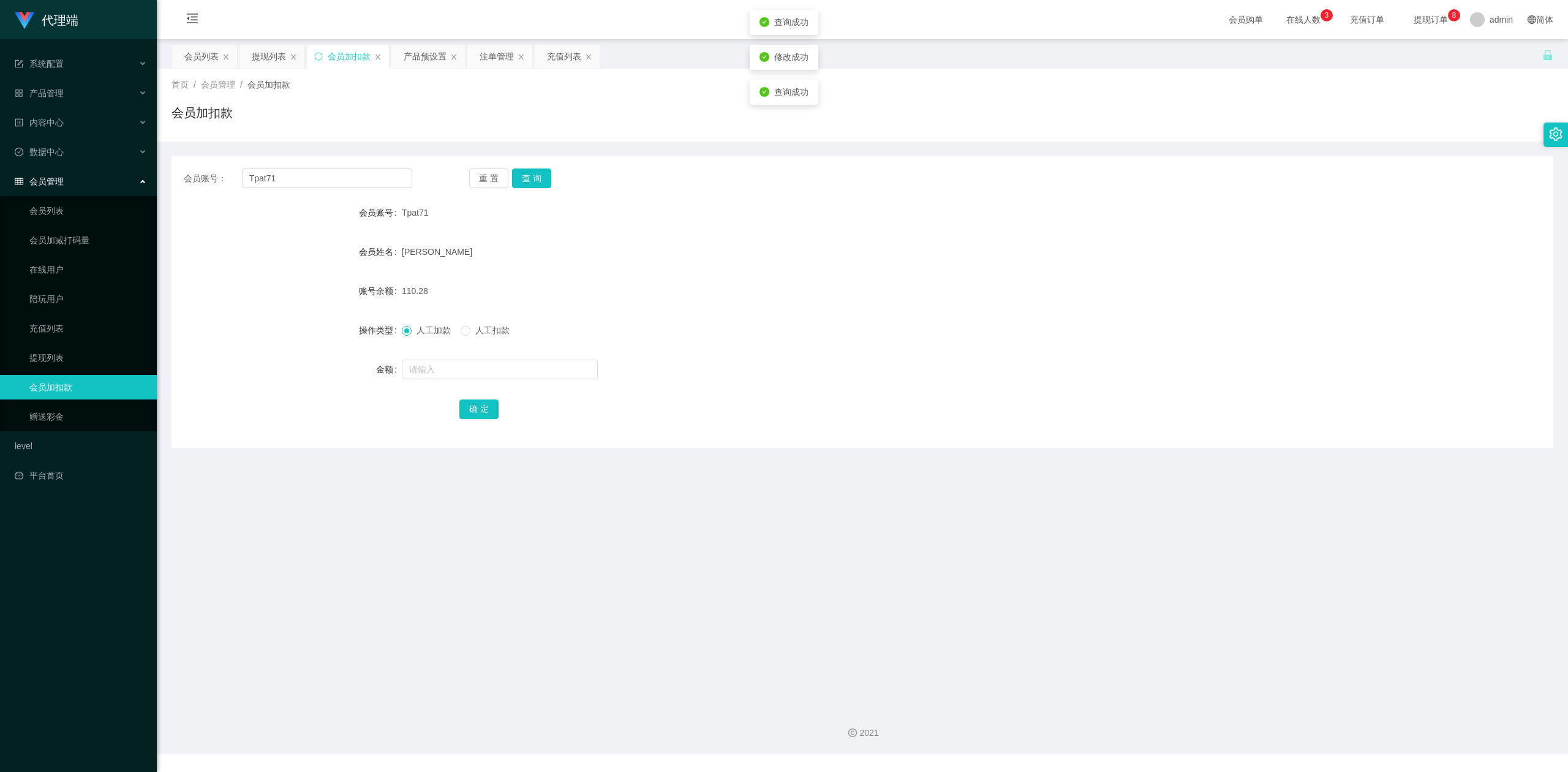
click at [1086, 353] on form "会员账号 Tpat71 会员姓名 [PERSON_NAME] 账号余额 110.28 操作类型 人工加款 人工扣款 金额 确 定" at bounding box center [862, 311] width 1382 height 221
click at [1293, 145] on div "会员账号： Tpat71 重 置 查 询 会员账号 Tpat71 会员姓名 [PERSON_NAME] 账号余额 110.28 操作类型 人工加款 人工扣款 …" at bounding box center [862, 294] width 1382 height 307
click at [0, 135] on section "代理端 系统配置 产品管理 产品列表 产品预设置 开奖记录 注单管理 即时注单 内容中心 数据中心 会员管理 会员列表 会员加减打码量 在线用户 陪玩用户 充…" at bounding box center [784, 377] width 1568 height 754
paste input "6594246729"
type input "6594246729"
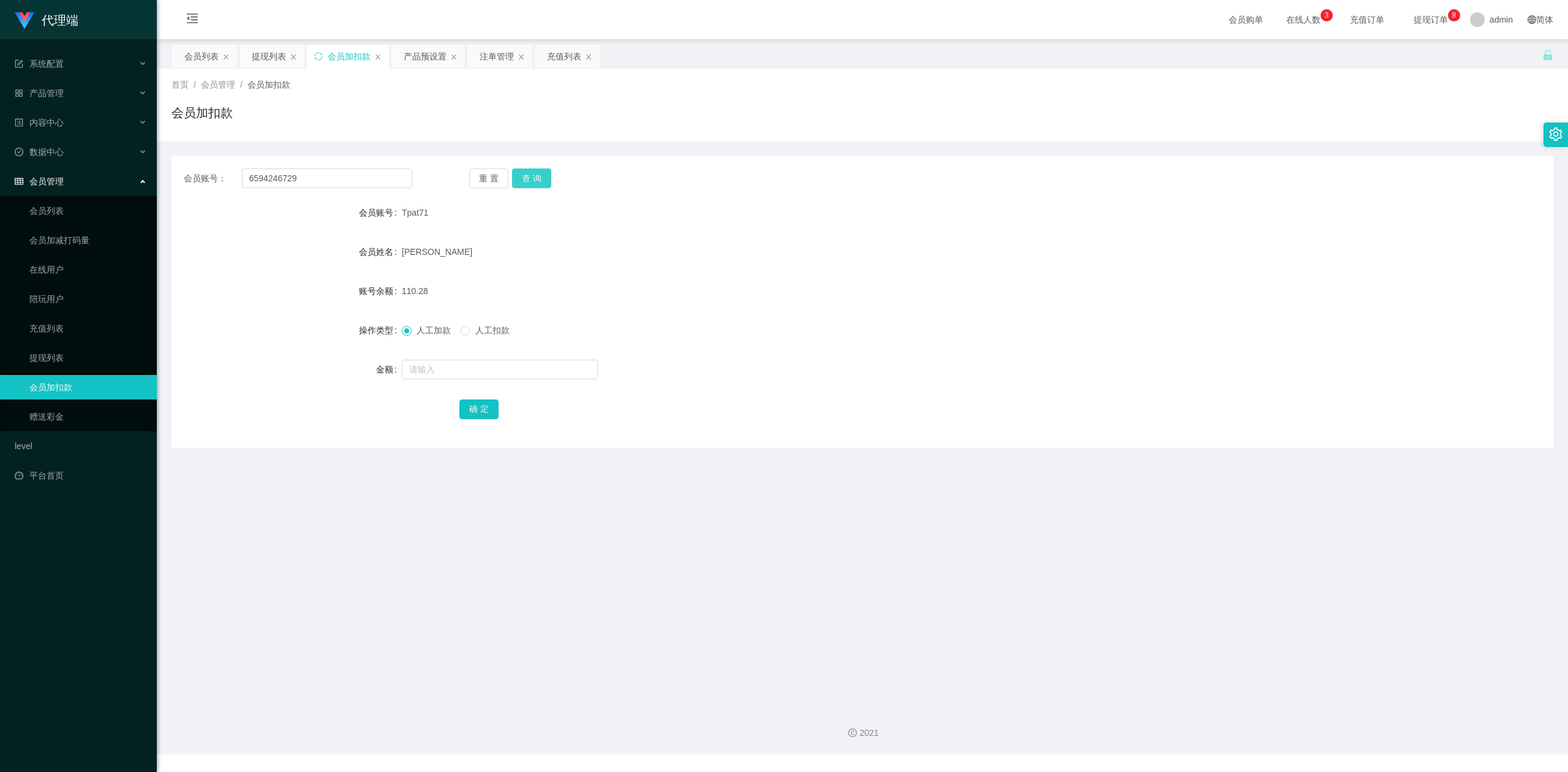
click at [540, 174] on button "查 询" at bounding box center [532, 178] width 39 height 19
click at [424, 366] on input "text" at bounding box center [499, 369] width 196 height 19
type input "8"
click at [478, 405] on button "确 定" at bounding box center [479, 409] width 39 height 19
click at [1034, 292] on div "101.00" at bounding box center [804, 291] width 806 height 25
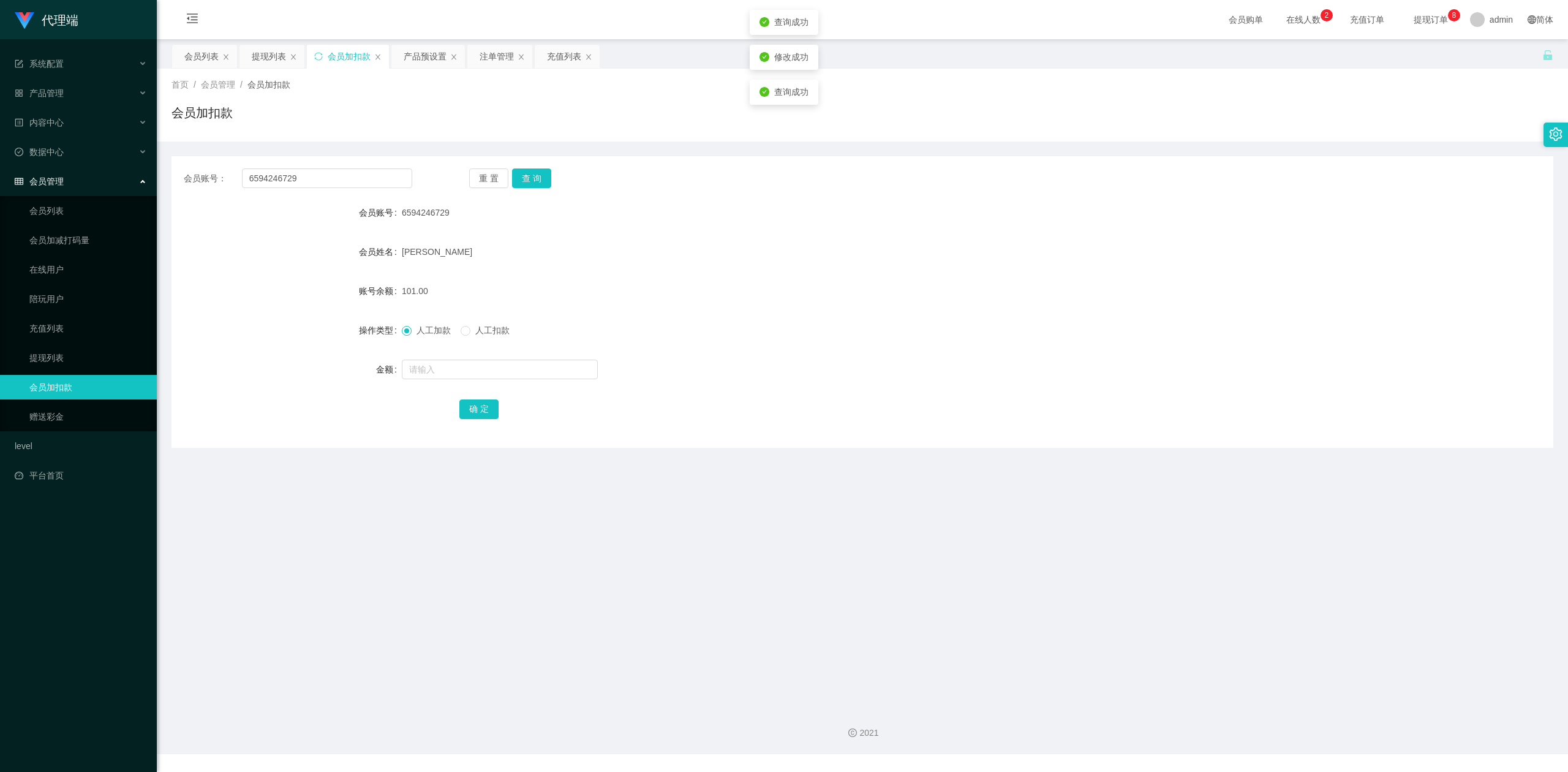
drag, startPoint x: 1226, startPoint y: 143, endPoint x: 1431, endPoint y: 25, distance: 236.5
click at [1242, 135] on div "首页 / 会员管理 / 会员加扣款 / 会员加扣款 会员账号： 6594246729 重 置 查 询 会员账号 6594246729 会员姓名 [PERSON…" at bounding box center [862, 258] width 1382 height 379
click at [259, 62] on div "提现列表" at bounding box center [268, 56] width 34 height 23
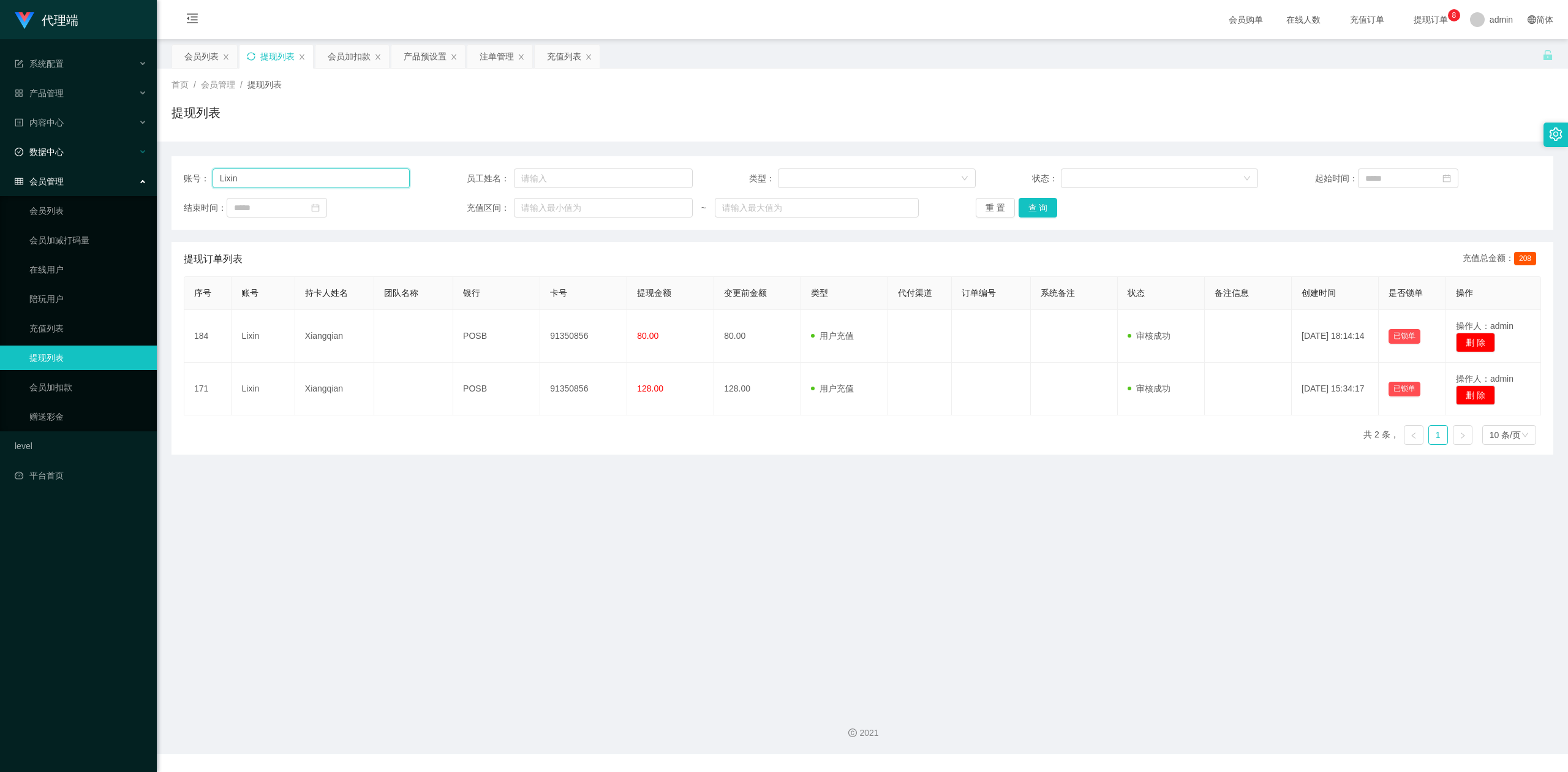
drag, startPoint x: 337, startPoint y: 175, endPoint x: 0, endPoint y: 138, distance: 339.0
click at [0, 138] on section "代理端 系统配置 产品管理 产品列表 产品预设置 开奖记录 注单管理 即时注单 内容中心 数据中心 会员管理 会员列表 会员加减打码量 在线用户 陪玩用户 充…" at bounding box center [784, 377] width 1568 height 754
paste input "6594246729"
click at [1030, 202] on button "查 询" at bounding box center [1038, 207] width 39 height 19
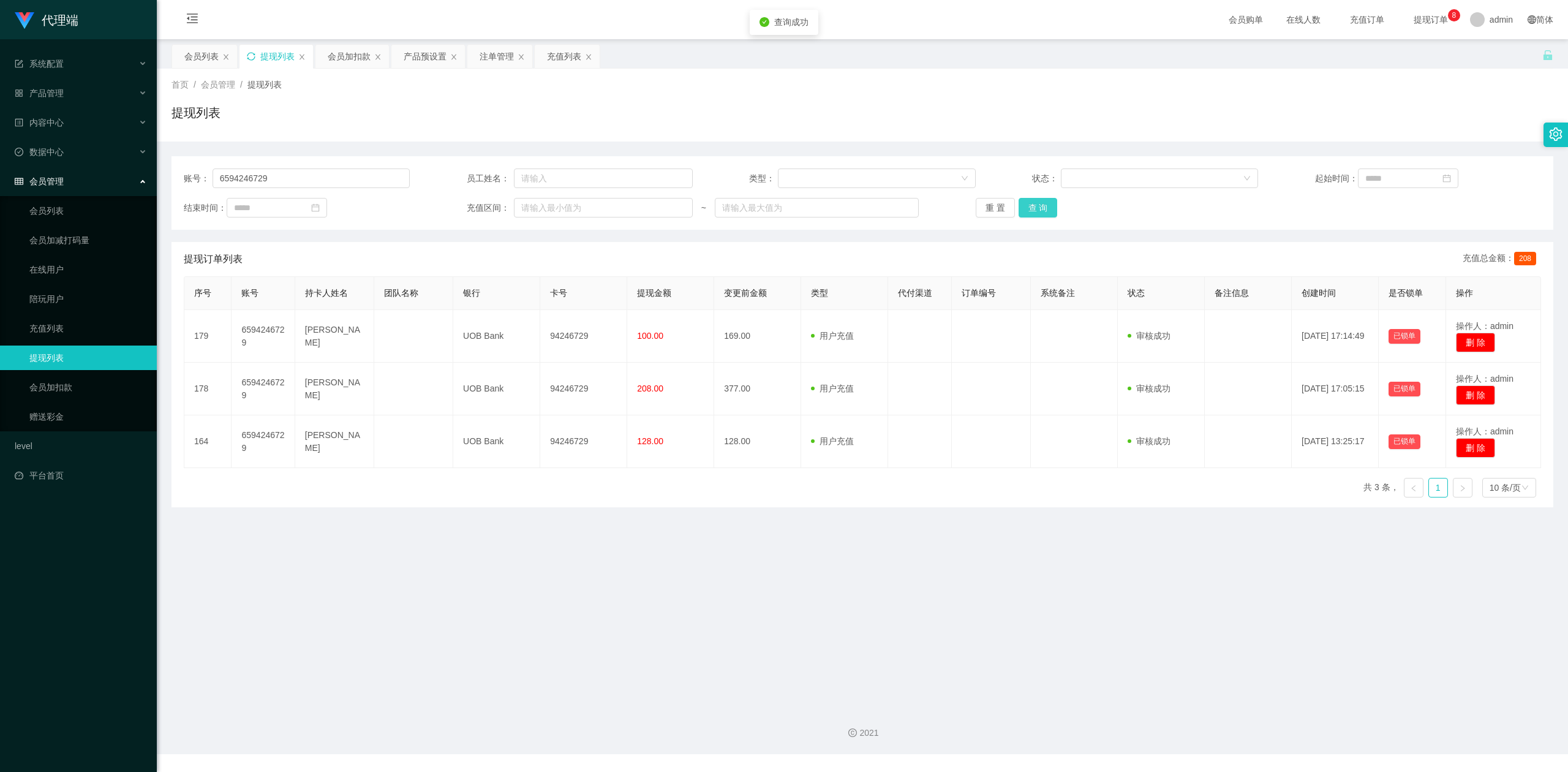
click at [1030, 202] on button "查 询" at bounding box center [1038, 207] width 39 height 19
click at [1336, 140] on div "首页 / 会员管理 / 提现列表 / 提现列表" at bounding box center [862, 105] width 1411 height 73
drag, startPoint x: 304, startPoint y: 172, endPoint x: 0, endPoint y: 162, distance: 304.2
click at [0, 162] on section "代理端 系统配置 产品管理 产品列表 产品预设置 开奖记录 注单管理 即时注单 内容中心 数据中心 会员管理 会员列表 会员加减打码量 在线用户 陪玩用户 充…" at bounding box center [784, 377] width 1568 height 754
paste input "Tpat71"
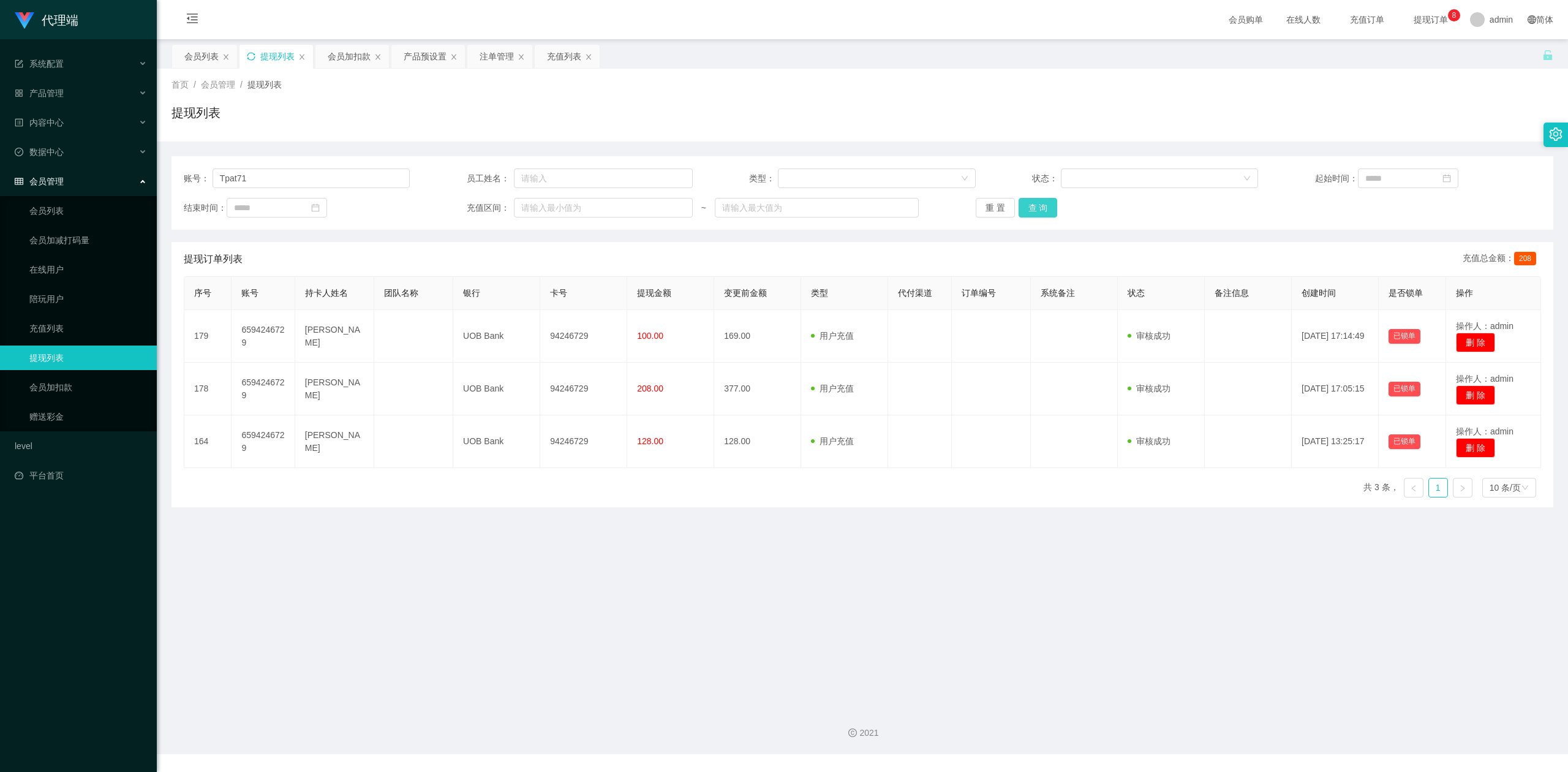
click at [1041, 211] on button "查 询" at bounding box center [1038, 207] width 39 height 19
drag, startPoint x: 1398, startPoint y: 128, endPoint x: 1404, endPoint y: 120, distance: 10.0
click at [1398, 126] on div "提现列表" at bounding box center [862, 117] width 1382 height 28
drag, startPoint x: 0, startPoint y: 156, endPoint x: 0, endPoint y: 138, distance: 18.0
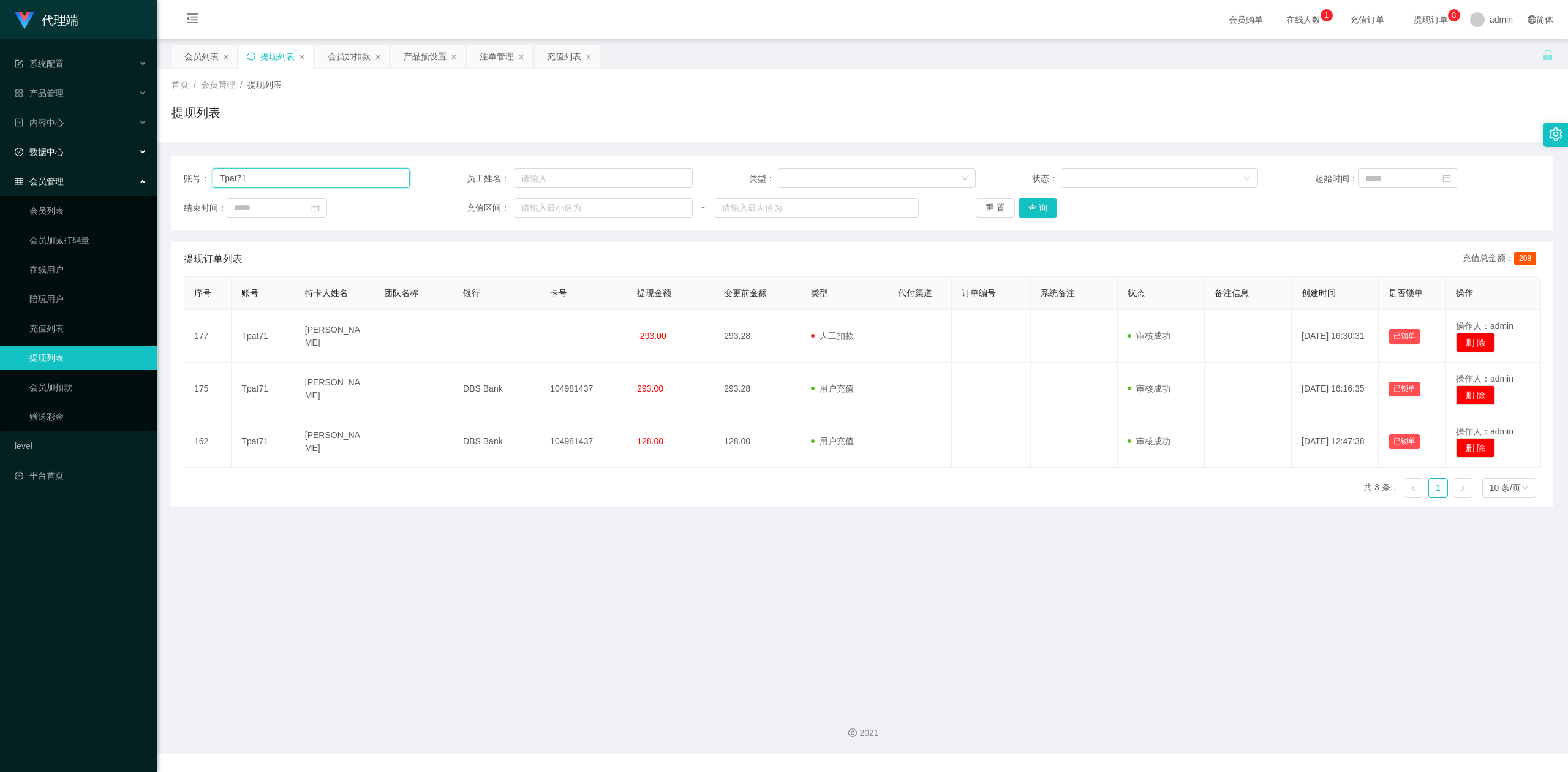
click at [0, 138] on section "代理端 系统配置 产品管理 产品列表 产品预设置 开奖记录 注单管理 即时注单 内容中心 数据中心 会员管理 会员列表 会员加减打码量 在线用户 陪玩用户 充…" at bounding box center [784, 377] width 1568 height 754
paste input "Lixin"
click at [1034, 205] on button "查 询" at bounding box center [1038, 207] width 39 height 19
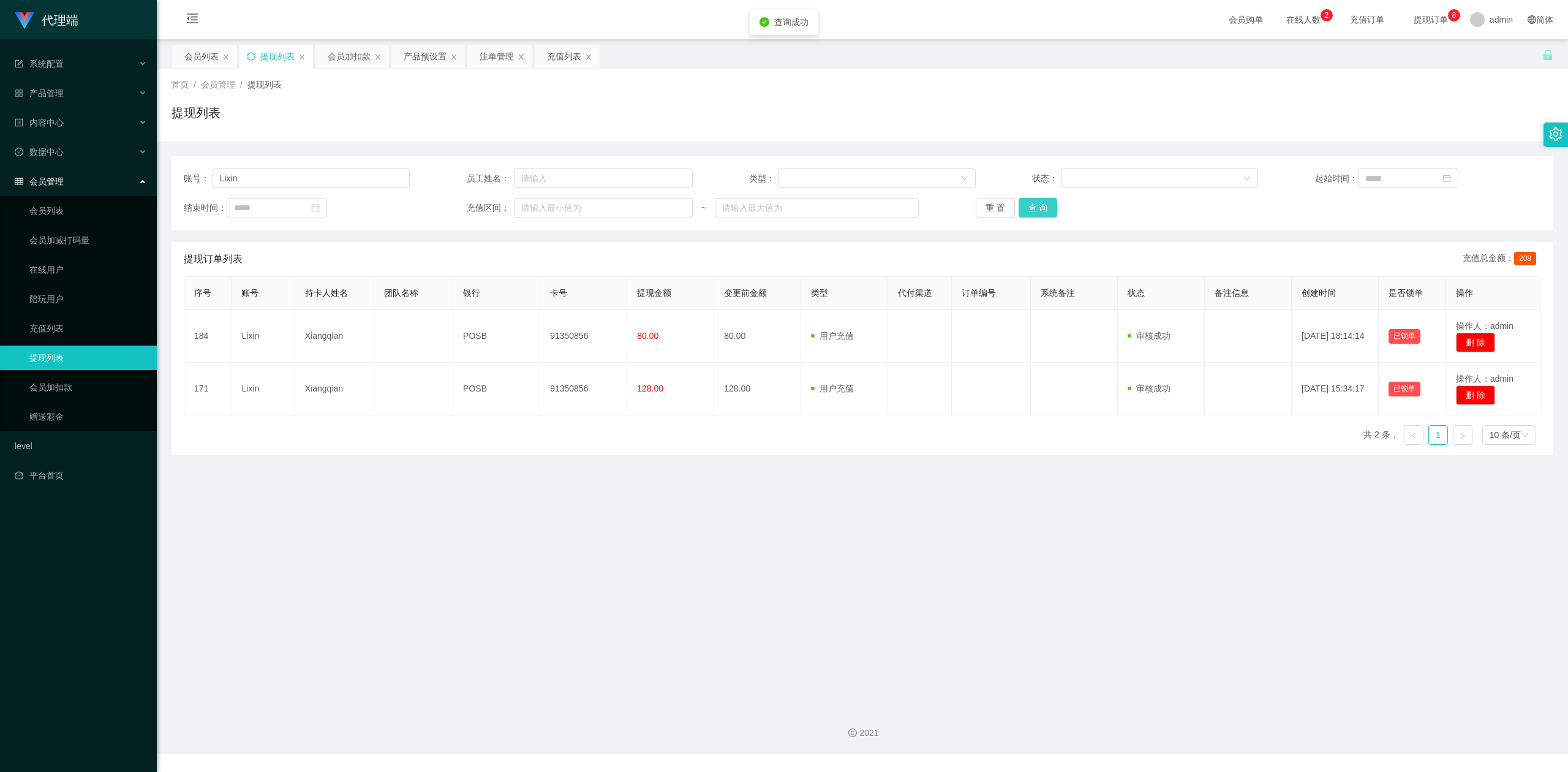
click at [1032, 205] on button "查 询" at bounding box center [1038, 207] width 39 height 19
click at [1299, 126] on div "提现列表" at bounding box center [862, 117] width 1382 height 28
drag, startPoint x: 292, startPoint y: 185, endPoint x: 0, endPoint y: 169, distance: 292.4
click at [0, 169] on section "代理端 系统配置 产品管理 产品列表 产品预设置 开奖记录 注单管理 即时注单 内容中心 数据中心 会员管理 会员列表 会员加减打码量 在线用户 陪玩用户 充…" at bounding box center [784, 377] width 1568 height 754
paste input "tb351277559732"
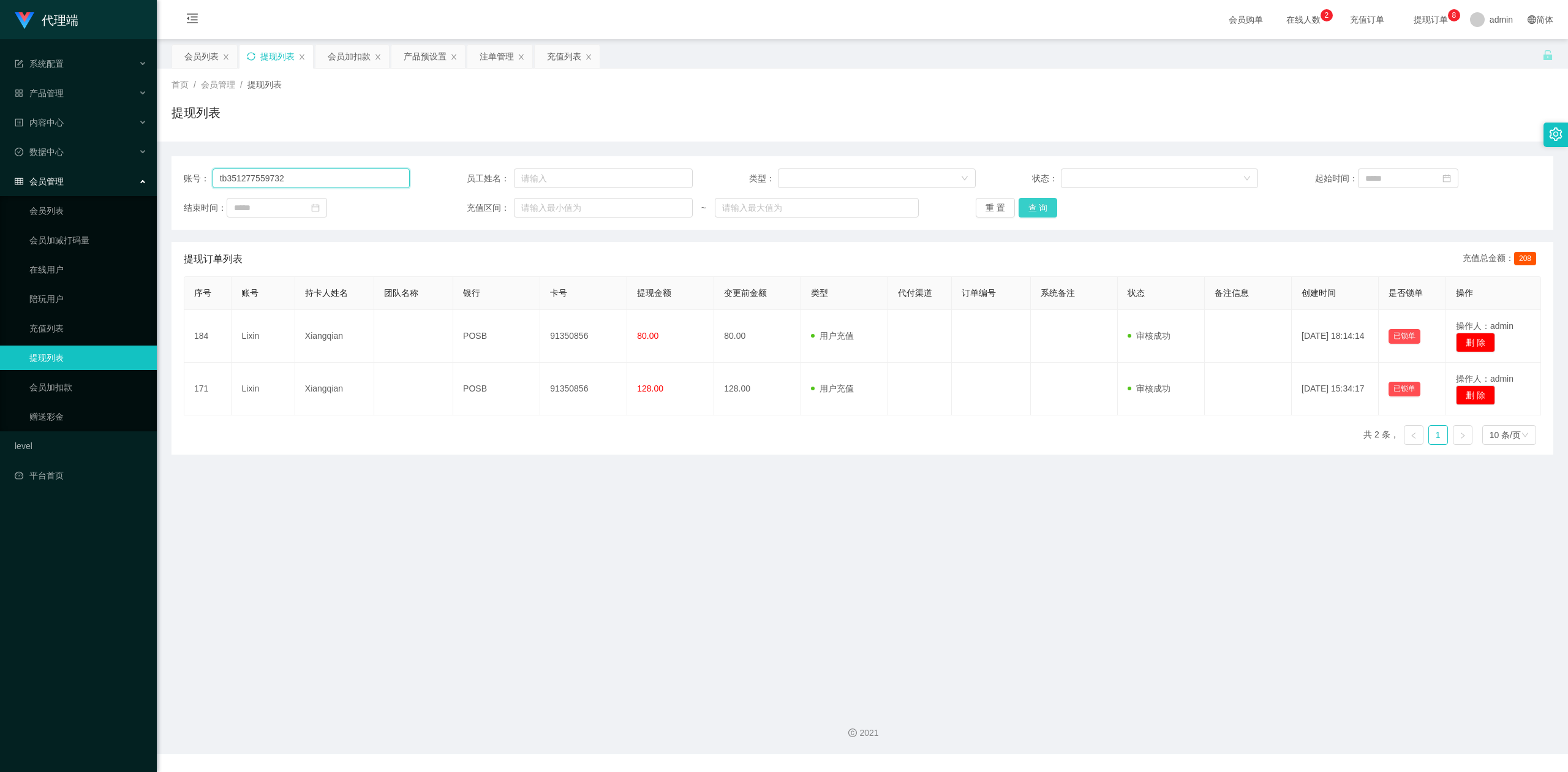
type input "tb351277559732"
click at [1039, 200] on button "查 询" at bounding box center [1038, 207] width 39 height 19
click at [1387, 128] on div "提现列表" at bounding box center [862, 117] width 1382 height 28
click at [345, 56] on div "会员加扣款" at bounding box center [349, 56] width 43 height 23
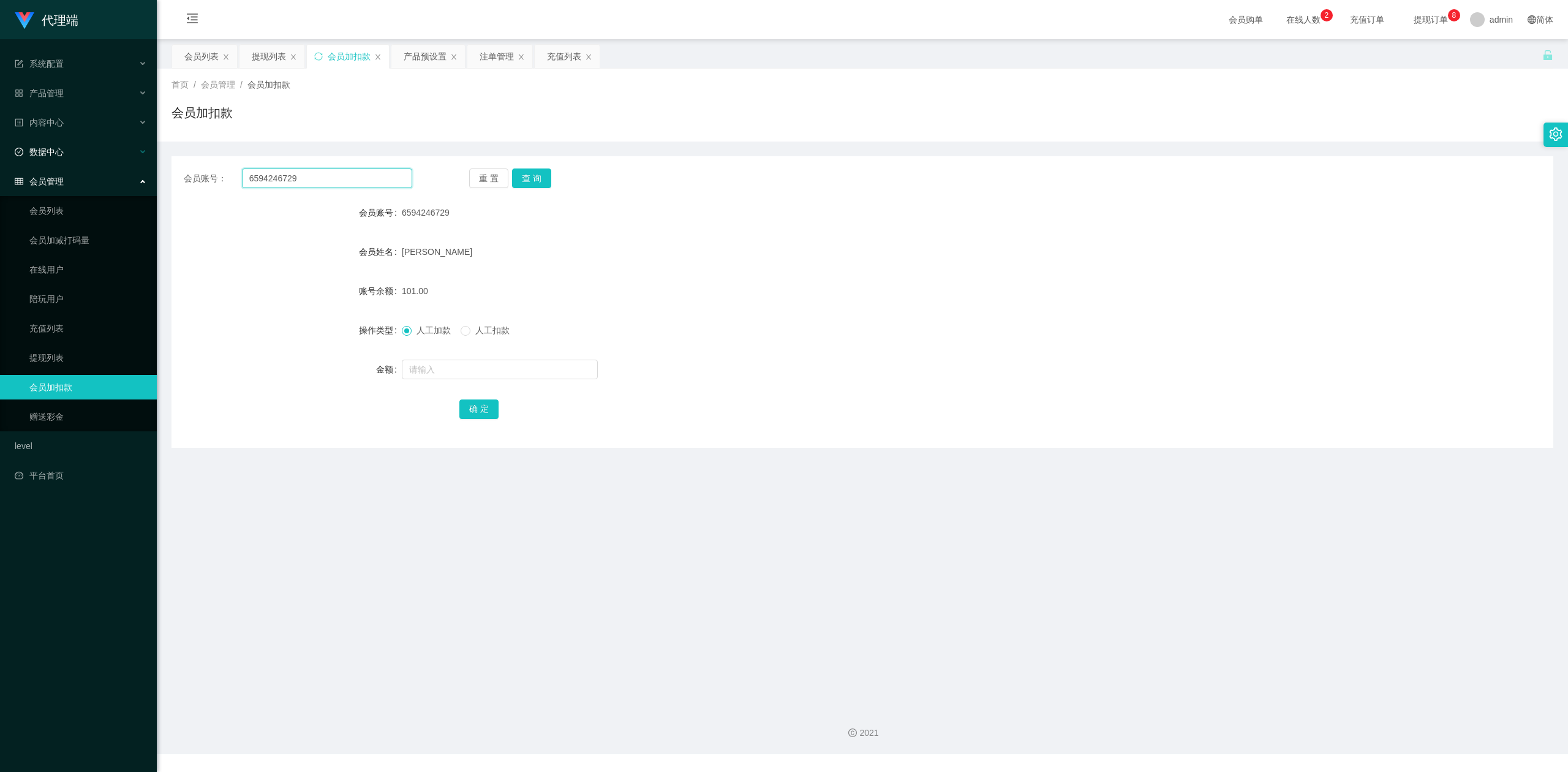
drag, startPoint x: 369, startPoint y: 188, endPoint x: 0, endPoint y: 133, distance: 373.1
click at [0, 133] on section "代理端 系统配置 产品管理 产品列表 产品预设置 开奖记录 注单管理 即时注单 内容中心 数据中心 会员管理 会员列表 会员加减打码量 在线用户 陪玩用户 充…" at bounding box center [784, 377] width 1568 height 754
paste input "tb351277559732"
click at [533, 177] on button "查 询" at bounding box center [532, 178] width 39 height 19
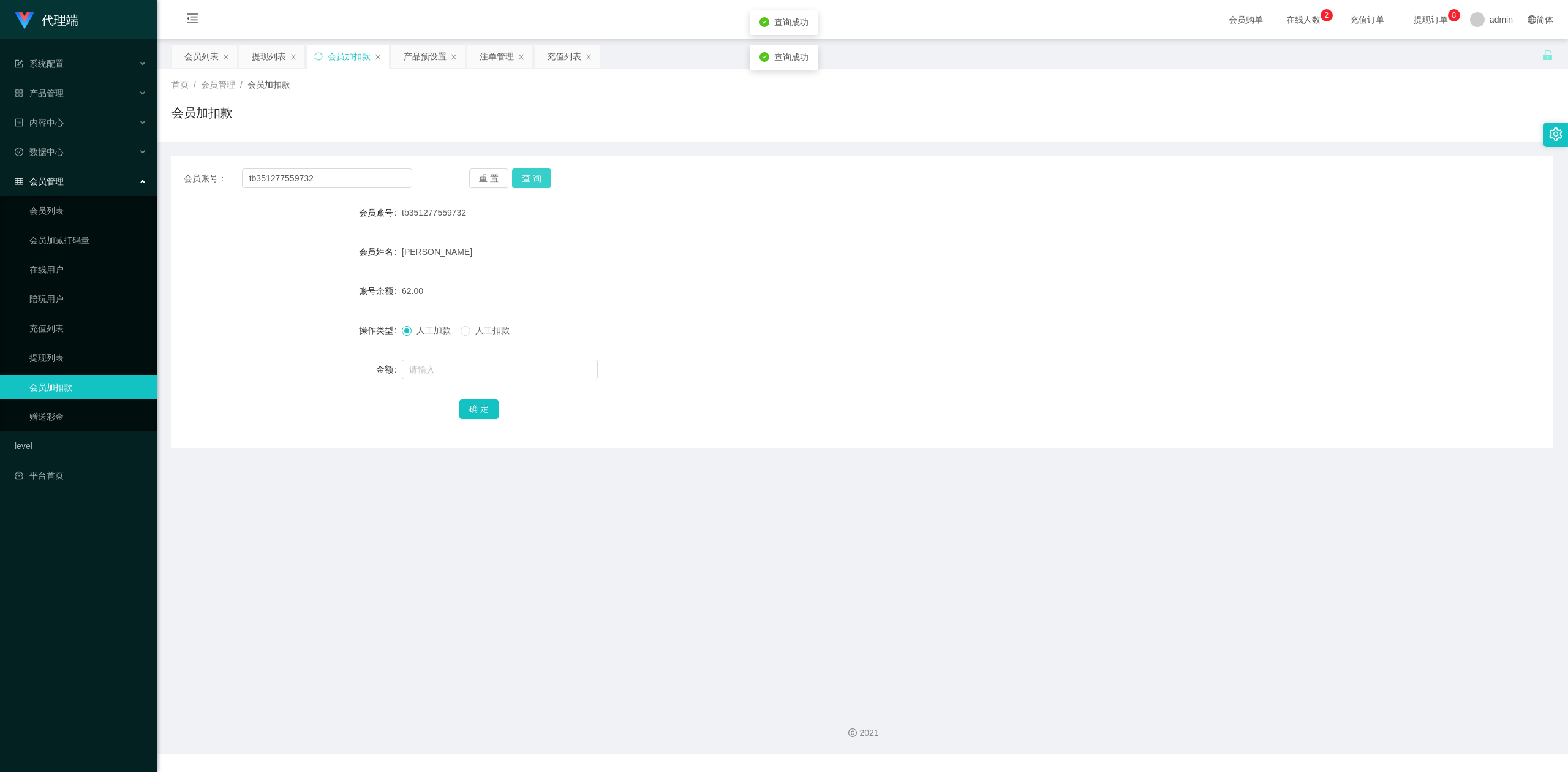
click at [533, 177] on button "查 询" at bounding box center [532, 178] width 39 height 19
click at [1194, 175] on div "会员账号： tb351277559732 重 置 查 询" at bounding box center [862, 178] width 1382 height 19
drag, startPoint x: 336, startPoint y: 168, endPoint x: 0, endPoint y: 145, distance: 336.8
click at [0, 145] on section "代理端 系统配置 产品管理 产品列表 产品预设置 开奖记录 注单管理 即时注单 内容中心 数据中心 会员管理 会员列表 会员加减打码量 在线用户 陪玩用户 充…" at bounding box center [784, 377] width 1568 height 754
paste input "Tpat71"
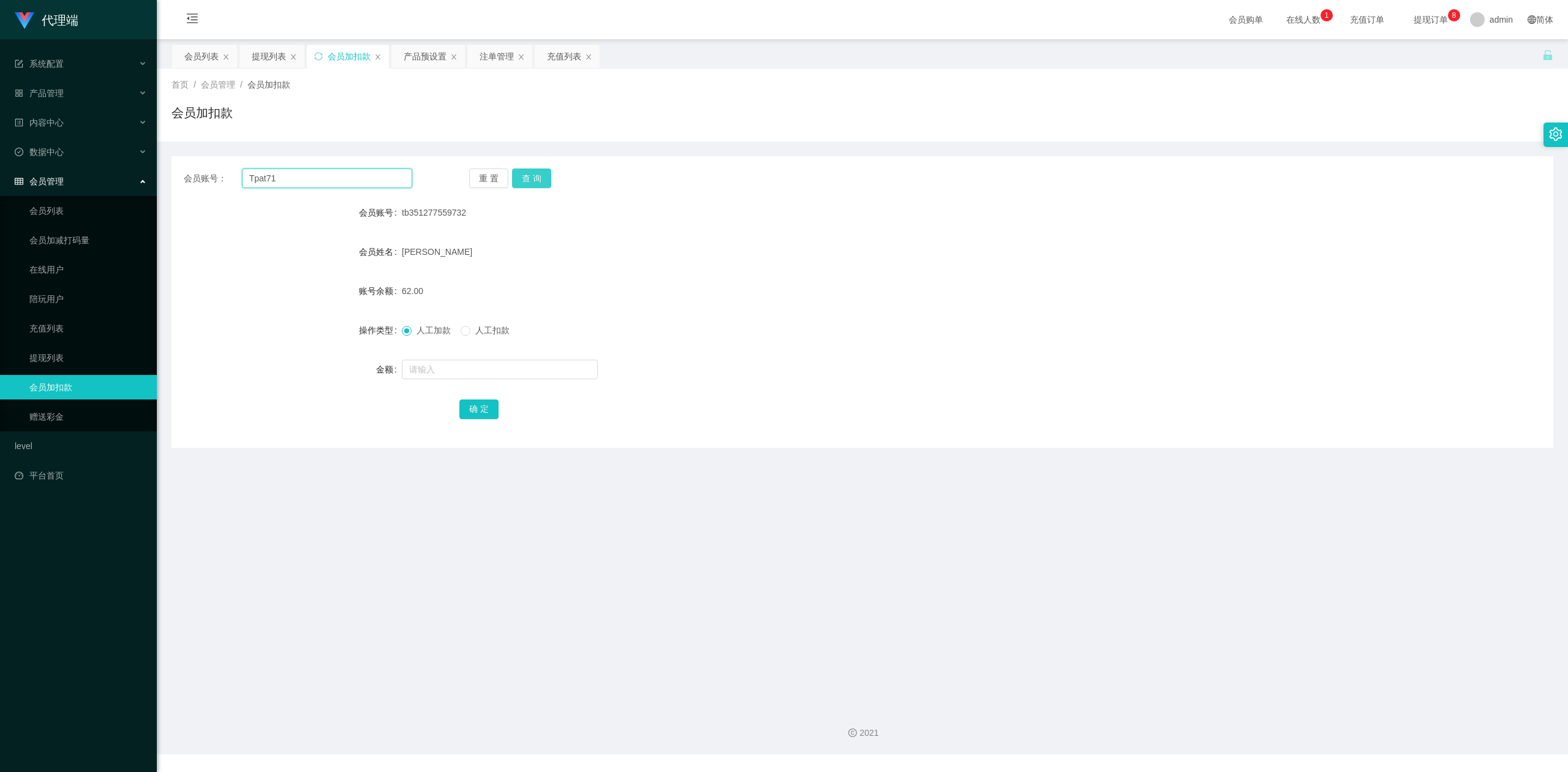
type input "Tpat71"
click at [545, 185] on button "查 询" at bounding box center [532, 178] width 39 height 19
click at [432, 365] on input "text" at bounding box center [499, 369] width 196 height 19
type input "8"
click at [466, 402] on button "确 定" at bounding box center [479, 409] width 39 height 19
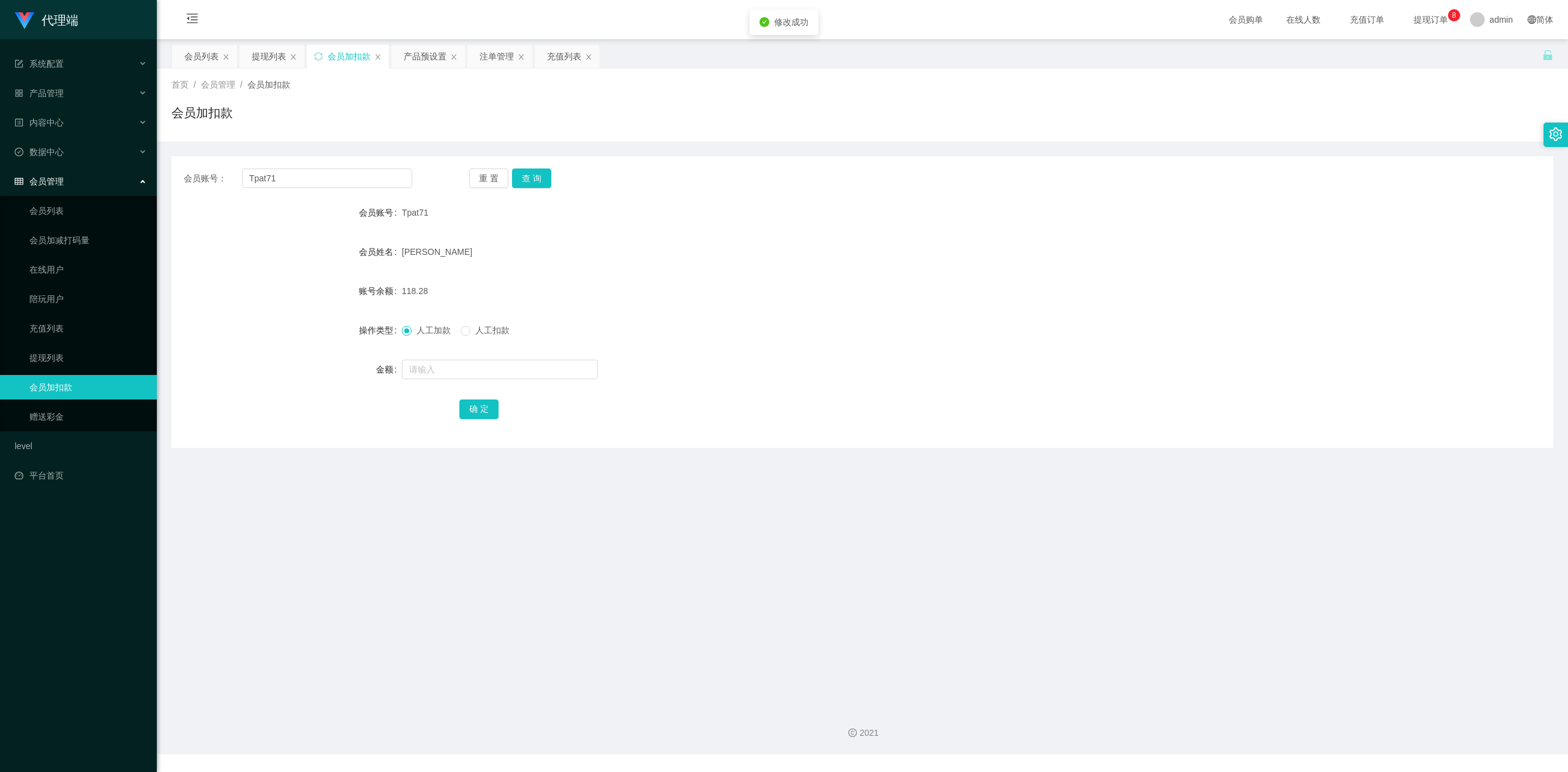
click at [1069, 315] on form "会员账号 Tpat71 会员姓名 [PERSON_NAME] 账号余额 118.28 操作类型 人工加款 人工扣款 金额 确 定" at bounding box center [862, 311] width 1382 height 221
click at [1365, 136] on div "首页 / 会员管理 / 会员加扣款 / 会员加扣款" at bounding box center [862, 105] width 1411 height 73
drag, startPoint x: 286, startPoint y: 180, endPoint x: 32, endPoint y: 180, distance: 254.0
click at [33, 180] on section "代理端 系统配置 产品管理 产品列表 产品预设置 开奖记录 注单管理 即时注单 内容中心 数据中心 会员管理 会员列表 会员加减打码量 在线用户 陪玩用户 充…" at bounding box center [784, 377] width 1568 height 754
paste input "6594246729"
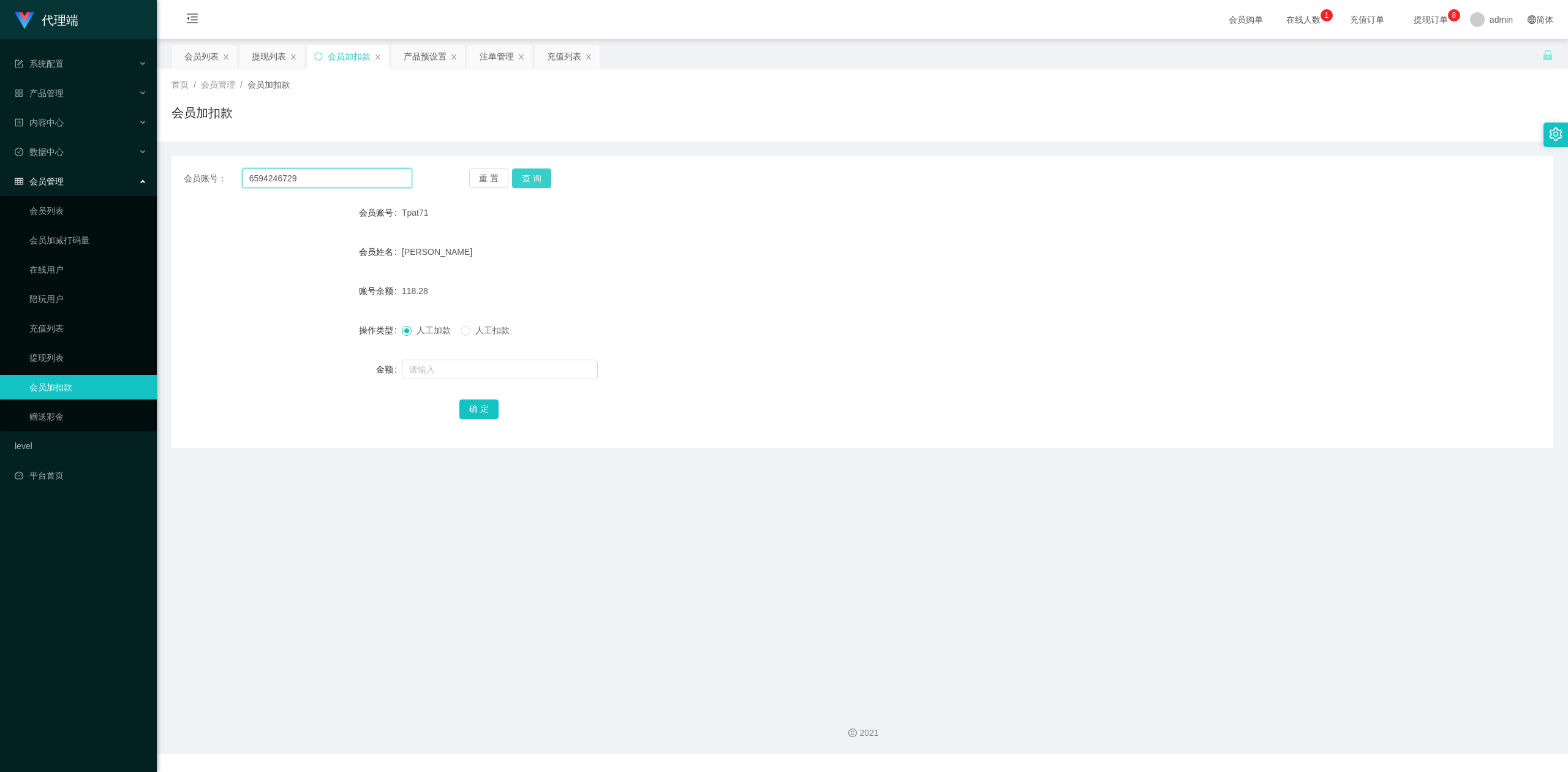
type input "6594246729"
click at [533, 175] on button "查 询" at bounding box center [532, 178] width 39 height 19
click at [422, 364] on input "text" at bounding box center [499, 369] width 196 height 19
type input "8"
click at [483, 409] on button "确 定" at bounding box center [479, 409] width 39 height 19
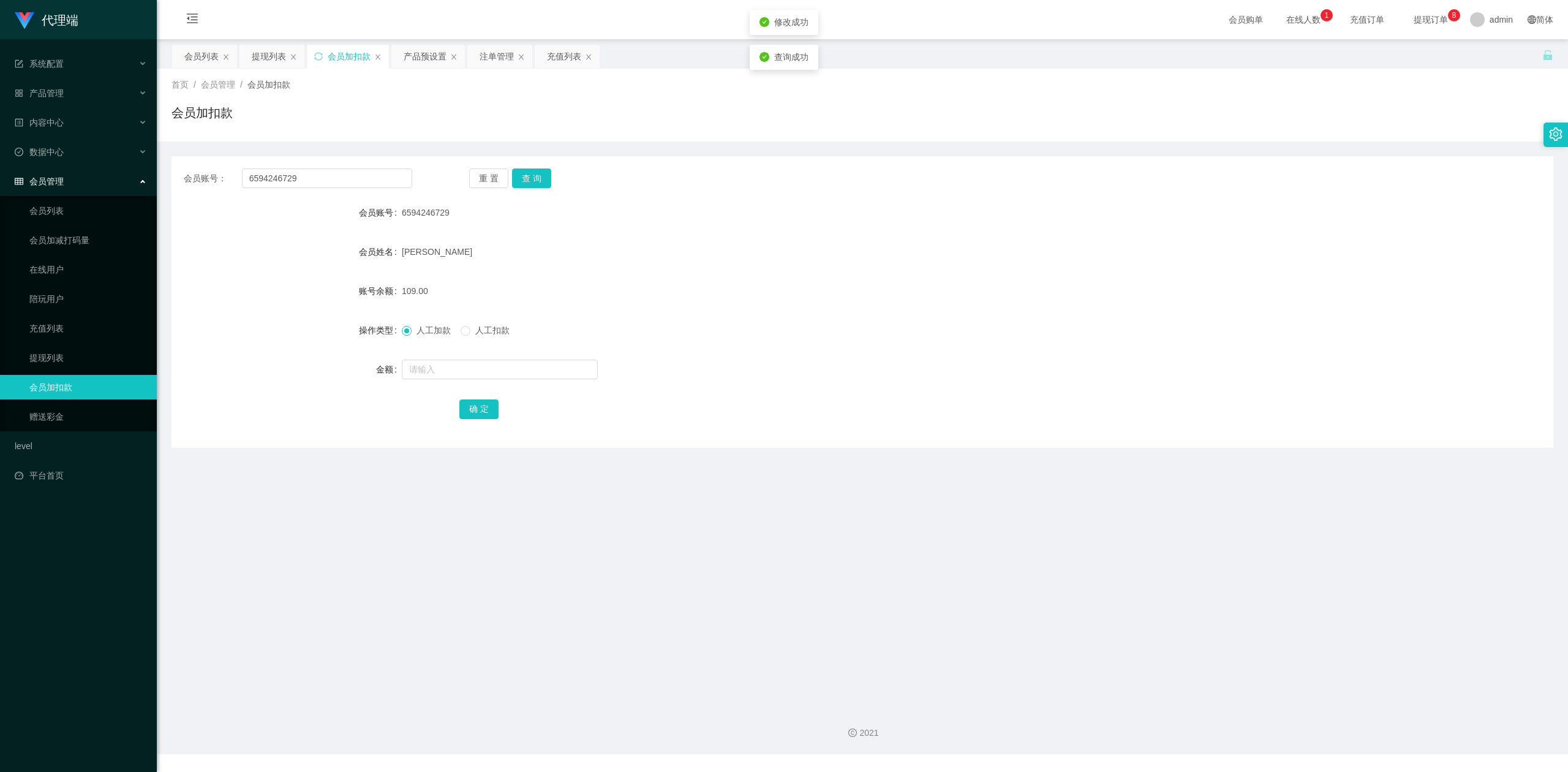
drag, startPoint x: 1108, startPoint y: 372, endPoint x: 1147, endPoint y: 351, distance: 44.3
click at [1113, 370] on div at bounding box center [804, 370] width 806 height 25
click at [1313, 195] on div "会员账号： 6594246729 重 置 查 询 会员账号 6594246729 会员姓名 [PERSON_NAME] 账号余额 109.00 操作类型 人工…" at bounding box center [862, 302] width 1382 height 292
click at [0, 130] on section "代理端 系统配置 产品管理 产品列表 产品预设置 开奖记录 注单管理 即时注单 内容中心 数据中心 会员管理 会员列表 会员加减打码量 在线用户 陪玩用户 充…" at bounding box center [784, 377] width 1568 height 754
paste input "Lixin"
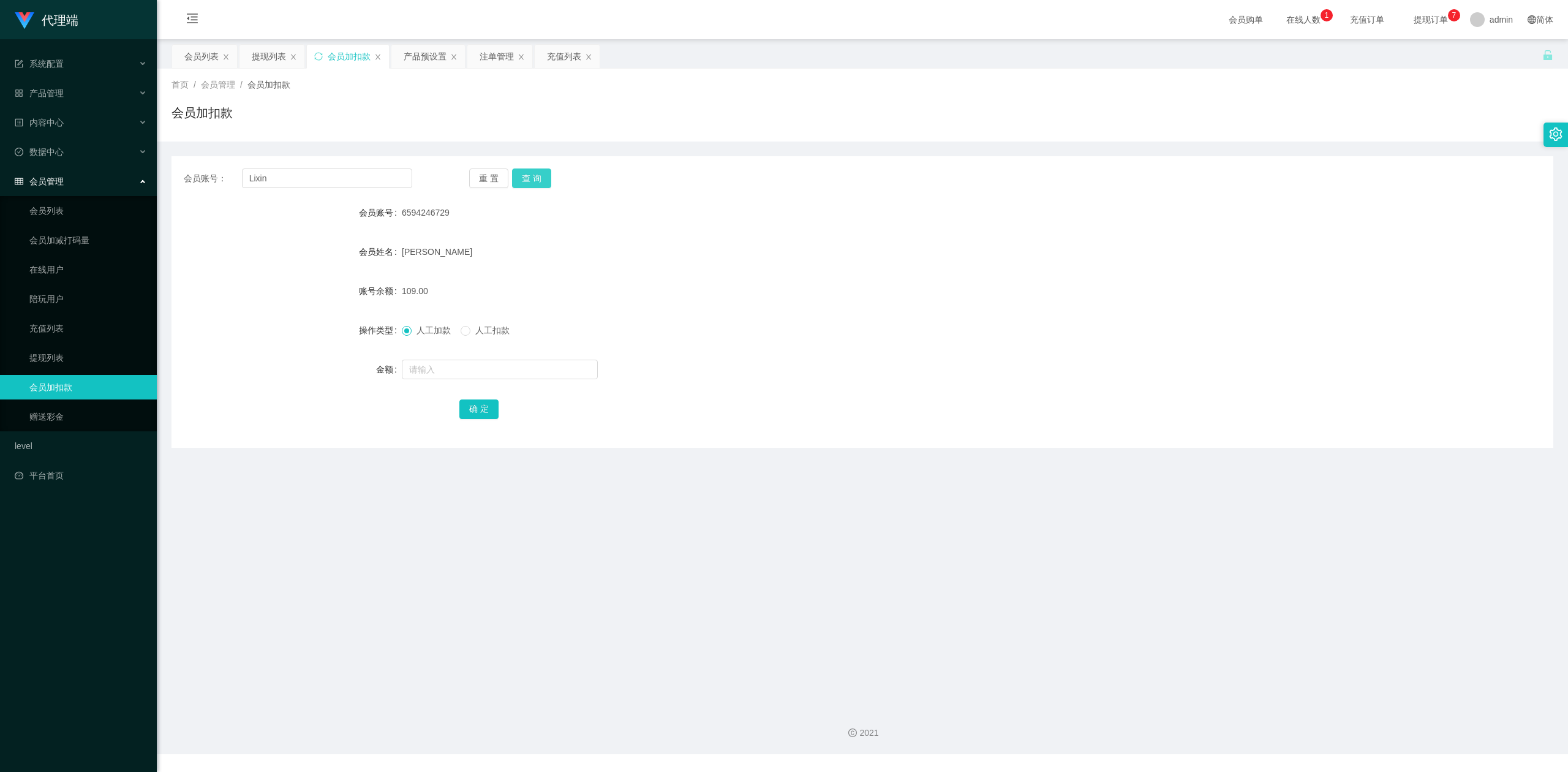
click at [547, 175] on button "查 询" at bounding box center [532, 178] width 39 height 19
click at [1061, 174] on div "会员账号： Lixin 重 置 查 询" at bounding box center [862, 178] width 1382 height 19
drag, startPoint x: 0, startPoint y: 145, endPoint x: 0, endPoint y: 138, distance: 7.0
click at [0, 138] on section "代理端 系统配置 产品管理 产品列表 产品预设置 开奖记录 注单管理 即时注单 内容中心 数据中心 会员管理 会员列表 会员加减打码量 在线用户 陪玩用户 充…" at bounding box center [784, 377] width 1568 height 754
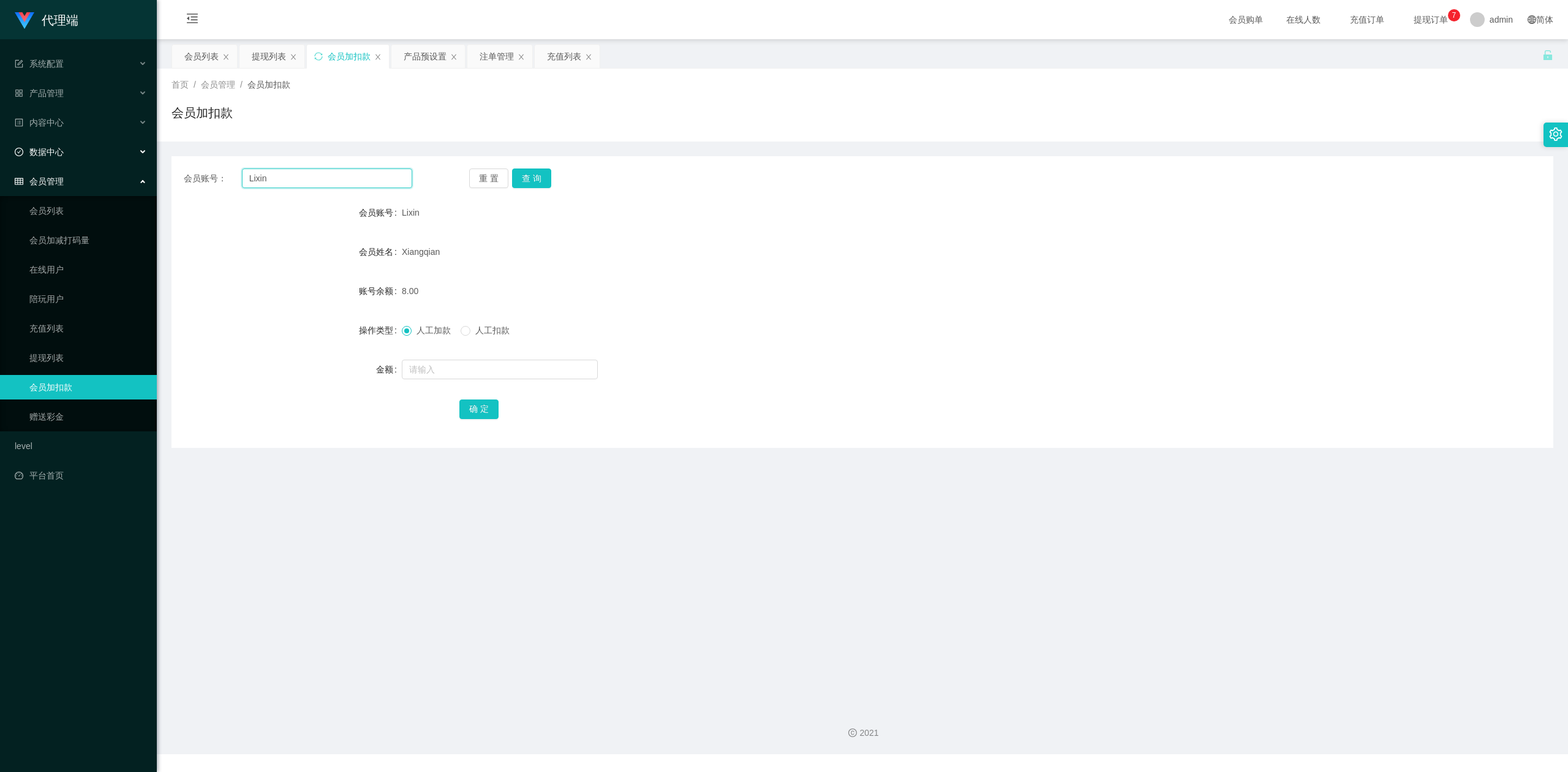
paste input "6594246729"
type input "6594246729"
click at [517, 173] on button "查 询" at bounding box center [532, 178] width 39 height 19
click at [1203, 202] on div "会员账号 6594246729" at bounding box center [862, 213] width 1382 height 25
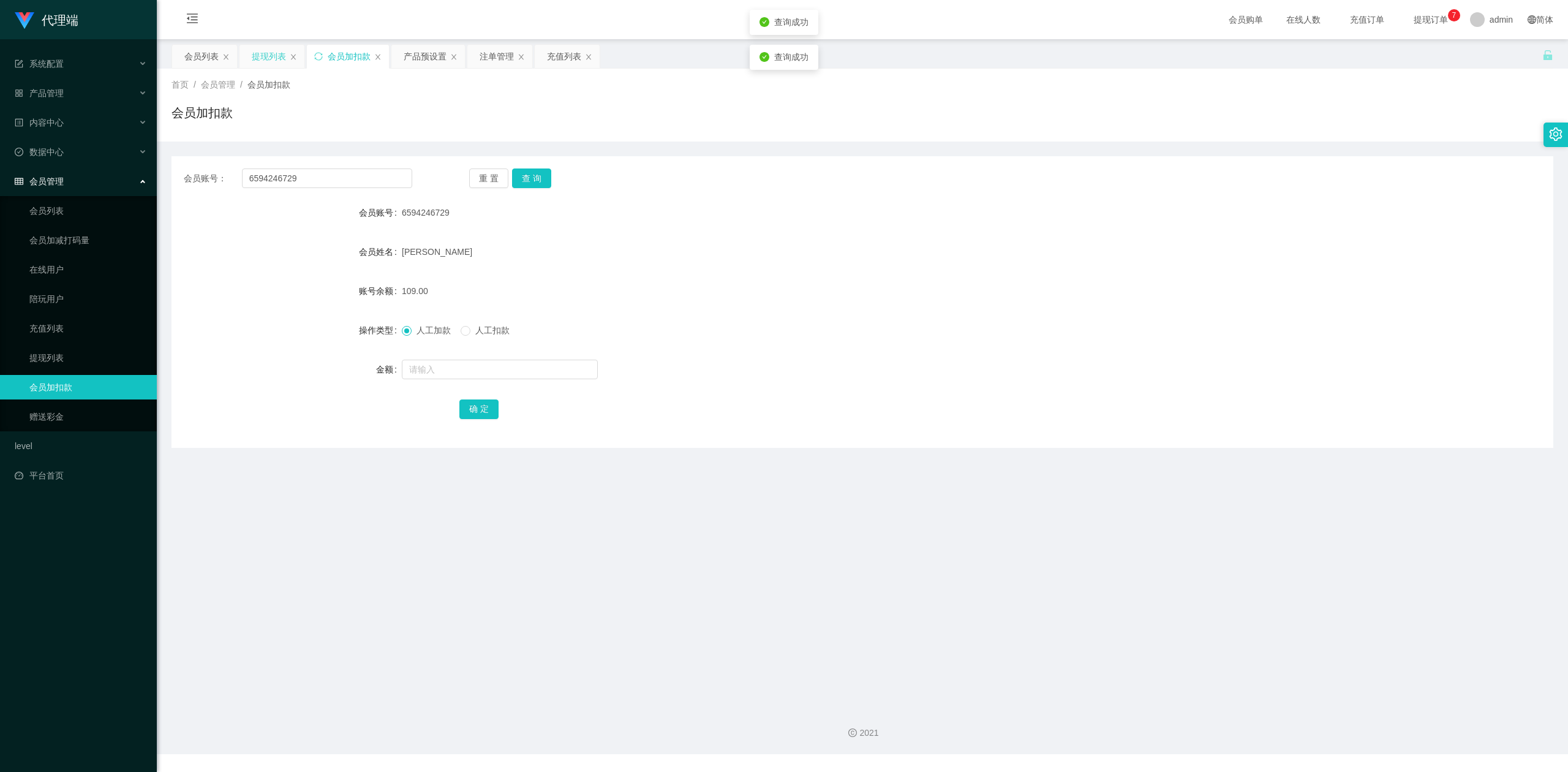
click at [251, 59] on div "提现列表" at bounding box center [272, 56] width 65 height 23
click at [271, 62] on div "提现列表" at bounding box center [268, 56] width 34 height 23
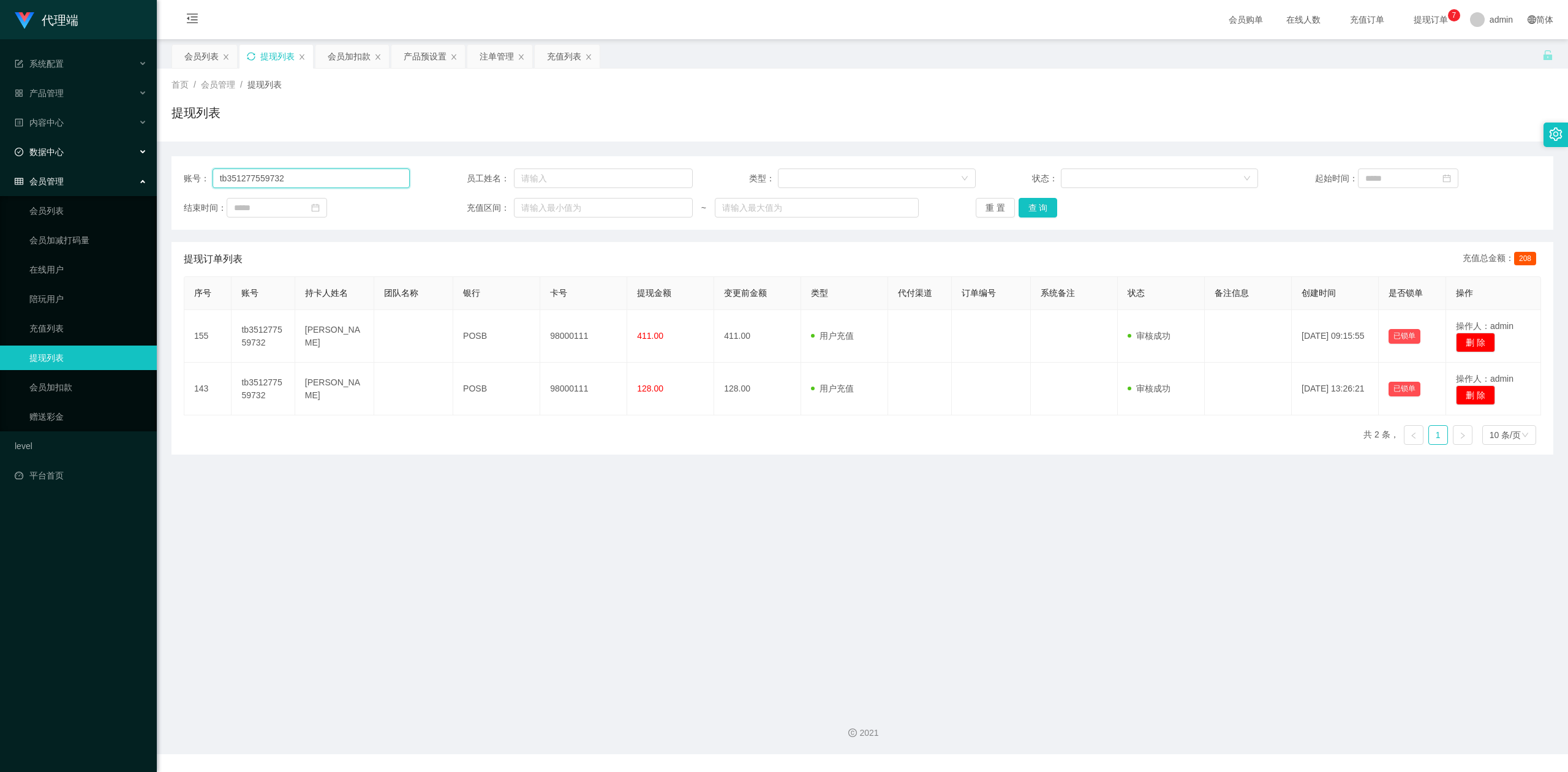
drag, startPoint x: 125, startPoint y: 166, endPoint x: 0, endPoint y: 137, distance: 128.3
click at [0, 137] on section "代理端 系统配置 产品管理 产品列表 产品预设置 开奖记录 注单管理 即时注单 内容中心 数据中心 会员管理 会员列表 会员加减打码量 在线用户 陪玩用户 充…" at bounding box center [784, 377] width 1568 height 754
paste input "6594246729"
click at [1022, 207] on button "查 询" at bounding box center [1038, 207] width 39 height 19
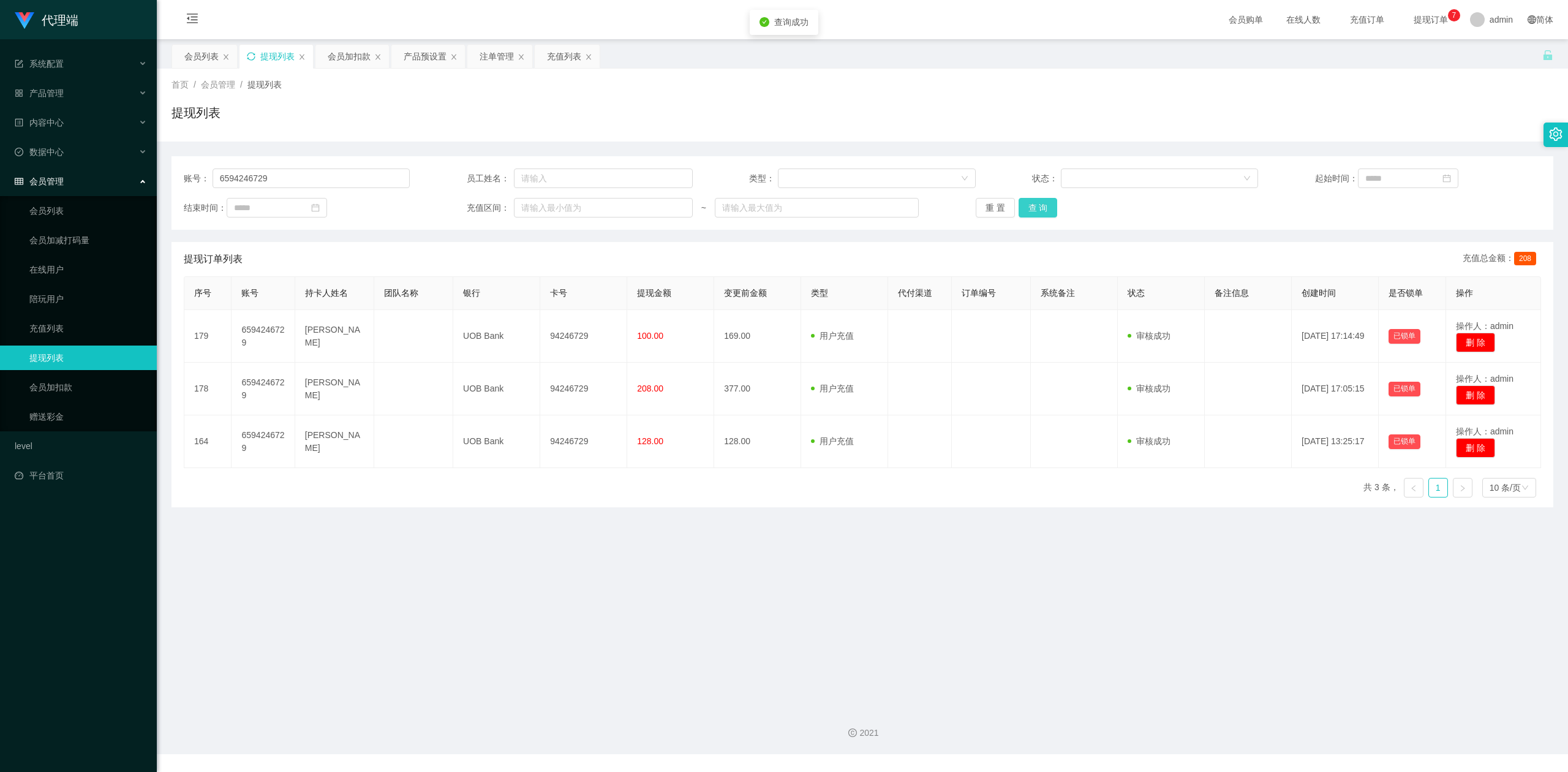
click at [1022, 207] on button "查 询" at bounding box center [1038, 207] width 39 height 19
click at [1382, 125] on div "提现列表" at bounding box center [862, 117] width 1382 height 28
drag, startPoint x: 317, startPoint y: 182, endPoint x: 0, endPoint y: 164, distance: 317.5
click at [0, 164] on section "代理端 系统配置 产品管理 产品列表 产品预设置 开奖记录 注单管理 即时注单 内容中心 数据中心 会员管理 会员列表 会员加减打码量 在线用户 陪玩用户 充…" at bounding box center [784, 377] width 1568 height 754
paste input "Tpat71"
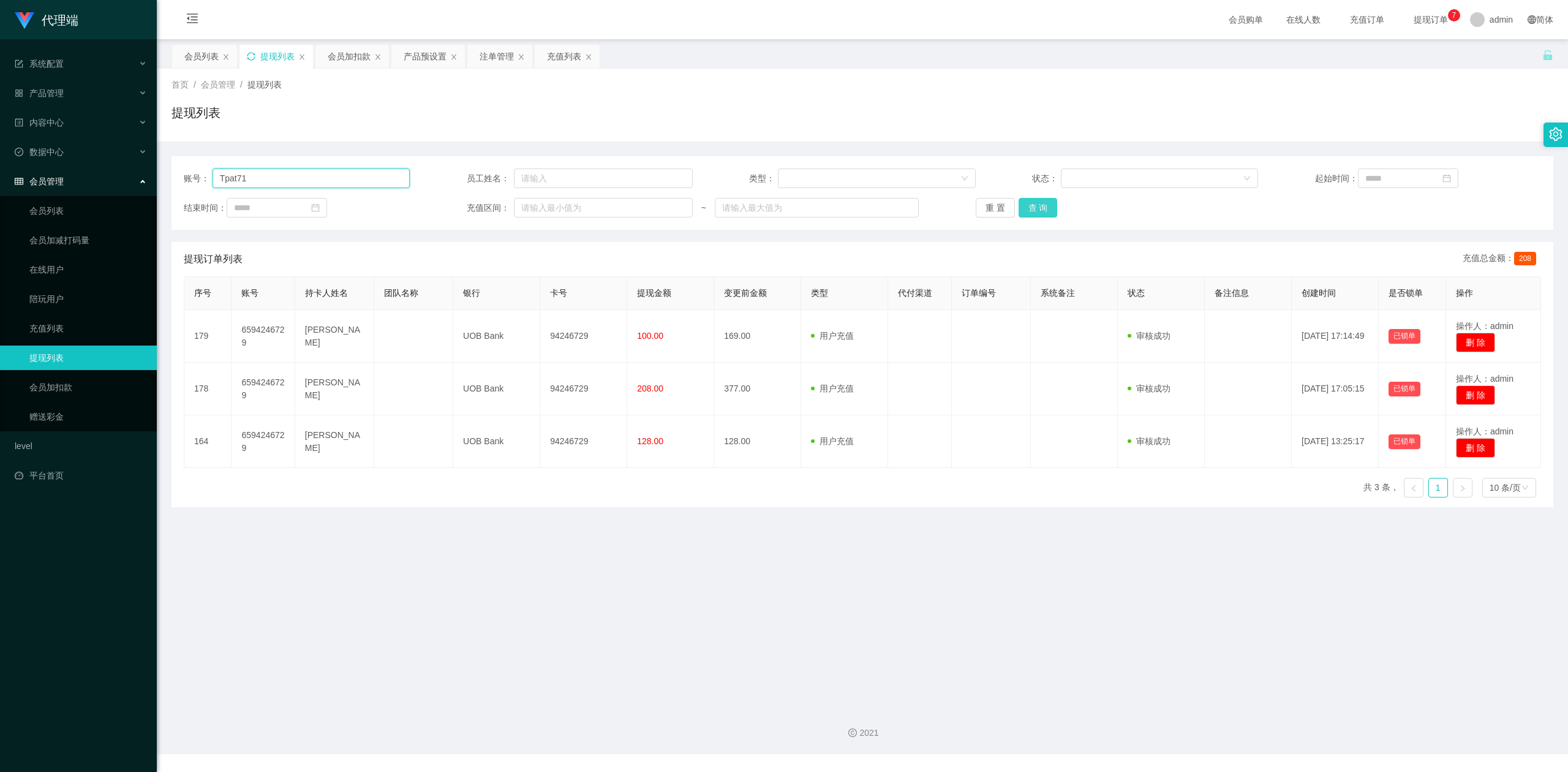
type input "Tpat71"
click at [1036, 203] on button "查 询" at bounding box center [1038, 207] width 39 height 19
drag, startPoint x: 1341, startPoint y: 123, endPoint x: 1385, endPoint y: 50, distance: 85.2
click at [1341, 123] on div "提现列表" at bounding box center [862, 117] width 1382 height 28
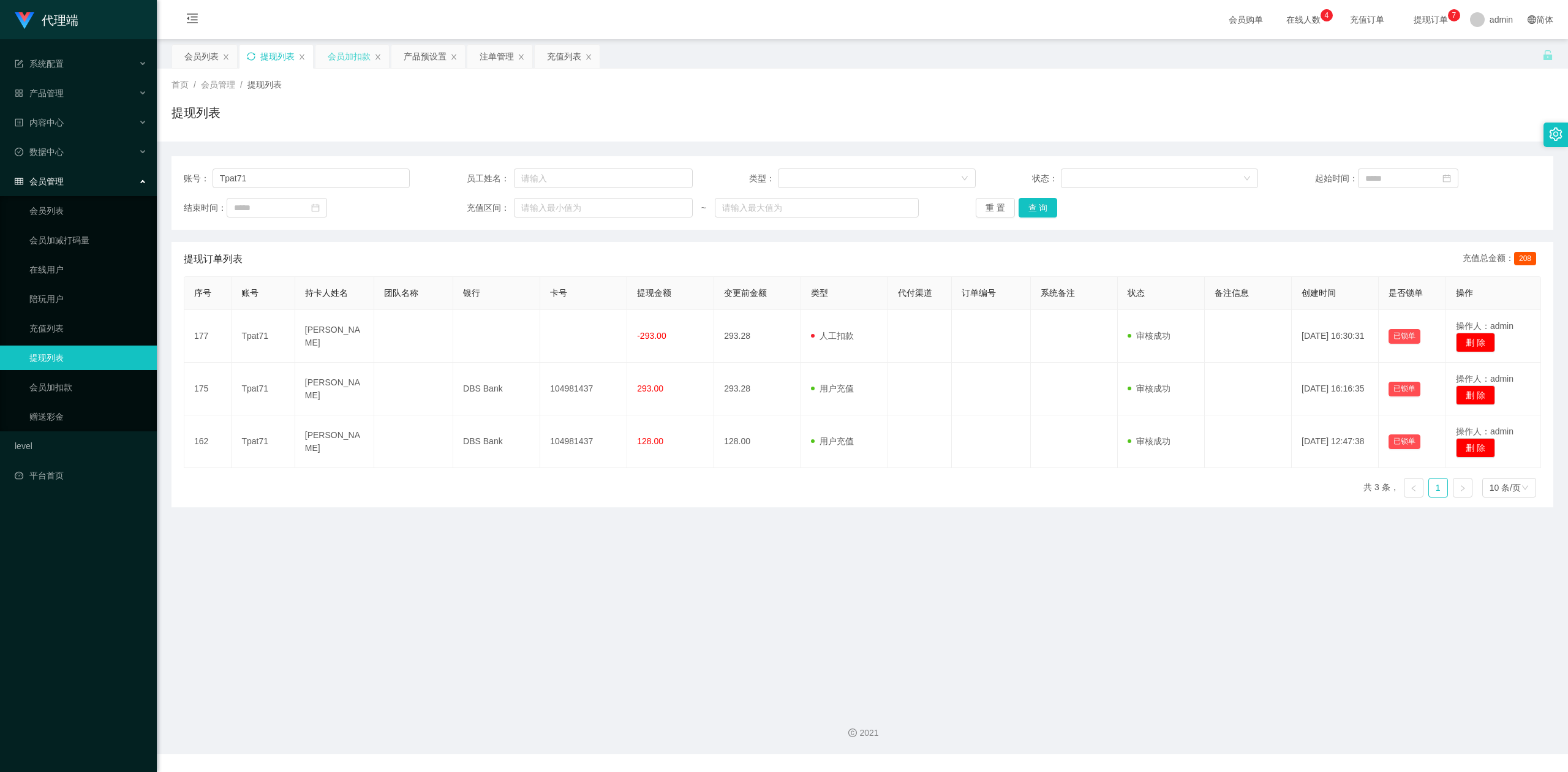
click at [335, 54] on div "会员加扣款" at bounding box center [349, 56] width 43 height 23
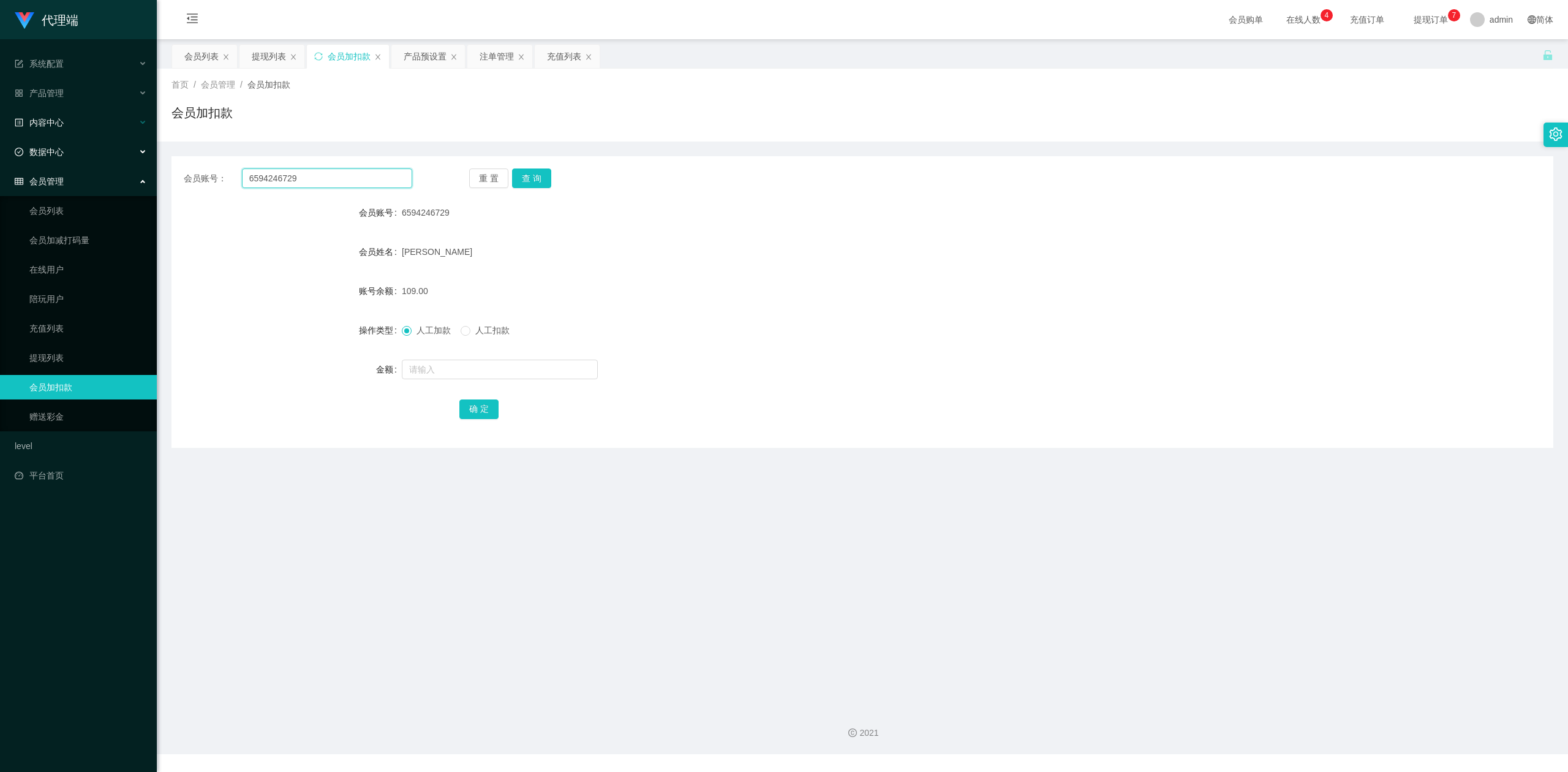
drag, startPoint x: 316, startPoint y: 178, endPoint x: 50, endPoint y: 125, distance: 271.2
click at [0, 114] on section "代理端 系统配置 产品管理 产品列表 产品预设置 开奖记录 注单管理 即时注单 内容中心 数据中心 会员管理 会员列表 会员加减打码量 在线用户 陪玩用户 充…" at bounding box center [784, 377] width 1568 height 754
click at [537, 176] on button "查 询" at bounding box center [532, 178] width 39 height 19
click at [415, 373] on input "text" at bounding box center [499, 369] width 196 height 19
type input "8"
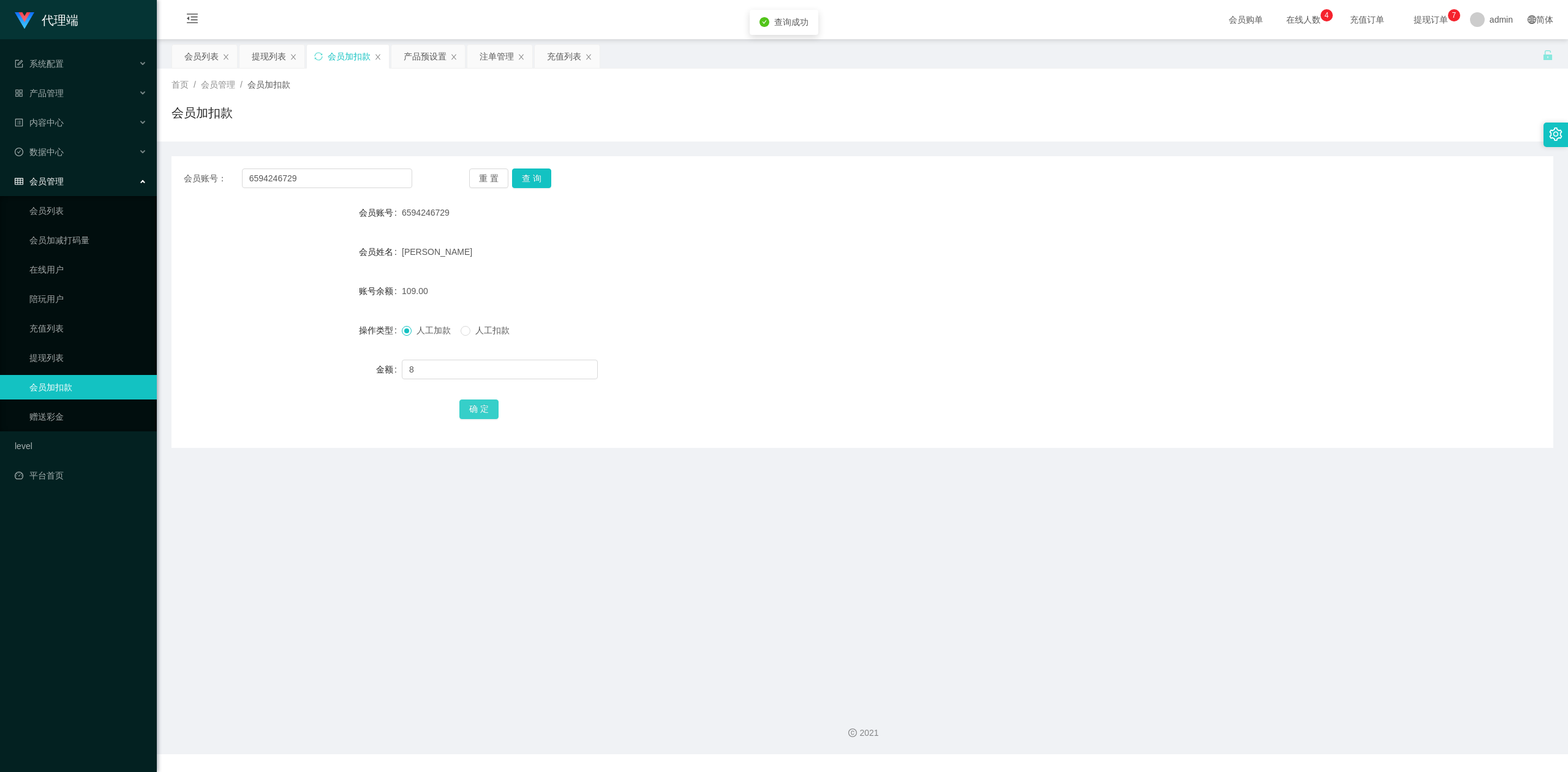
click at [481, 412] on button "确 定" at bounding box center [479, 409] width 39 height 19
click at [1246, 337] on div "操作类型 人工加款 人工扣款" at bounding box center [862, 330] width 1382 height 25
click at [1514, 186] on div "会员账号： 6594246729 重 置 查 询" at bounding box center [862, 178] width 1382 height 19
drag, startPoint x: 315, startPoint y: 174, endPoint x: 0, endPoint y: 144, distance: 316.4
click at [0, 144] on section "代理端 系统配置 产品管理 产品列表 产品预设置 开奖记录 注单管理 即时注单 内容中心 数据中心 会员管理 会员列表 会员加减打码量 在线用户 陪玩用户 充…" at bounding box center [784, 377] width 1568 height 754
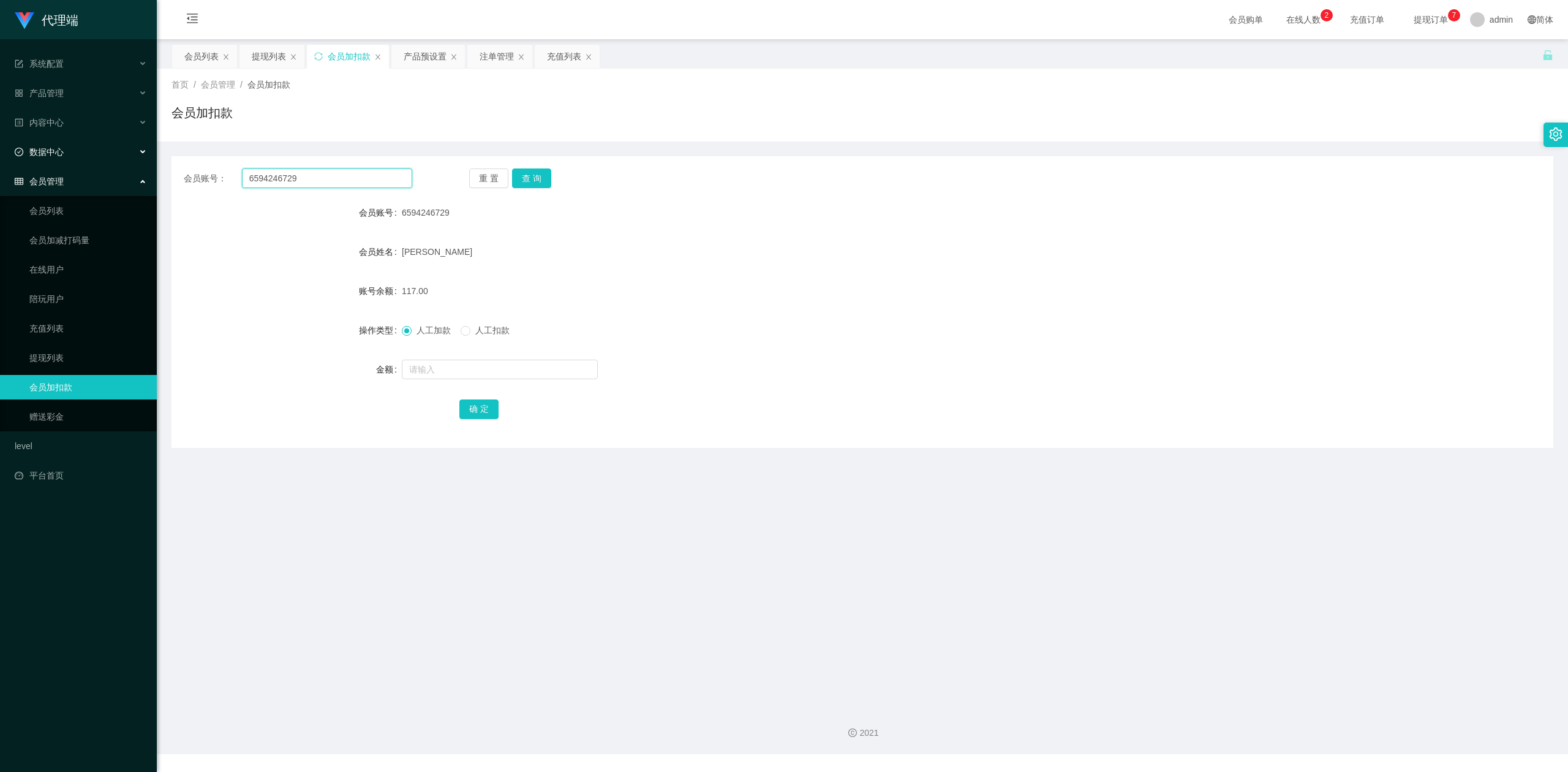
paste input "Tpat71"
type input "Tpat71"
click at [533, 176] on button "查 询" at bounding box center [532, 178] width 39 height 19
click at [420, 365] on input "text" at bounding box center [499, 369] width 196 height 19
type input "8"
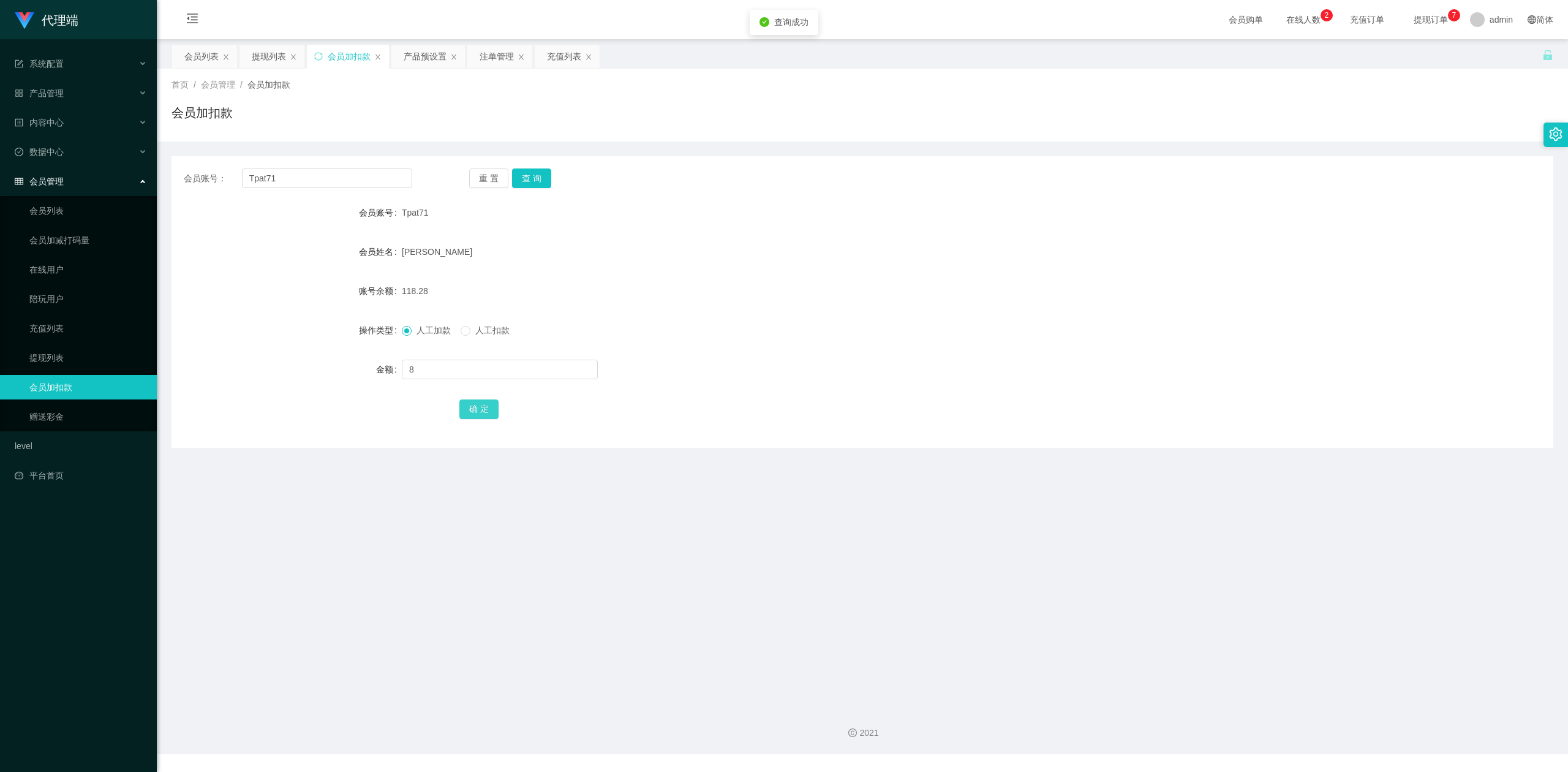
click at [474, 403] on button "确 定" at bounding box center [479, 409] width 39 height 19
drag, startPoint x: 1122, startPoint y: 319, endPoint x: 1272, endPoint y: 248, distance: 166.0
click at [1124, 319] on div "人工加款 人工扣款" at bounding box center [804, 330] width 806 height 25
click at [1362, 127] on div "会员加扣款" at bounding box center [862, 117] width 1382 height 28
click at [290, 488] on main "关闭左侧 关闭右侧 关闭其它 刷新页面 会员列表 提现列表 会员加扣款 产品预设置 注单管理 充值列表 首页 / 会员管理 / 会员加扣款 / 会员加扣款 会…" at bounding box center [862, 368] width 1411 height 658
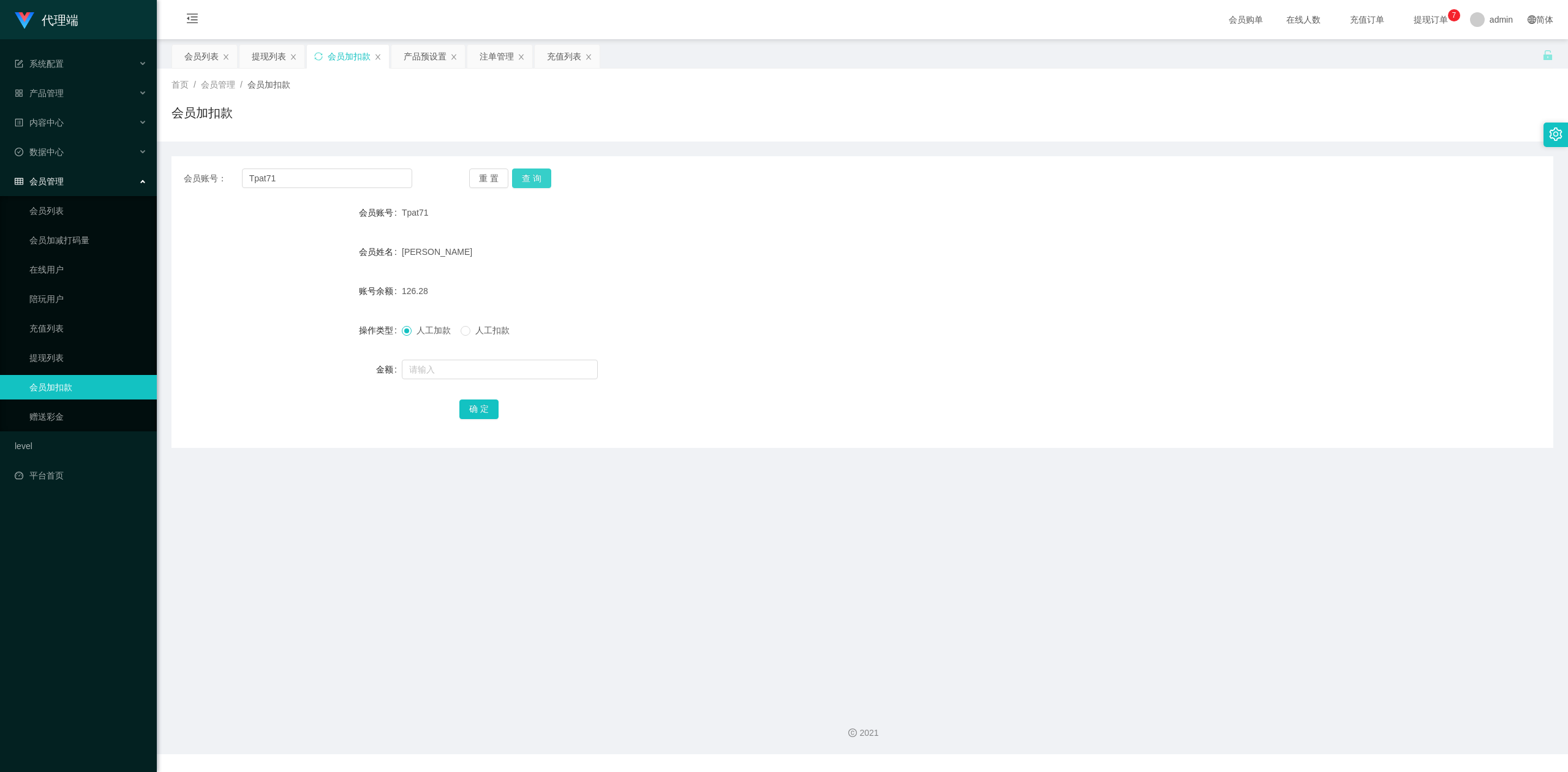
click at [540, 172] on button "查 询" at bounding box center [532, 178] width 39 height 19
click at [1023, 158] on div "会员账号： Tpat71 重 置 查 询 会员账号 Tpat71 会员姓名 [PERSON_NAME] 账号余额 126.28 操作类型 人工加款 人工扣款 …" at bounding box center [862, 302] width 1382 height 292
click at [1191, 69] on div "首页 / 会员管理 / 会员加扣款 / 会员加扣款" at bounding box center [862, 105] width 1411 height 73
click at [0, 126] on section "代理端 系统配置 产品管理 产品列表 产品预设置 开奖记录 注单管理 即时注单 内容中心 数据中心 会员管理 会员列表 会员加减打码量 在线用户 陪玩用户 充…" at bounding box center [784, 377] width 1568 height 754
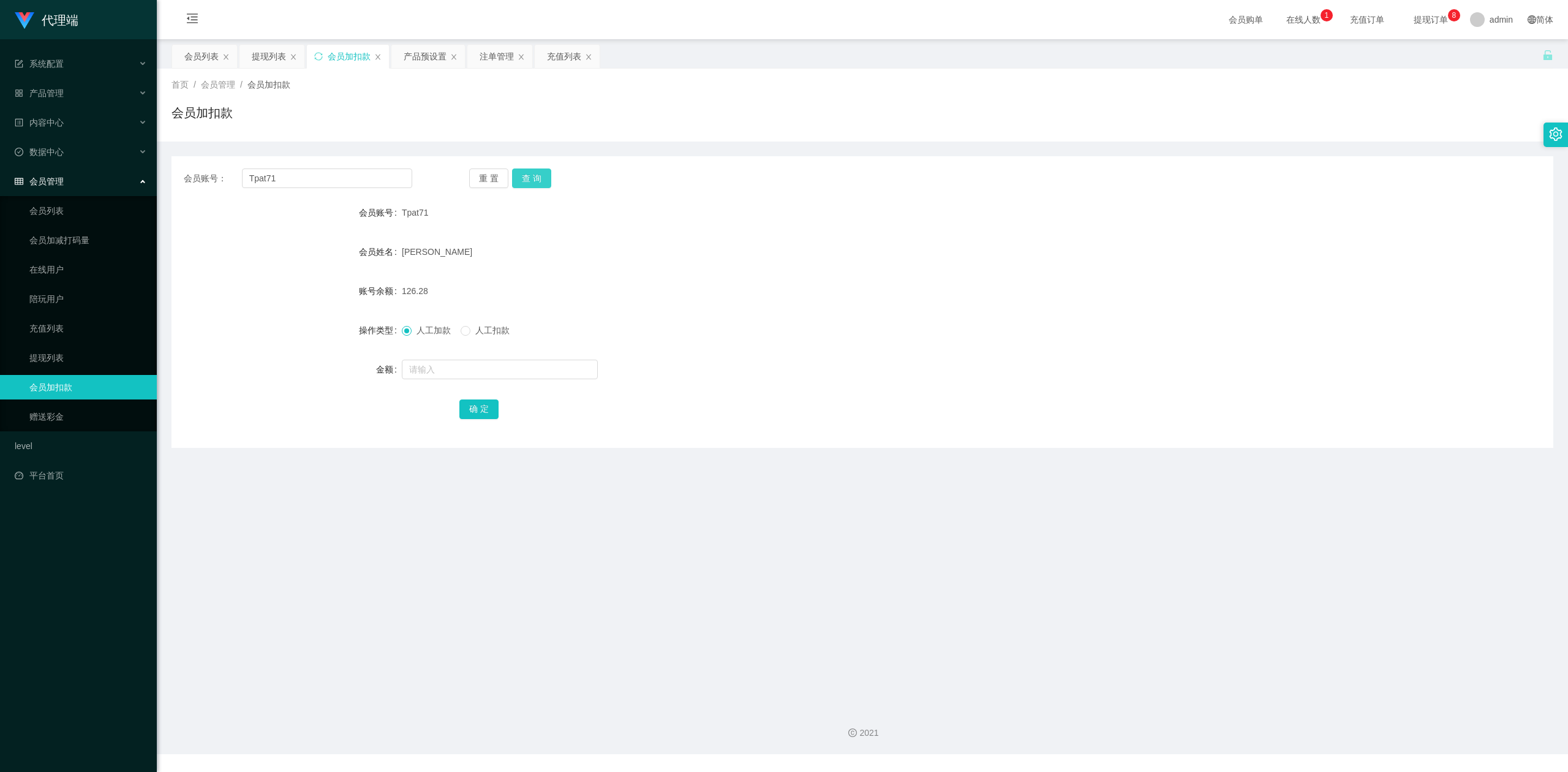
click at [534, 172] on button "查 询" at bounding box center [532, 178] width 39 height 19
click at [1215, 104] on div "会员加扣款" at bounding box center [862, 117] width 1382 height 28
drag, startPoint x: 315, startPoint y: 174, endPoint x: 62, endPoint y: 140, distance: 255.3
click at [0, 132] on section "代理端 系统配置 产品管理 产品列表 产品预设置 开奖记录 注单管理 即时注单 内容中心 数据中心 会员管理 会员列表 会员加减打码量 在线用户 陪玩用户 充…" at bounding box center [784, 377] width 1568 height 754
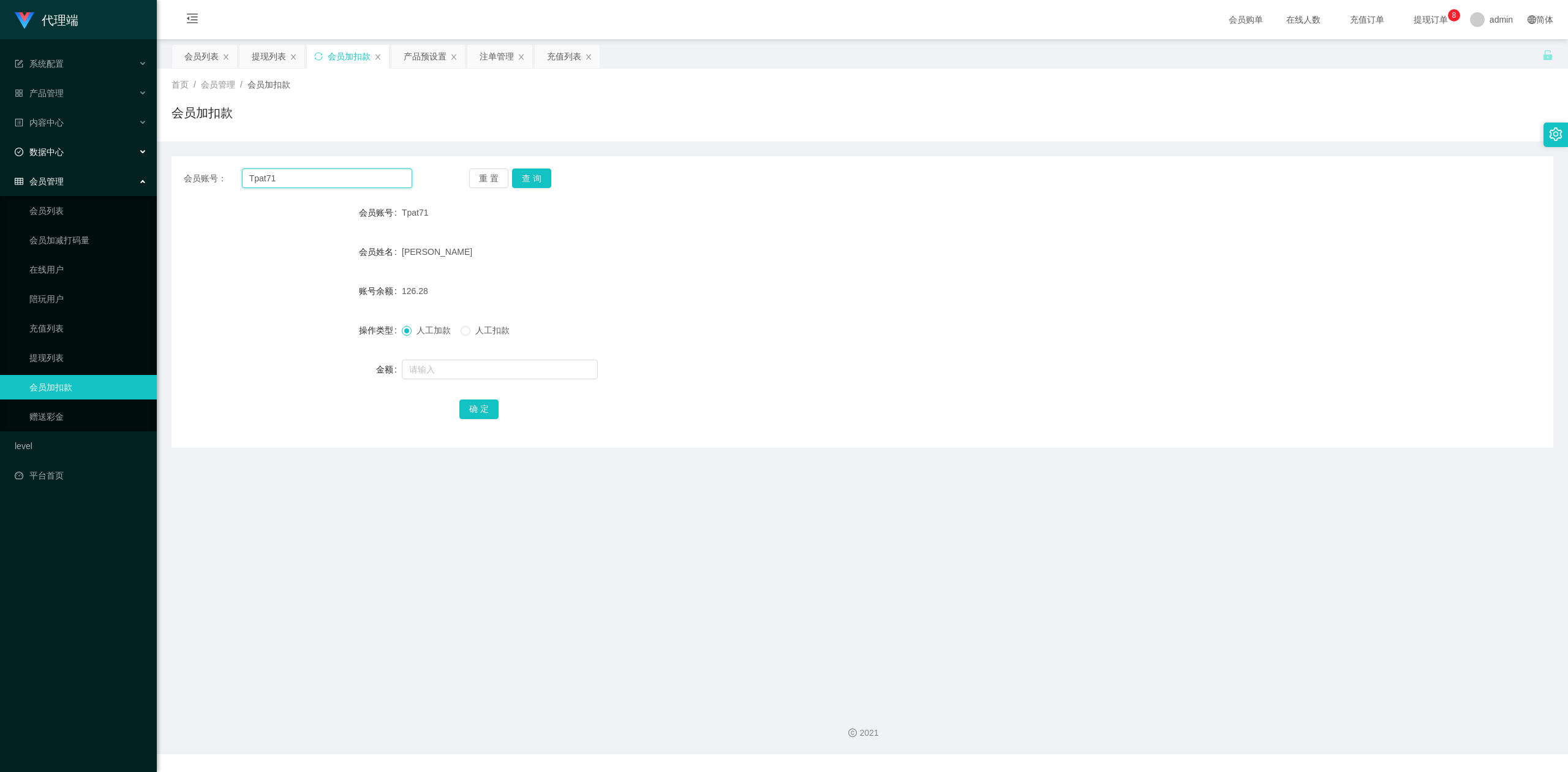
paste input "6594246729"
drag, startPoint x: 552, startPoint y: 188, endPoint x: 545, endPoint y: 188, distance: 7.0
click at [552, 188] on div "会员账号： 6594246729 重 置 查 询 会员账号 Tpat71 会员姓名 [PERSON_NAME] 账号余额 126.28 操作类型 人工加款 人…" at bounding box center [862, 302] width 1382 height 292
click at [532, 182] on button "查 询" at bounding box center [532, 178] width 39 height 19
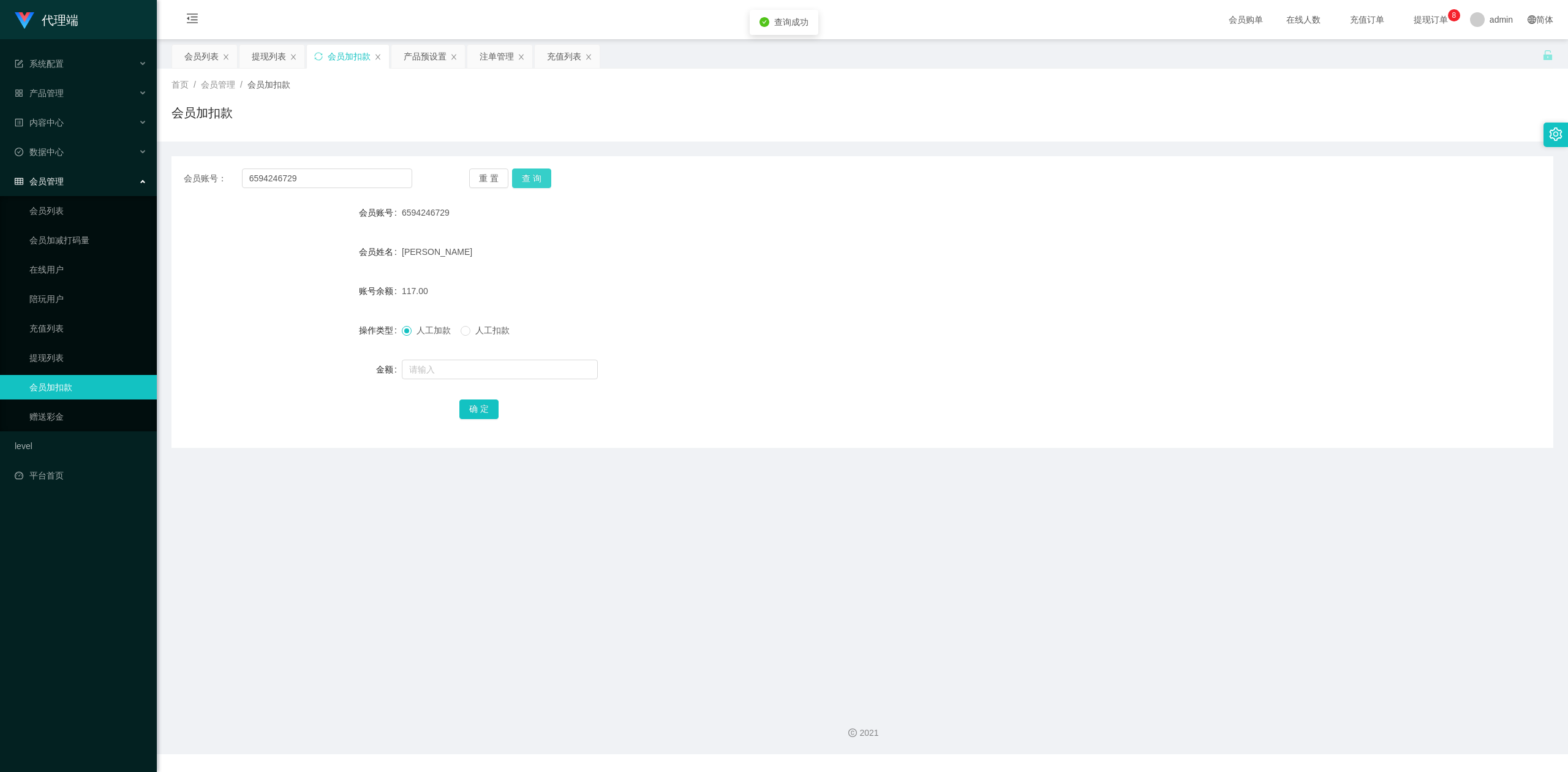
click at [532, 182] on button "查 询" at bounding box center [532, 178] width 39 height 19
drag, startPoint x: 1115, startPoint y: 187, endPoint x: 1238, endPoint y: 172, distance: 123.9
click at [1238, 172] on div "会员账号： 6594246729 重 置 查 询" at bounding box center [862, 178] width 1382 height 19
drag, startPoint x: 312, startPoint y: 172, endPoint x: 0, endPoint y: 150, distance: 312.8
click at [0, 150] on section "代理端 系统配置 产品管理 产品列表 产品预设置 开奖记录 注单管理 即时注单 内容中心 数据中心 会员管理 会员列表 会员加减打码量 在线用户 陪玩用户 充…" at bounding box center [784, 377] width 1568 height 754
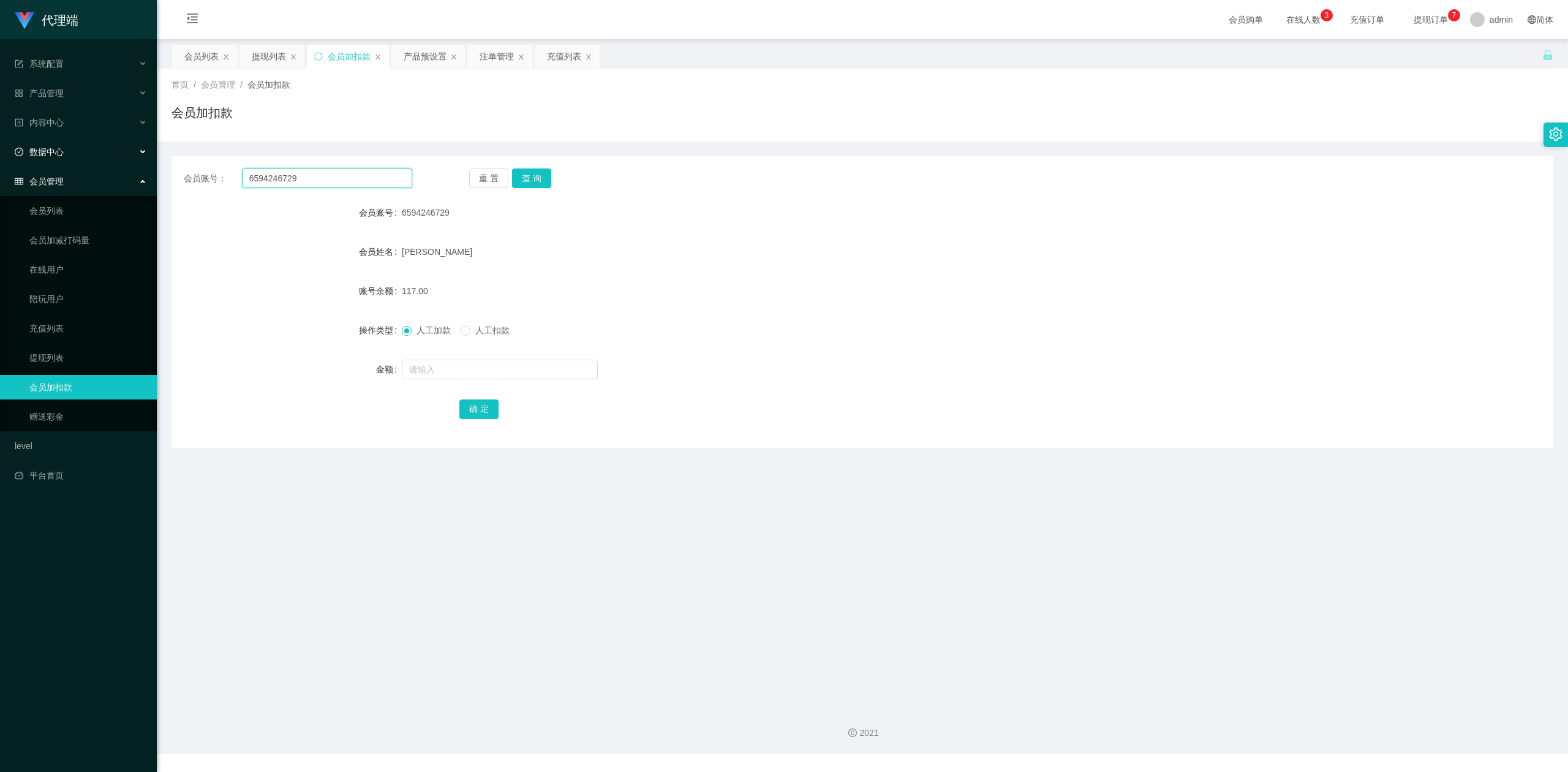
paste input "Tpat71"
type input "Tpat71"
drag, startPoint x: 253, startPoint y: 60, endPoint x: 272, endPoint y: 68, distance: 20.6
click at [253, 60] on div "提现列表" at bounding box center [268, 56] width 34 height 23
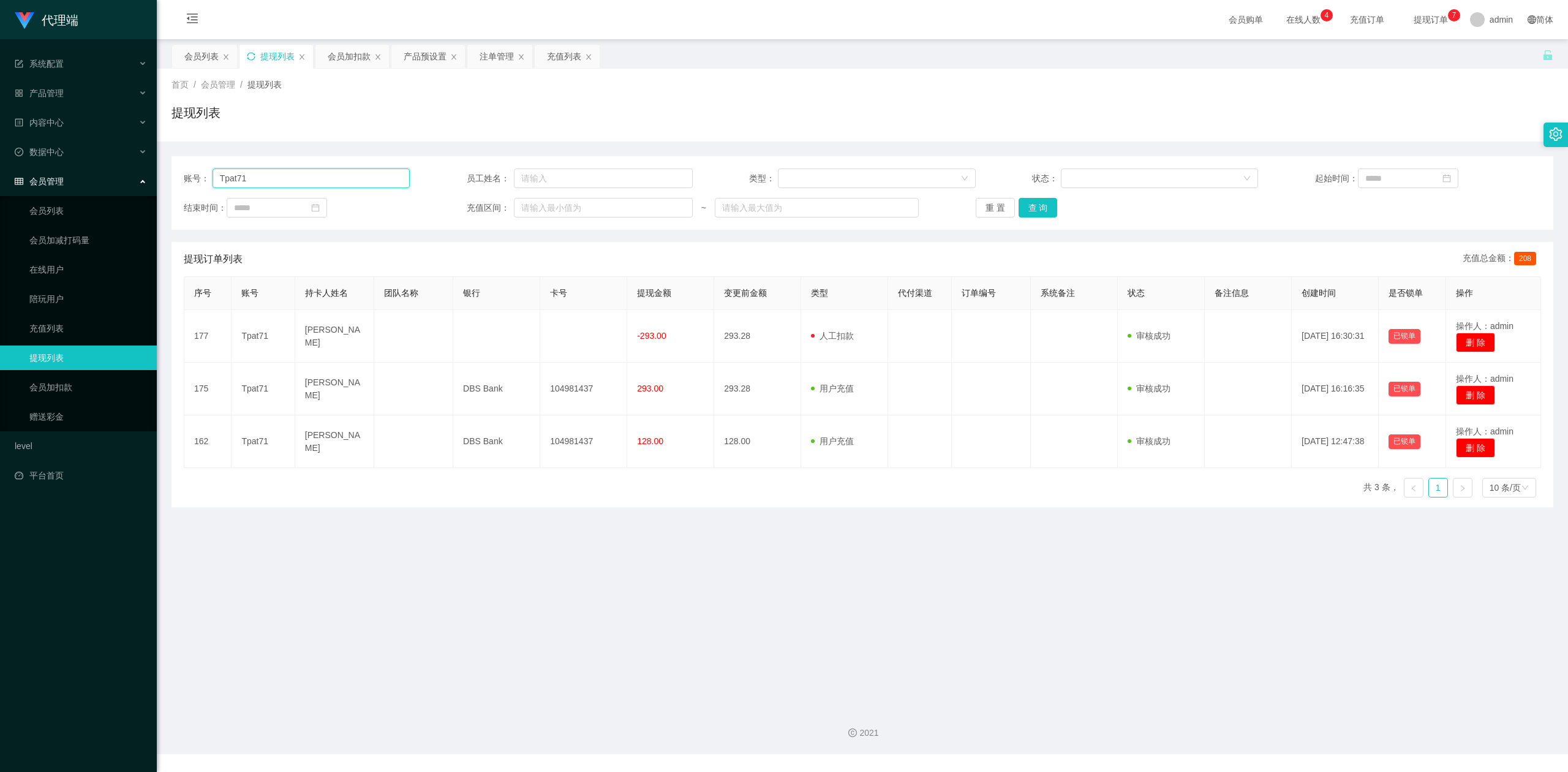
drag, startPoint x: 326, startPoint y: 179, endPoint x: 3, endPoint y: 172, distance: 323.1
click at [0, 172] on section "代理端 系统配置 产品管理 产品列表 产品预设置 开奖记录 注单管理 即时注单 内容中心 数据中心 会员管理 会员列表 会员加减打码量 在线用户 陪玩用户 充…" at bounding box center [784, 377] width 1568 height 754
click at [1037, 211] on button "查 询" at bounding box center [1038, 207] width 39 height 19
click at [994, 125] on div "提现列表" at bounding box center [862, 117] width 1382 height 28
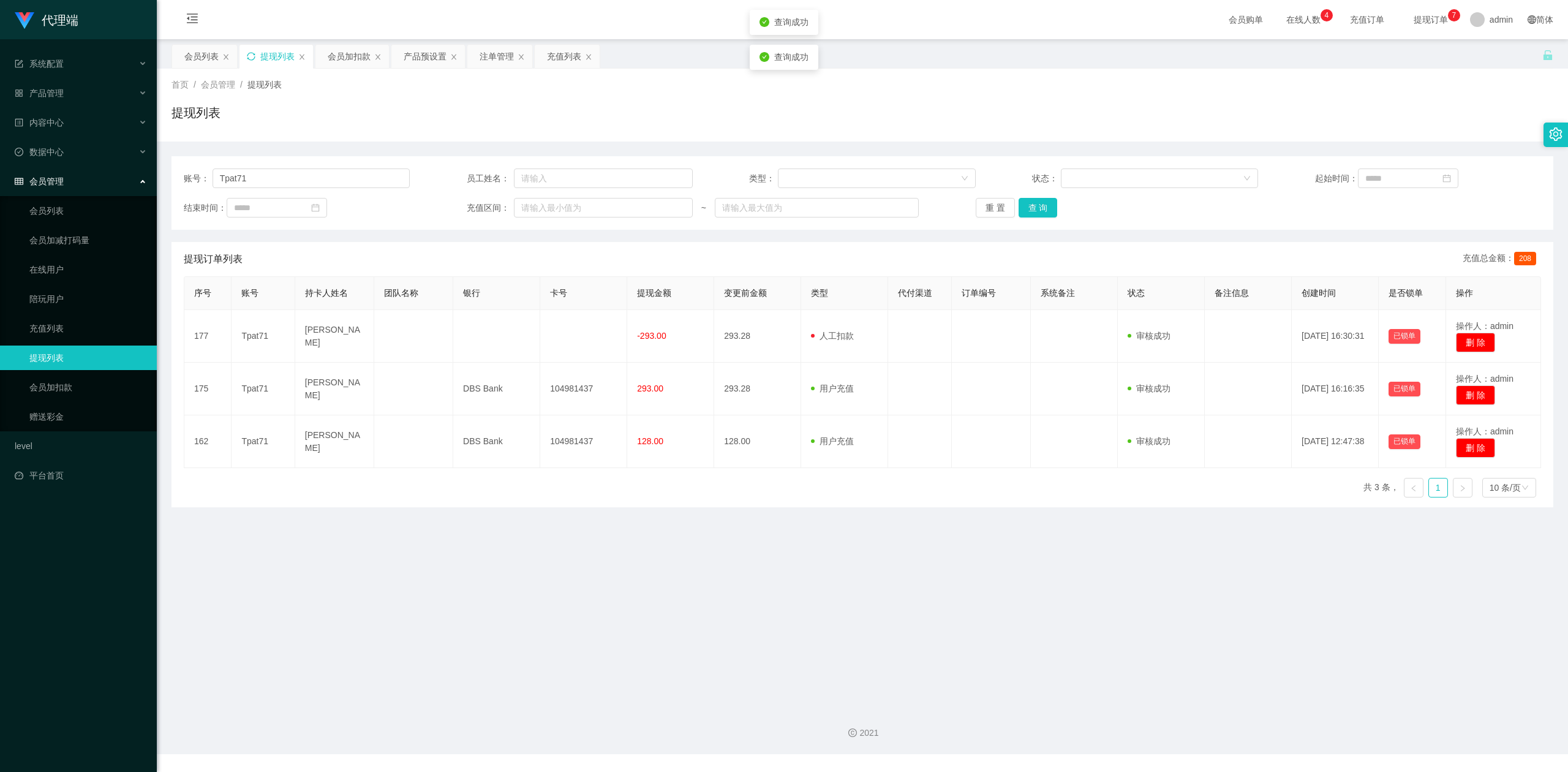
click at [1093, 111] on div "提现列表" at bounding box center [862, 117] width 1382 height 28
click at [1241, 111] on div "提现列表" at bounding box center [862, 117] width 1382 height 28
click at [397, 118] on div "提现列表" at bounding box center [862, 117] width 1382 height 28
click at [449, 118] on div "提现列表" at bounding box center [862, 117] width 1382 height 28
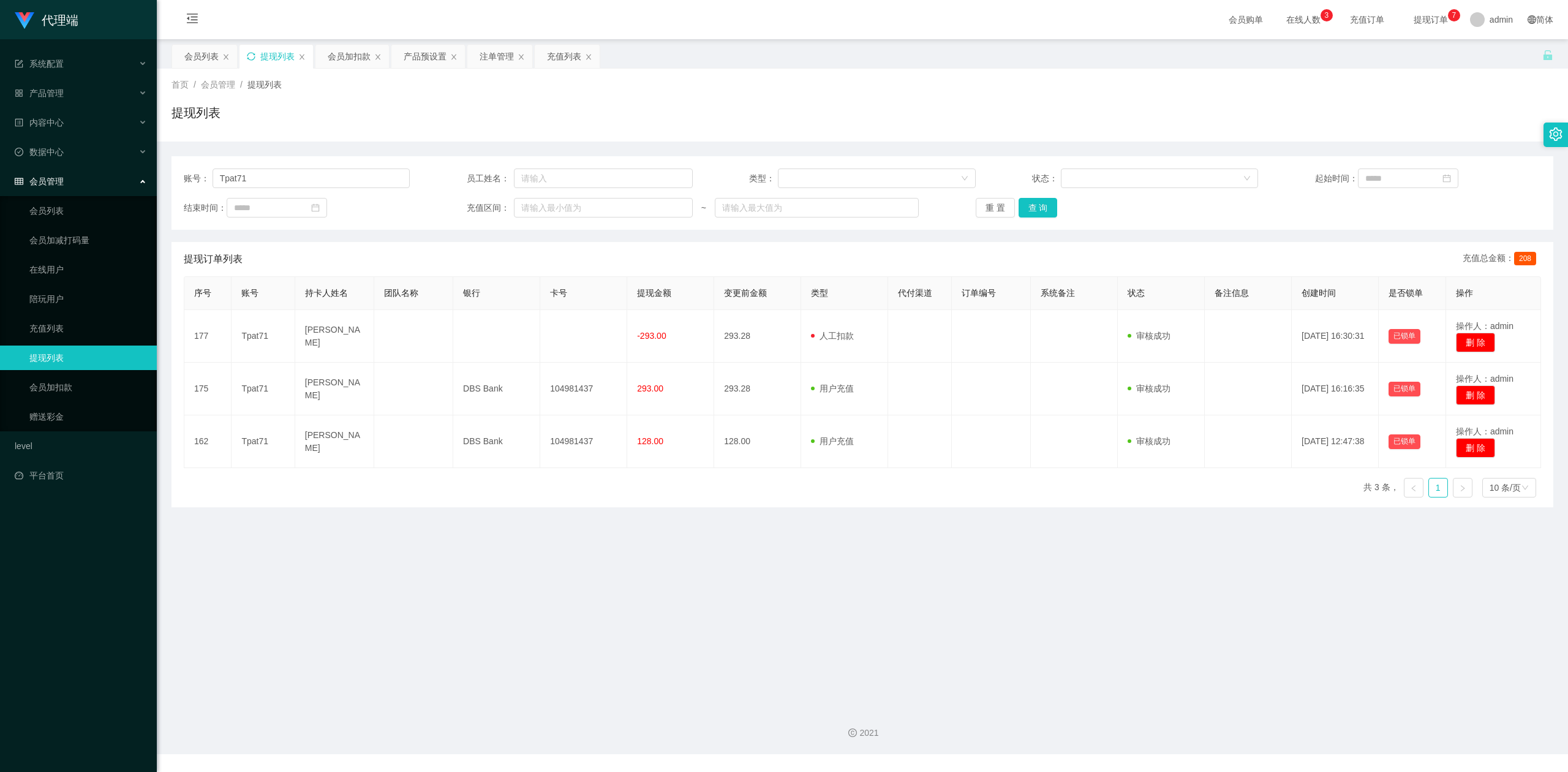
click at [711, 109] on div "提现列表" at bounding box center [862, 117] width 1382 height 28
click at [345, 55] on div "会员加扣款" at bounding box center [349, 56] width 43 height 23
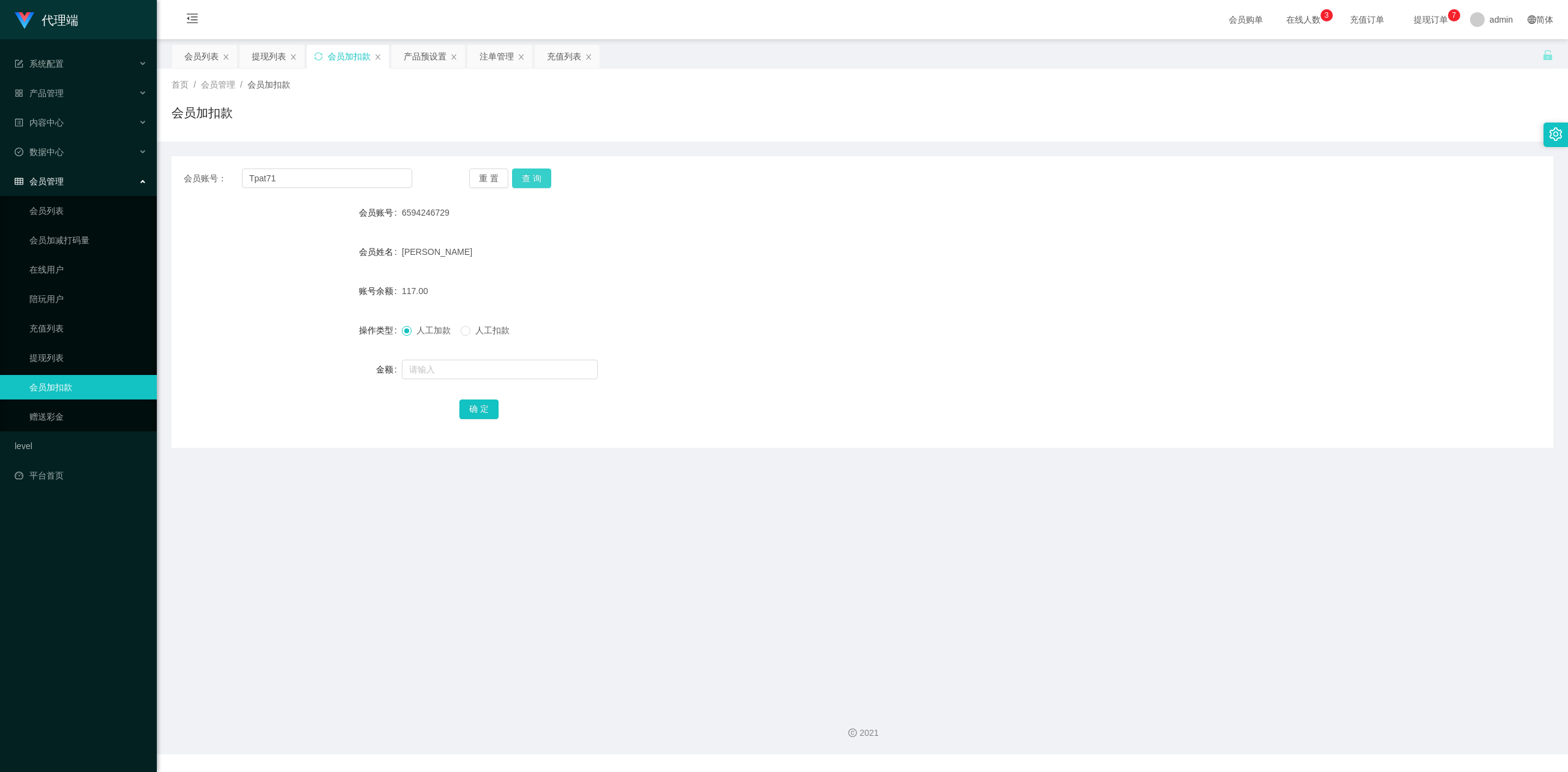
drag, startPoint x: 532, startPoint y: 177, endPoint x: 532, endPoint y: 214, distance: 37.0
click at [532, 177] on button "查 询" at bounding box center [532, 178] width 39 height 19
click at [435, 364] on input "text" at bounding box center [499, 369] width 196 height 19
type input "8"
click at [468, 405] on button "确 定" at bounding box center [479, 409] width 39 height 19
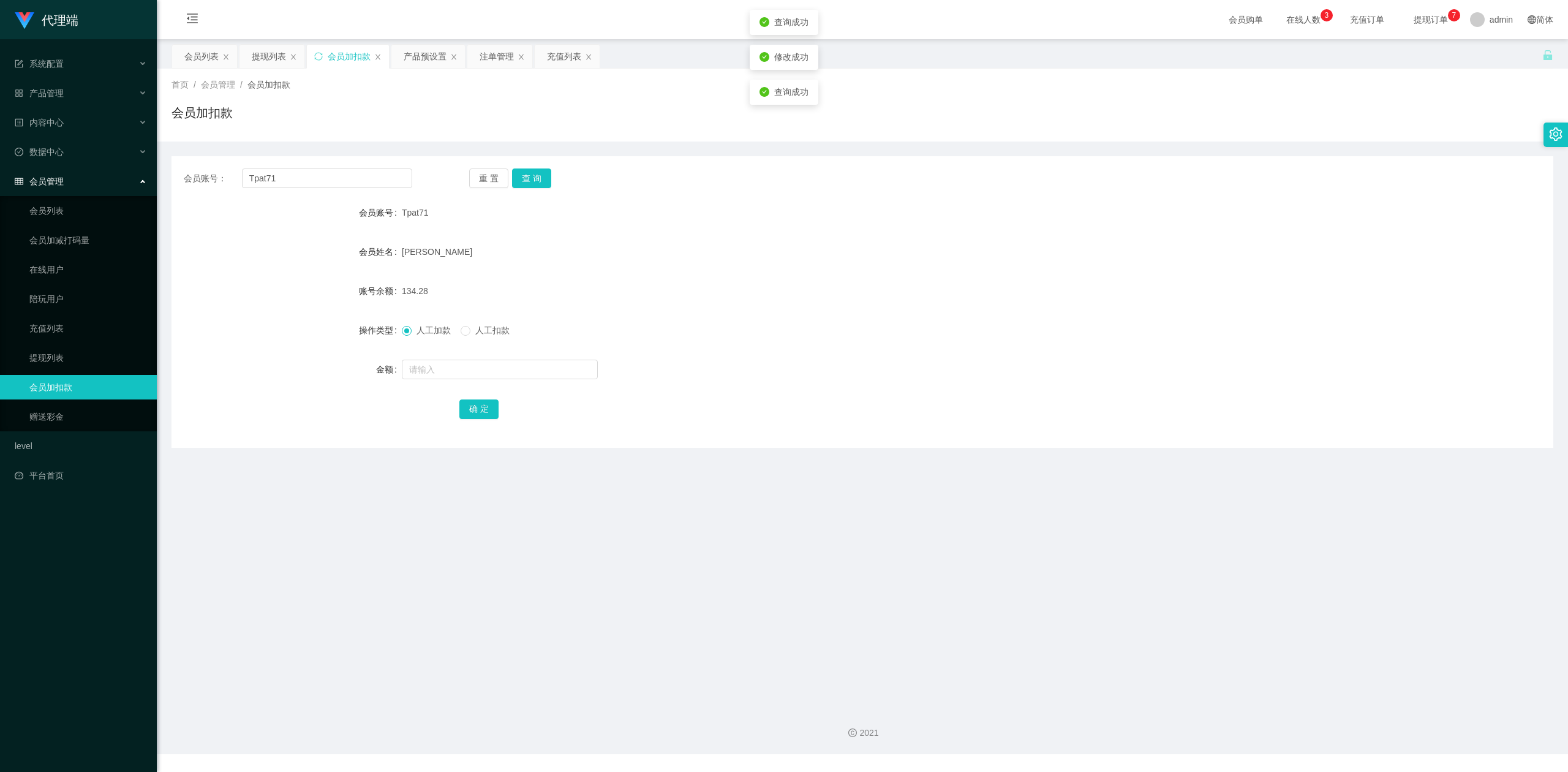
click at [652, 285] on div "134.28" at bounding box center [804, 291] width 806 height 25
click at [635, 282] on div "134.28" at bounding box center [804, 291] width 806 height 25
click at [980, 282] on div "134.28" at bounding box center [804, 291] width 806 height 25
drag, startPoint x: 297, startPoint y: 182, endPoint x: 0, endPoint y: 123, distance: 302.8
click at [0, 123] on section "代理端 系统配置 产品管理 产品列表 产品预设置 开奖记录 注单管理 即时注单 内容中心 数据中心 会员管理 会员列表 会员加减打码量 在线用户 陪玩用户 充…" at bounding box center [784, 377] width 1568 height 754
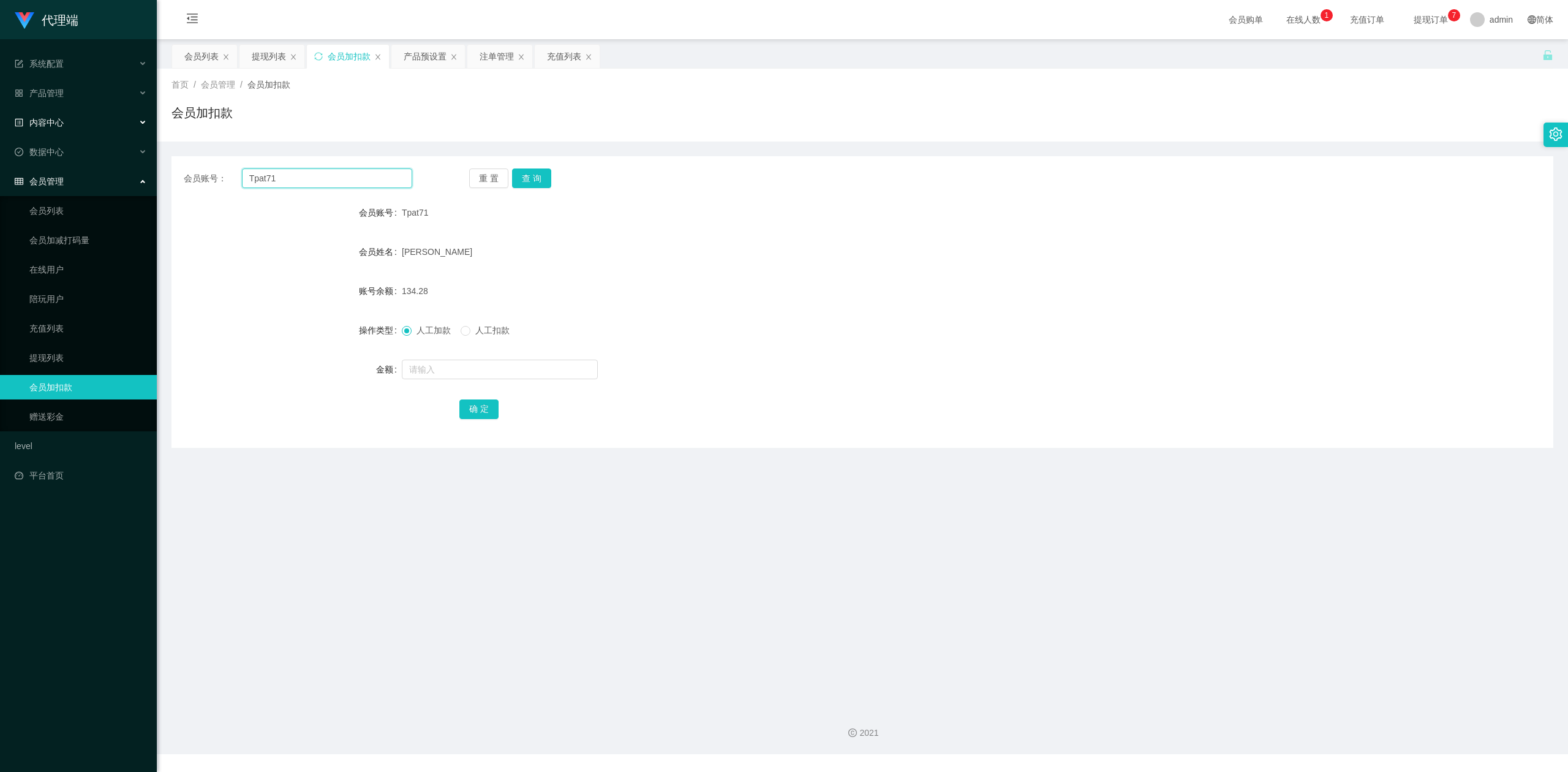
paste input "6594246729"
type input "6594246729"
drag, startPoint x: 536, startPoint y: 180, endPoint x: 518, endPoint y: 243, distance: 65.5
click at [534, 179] on button "查 询" at bounding box center [532, 178] width 39 height 19
click at [442, 376] on input "text" at bounding box center [499, 369] width 196 height 19
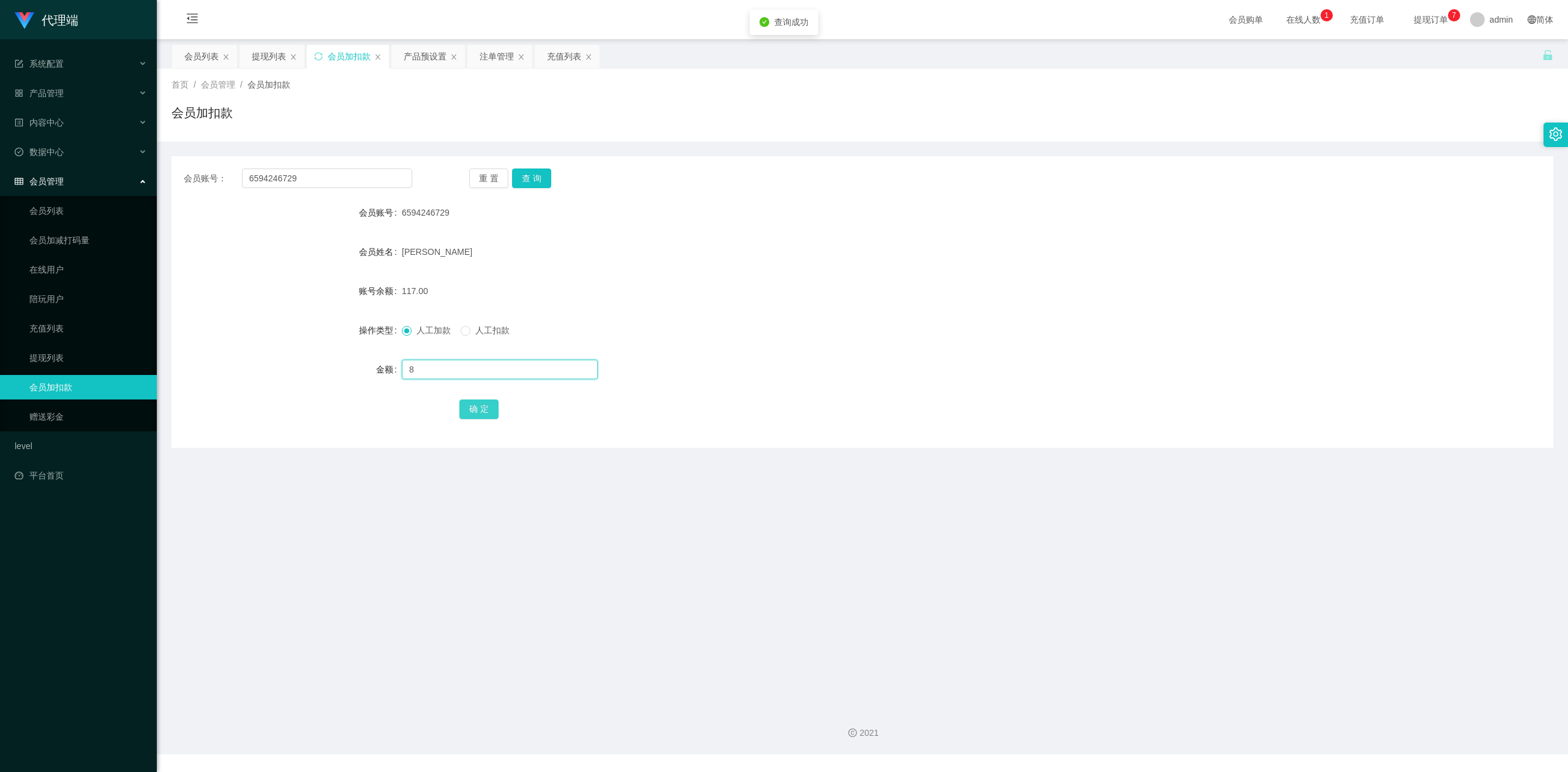
type input "8"
click at [471, 407] on button "确 定" at bounding box center [479, 409] width 39 height 19
click at [1117, 244] on div "[PERSON_NAME]" at bounding box center [804, 252] width 806 height 25
click at [258, 53] on div "提现列表" at bounding box center [268, 56] width 34 height 23
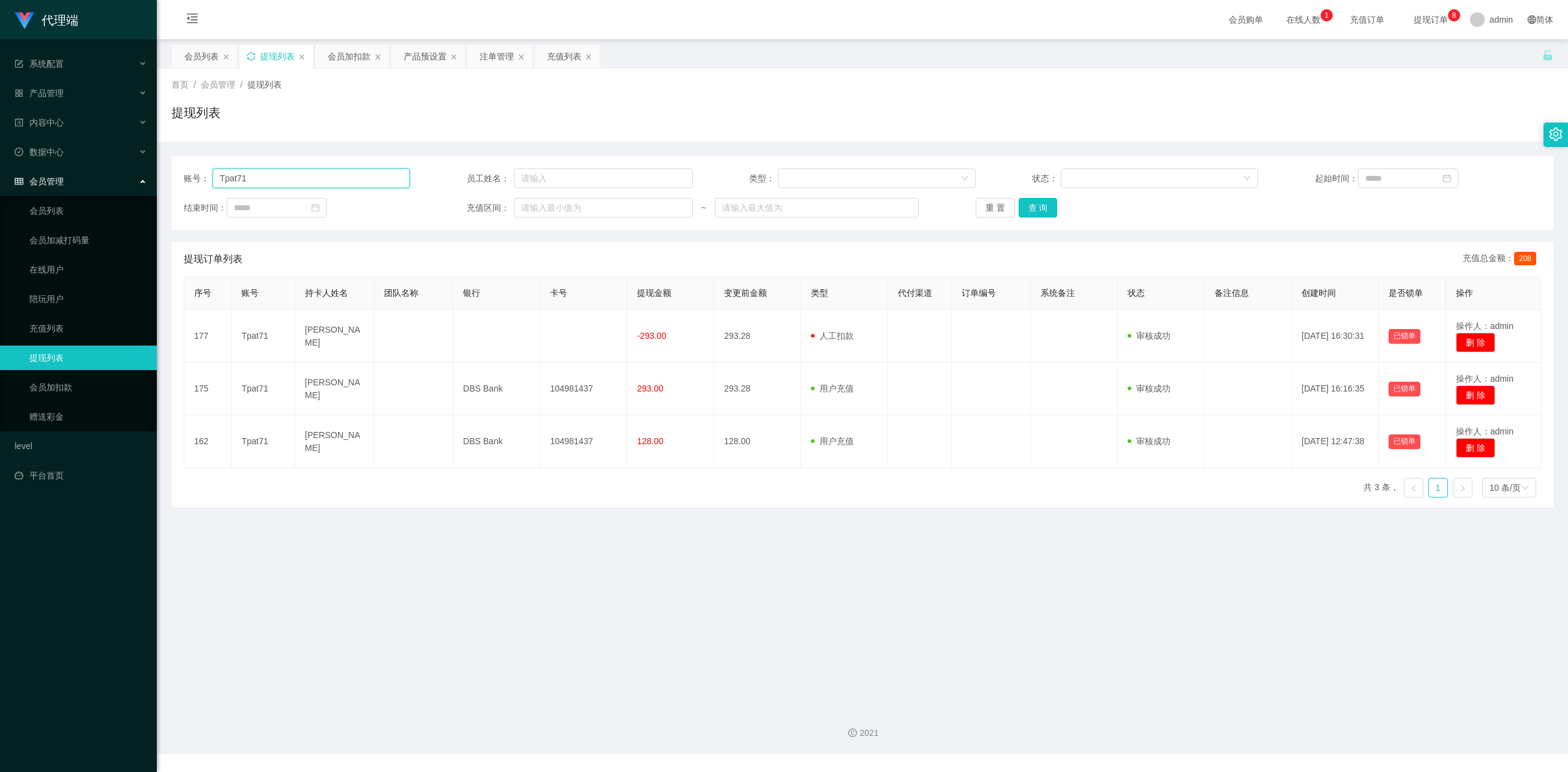
drag, startPoint x: 358, startPoint y: 172, endPoint x: 0, endPoint y: 167, distance: 358.0
click at [0, 167] on section "代理端 系统配置 产品管理 产品列表 产品预设置 开奖记录 注单管理 即时注单 内容中心 数据中心 会员管理 会员列表 会员加减打码量 在线用户 陪玩用户 充…" at bounding box center [784, 377] width 1568 height 754
click at [1035, 215] on button "查 询" at bounding box center [1038, 207] width 39 height 19
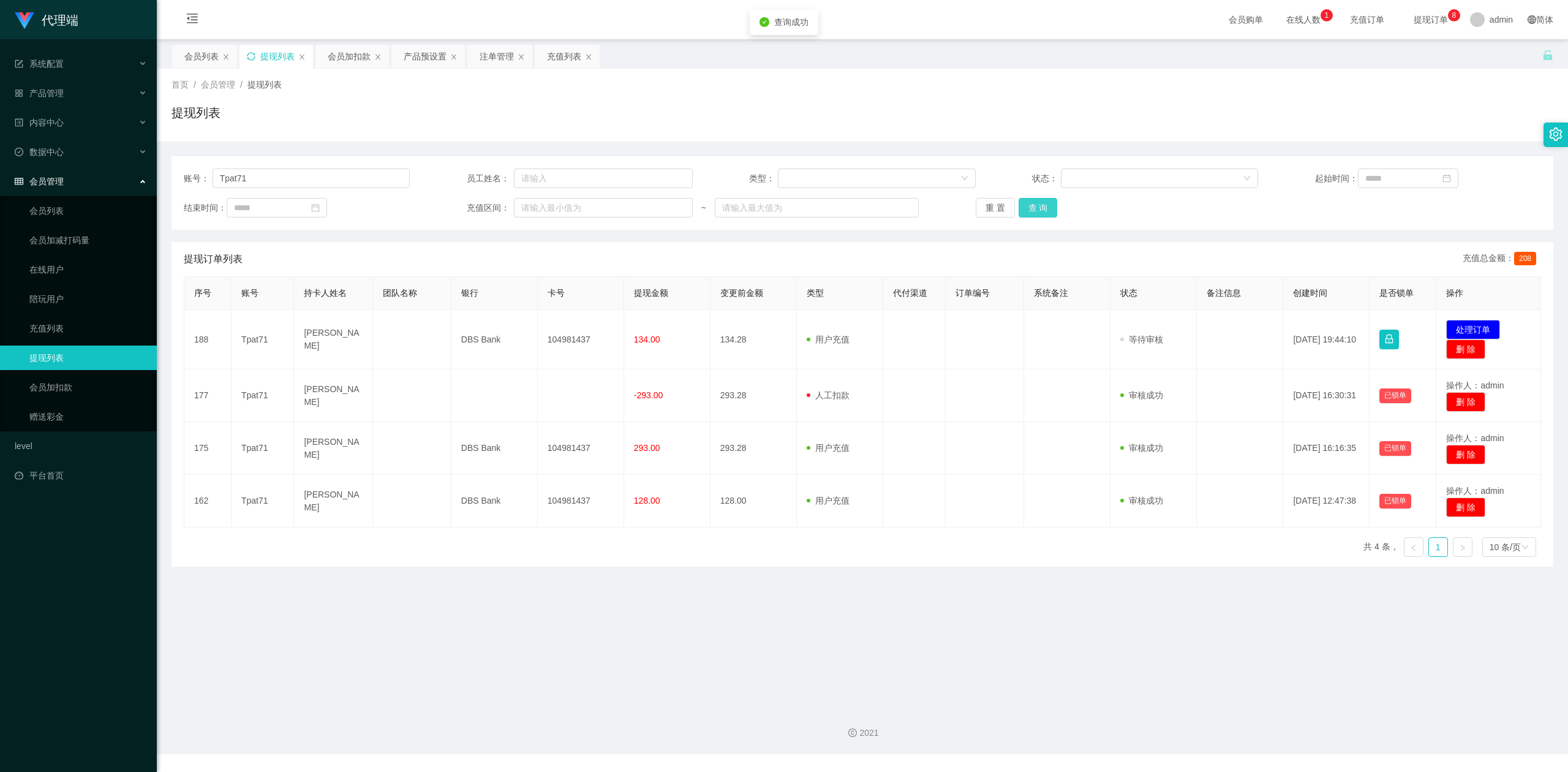
click at [1037, 205] on button "查 询" at bounding box center [1038, 207] width 39 height 19
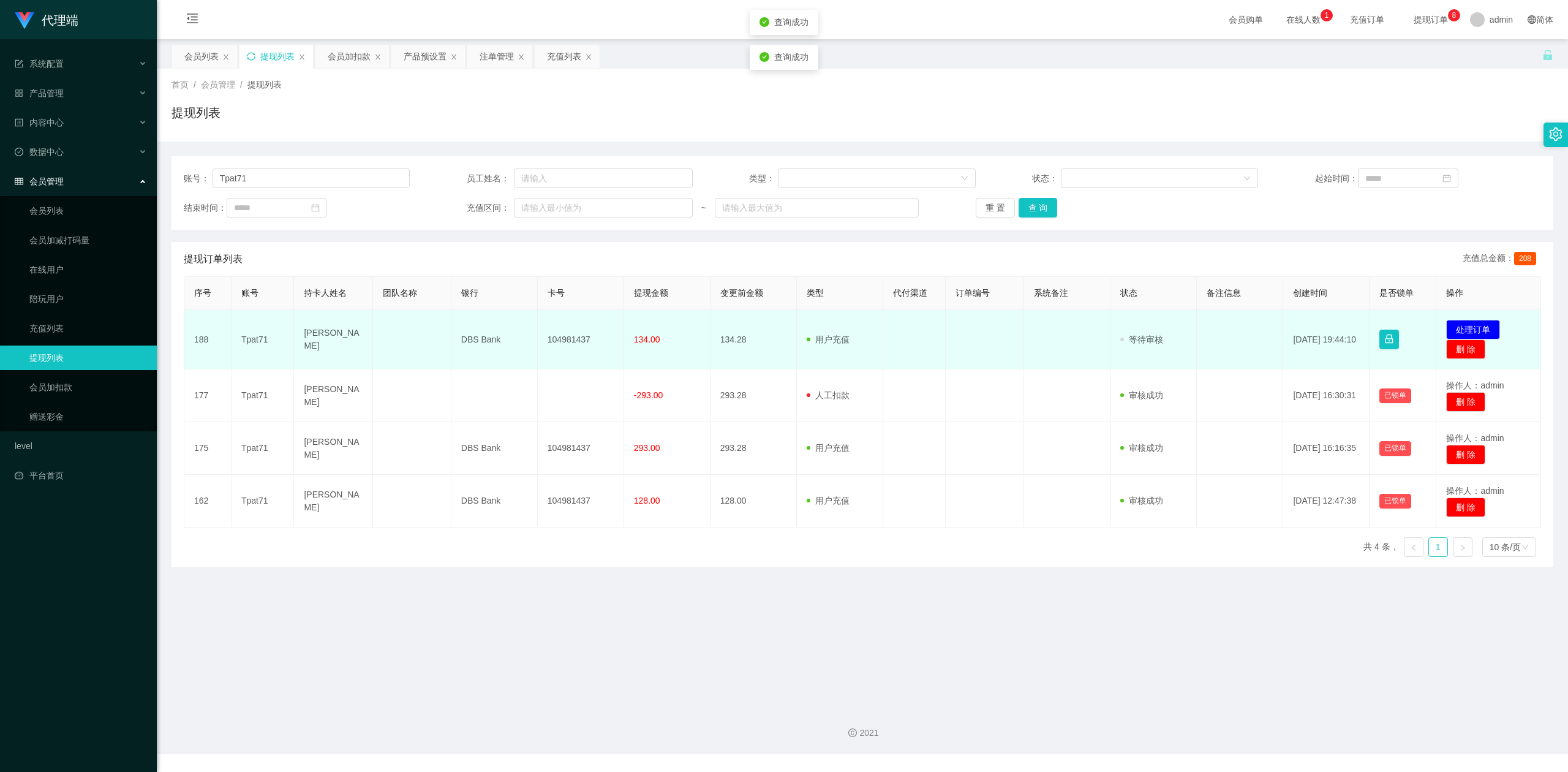
click at [564, 337] on td "104981437" at bounding box center [581, 339] width 86 height 60
copy td "104981437"
click at [1451, 327] on button "处理订单" at bounding box center [1473, 329] width 54 height 19
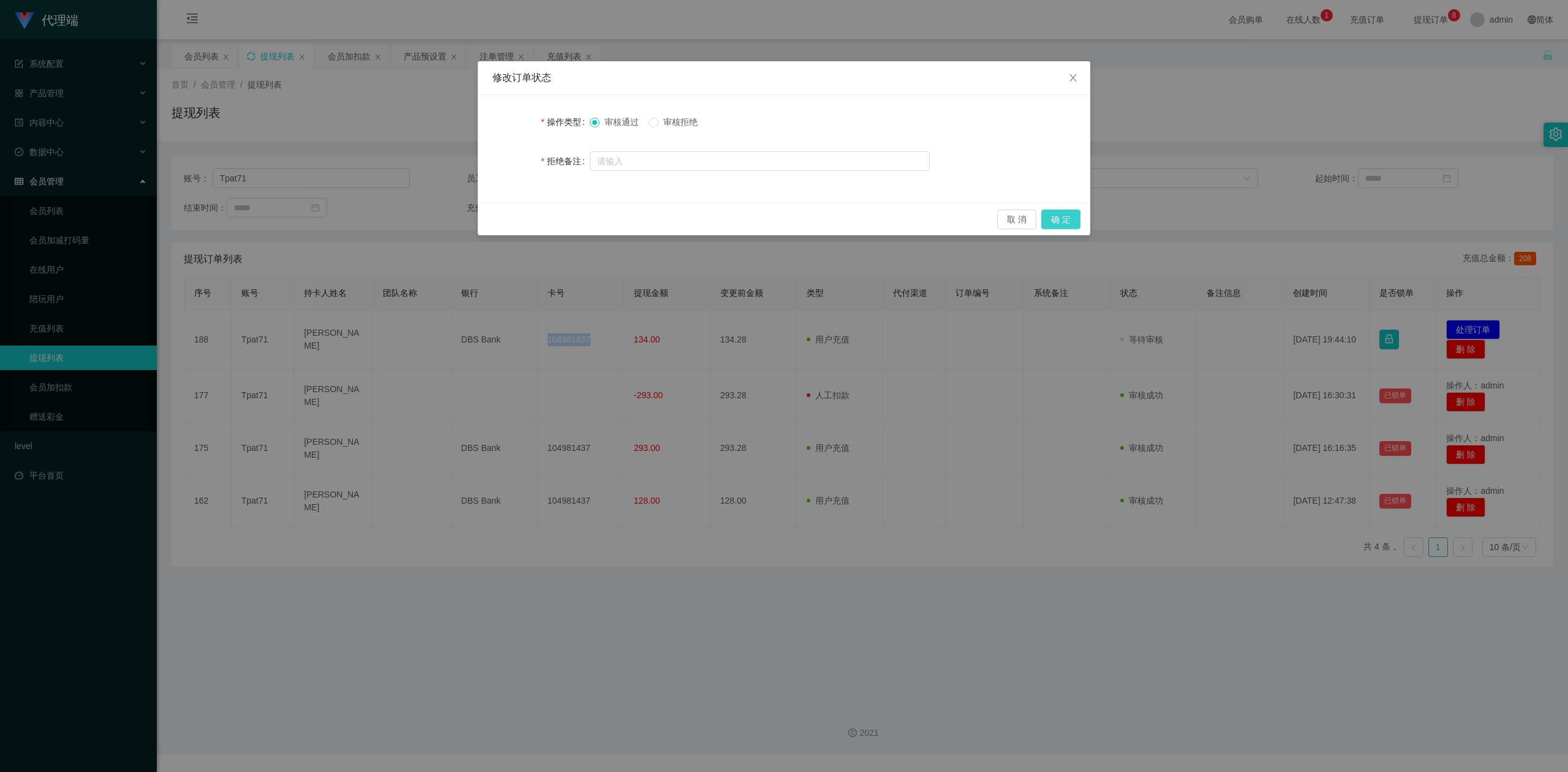
click at [1059, 217] on button "确 定" at bounding box center [1061, 219] width 39 height 19
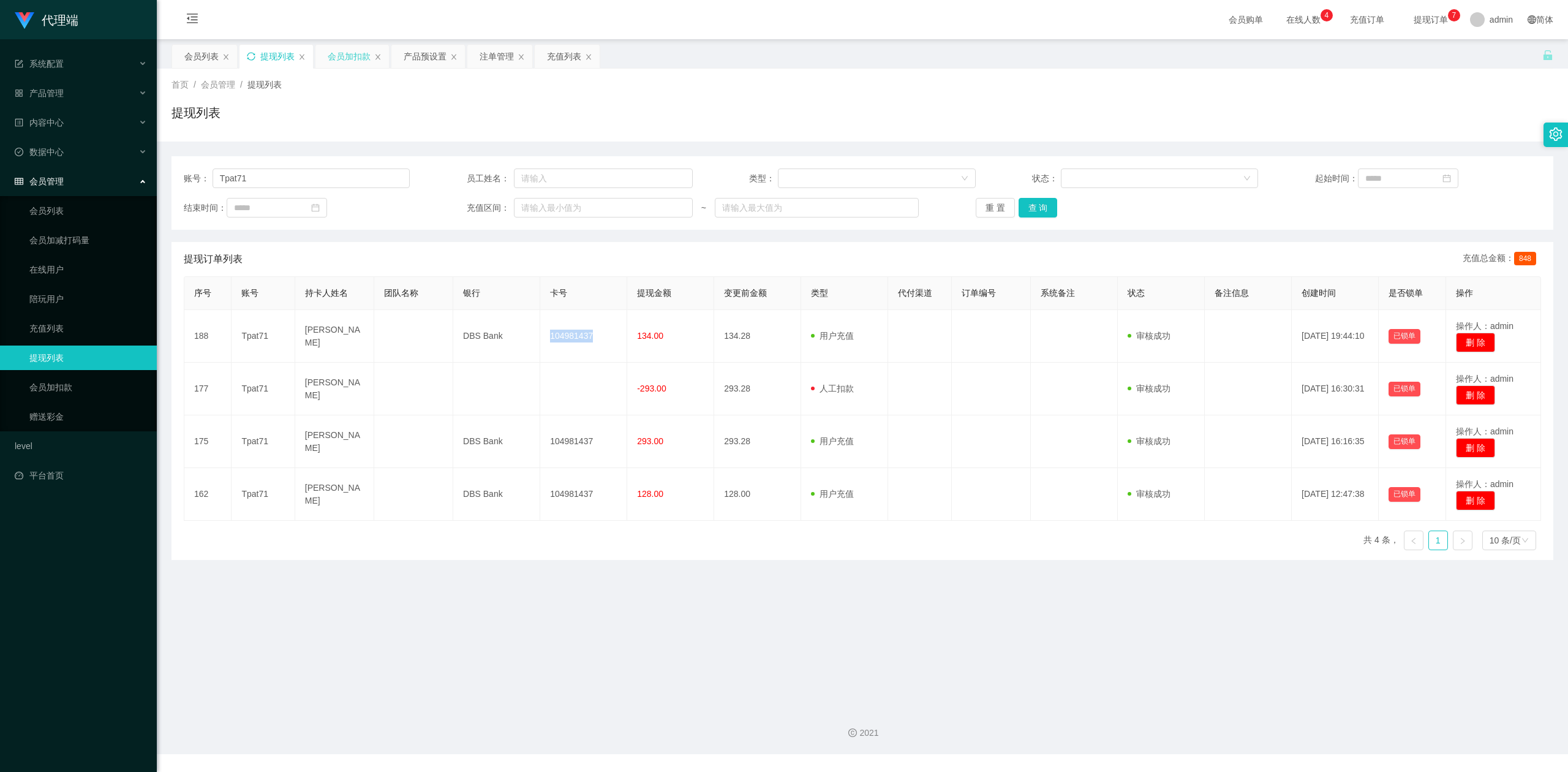
click at [341, 56] on div "会员加扣款" at bounding box center [349, 56] width 43 height 23
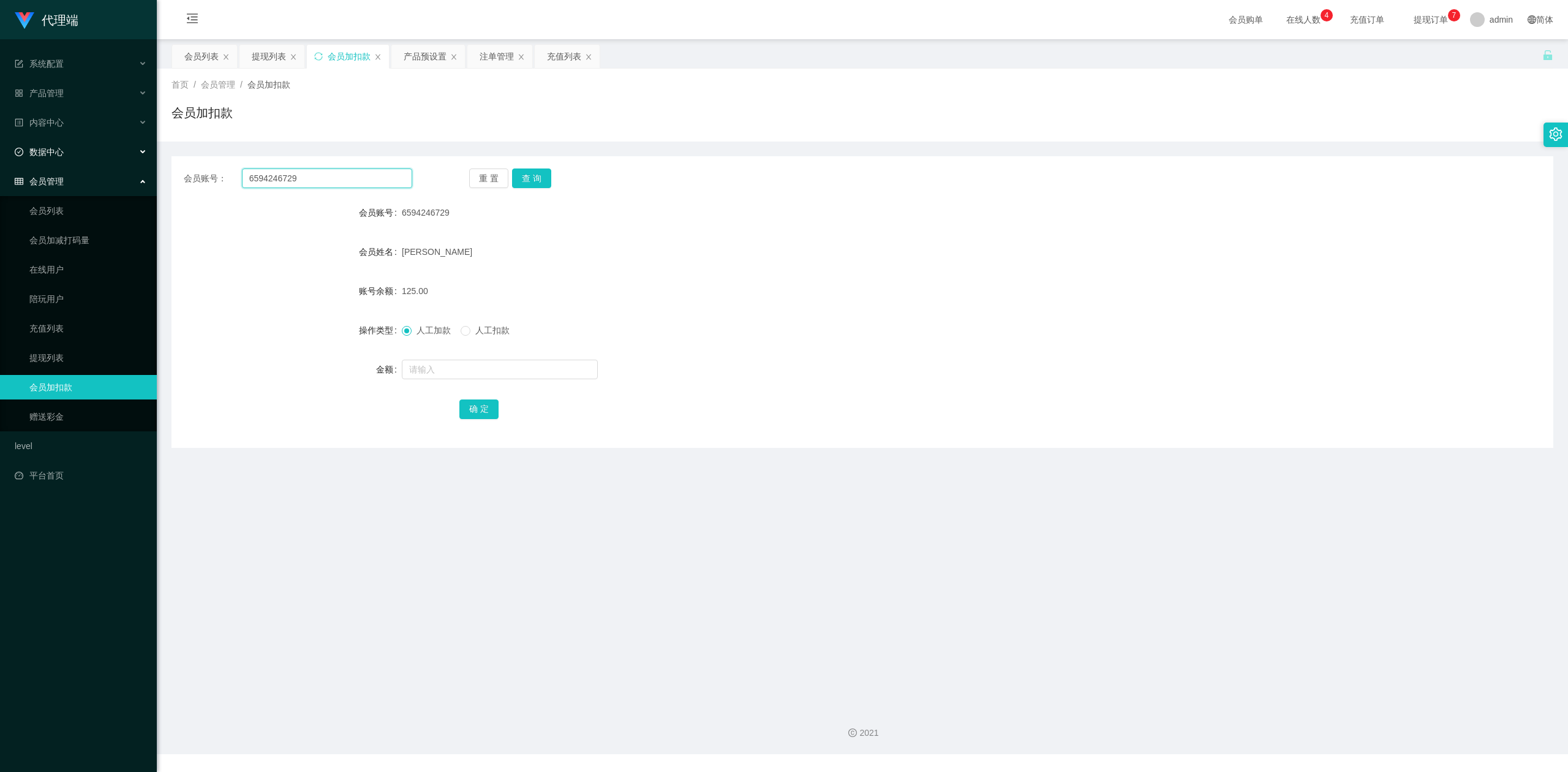
drag, startPoint x: 376, startPoint y: 182, endPoint x: 0, endPoint y: 133, distance: 379.2
click at [0, 133] on section "代理端 系统配置 产品管理 产品列表 产品预设置 开奖记录 注单管理 即时注单 内容中心 数据中心 会员管理 会员列表 会员加减打码量 在线用户 陪玩用户 充…" at bounding box center [784, 377] width 1568 height 754
paste input "Lixin"
click at [529, 179] on button "查 询" at bounding box center [532, 178] width 39 height 19
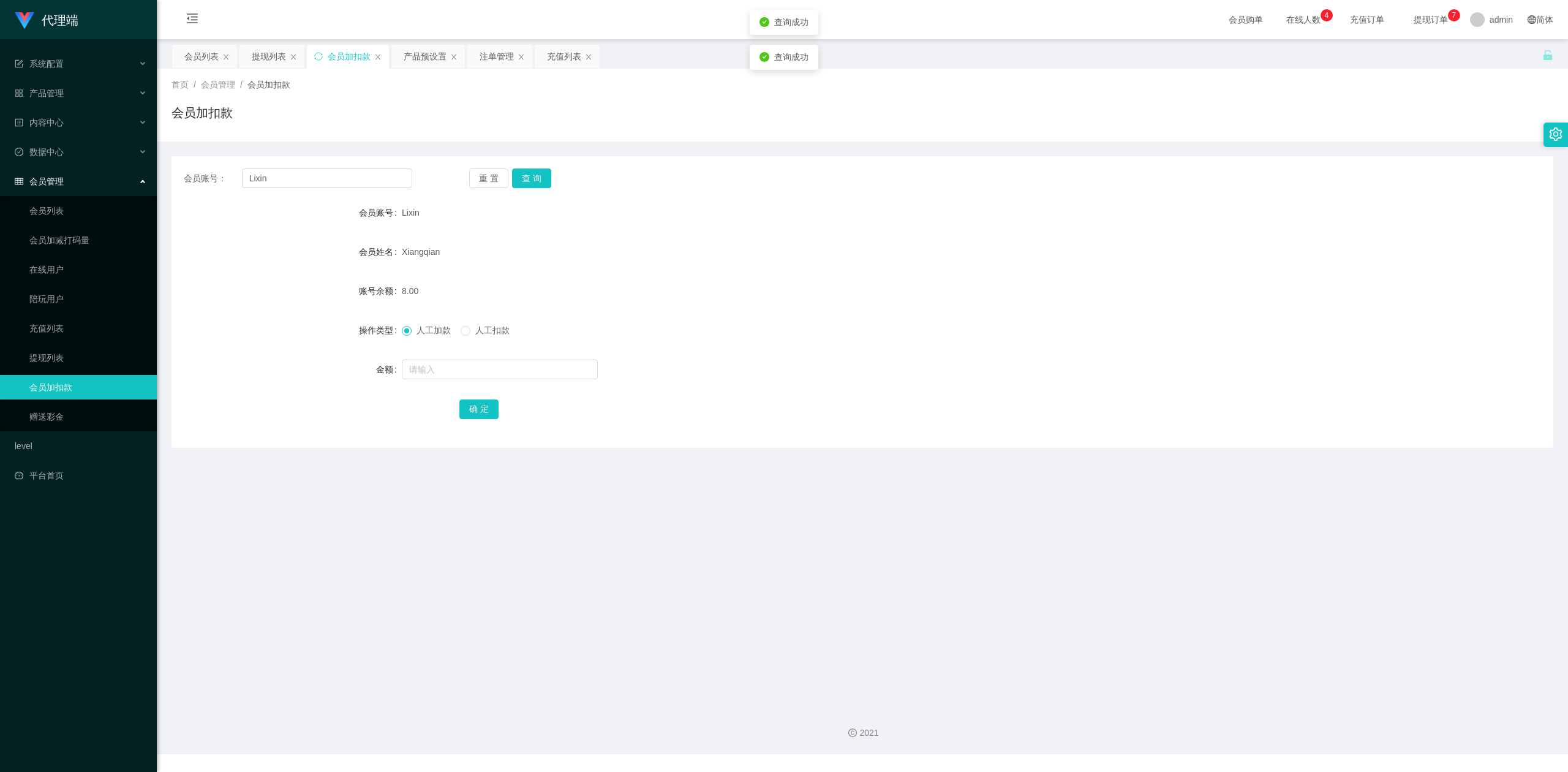
click at [1223, 172] on div "会员账号： Lixin 重 置 查 询" at bounding box center [862, 178] width 1382 height 19
click at [273, 185] on div "会员账号： Lixin 重 置 查 询 会员账号 Lixin 会员姓名 [PERSON_NAME] 账号余额 8.00 操作类型 人工加款 人工扣款 金额 确…" at bounding box center [862, 302] width 1382 height 292
drag, startPoint x: 273, startPoint y: 185, endPoint x: 0, endPoint y: 162, distance: 274.0
click at [0, 162] on section "代理端 系统配置 产品管理 产品列表 产品预设置 开奖记录 注单管理 即时注单 内容中心 数据中心 会员管理 会员列表 会员加减打码量 在线用户 陪玩用户 充…" at bounding box center [784, 377] width 1568 height 754
paste input "6594246729"
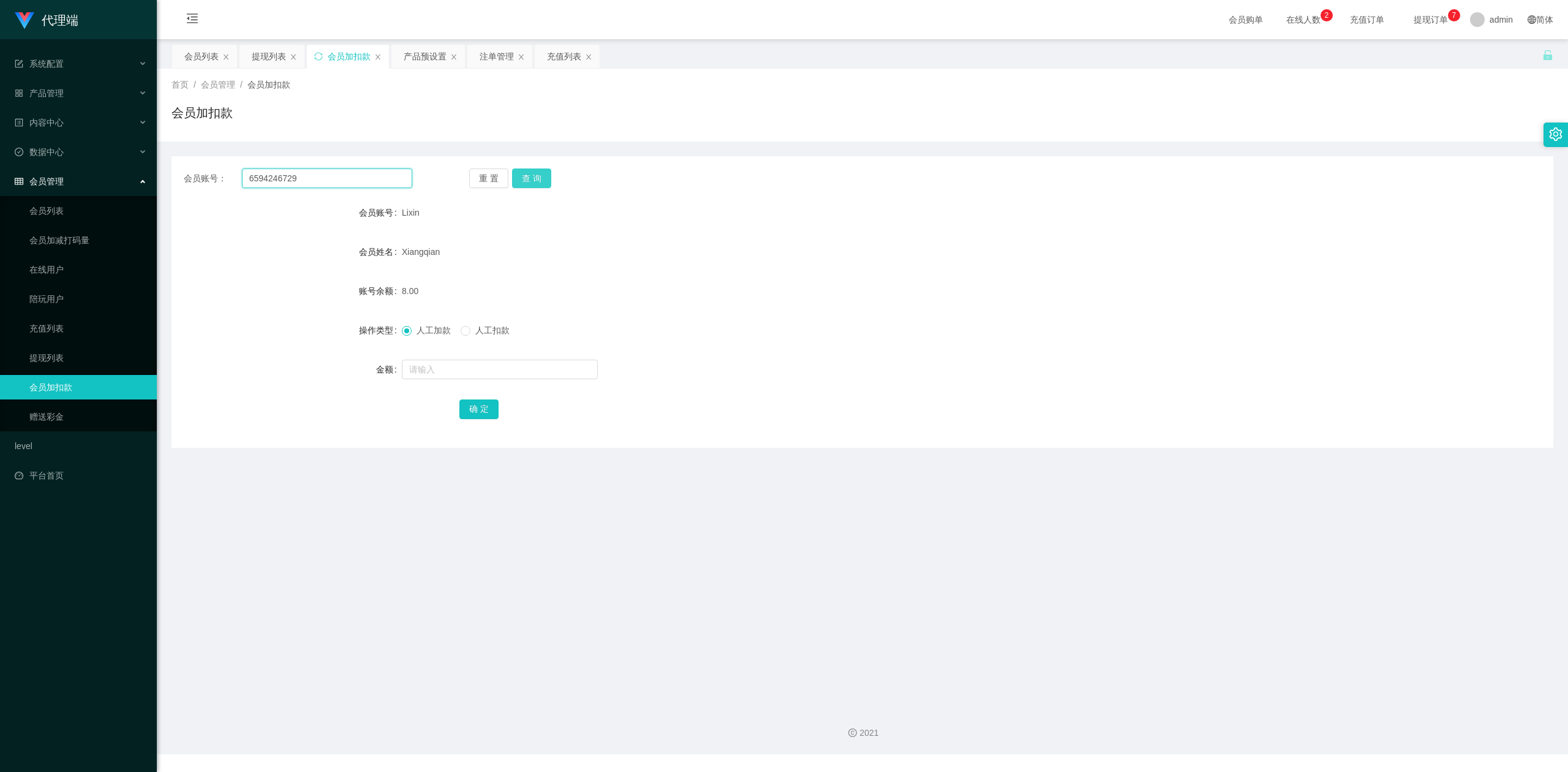
type input "6594246729"
click at [536, 174] on button "查 询" at bounding box center [532, 178] width 39 height 19
click at [537, 174] on button "查 询" at bounding box center [532, 178] width 39 height 19
drag, startPoint x: 1118, startPoint y: 132, endPoint x: 1357, endPoint y: 1, distance: 272.5
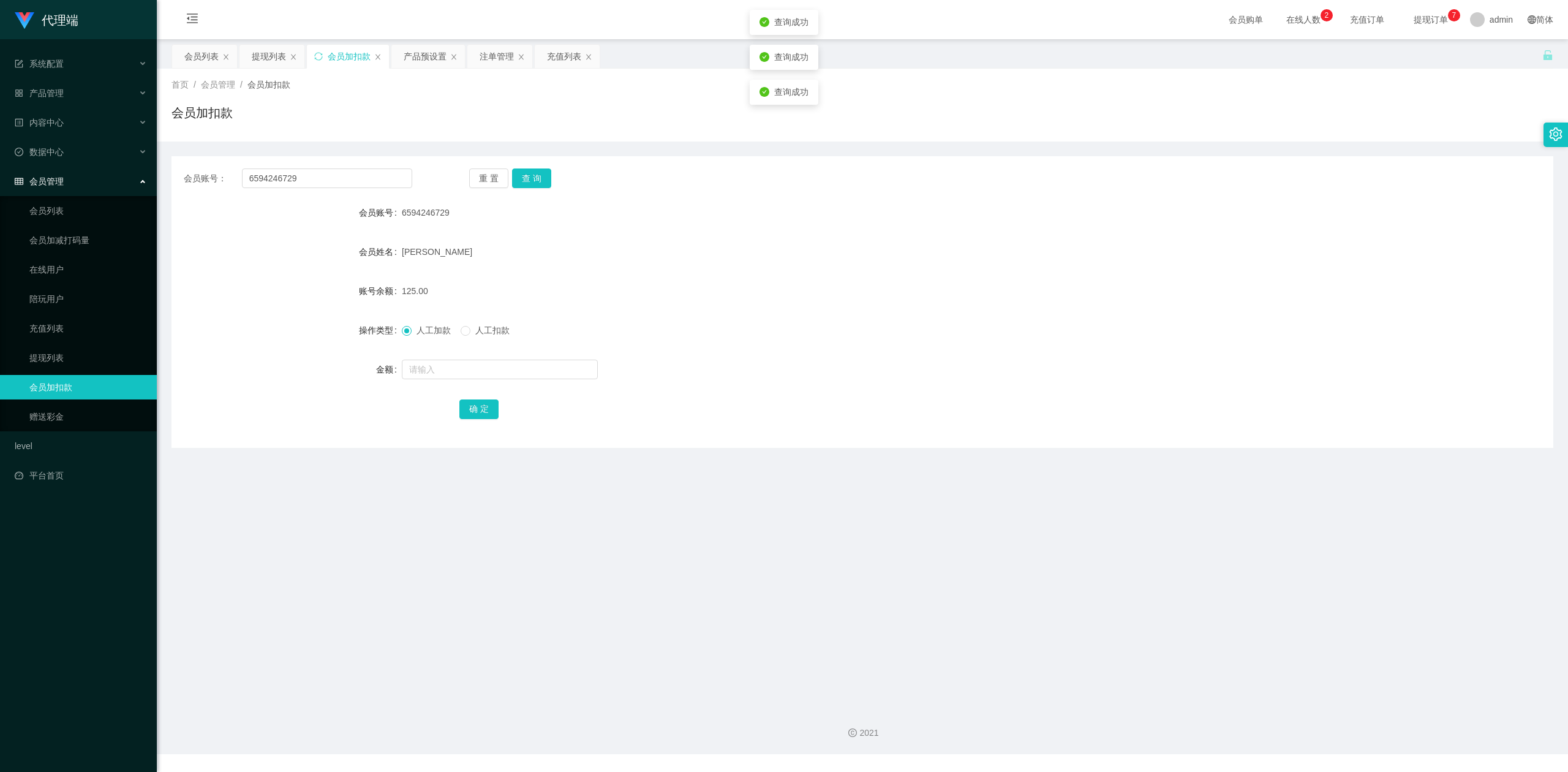
click at [1129, 132] on div "首页 / 会员管理 / 会员加扣款 / 会员加扣款" at bounding box center [862, 105] width 1411 height 73
click at [261, 60] on div "提现列表" at bounding box center [268, 56] width 34 height 23
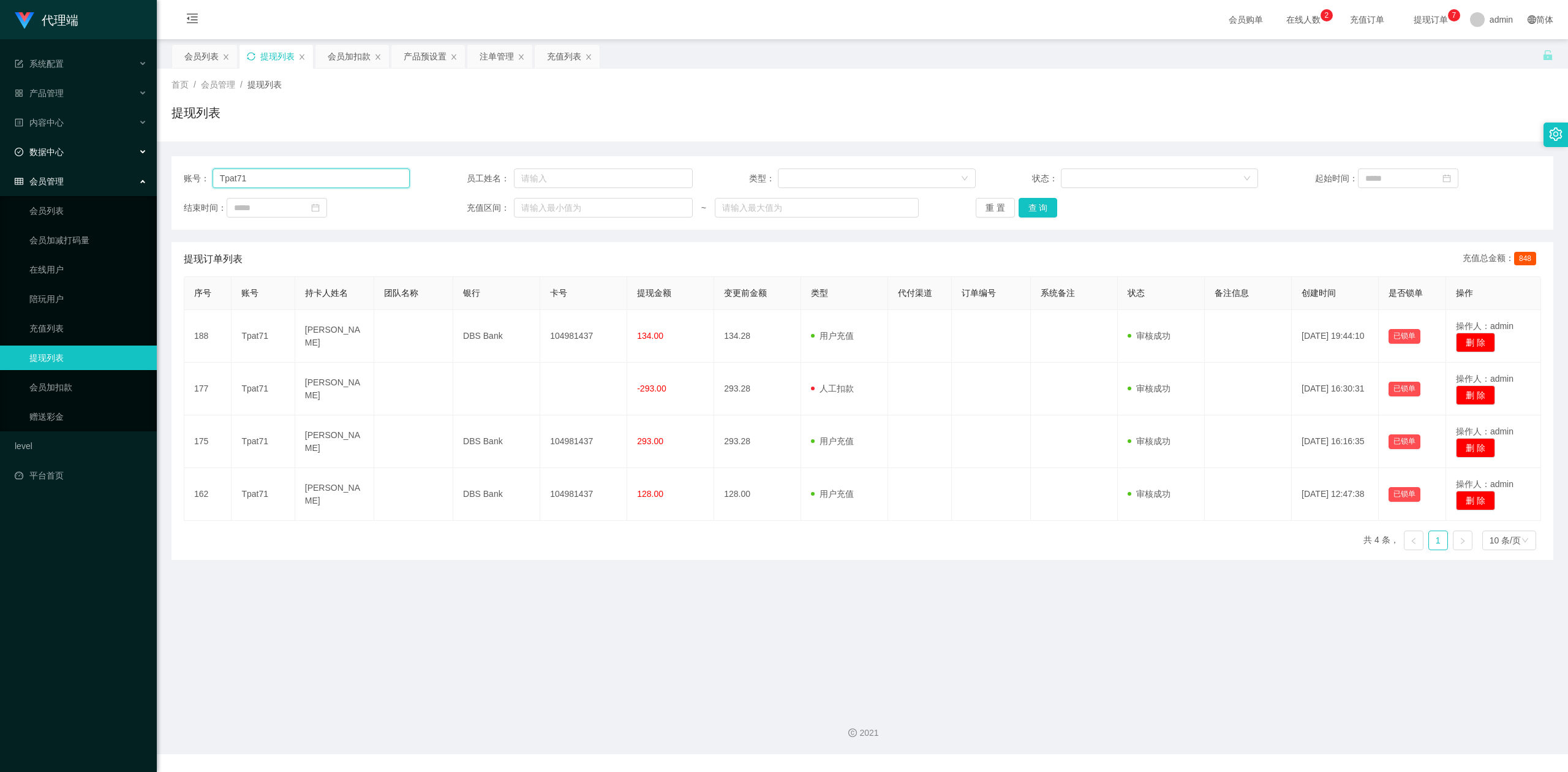
drag, startPoint x: 0, startPoint y: 143, endPoint x: 5, endPoint y: 135, distance: 9.4
click at [0, 138] on section "代理端 系统配置 产品管理 产品列表 产品预设置 开奖记录 注单管理 即时注单 内容中心 数据中心 会员管理 会员列表 会员加减打码量 在线用户 陪玩用户 充…" at bounding box center [784, 377] width 1568 height 754
paste input "6594246729"
type input "6594246729"
click at [1030, 205] on button "查 询" at bounding box center [1038, 207] width 39 height 19
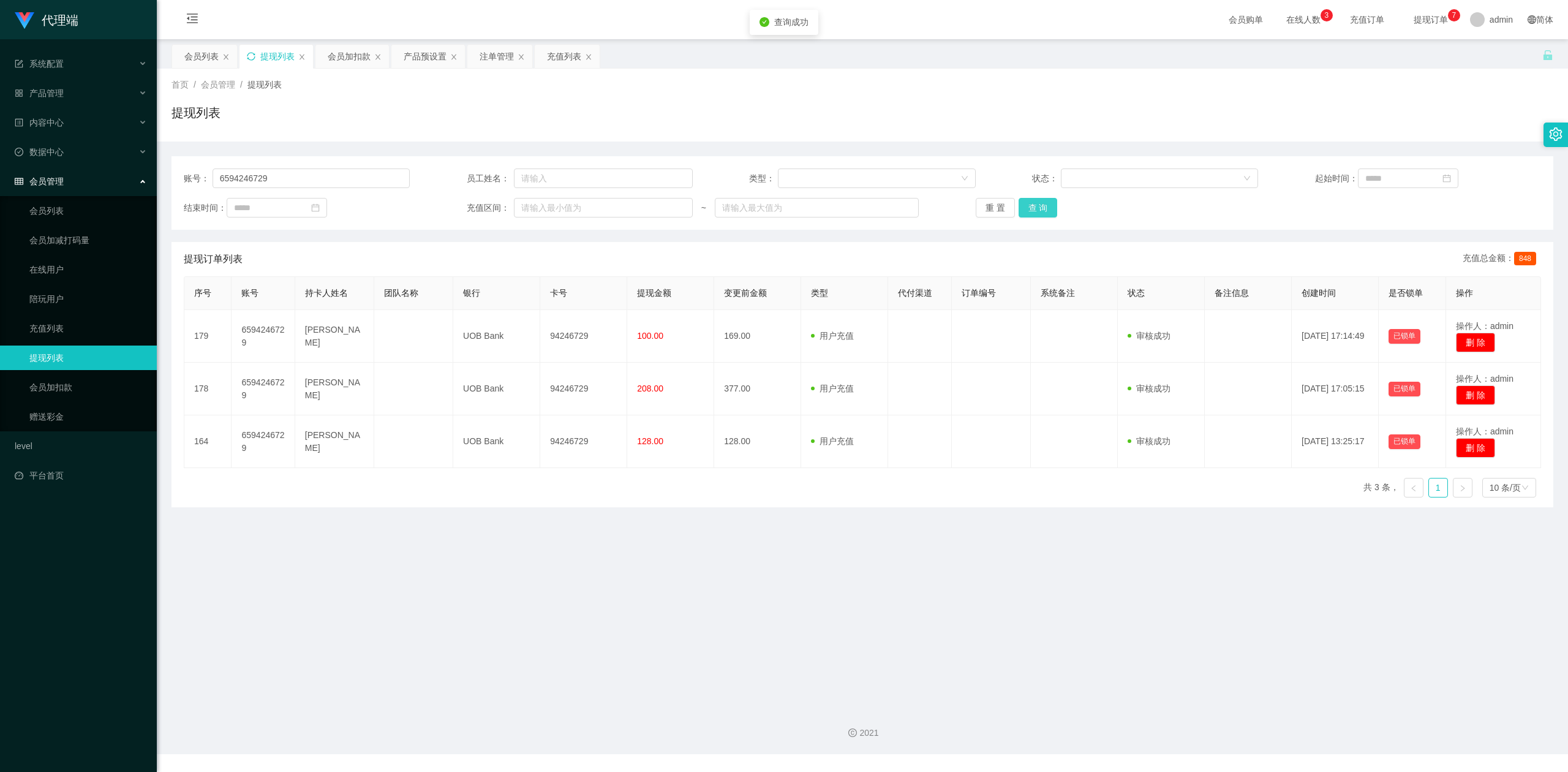
click at [1030, 205] on button "查 询" at bounding box center [1038, 207] width 39 height 19
drag, startPoint x: 1414, startPoint y: 116, endPoint x: 1460, endPoint y: 15, distance: 111.0
click at [1414, 116] on div "提现列表" at bounding box center [862, 117] width 1382 height 28
drag, startPoint x: 317, startPoint y: 177, endPoint x: 31, endPoint y: 145, distance: 287.8
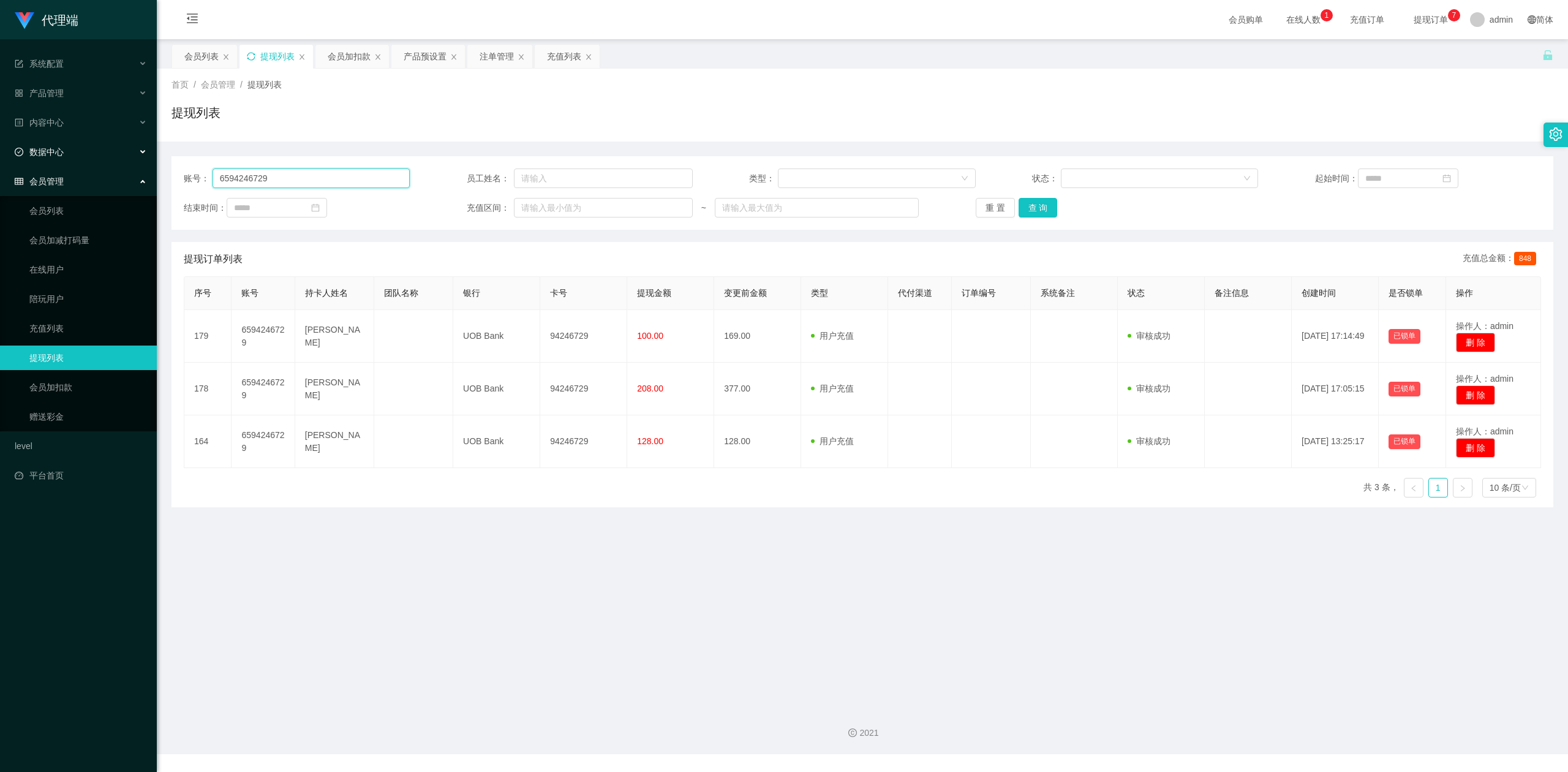
click at [0, 153] on section "代理端 系统配置 产品管理 产品列表 产品预设置 开奖记录 注单管理 即时注单 内容中心 数据中心 会员管理 会员列表 会员加减打码量 在线用户 陪玩用户 充…" at bounding box center [784, 377] width 1568 height 754
click at [1042, 209] on button "查 询" at bounding box center [1038, 207] width 39 height 19
click at [1286, 137] on div "首页 / 会员管理 / 提现列表 / 提现列表" at bounding box center [862, 105] width 1411 height 73
